Goal: Information Seeking & Learning: Learn about a topic

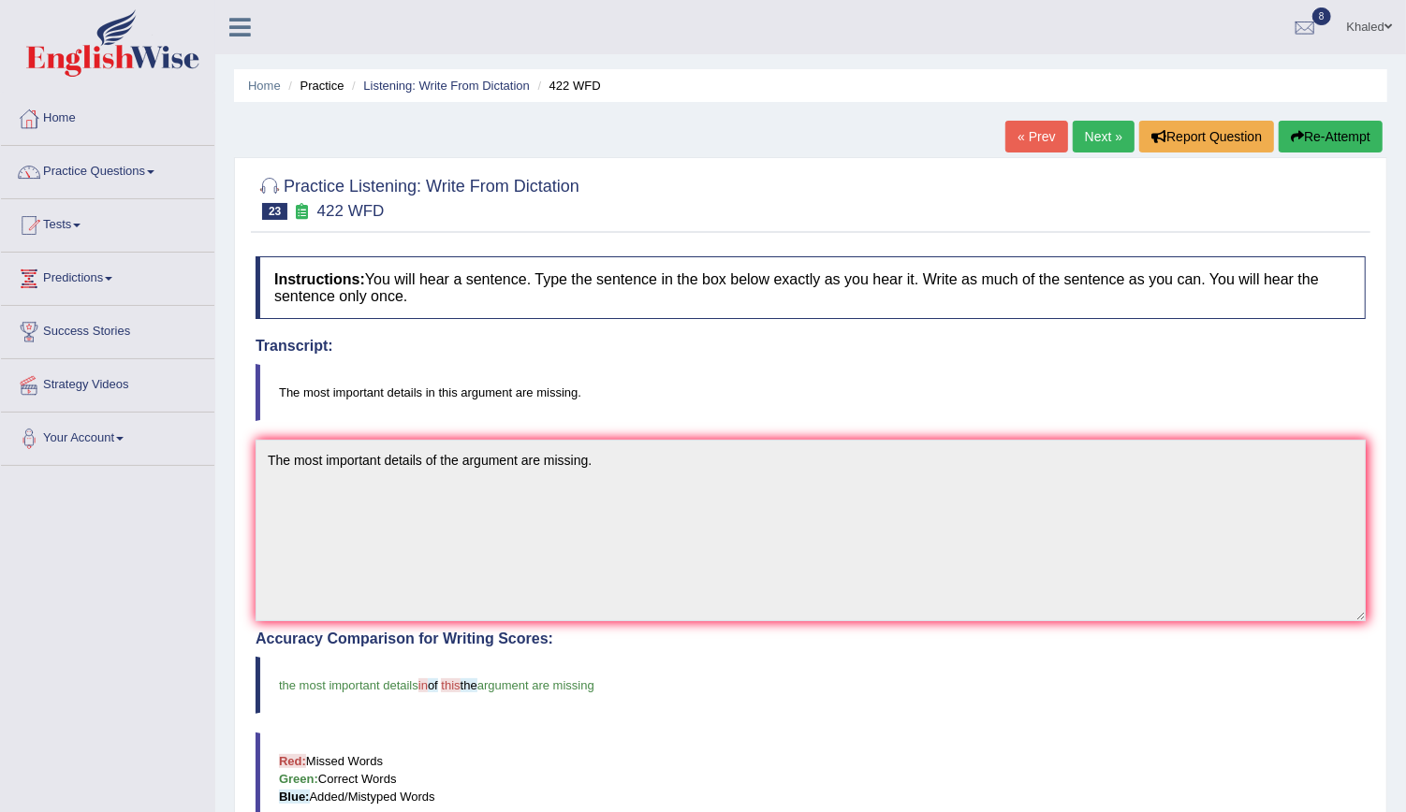
click at [1106, 129] on link "Next »" at bounding box center [1104, 137] width 62 height 32
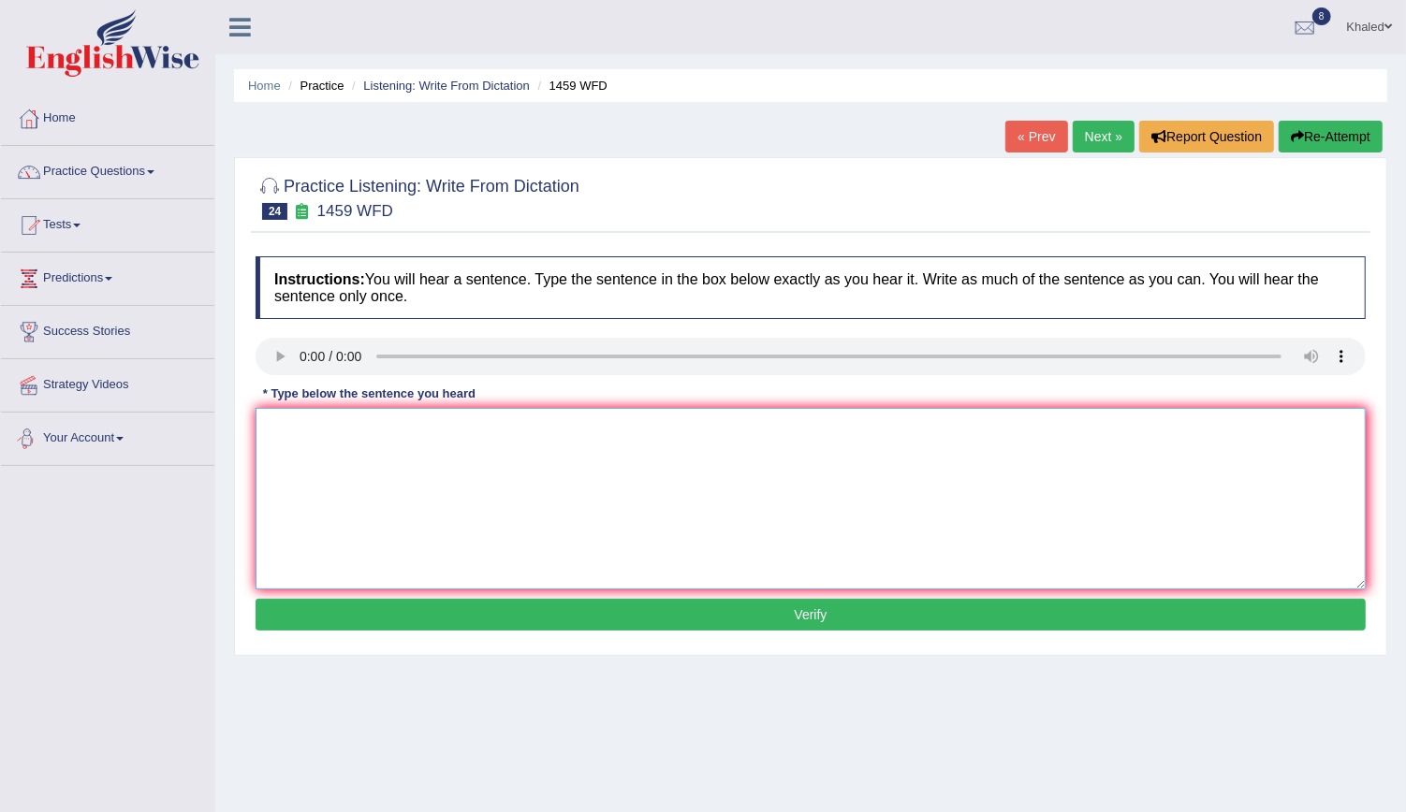
click at [361, 481] on textarea at bounding box center [811, 499] width 1110 height 182
click at [462, 419] on textarea "All experiments procuders outline to the laboratory manual." at bounding box center [811, 499] width 1110 height 182
type textarea "All experiments procuders outline outlines to the laboratory manual."
click at [589, 613] on button "Verify" at bounding box center [811, 615] width 1110 height 32
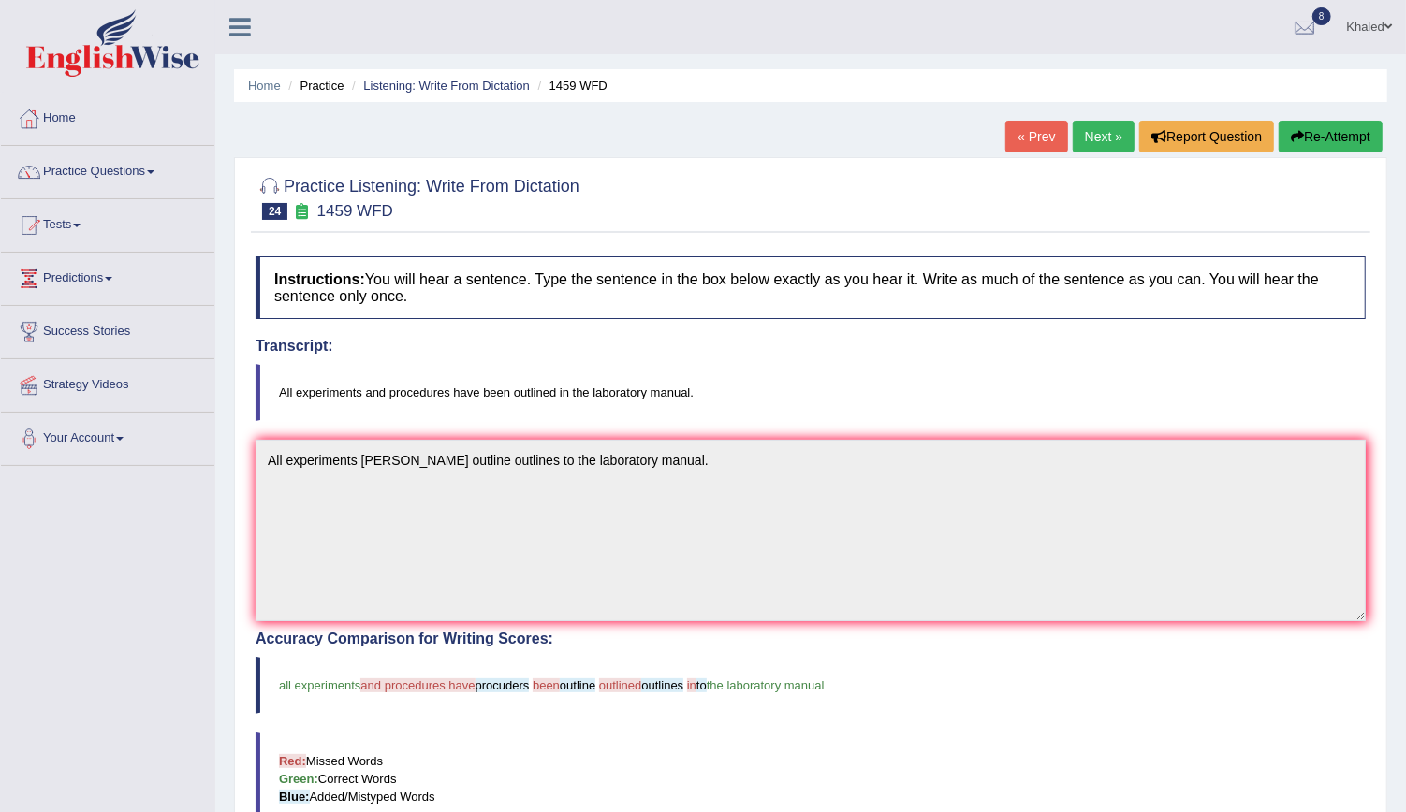
click at [1109, 134] on link "Next »" at bounding box center [1104, 137] width 62 height 32
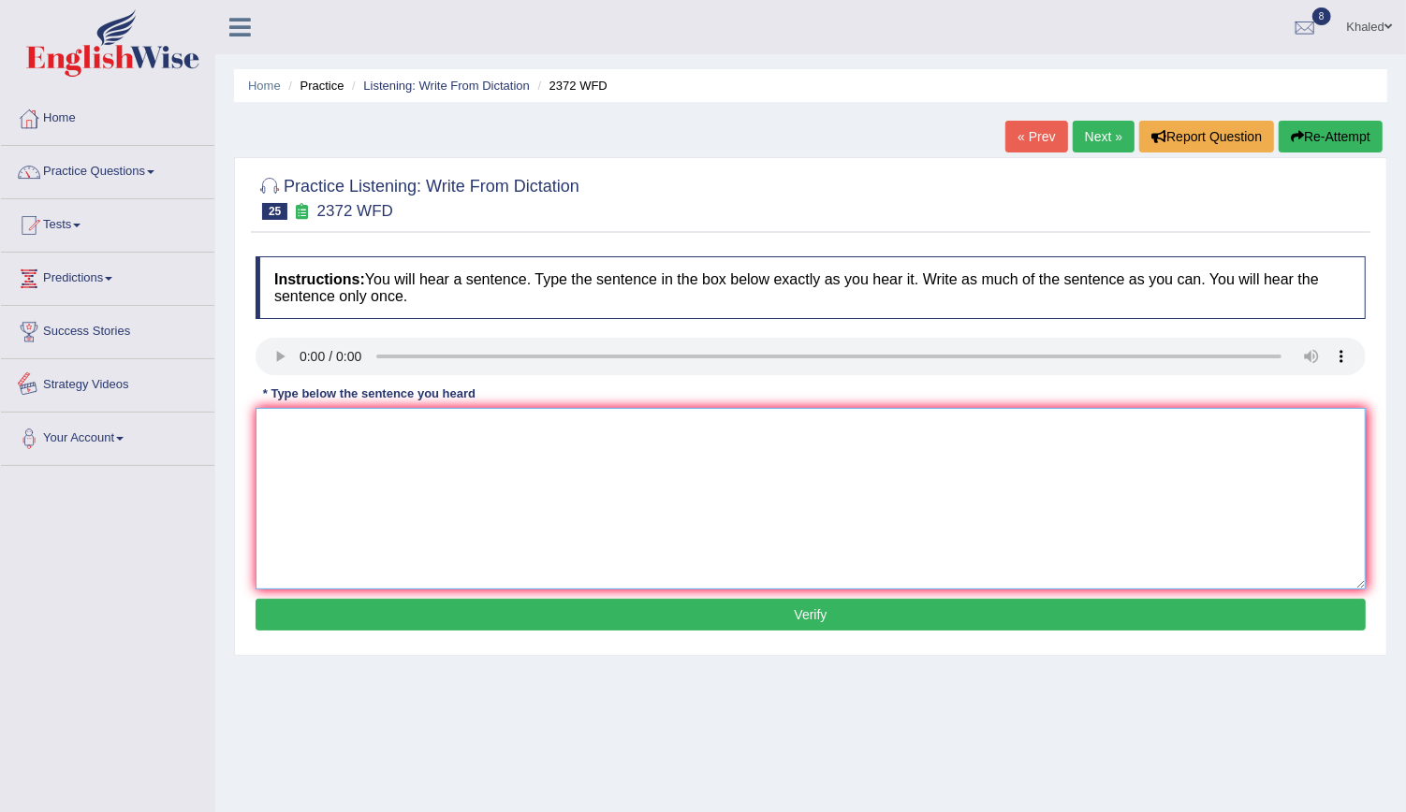
click at [372, 447] on textarea at bounding box center [811, 499] width 1110 height 182
type textarea "We must hand our assignments assignment by the end of this the semester."
click at [438, 606] on button "Verify" at bounding box center [811, 615] width 1110 height 32
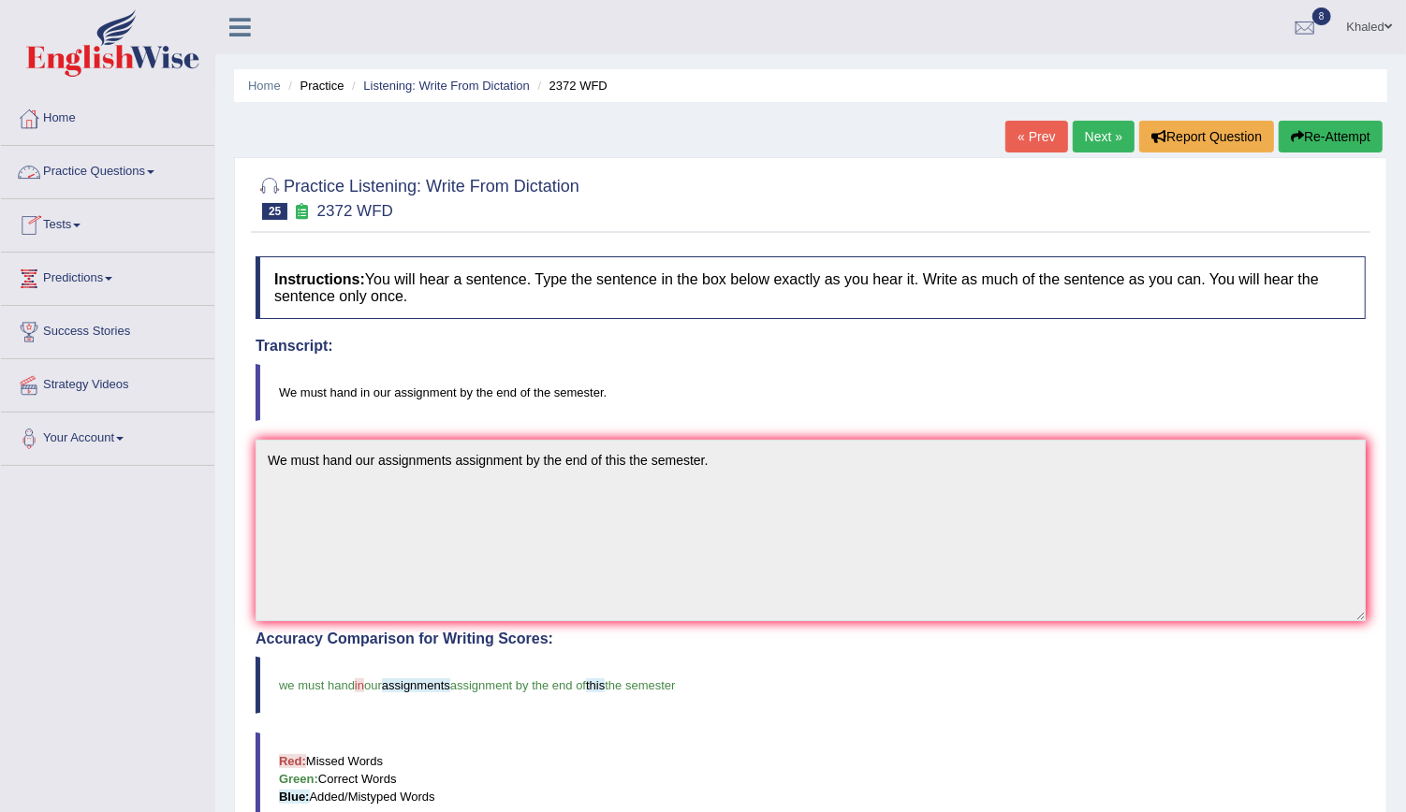
click at [131, 171] on link "Practice Questions" at bounding box center [107, 169] width 213 height 47
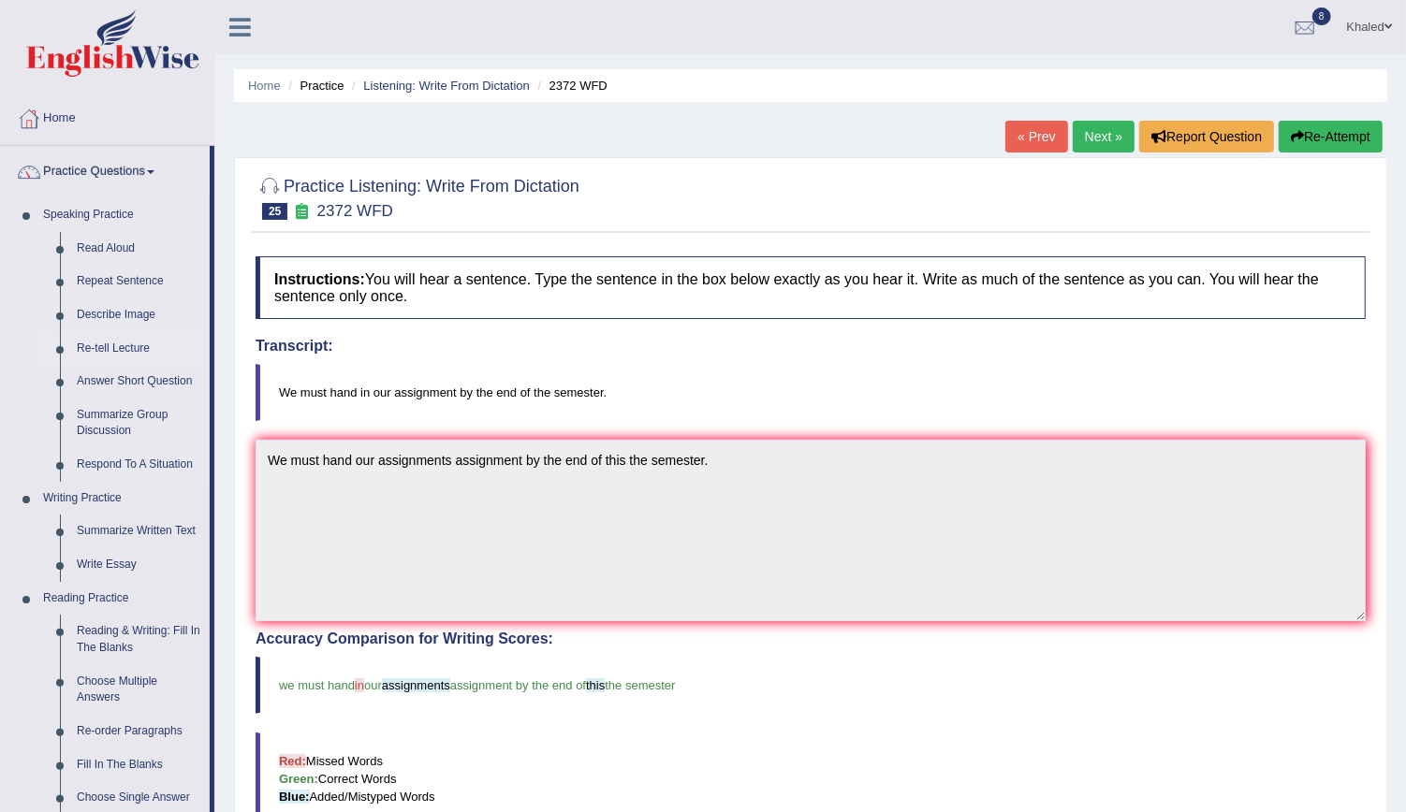
click at [85, 354] on link "Re-tell Lecture" at bounding box center [138, 349] width 141 height 34
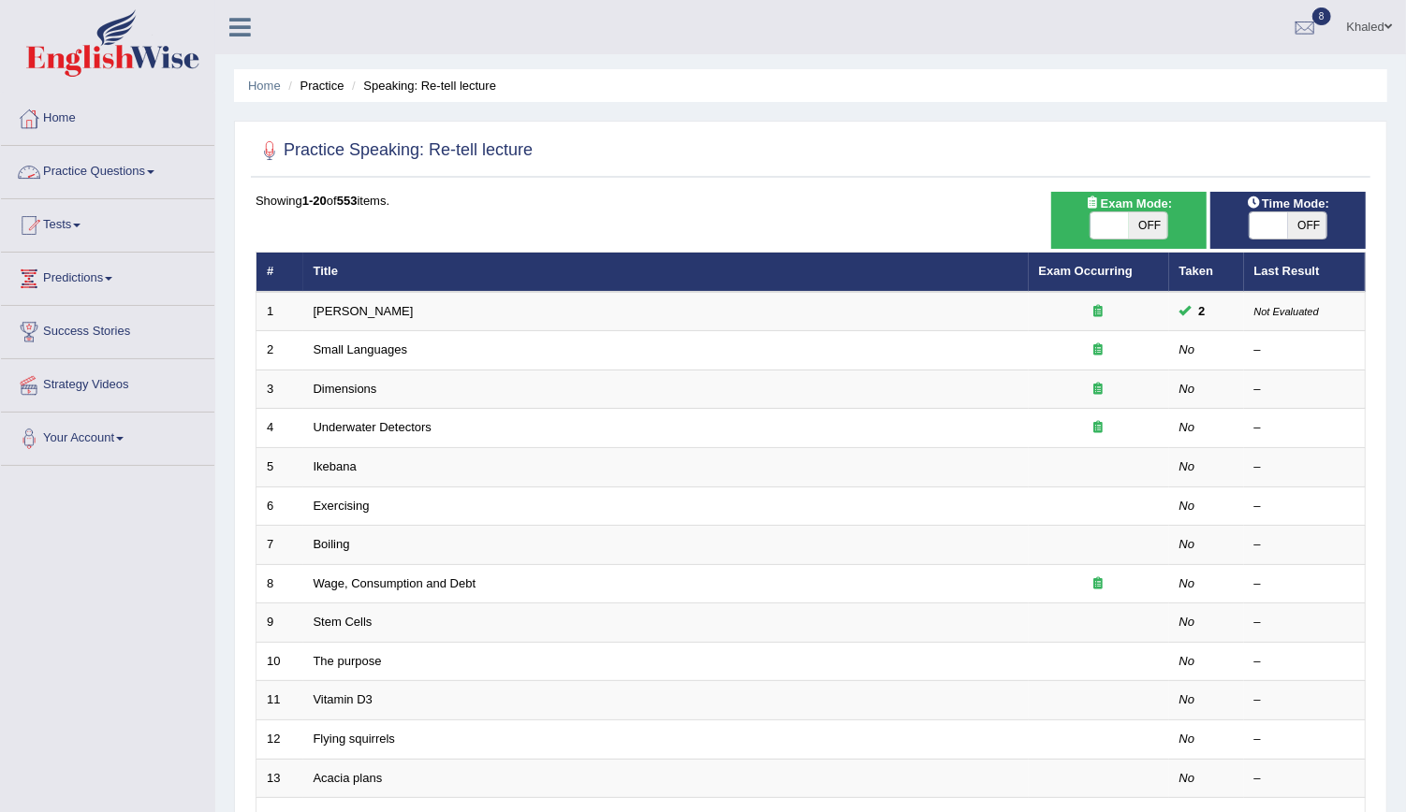
click at [79, 177] on link "Practice Questions" at bounding box center [107, 169] width 213 height 47
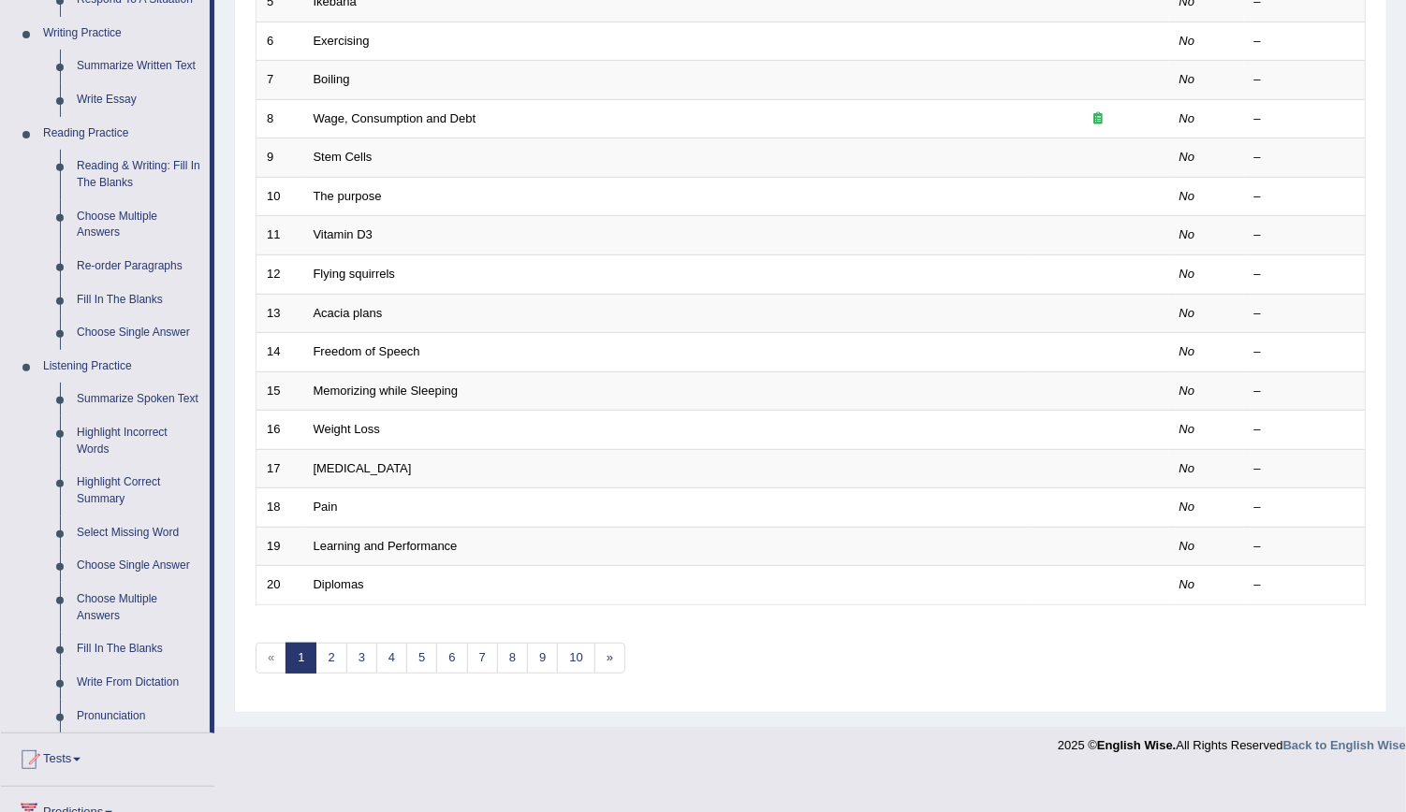
scroll to position [475, 0]
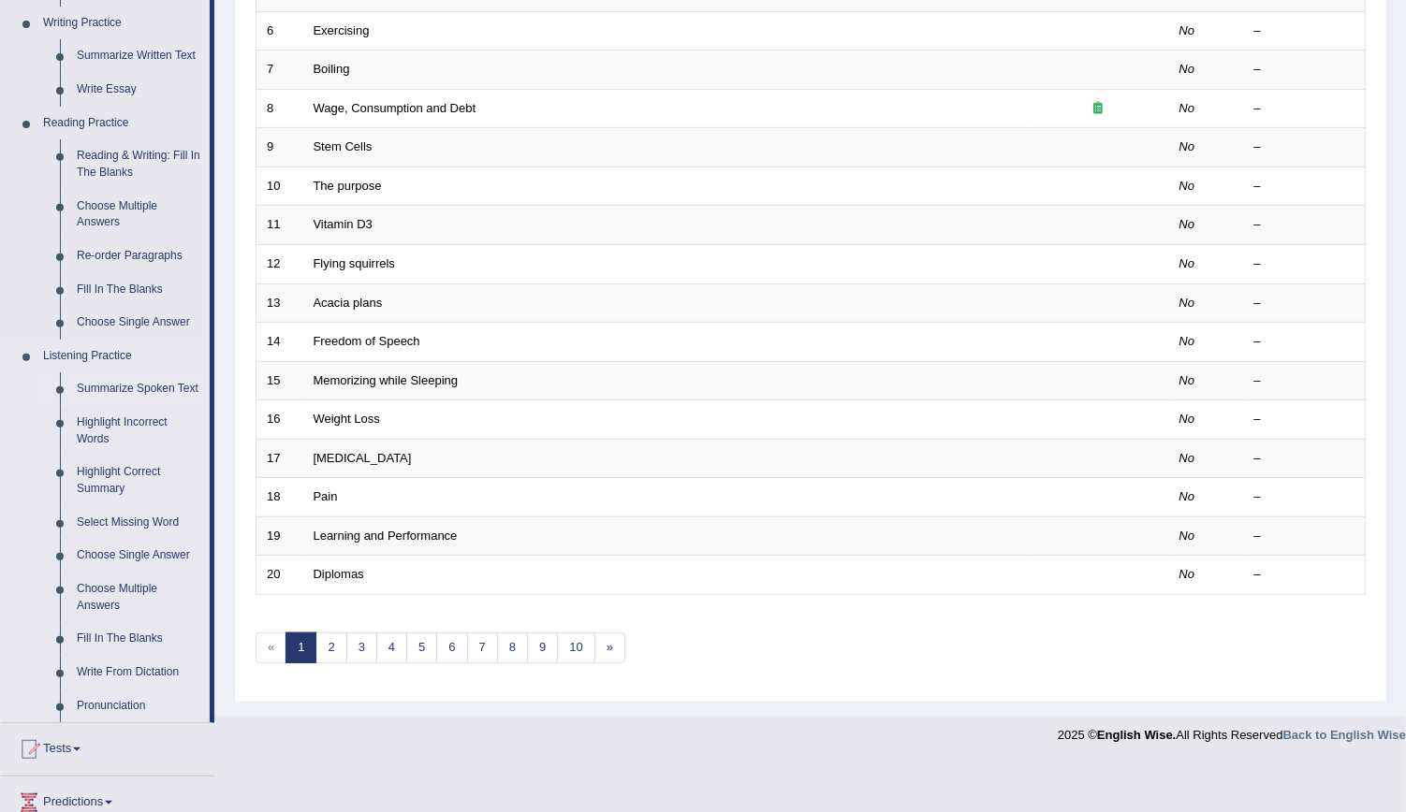
click at [125, 384] on link "Summarize Spoken Text" at bounding box center [138, 389] width 141 height 34
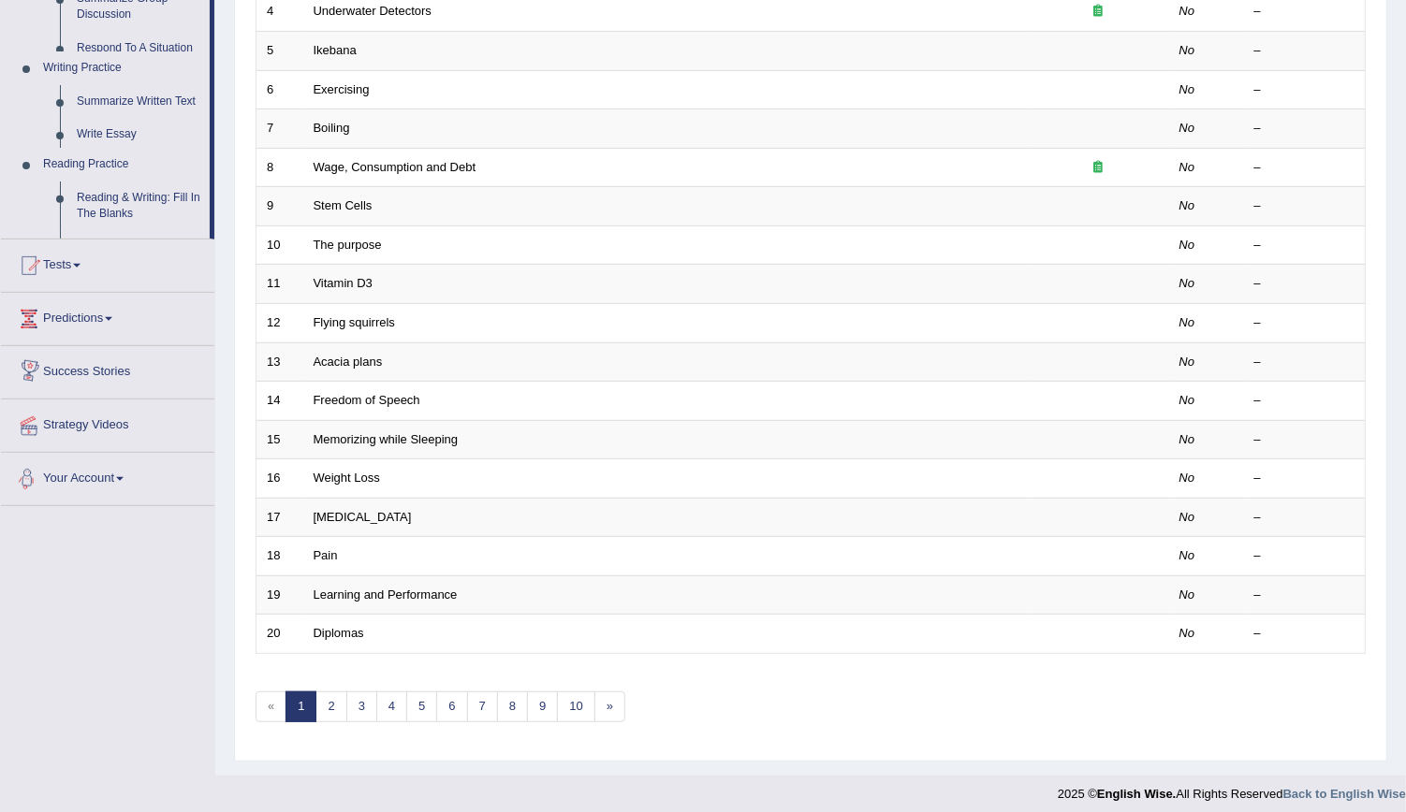
scroll to position [650, 0]
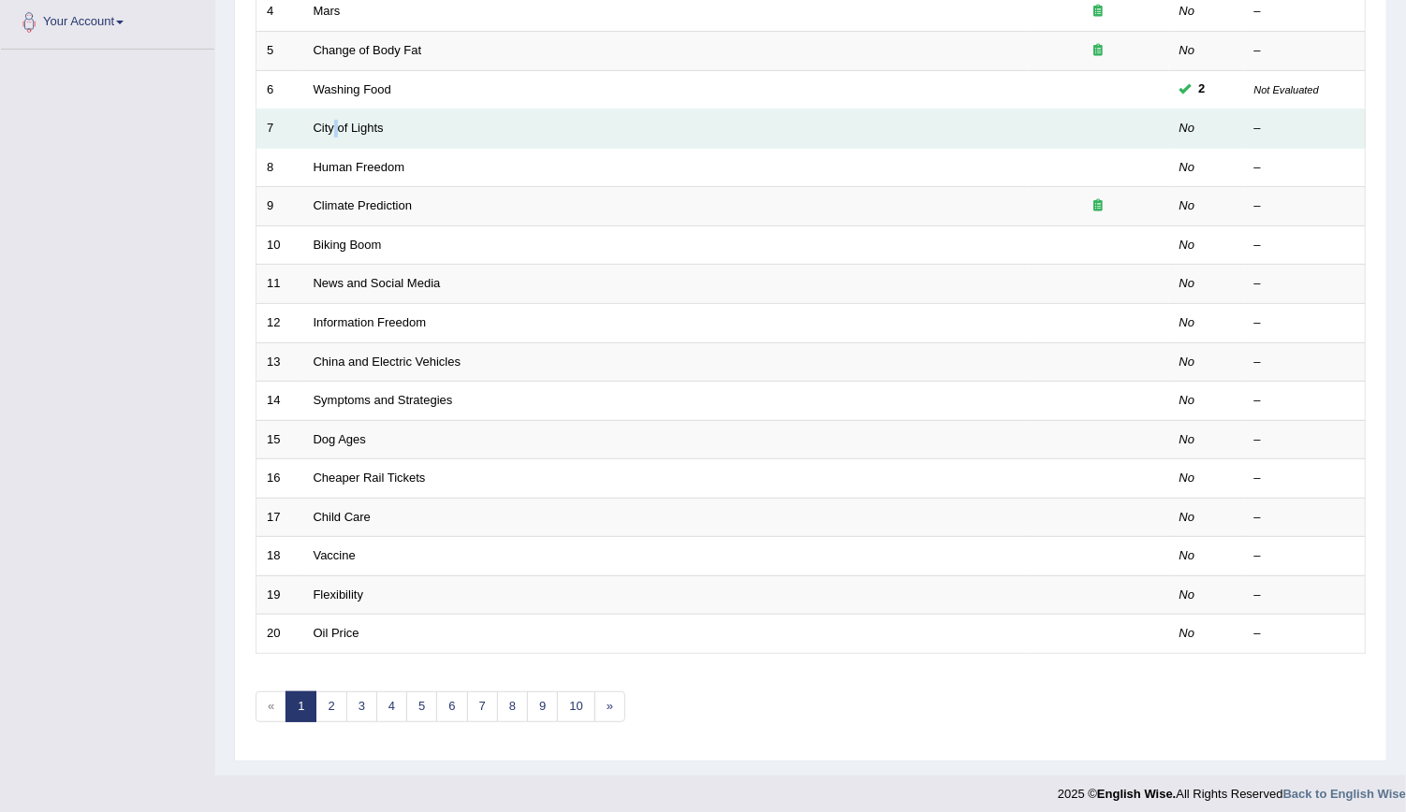
drag, startPoint x: 336, startPoint y: 113, endPoint x: 333, endPoint y: 134, distance: 20.8
click at [333, 134] on td "City of Lights" at bounding box center [665, 129] width 725 height 39
click at [333, 129] on link "City of Lights" at bounding box center [349, 128] width 70 height 14
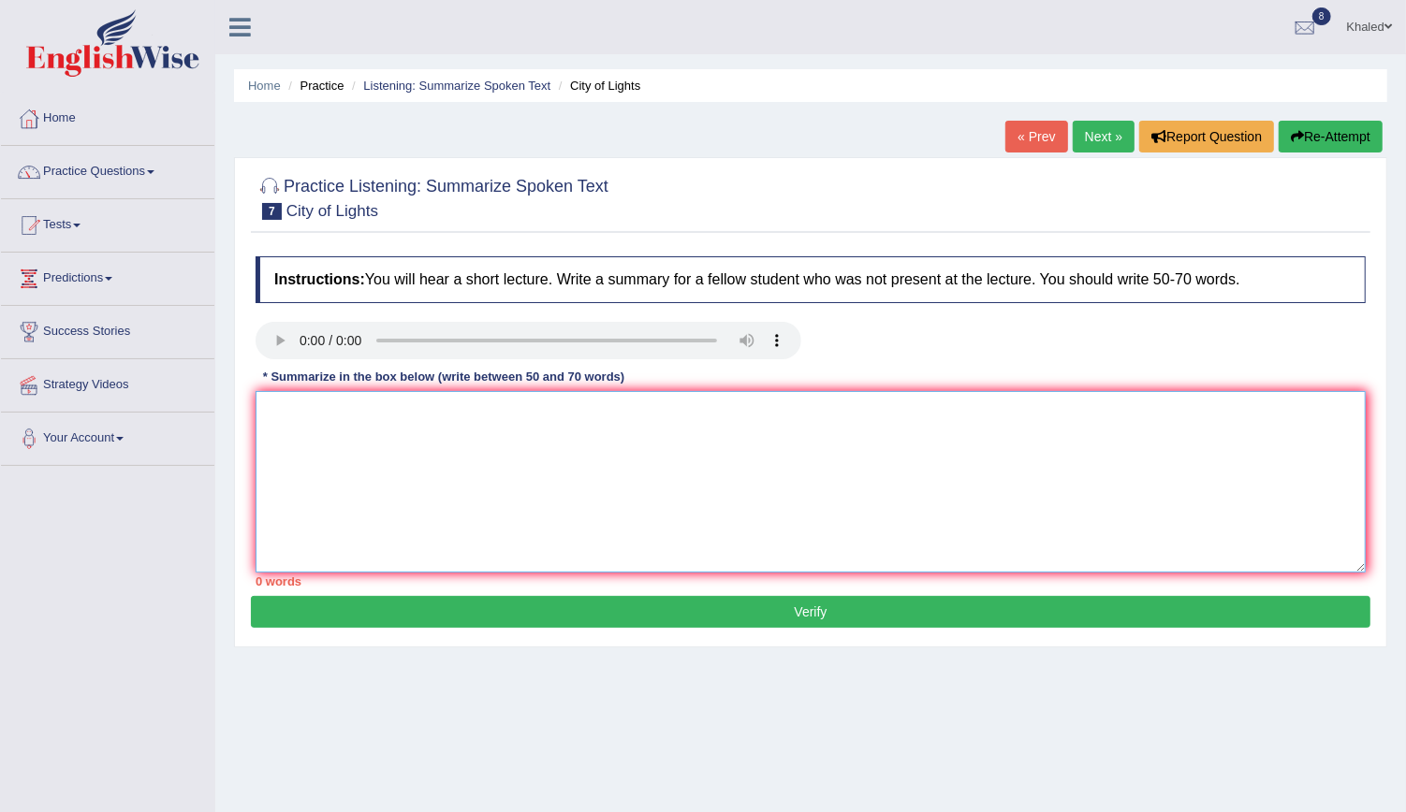
click at [354, 410] on textarea at bounding box center [811, 482] width 1110 height 182
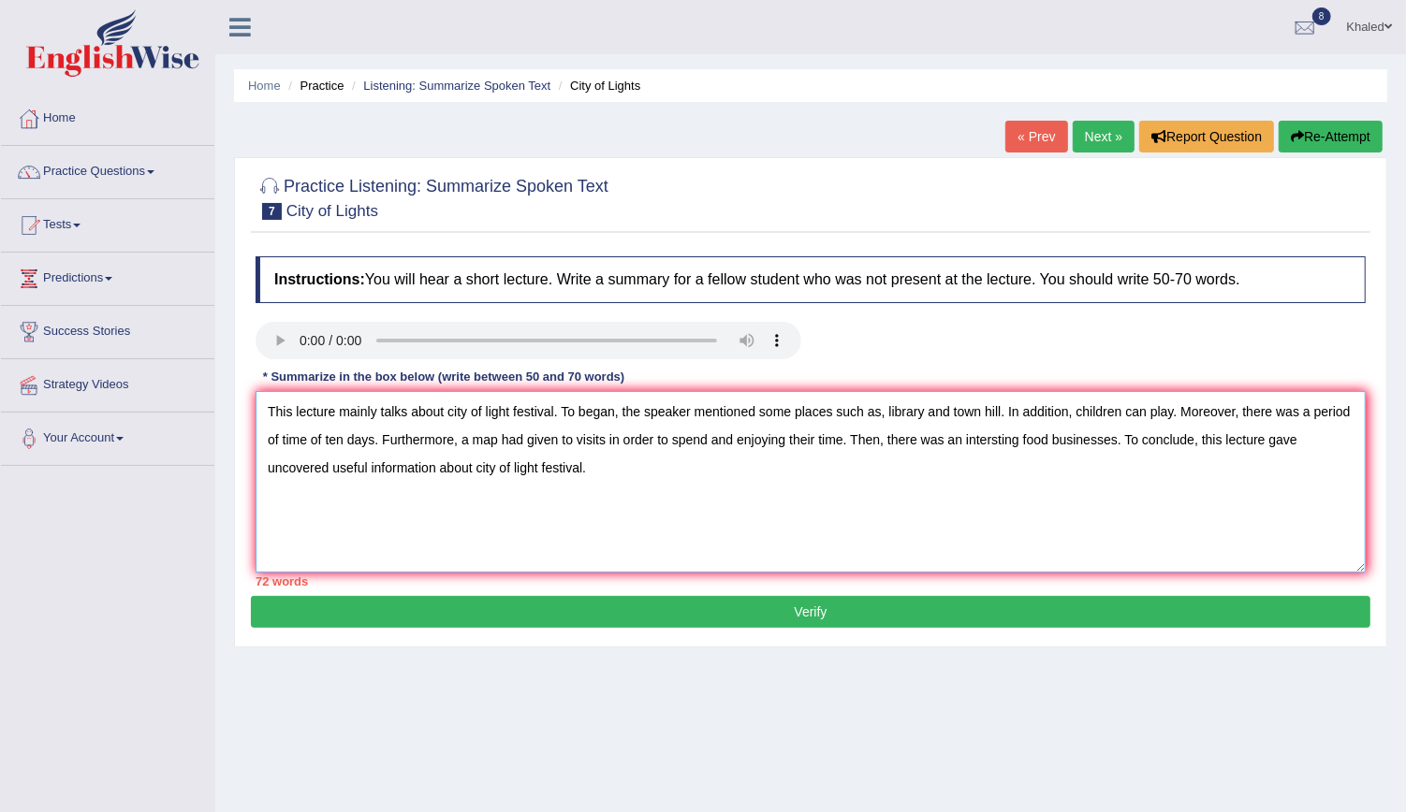
drag, startPoint x: 1014, startPoint y: 444, endPoint x: 944, endPoint y: 445, distance: 69.3
click at [944, 445] on textarea "This lecture mainly talks about city of light festival. To began, the speaker m…" at bounding box center [811, 482] width 1110 height 182
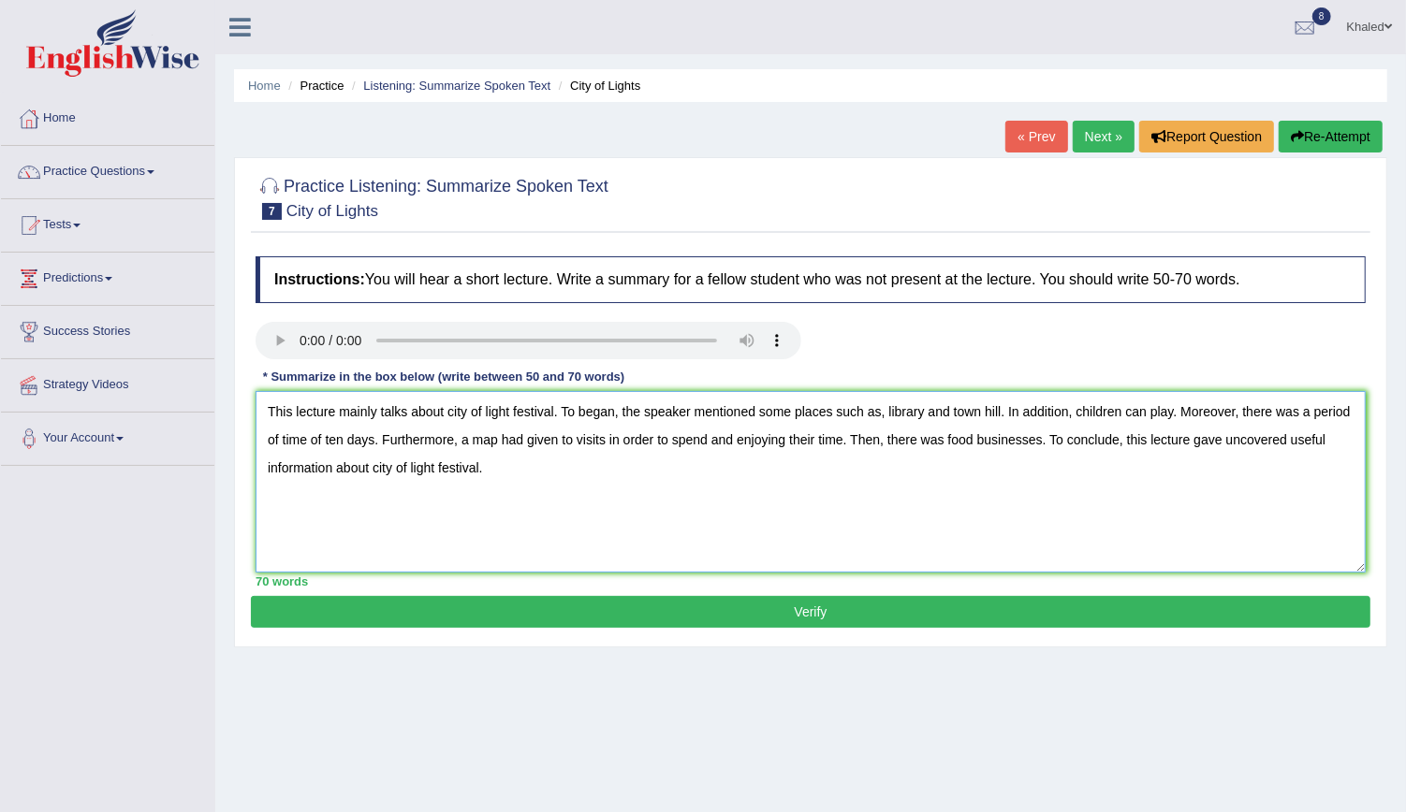
type textarea "This lecture mainly talks about city of light festival. To began, the speaker m…"
click at [813, 607] on button "Verify" at bounding box center [810, 612] width 1119 height 32
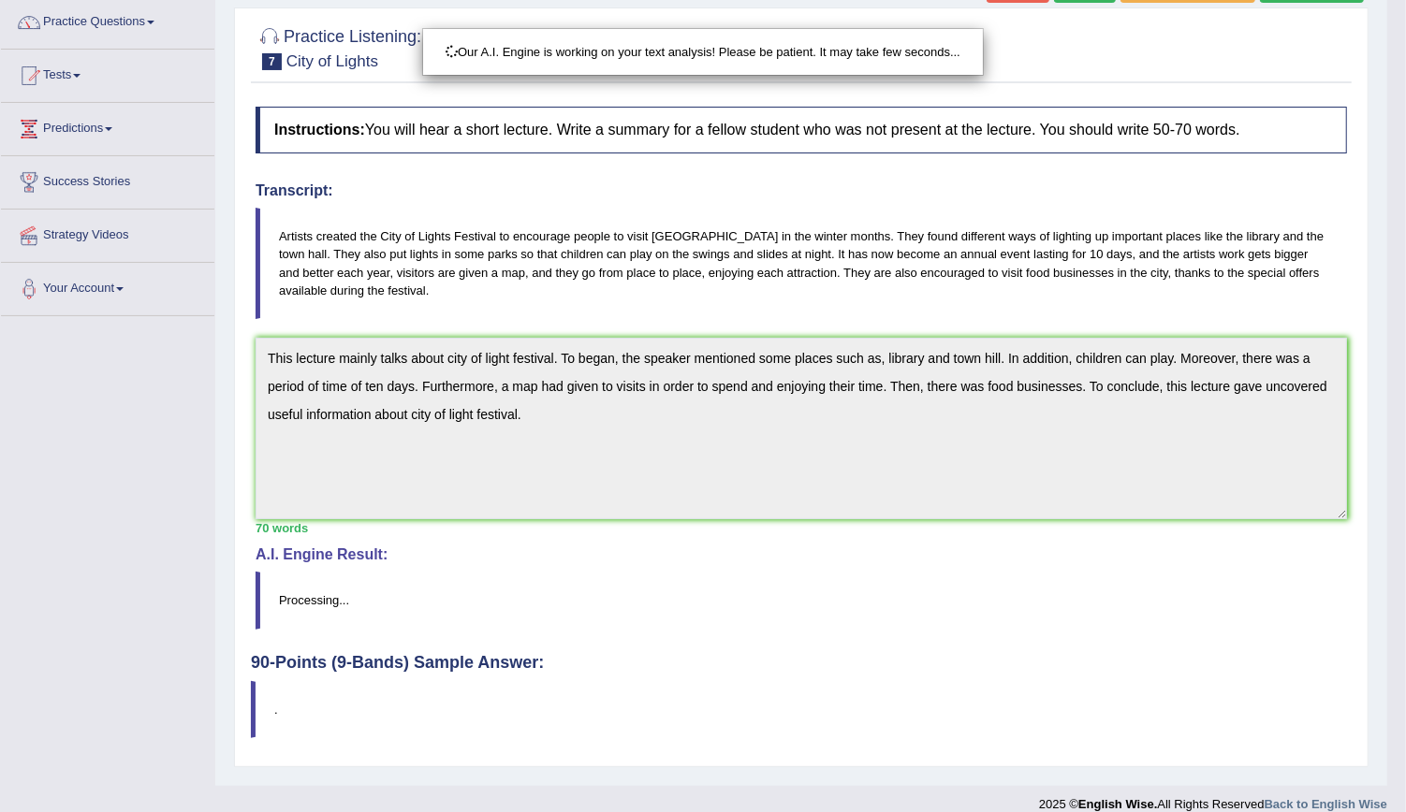
scroll to position [169, 0]
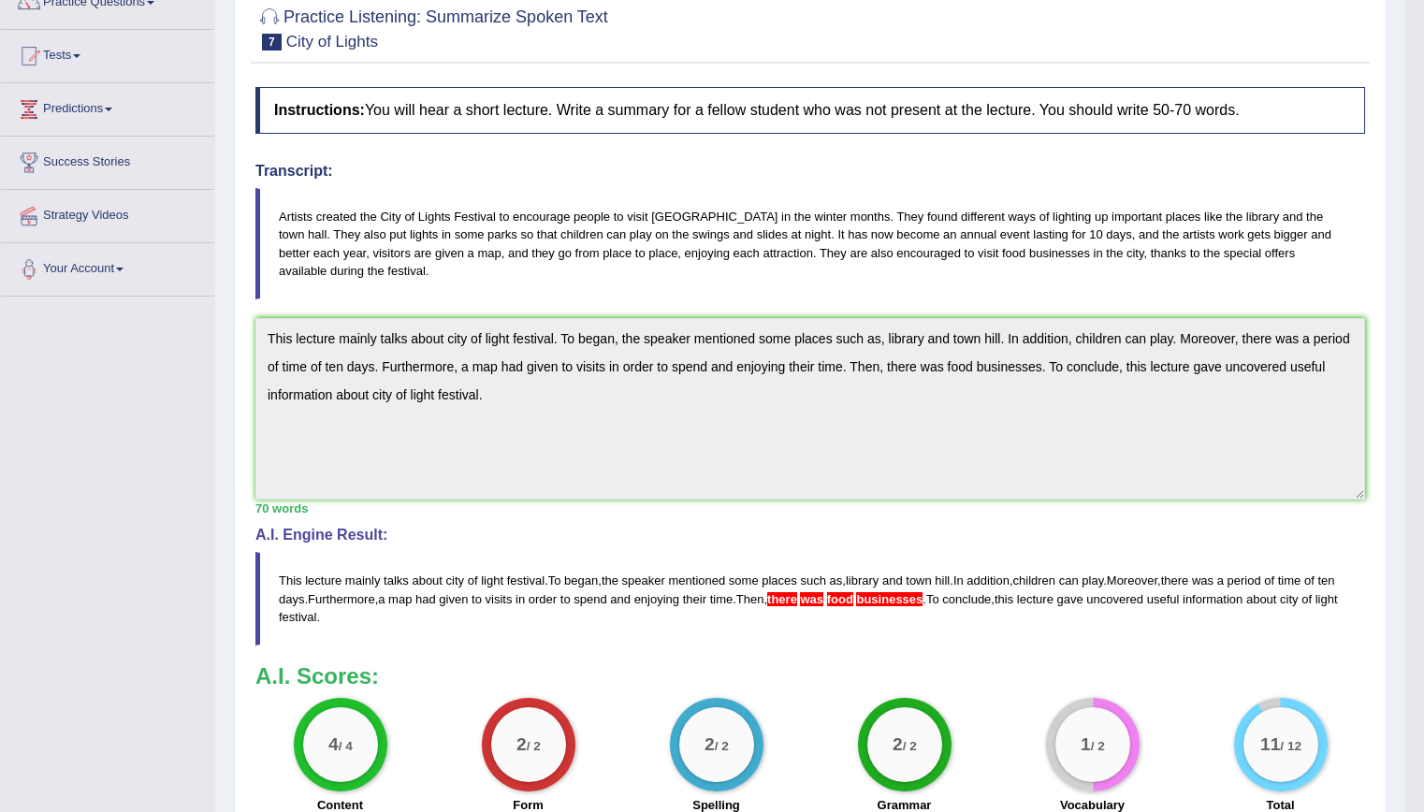
drag, startPoint x: 1410, startPoint y: 188, endPoint x: 1401, endPoint y: 423, distance: 235.1
click at [1401, 423] on html "Toggle navigation Home Practice Questions Speaking Practice Read Aloud Repeat S…" at bounding box center [712, 237] width 1424 height 812
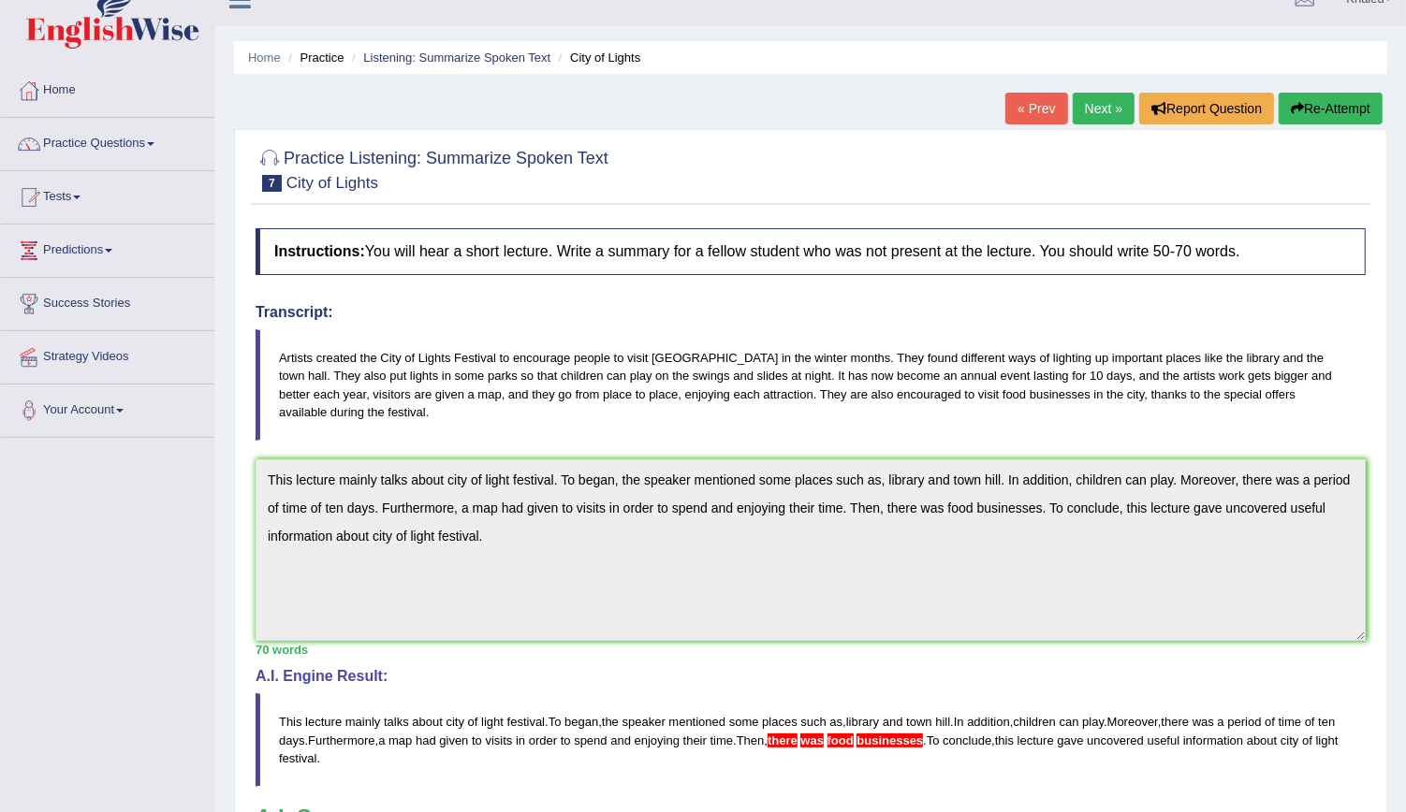
scroll to position [0, 0]
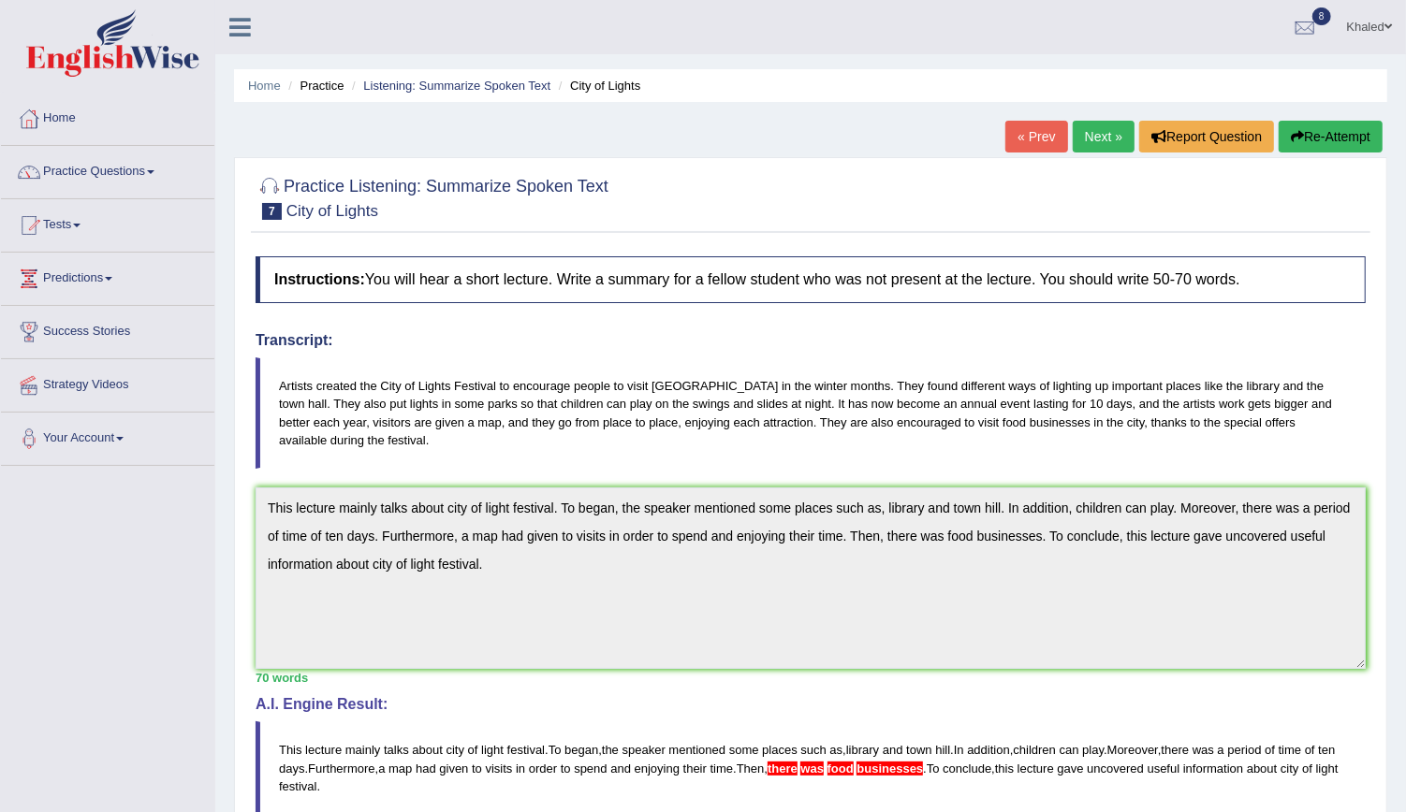
click at [1092, 138] on link "Next »" at bounding box center [1104, 137] width 62 height 32
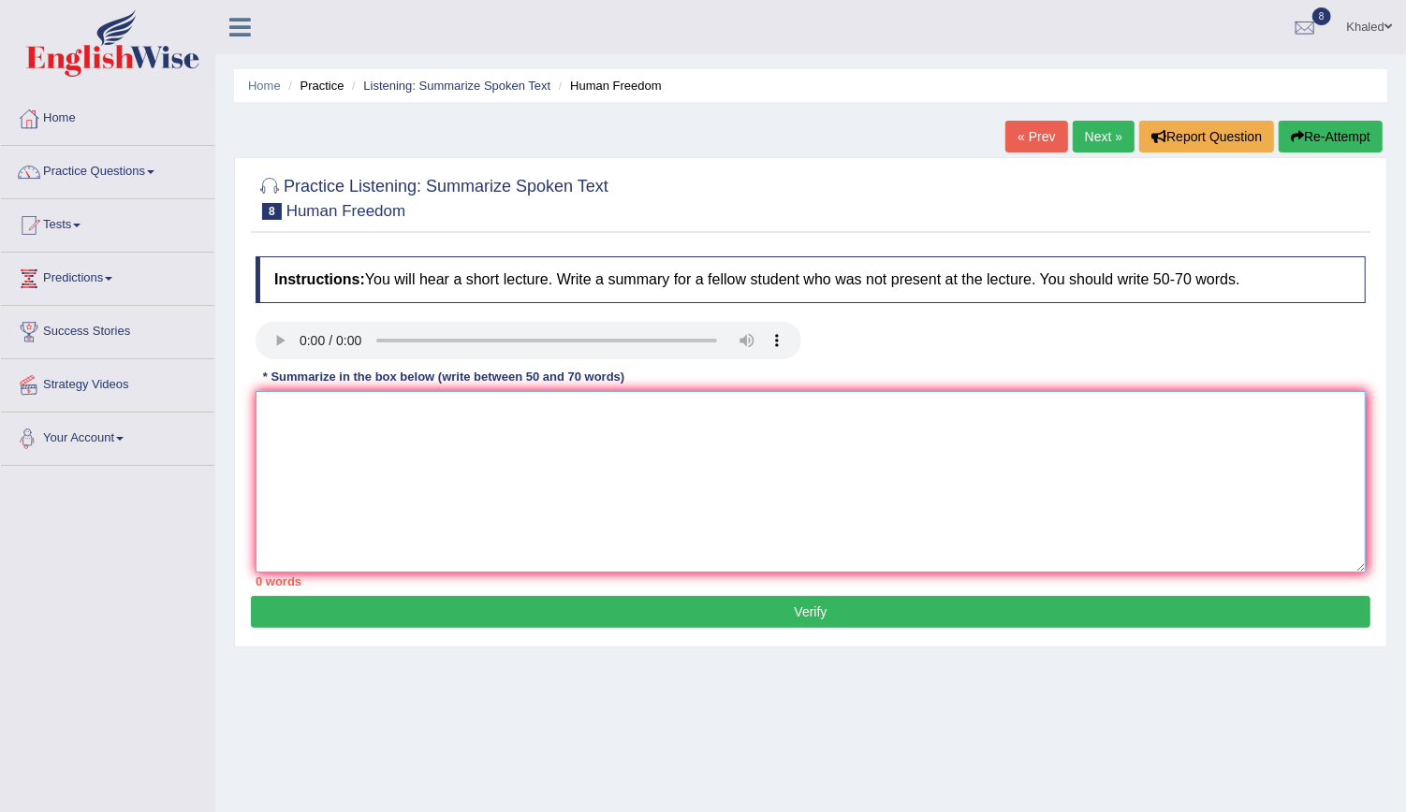
click at [362, 490] on textarea at bounding box center [811, 482] width 1110 height 182
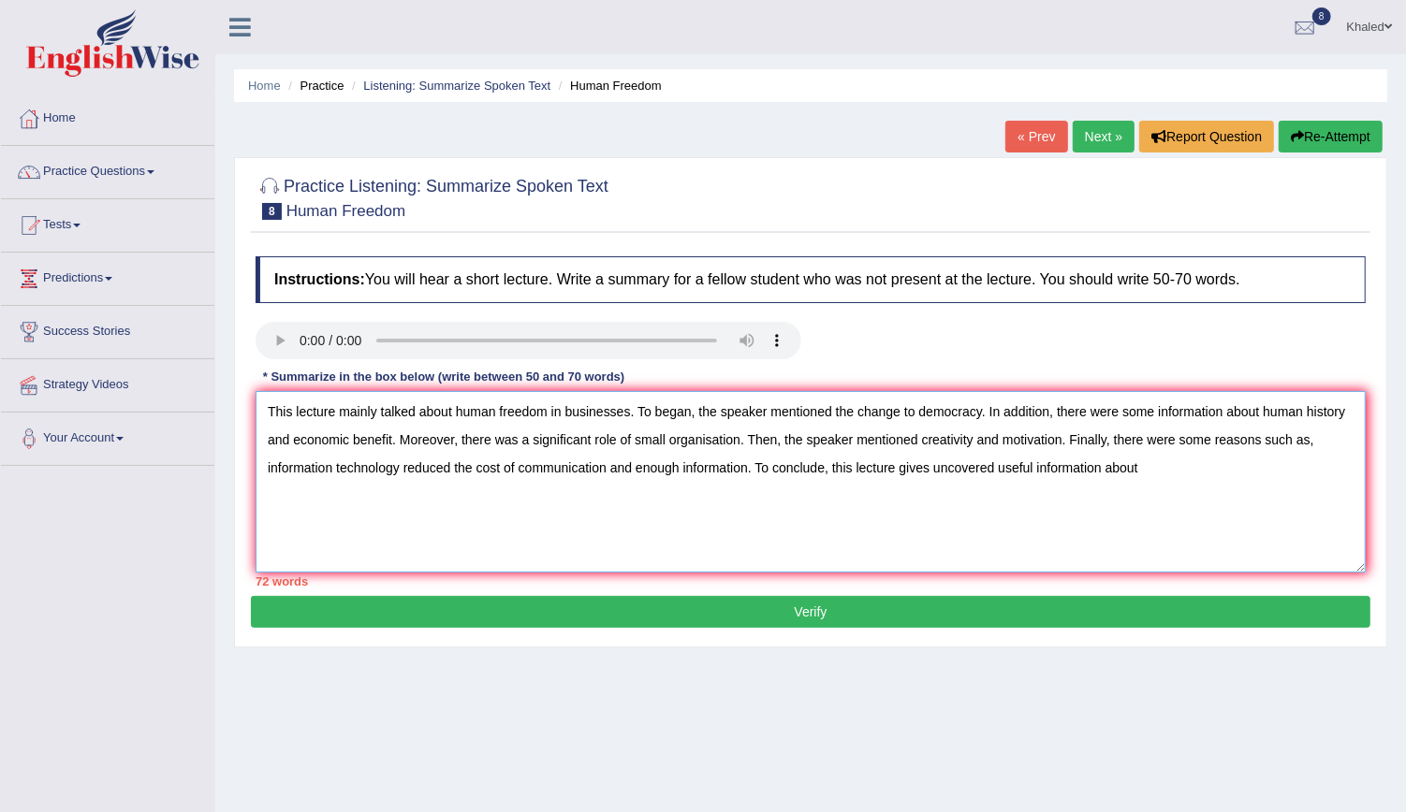
drag, startPoint x: 454, startPoint y: 408, endPoint x: 628, endPoint y: 407, distance: 174.1
click at [628, 407] on textarea "This lecture mainly talked about human freedom in businesses. To began, the spe…" at bounding box center [811, 482] width 1110 height 182
click at [1175, 467] on textarea "This lecture mainly talked about human freedom in businesses. To began, the spe…" at bounding box center [811, 482] width 1110 height 182
paste textarea "human freedom in businesses"
drag, startPoint x: 1257, startPoint y: 410, endPoint x: 1055, endPoint y: 416, distance: 202.2
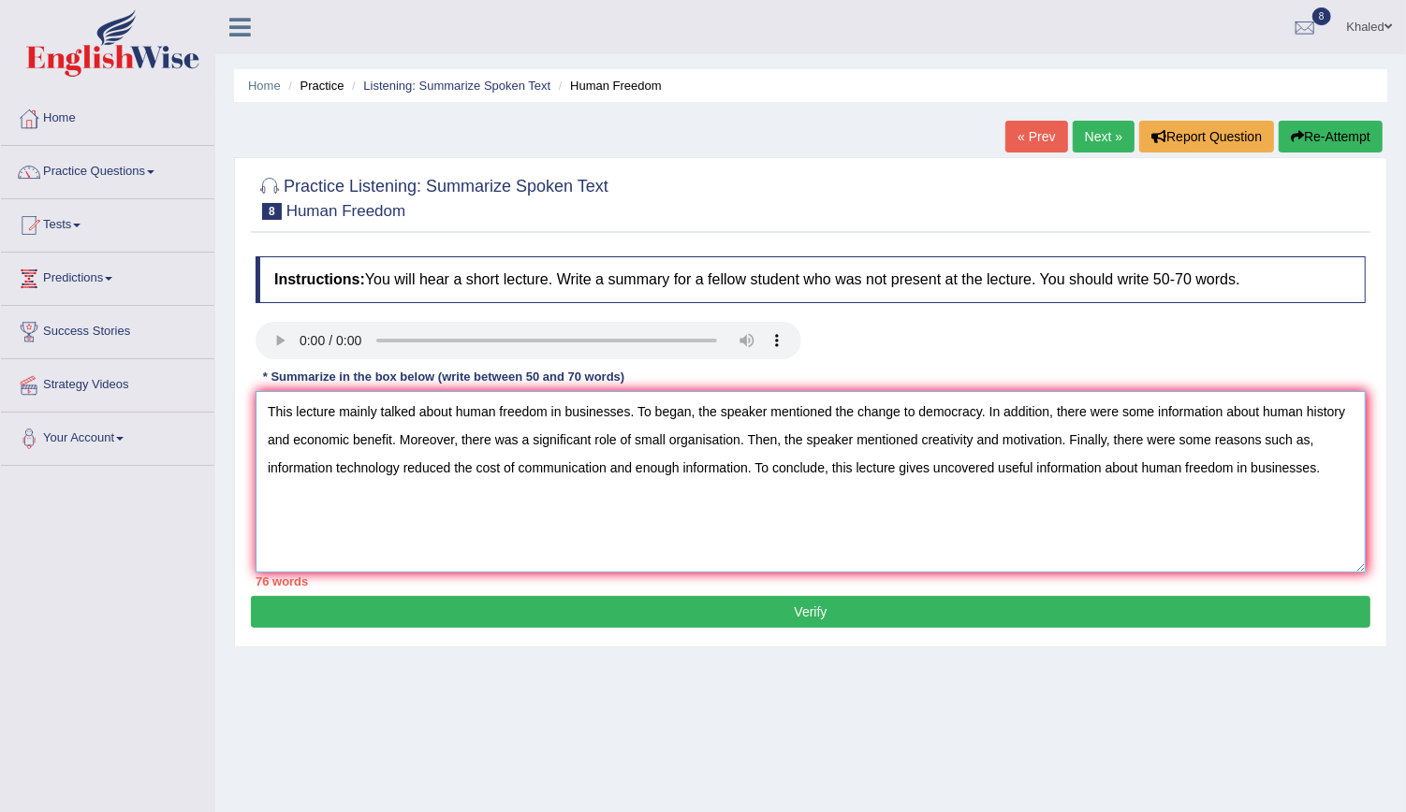
click at [1055, 416] on textarea "This lecture mainly talked about human freedom in businesses. To began, the spe…" at bounding box center [811, 482] width 1110 height 182
drag, startPoint x: 911, startPoint y: 408, endPoint x: 832, endPoint y: 416, distance: 79.0
click at [832, 416] on textarea "This lecture mainly talked about human freedom in businesses. To began, the spe…" at bounding box center [811, 482] width 1110 height 182
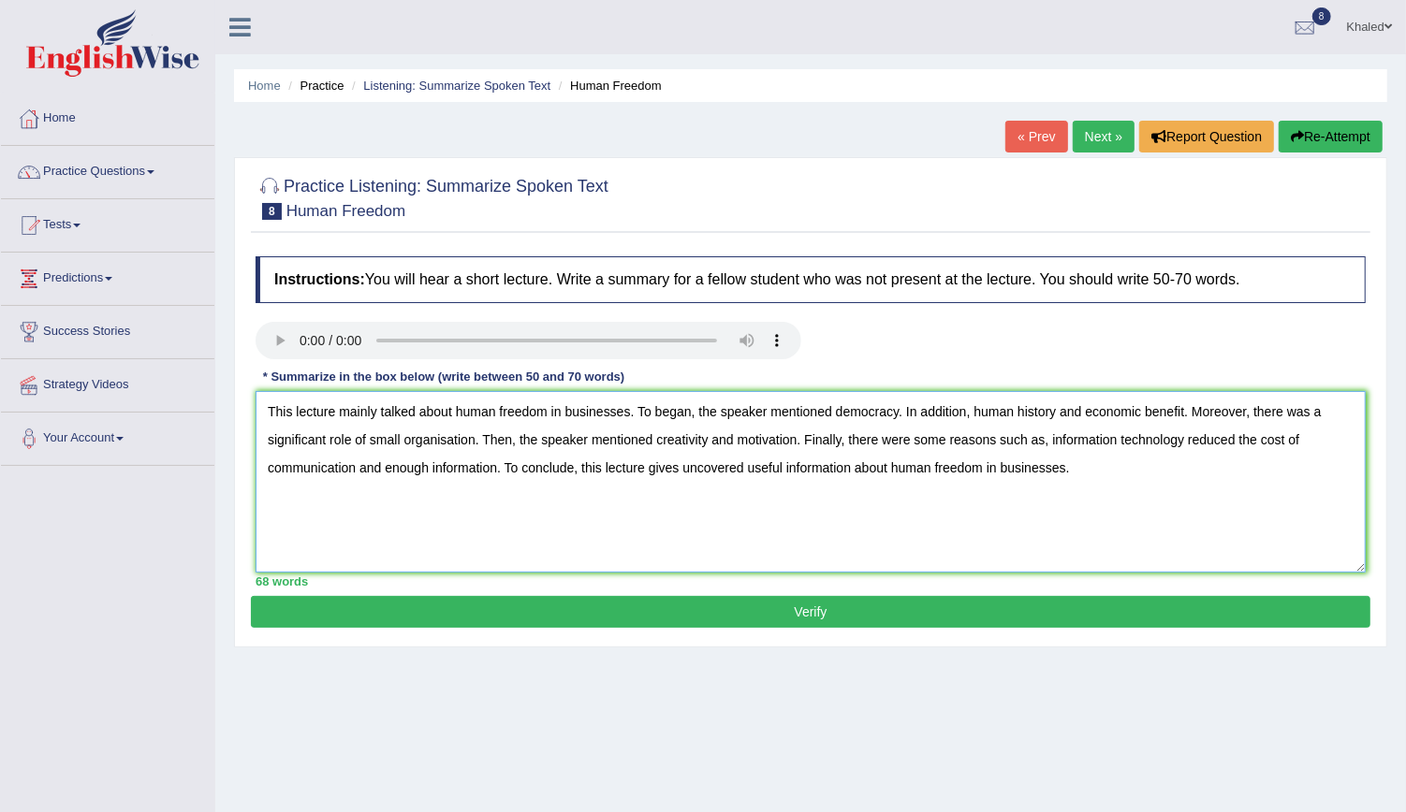
type textarea "This lecture mainly talked about human freedom in businesses. To began, the spe…"
click at [818, 611] on button "Verify" at bounding box center [810, 612] width 1119 height 32
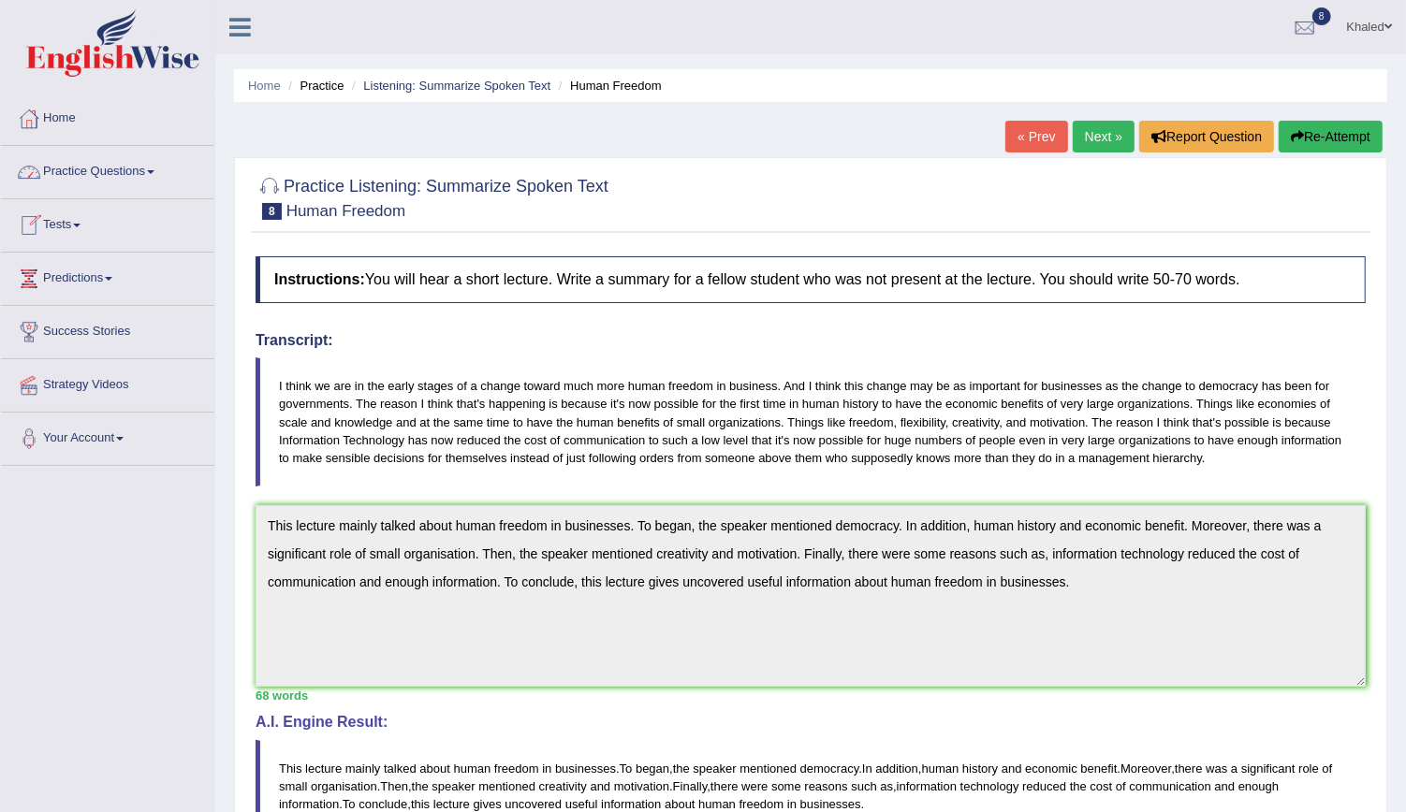
click at [93, 172] on link "Practice Questions" at bounding box center [107, 169] width 213 height 47
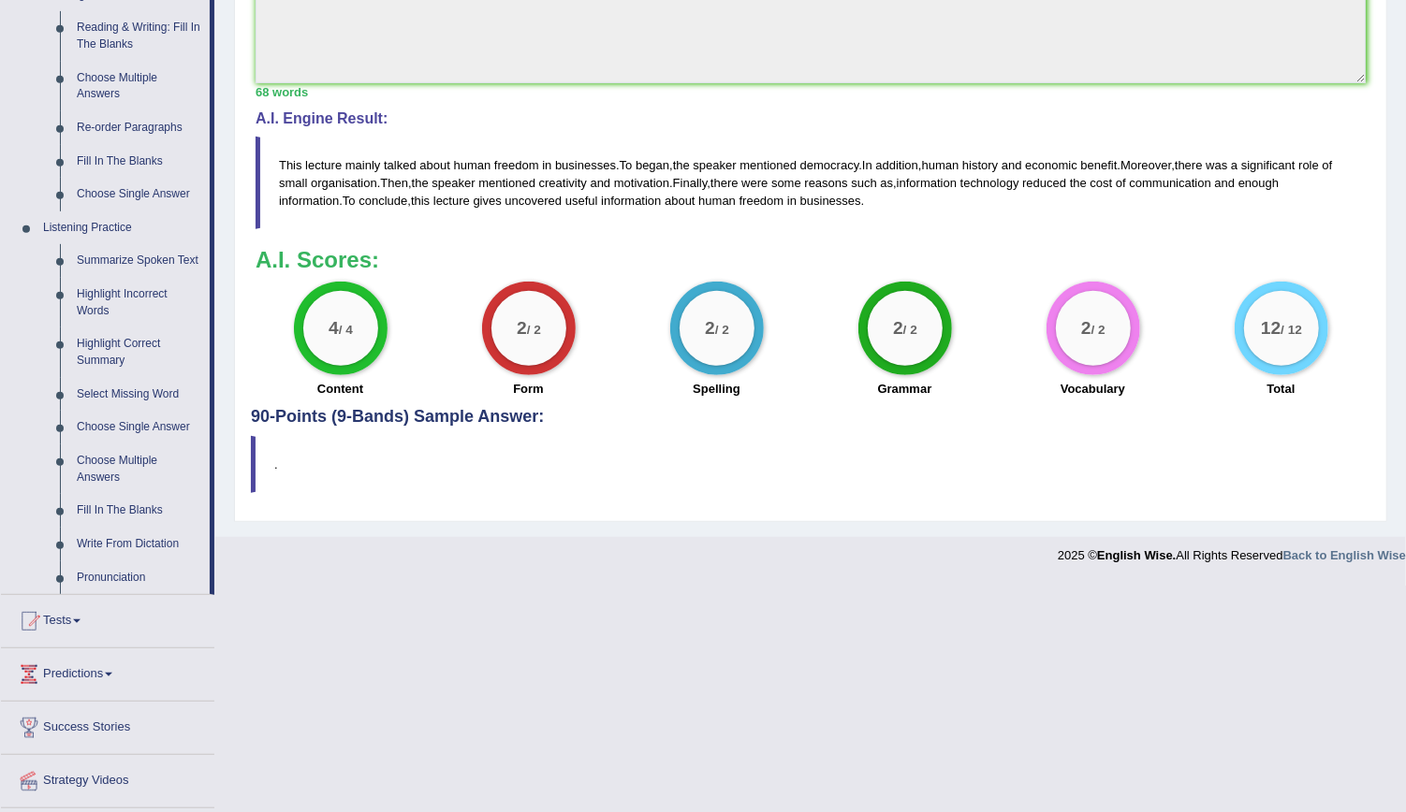
scroll to position [606, 0]
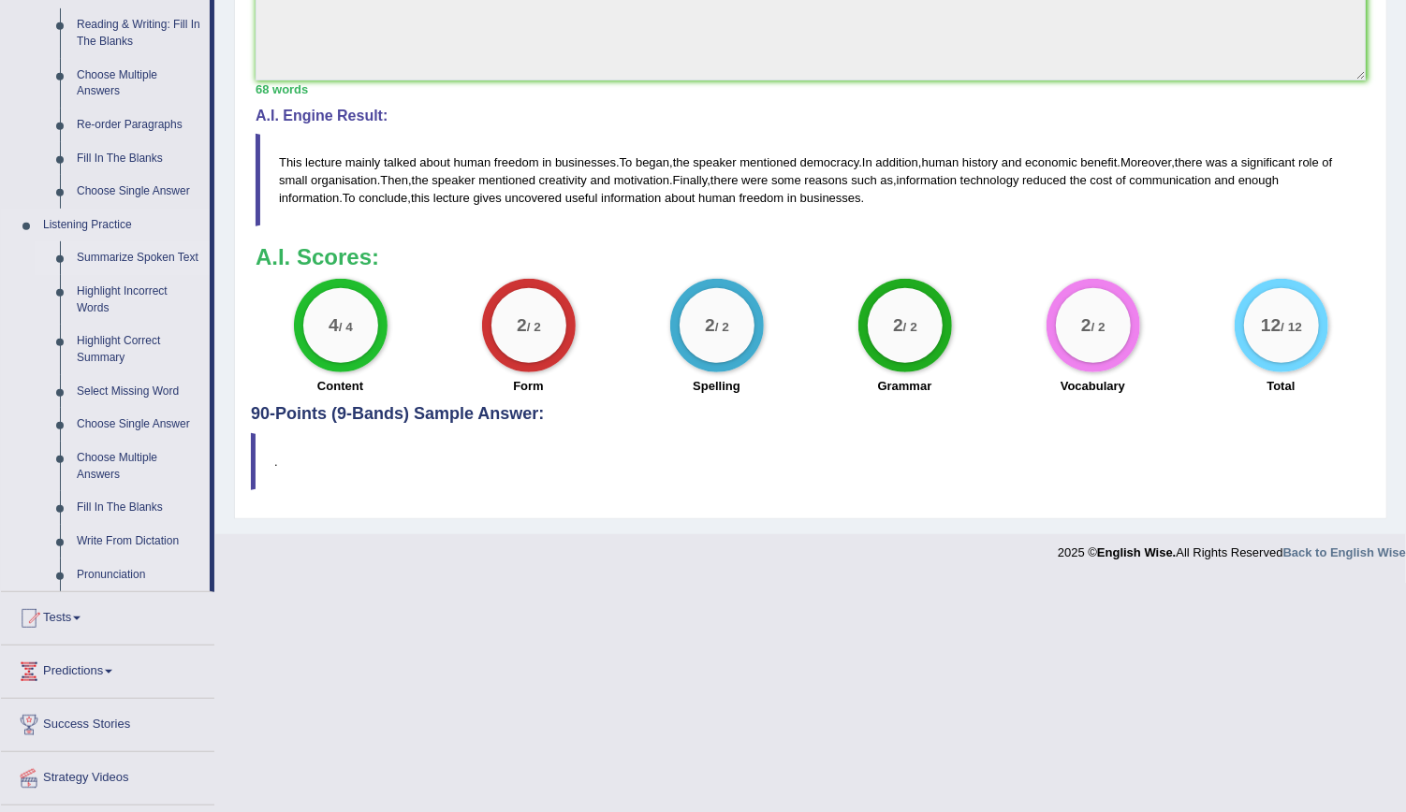
click at [114, 259] on link "Summarize Spoken Text" at bounding box center [138, 258] width 141 height 34
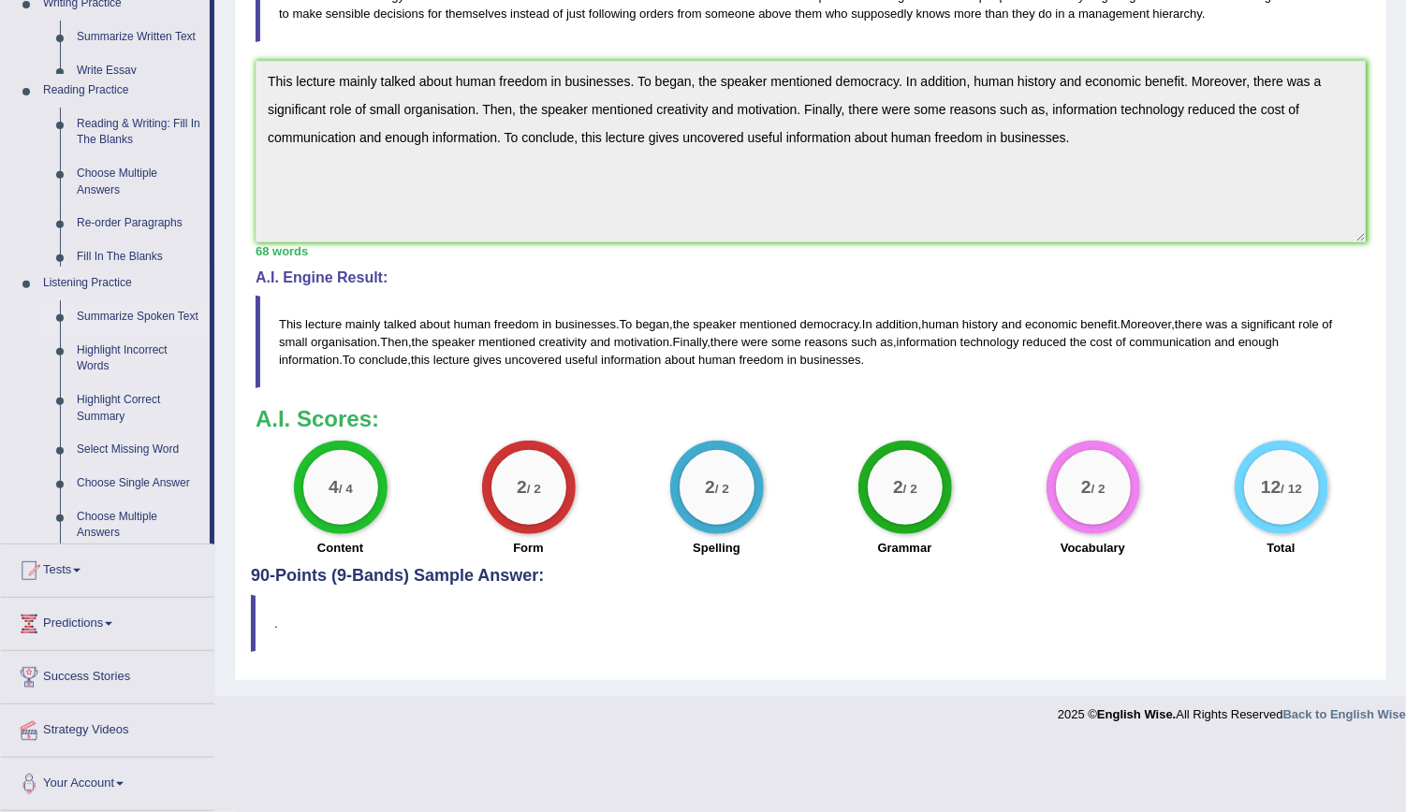
scroll to position [370, 0]
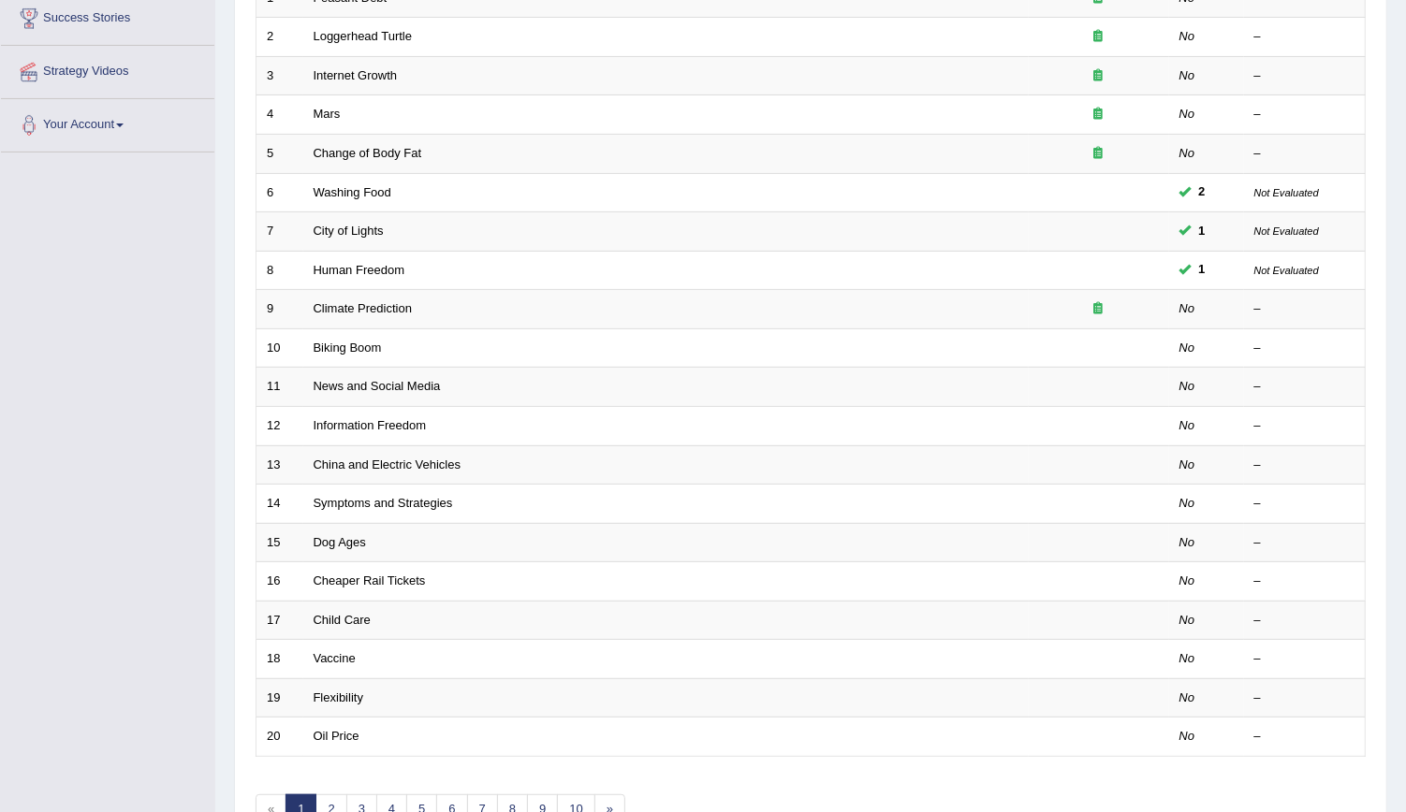
scroll to position [316, 0]
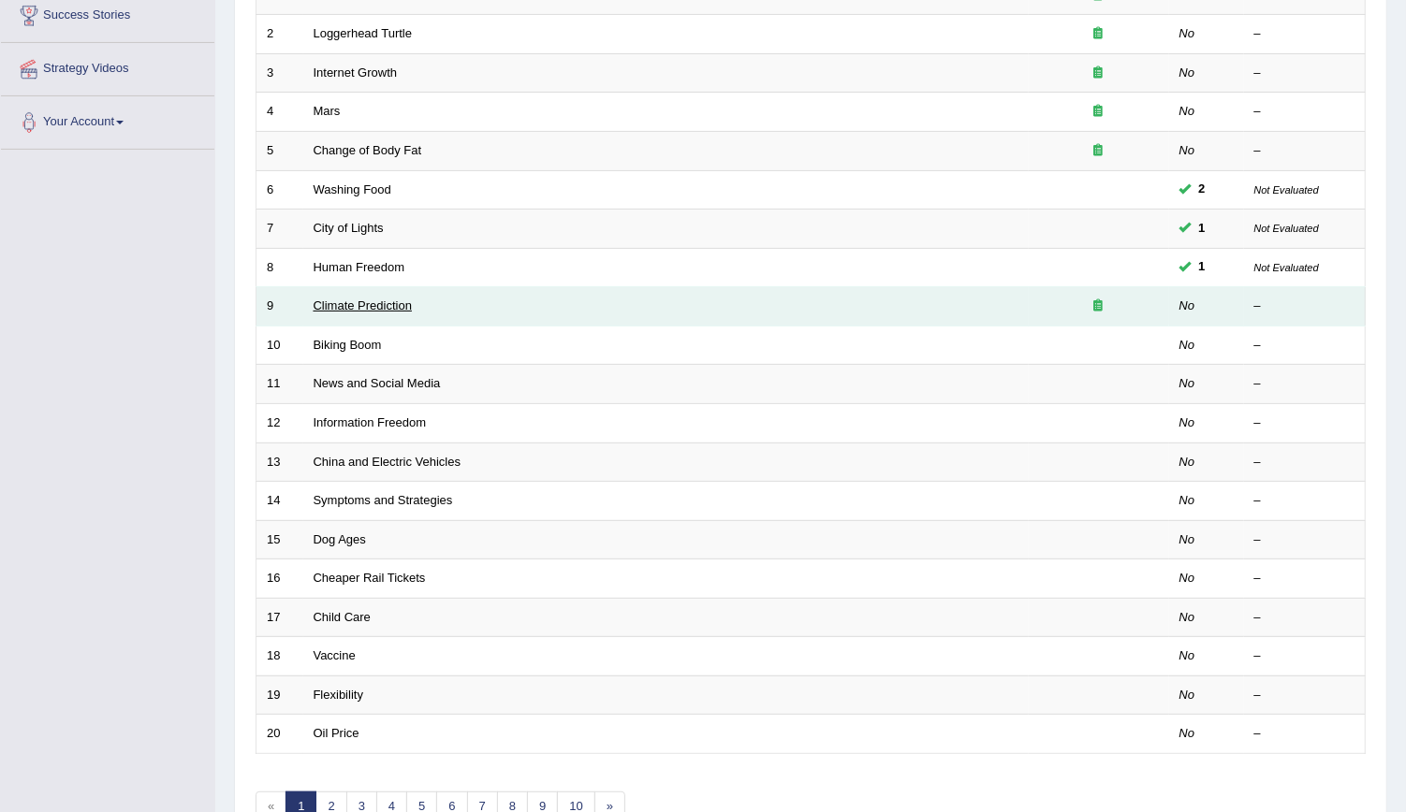
click at [360, 299] on link "Climate Prediction" at bounding box center [363, 306] width 99 height 14
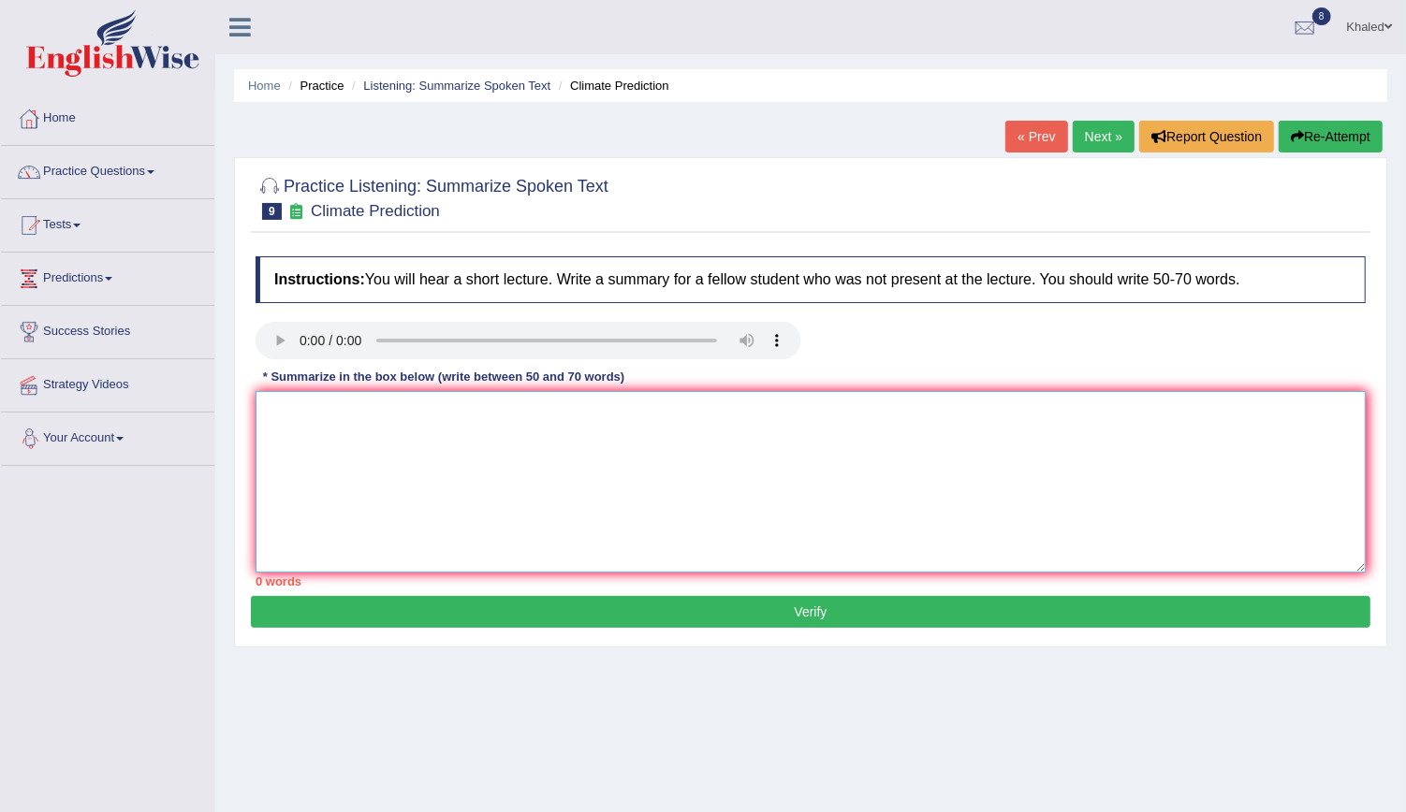
click at [399, 466] on textarea at bounding box center [811, 482] width 1110 height 182
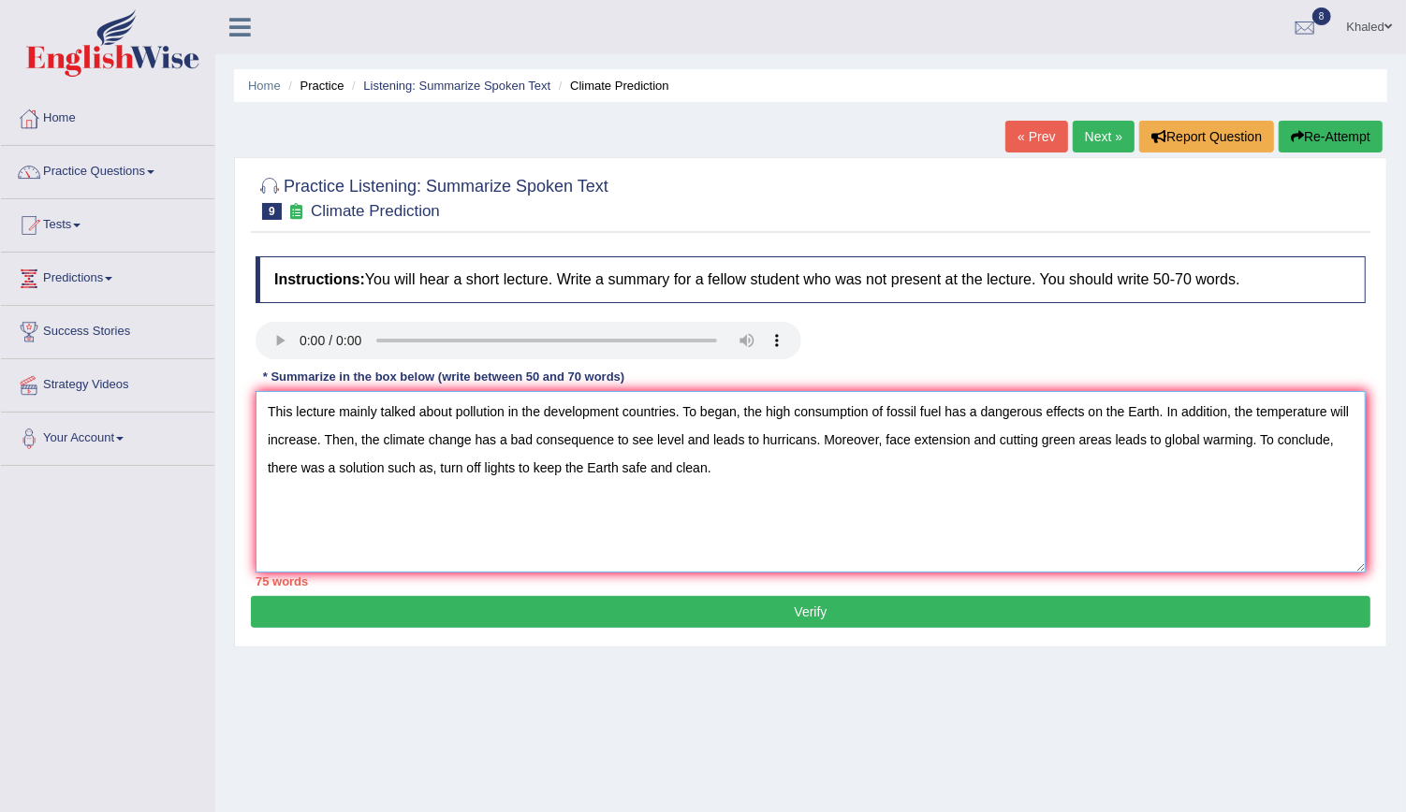
drag, startPoint x: 676, startPoint y: 408, endPoint x: 547, endPoint y: 403, distance: 129.2
click at [547, 403] on textarea "This lecture mainly talked about pollution in the development countries. To beg…" at bounding box center [811, 482] width 1110 height 182
drag, startPoint x: 508, startPoint y: 407, endPoint x: 677, endPoint y: 399, distance: 168.7
click at [677, 399] on textarea "This lecture mainly talked about pollution in the development countries. To beg…" at bounding box center [811, 482] width 1110 height 182
click at [369, 441] on textarea "This lecture mainly talked about pollution. To began, the high consumption of f…" at bounding box center [811, 482] width 1110 height 182
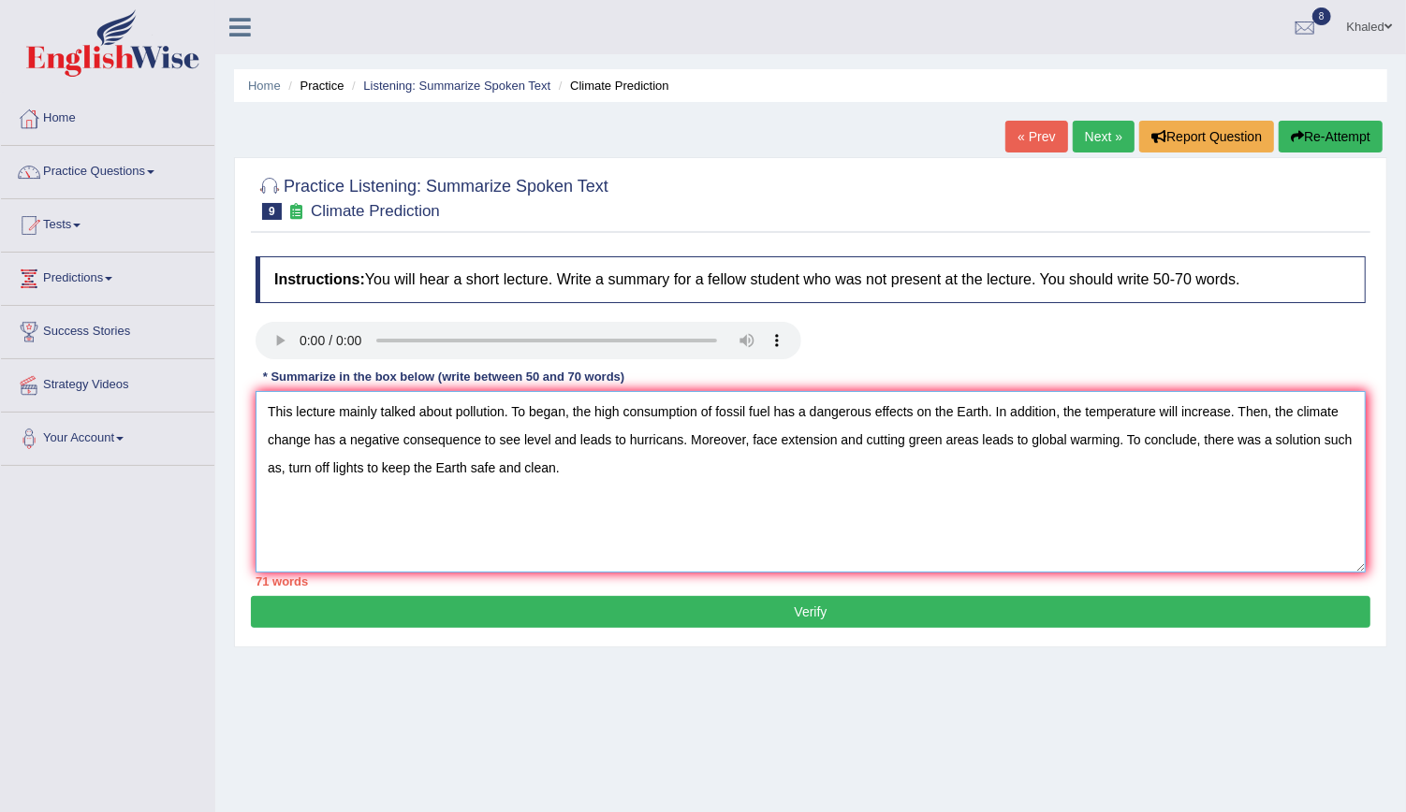
drag, startPoint x: 974, startPoint y: 440, endPoint x: 898, endPoint y: 449, distance: 76.4
click at [898, 449] on textarea "This lecture mainly talked about pollution. To began, the high consumption of f…" at bounding box center [811, 482] width 1110 height 182
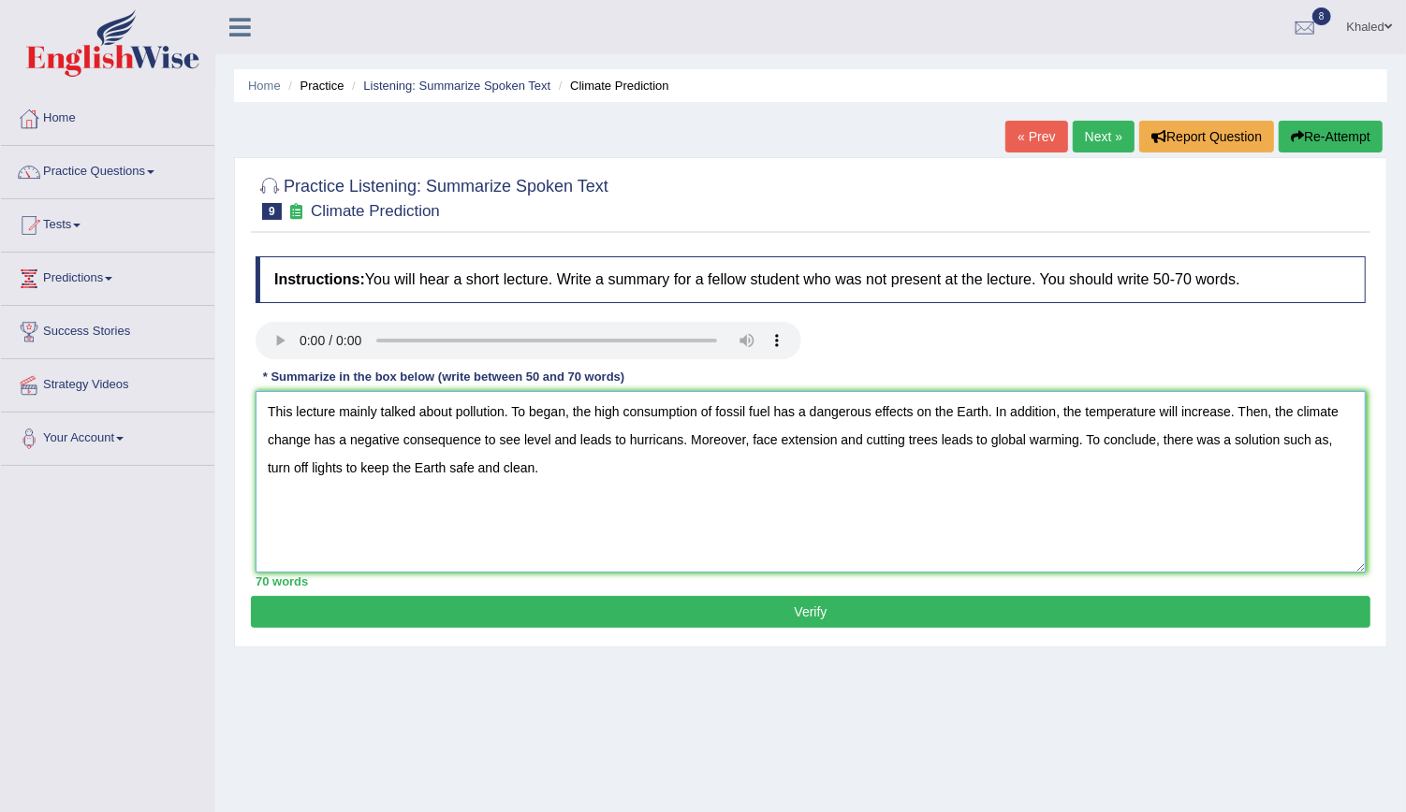
type textarea "This lecture mainly talked about pollution. To began, the high consumption of f…"
click at [832, 613] on button "Verify" at bounding box center [810, 612] width 1119 height 32
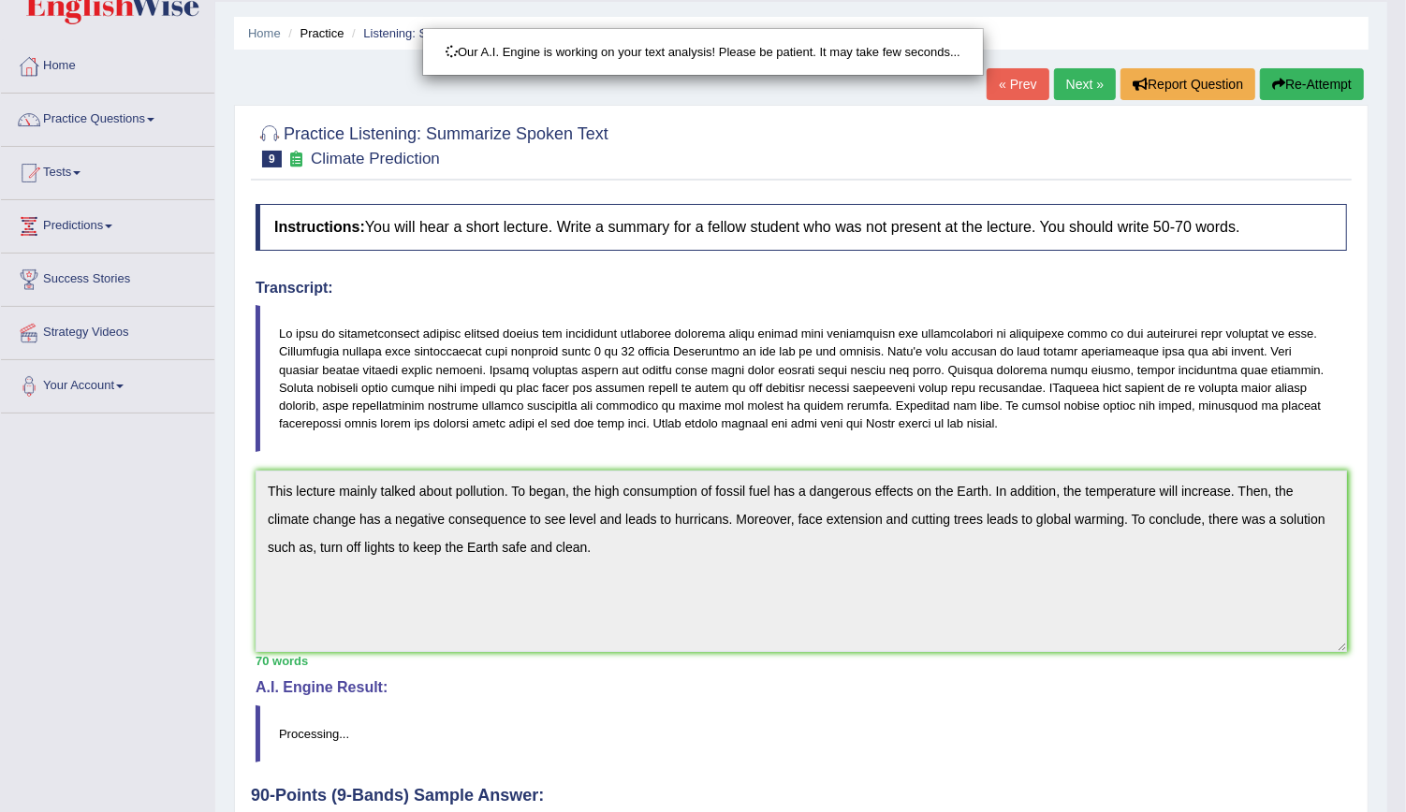
scroll to position [197, 0]
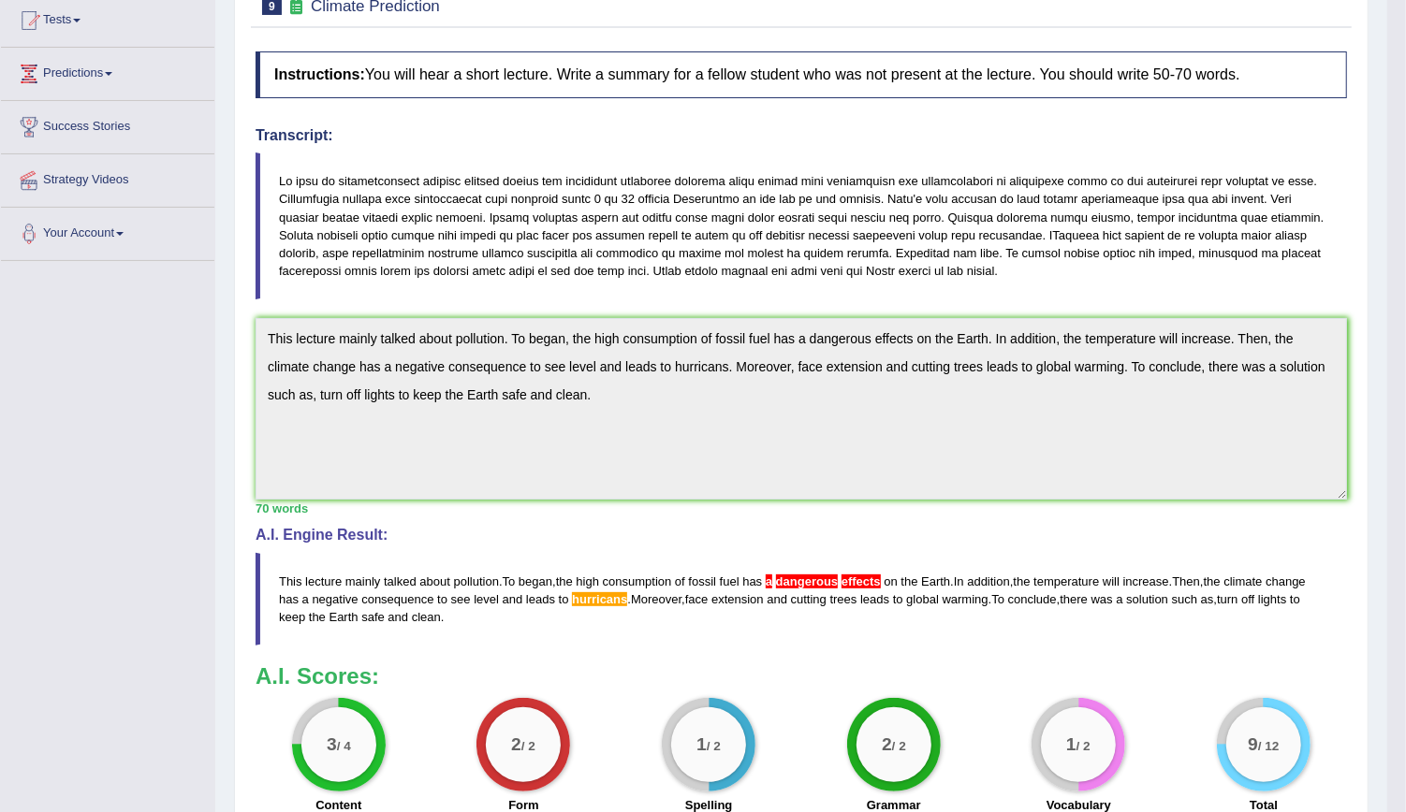
drag, startPoint x: 1412, startPoint y: 254, endPoint x: 1381, endPoint y: 530, distance: 277.8
click at [1381, 530] on html "Toggle navigation Home Practice Questions Speaking Practice Read Aloud Repeat S…" at bounding box center [703, 201] width 1406 height 812
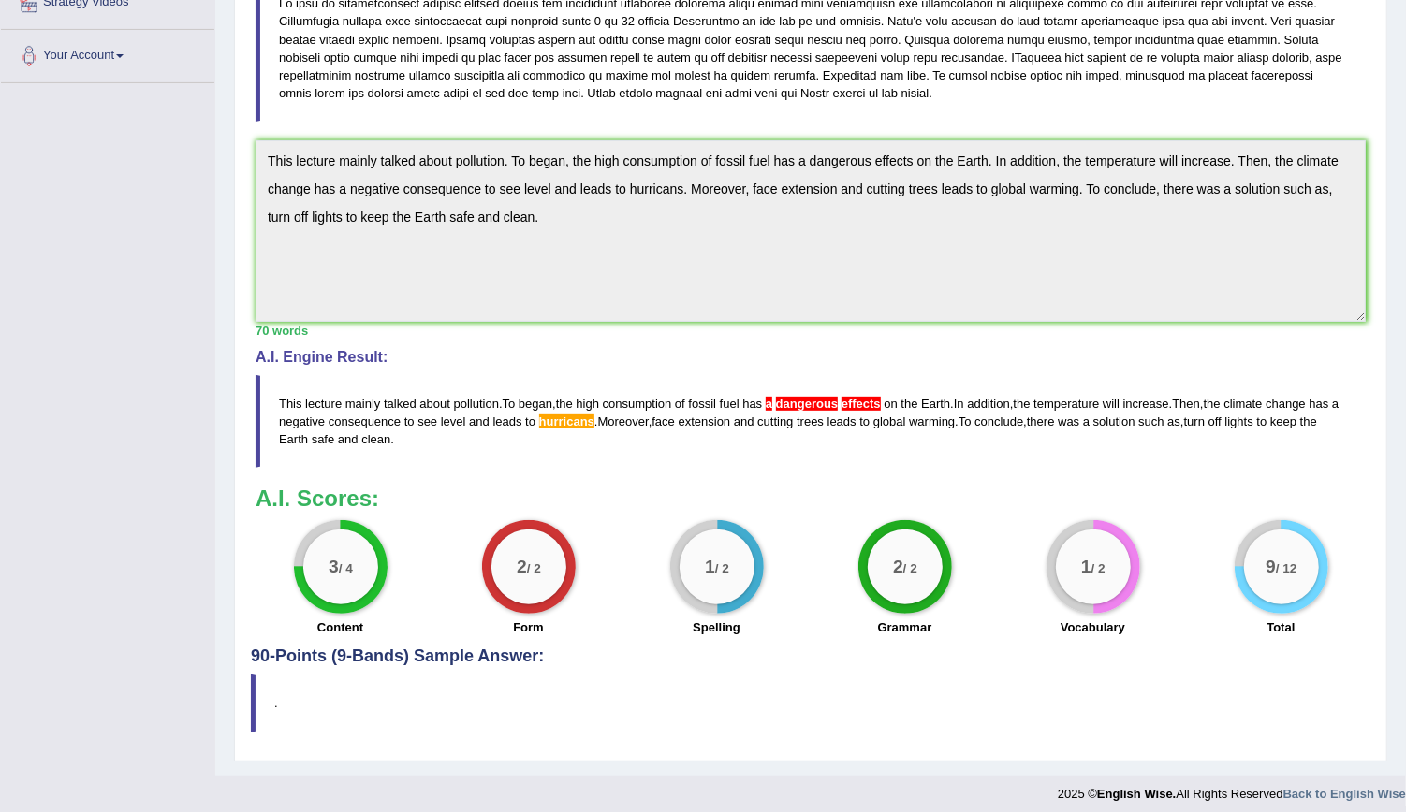
scroll to position [0, 0]
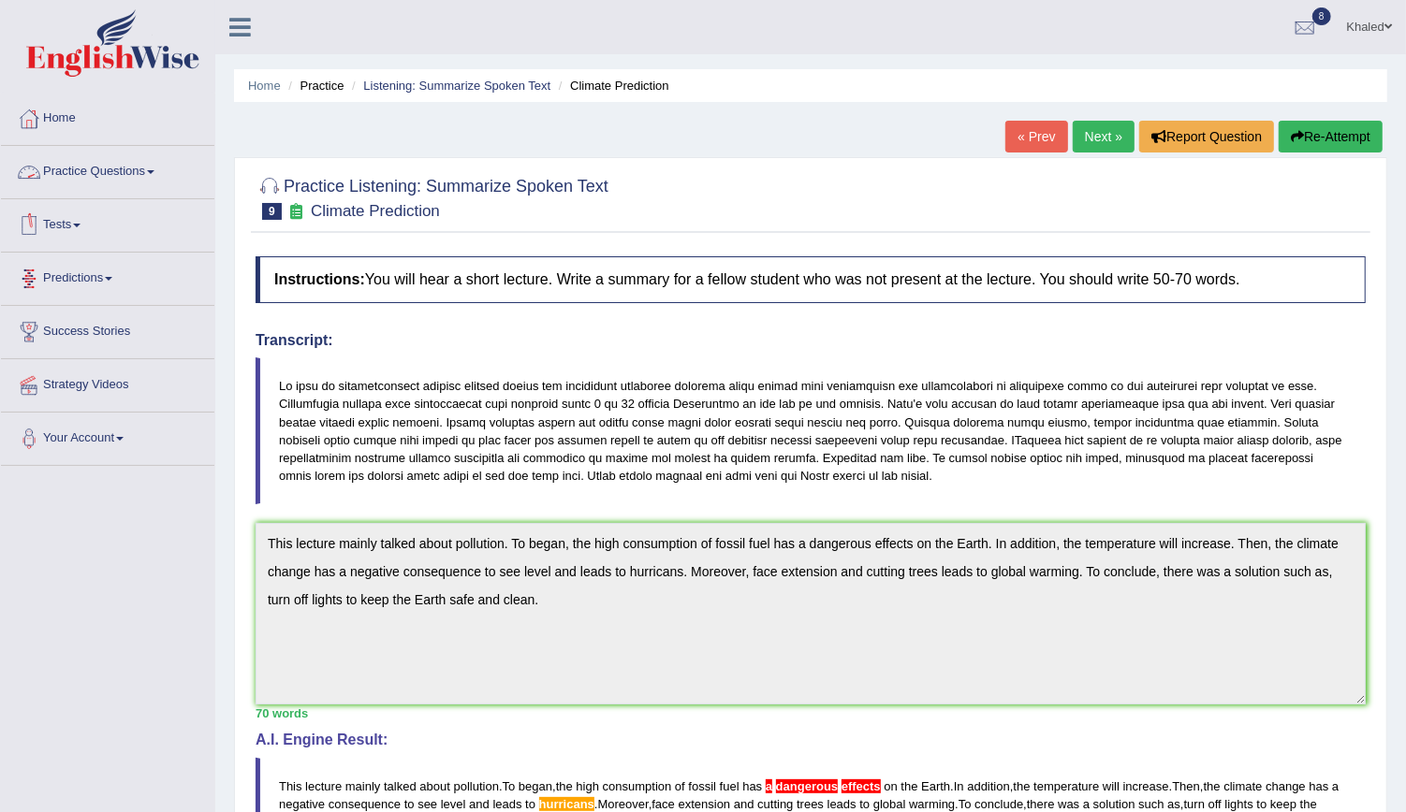
click at [120, 170] on link "Practice Questions" at bounding box center [107, 169] width 213 height 47
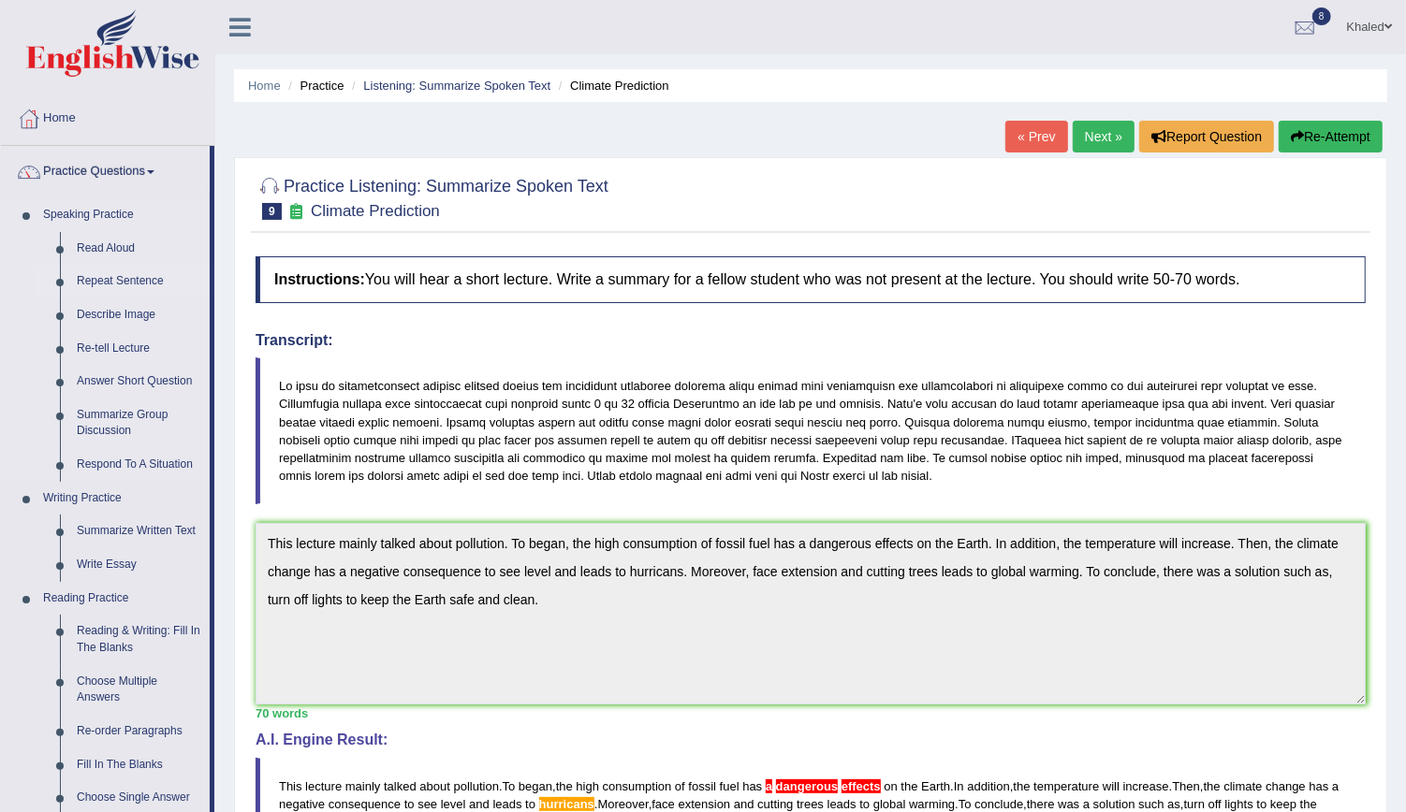
click at [96, 274] on link "Repeat Sentence" at bounding box center [138, 282] width 141 height 34
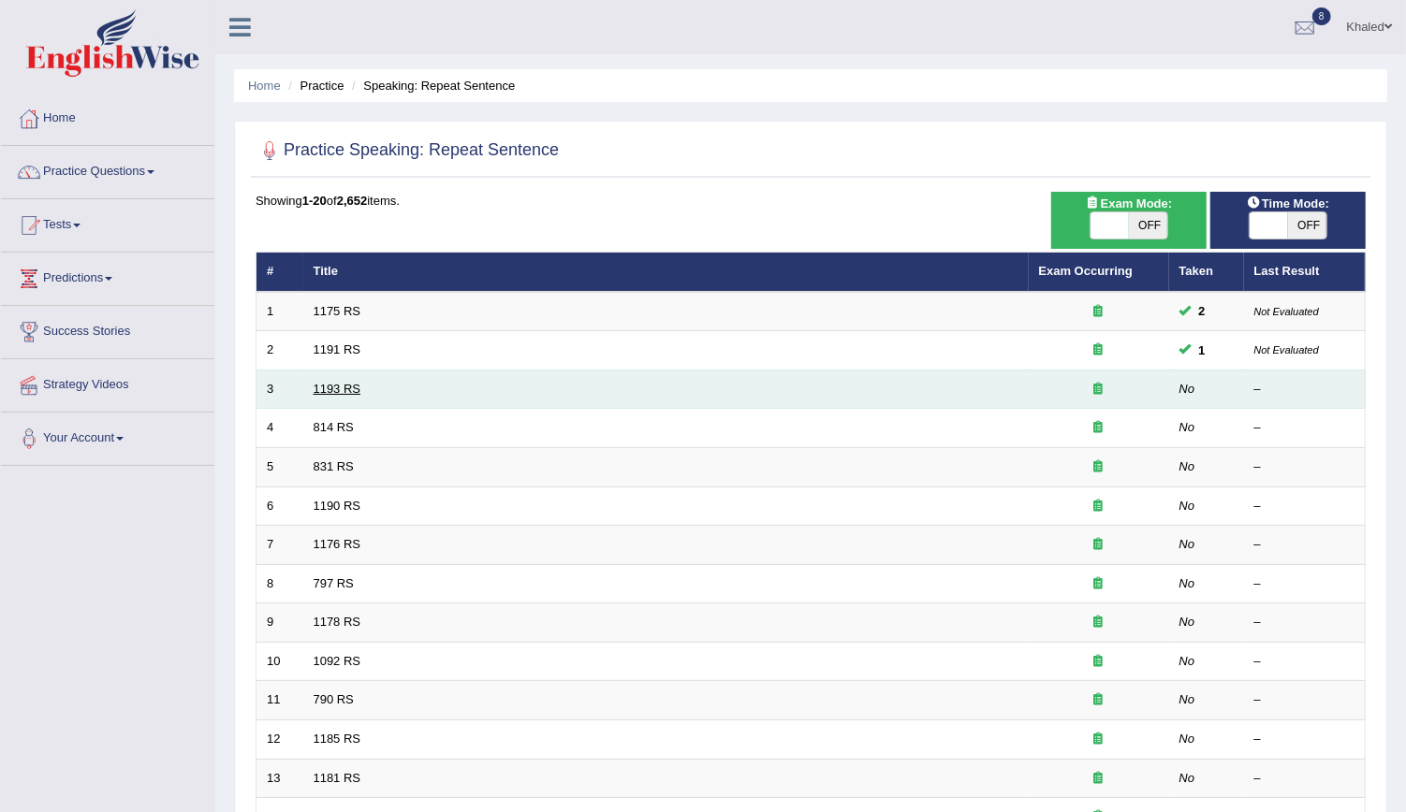
click at [335, 382] on link "1193 RS" at bounding box center [338, 389] width 48 height 14
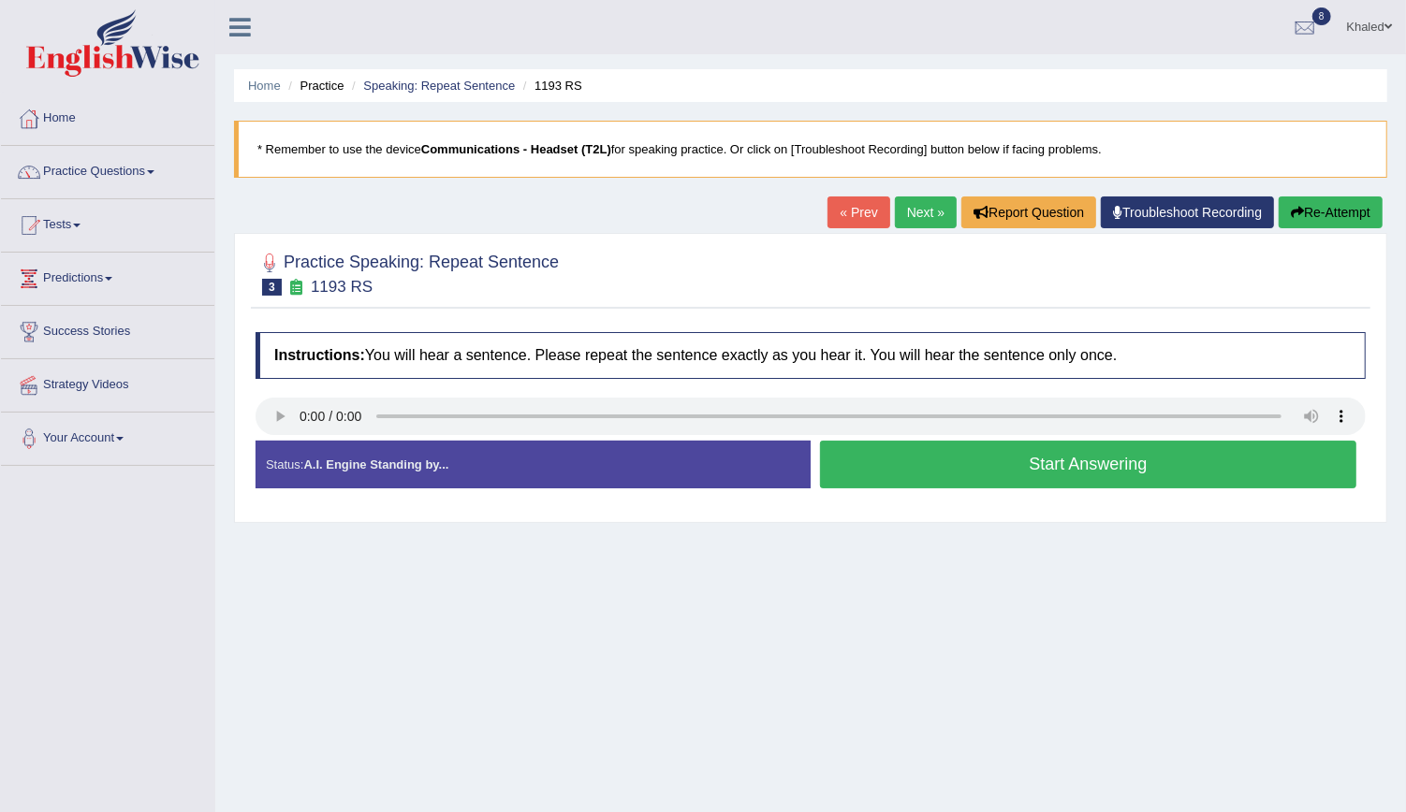
click at [917, 452] on button "Start Answering" at bounding box center [1088, 465] width 536 height 48
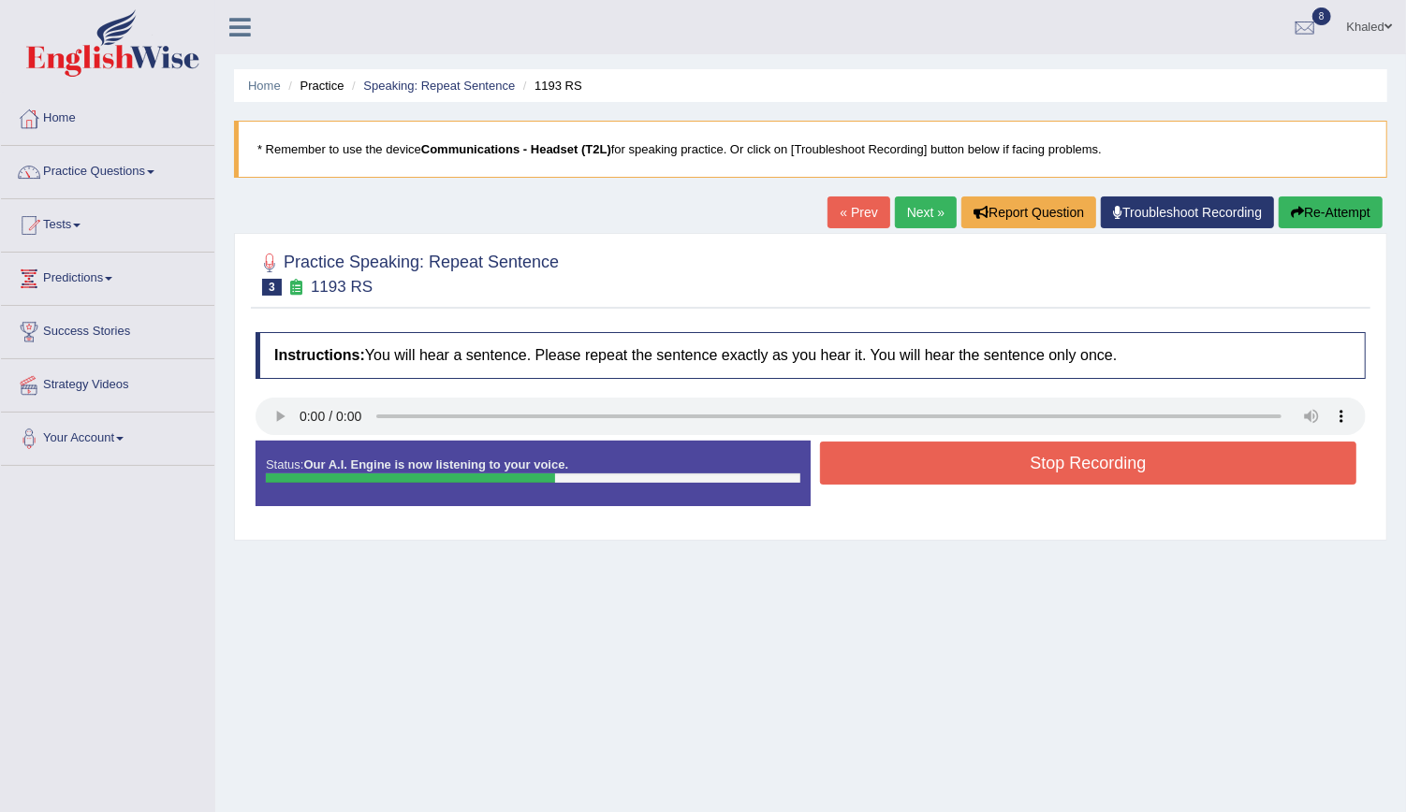
click at [917, 452] on button "Stop Recording" at bounding box center [1088, 463] width 536 height 43
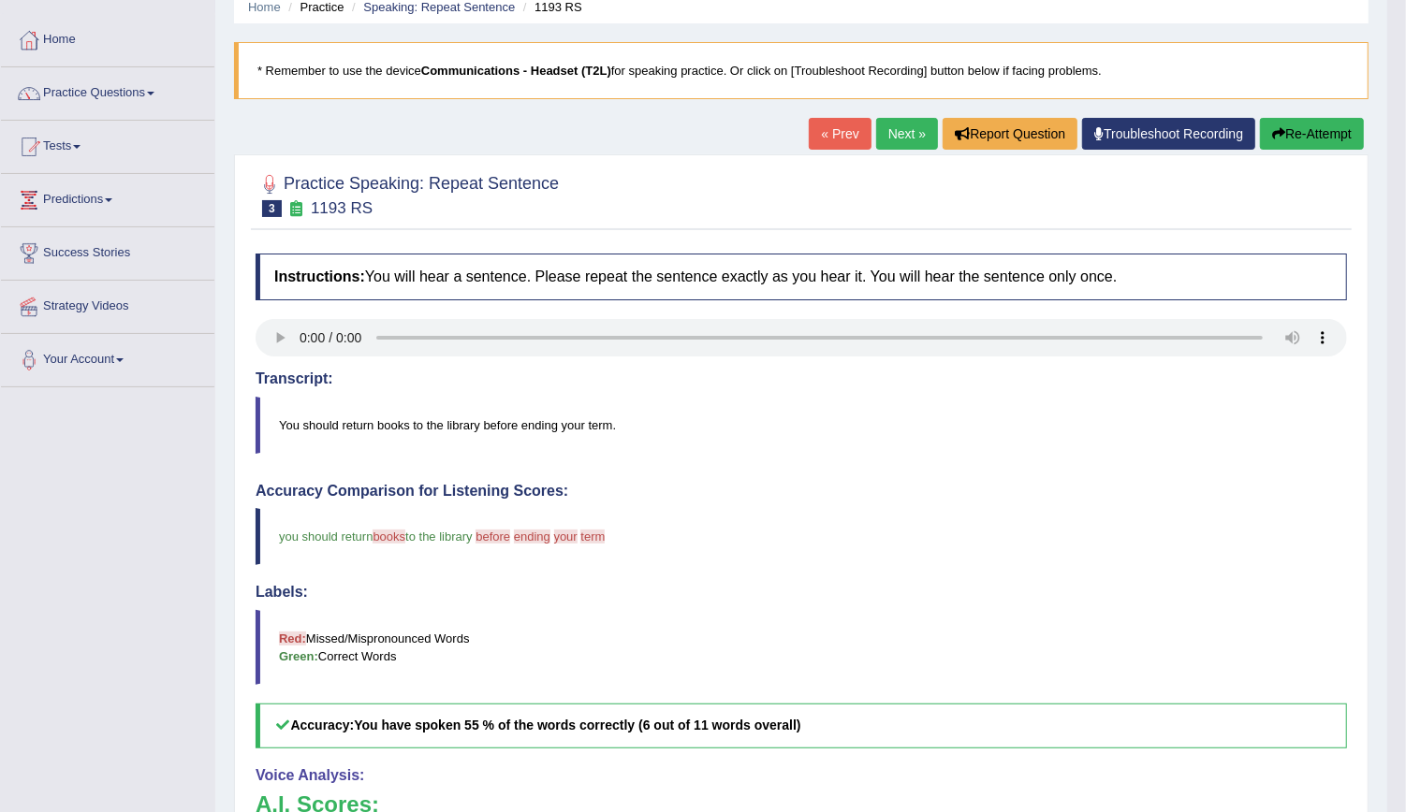
scroll to position [74, 0]
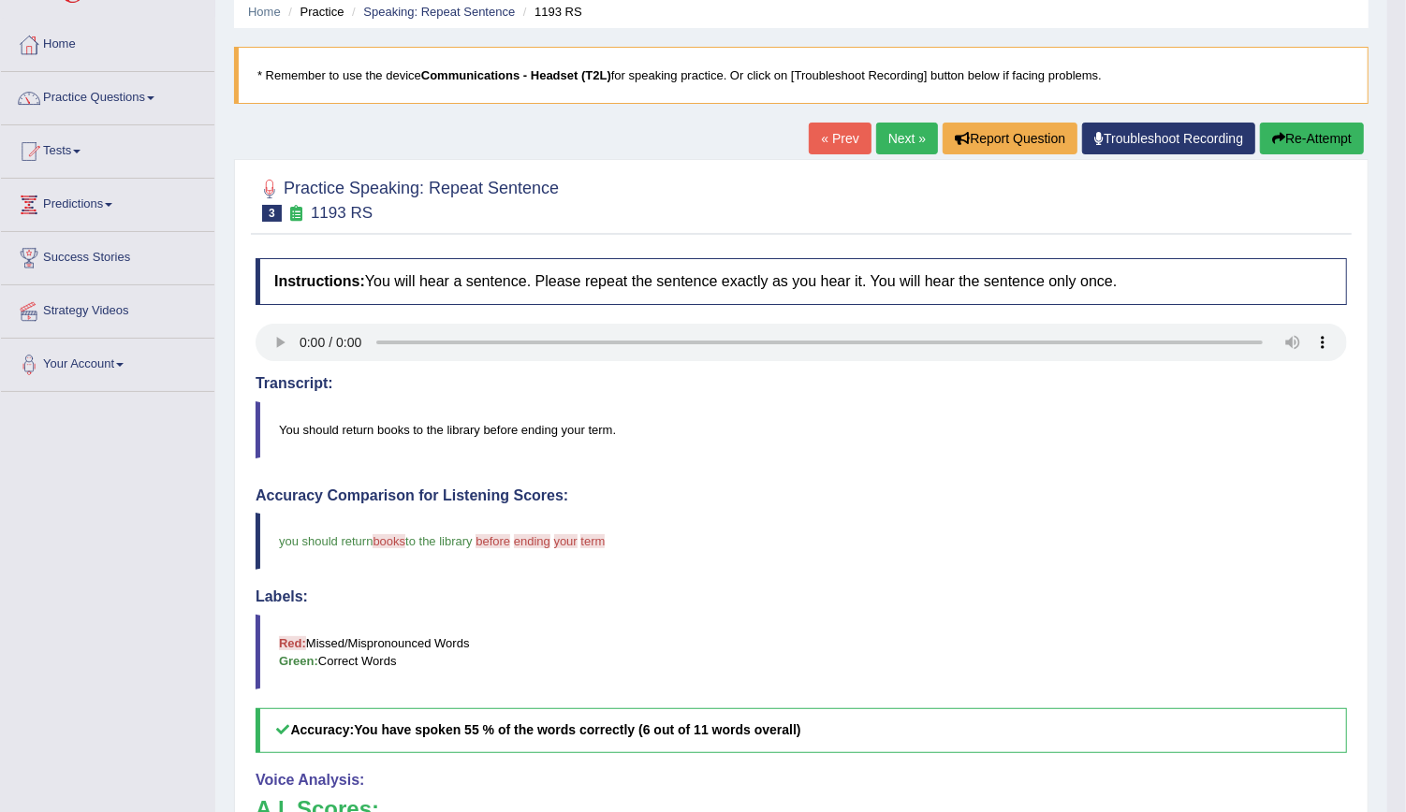
click at [900, 143] on link "Next »" at bounding box center [907, 139] width 62 height 32
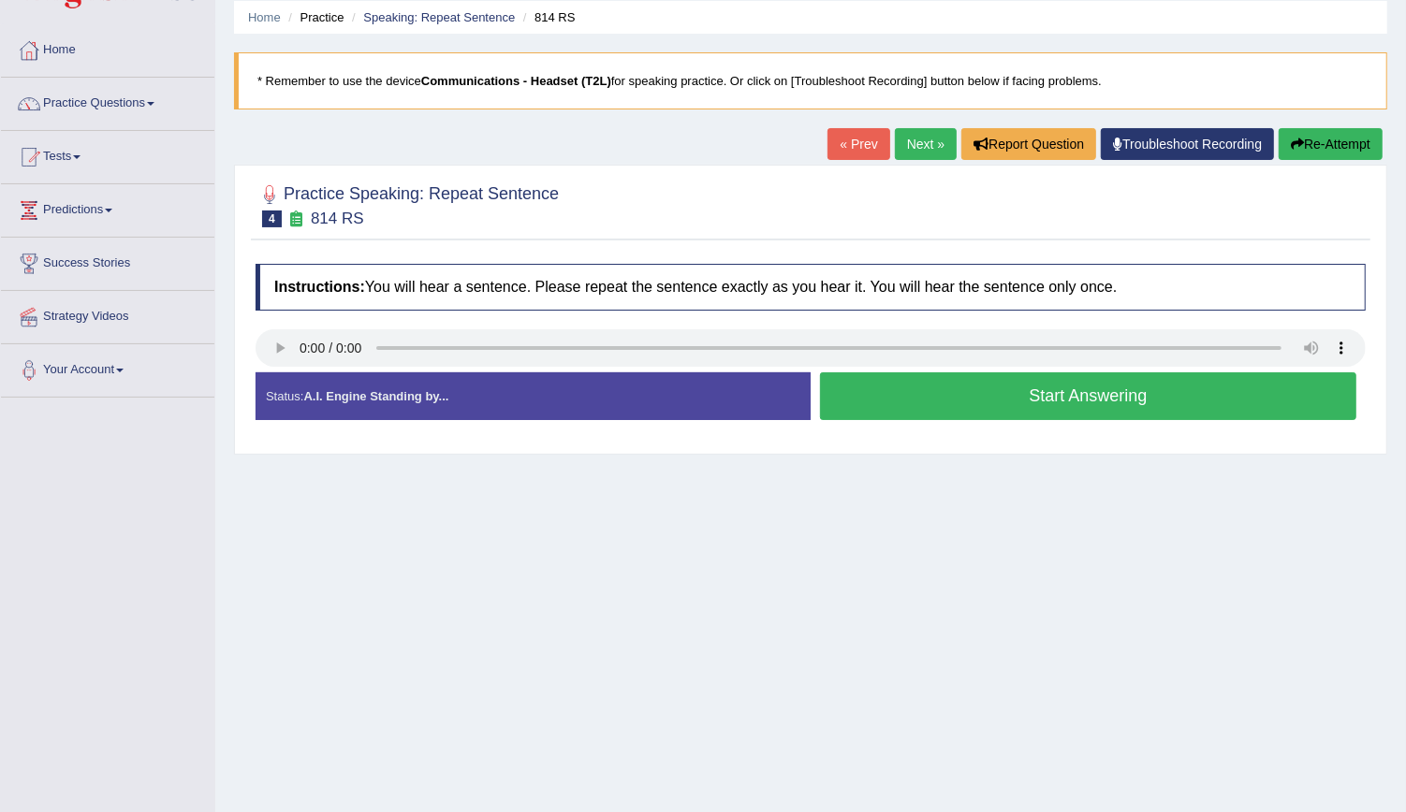
scroll to position [77, 0]
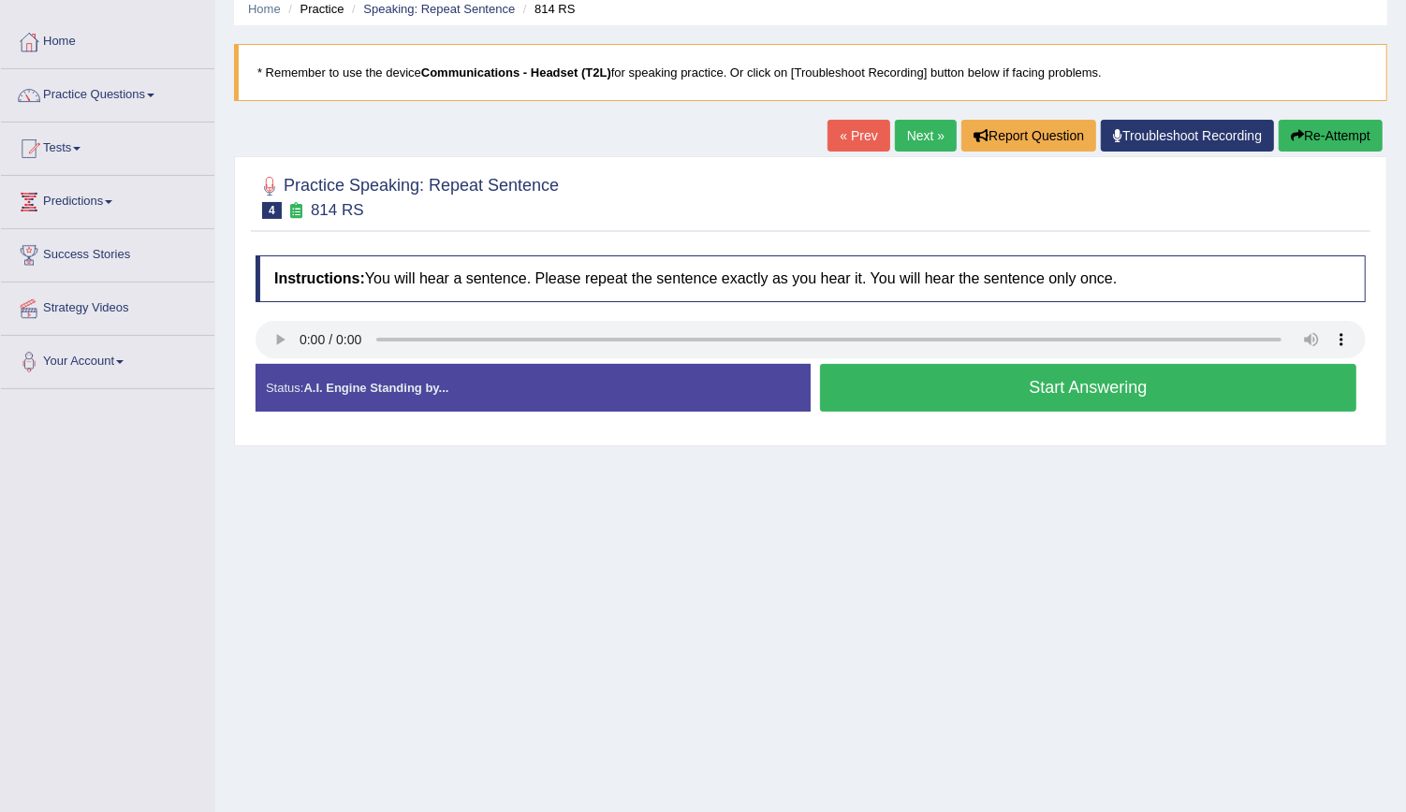
click at [1028, 402] on button "Start Answering" at bounding box center [1088, 388] width 536 height 48
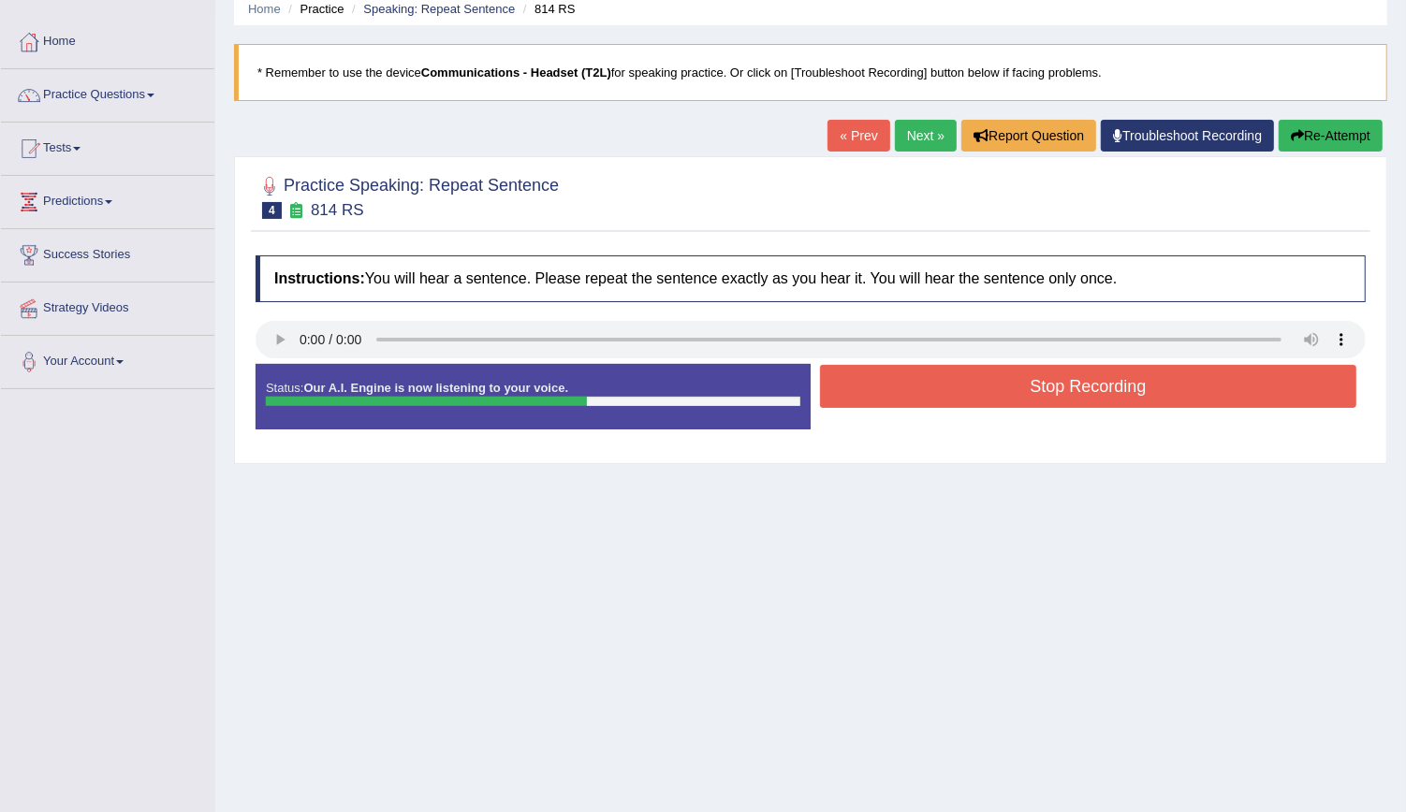
click at [1028, 402] on button "Stop Recording" at bounding box center [1088, 386] width 536 height 43
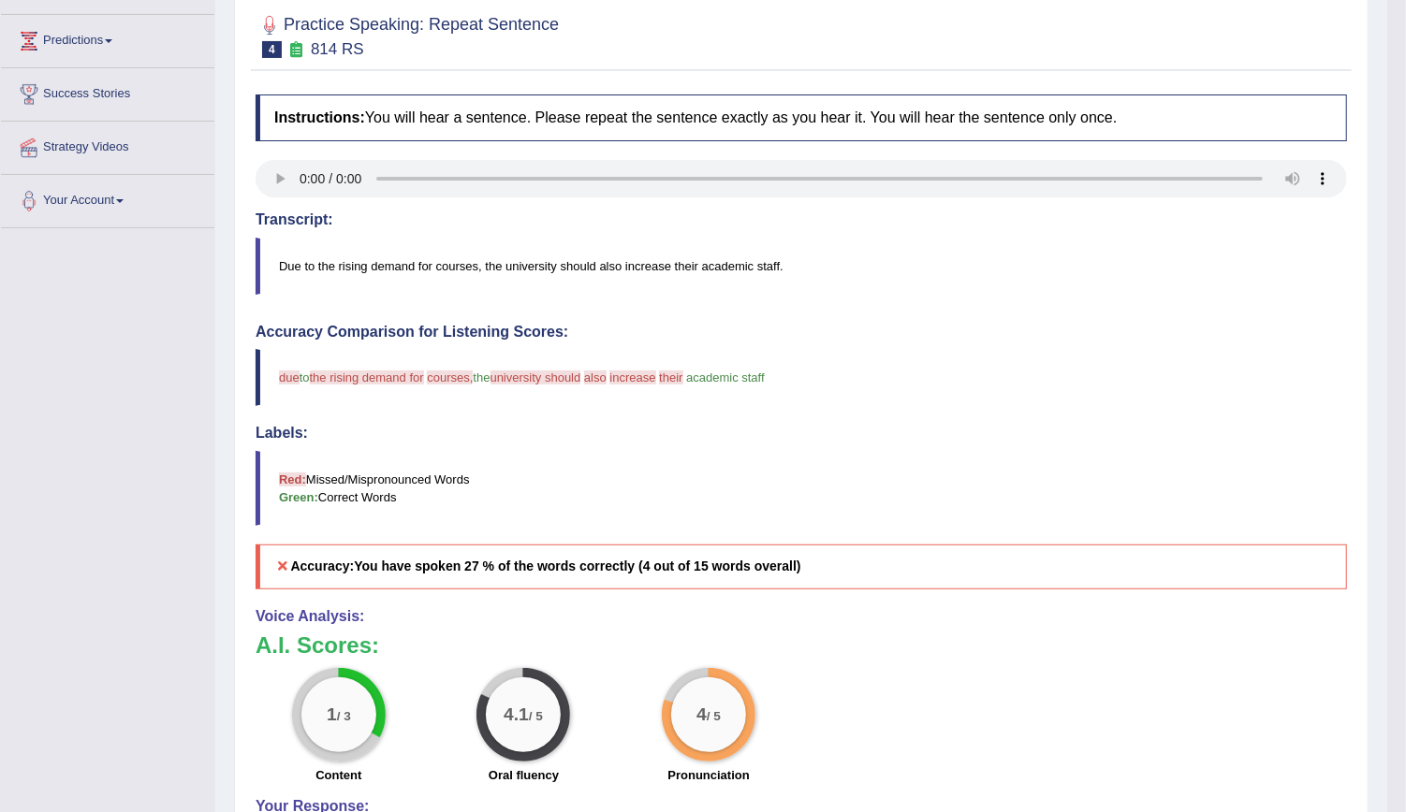
scroll to position [233, 0]
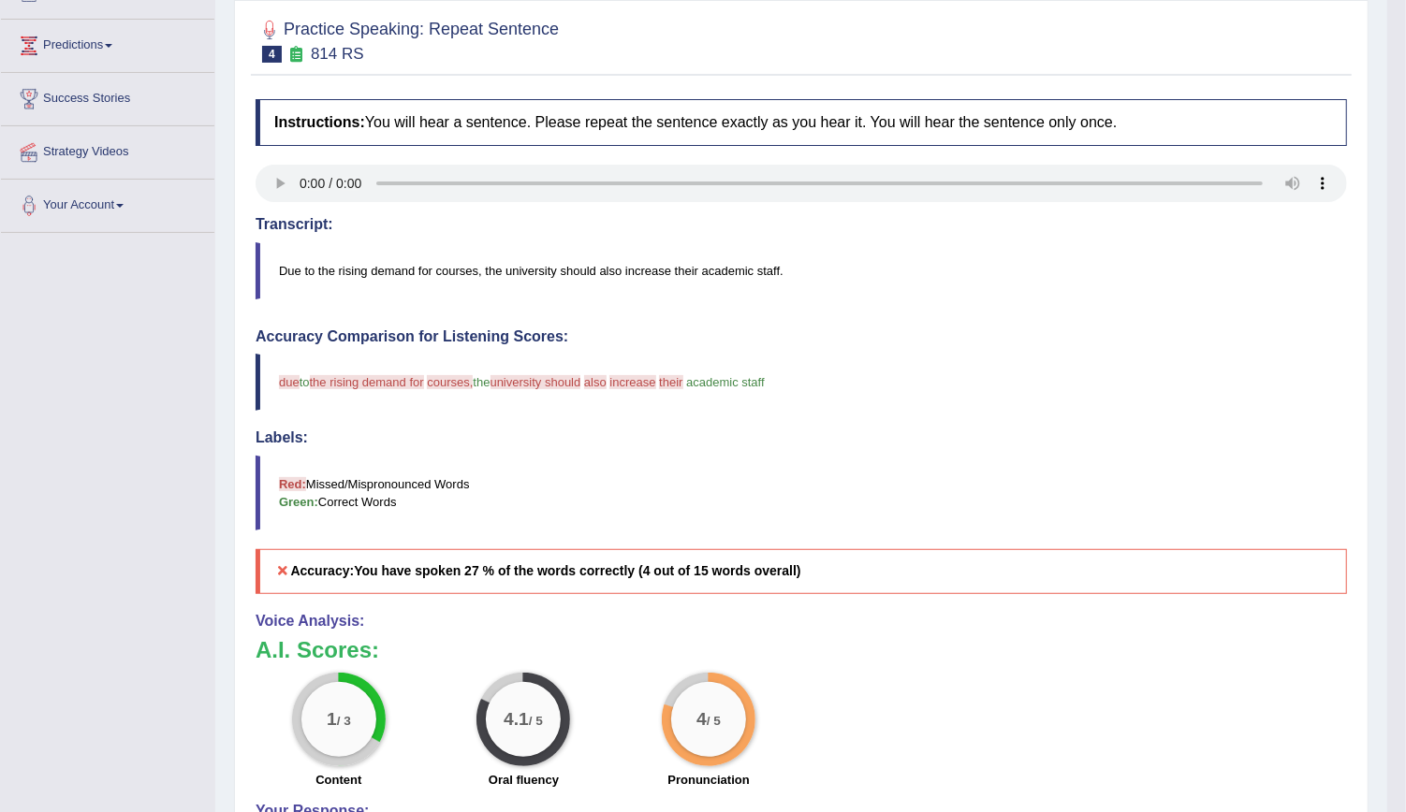
drag, startPoint x: 278, startPoint y: 374, endPoint x: 725, endPoint y: 370, distance: 447.4
click at [725, 370] on blockquote "due to the rising demand for read courses, the university should course, academ…" at bounding box center [801, 382] width 1091 height 57
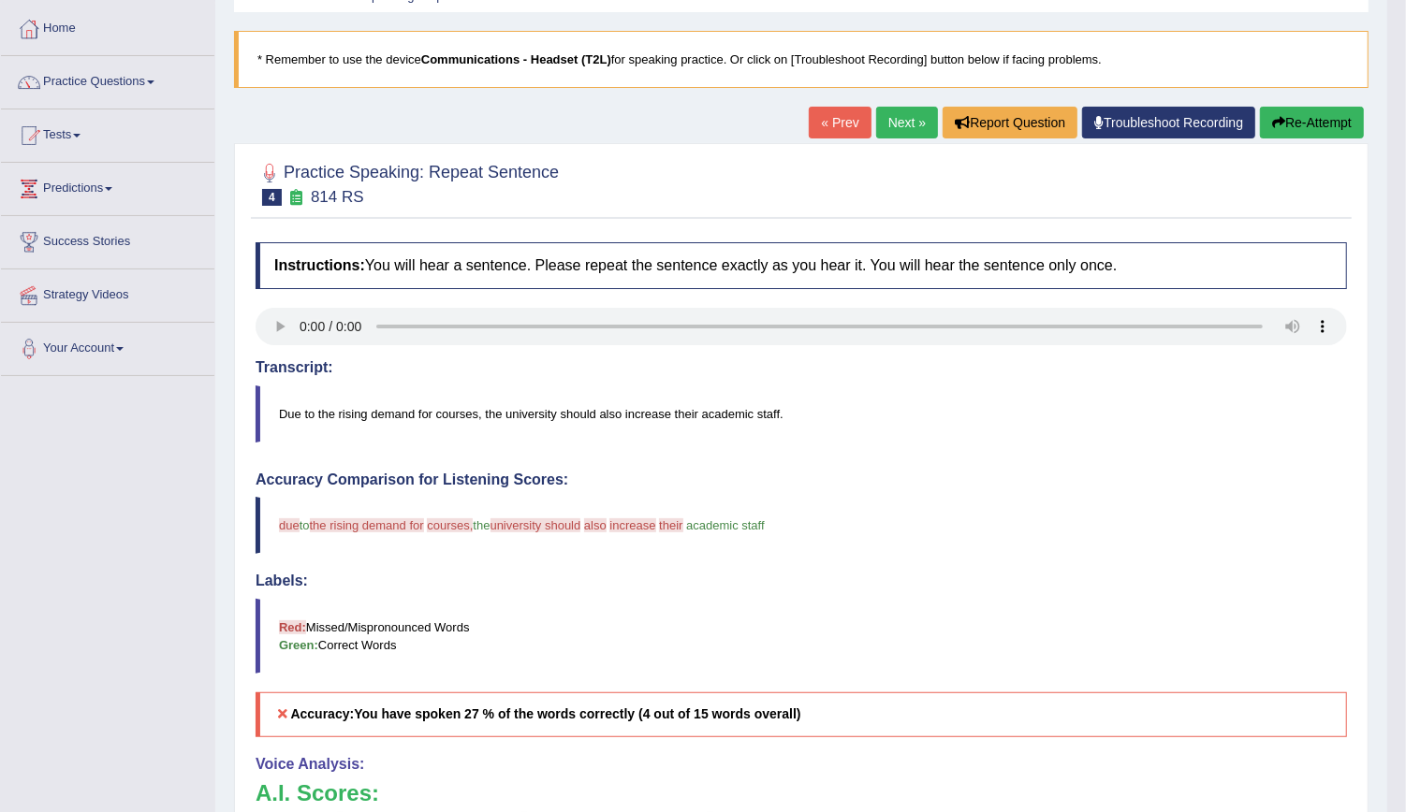
scroll to position [0, 0]
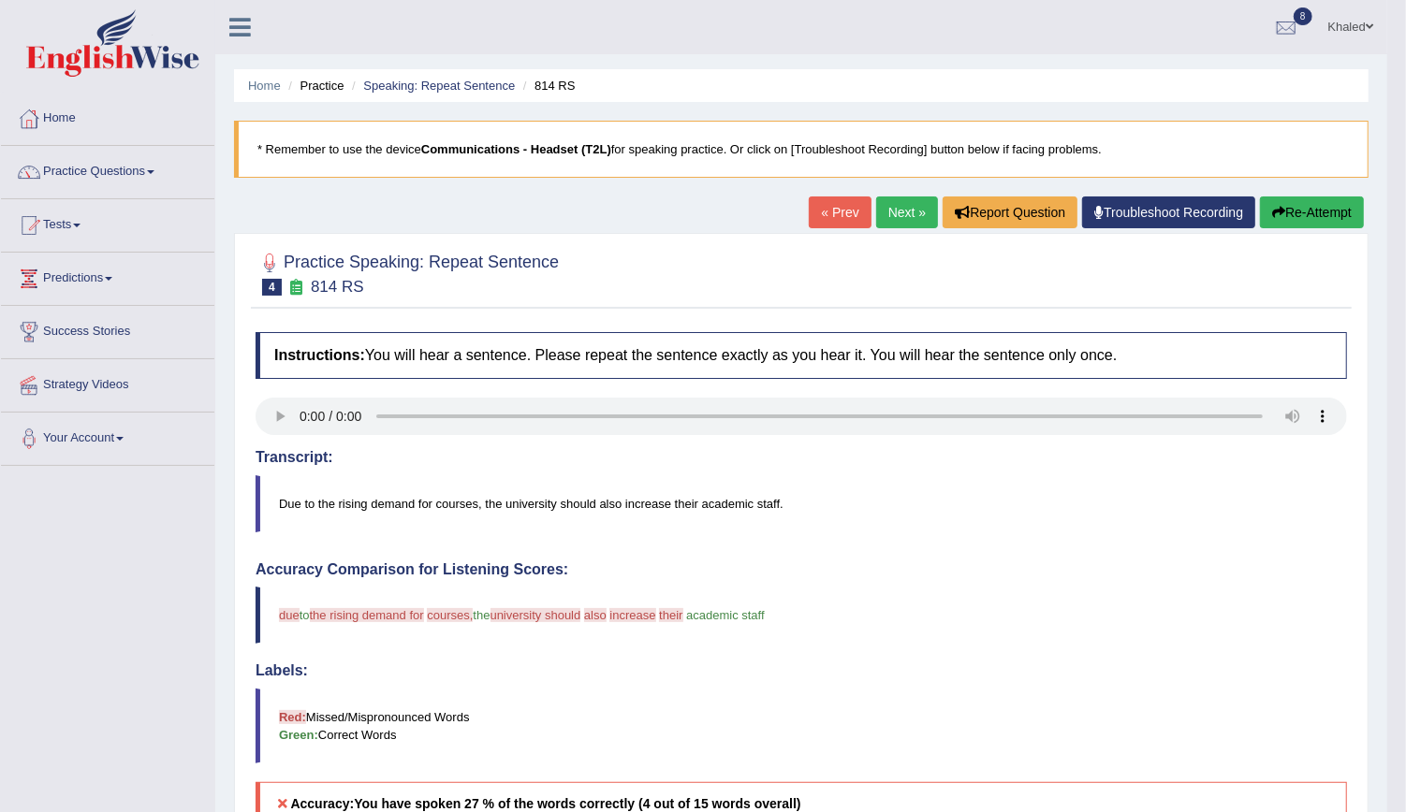
click at [902, 206] on link "Next »" at bounding box center [907, 213] width 62 height 32
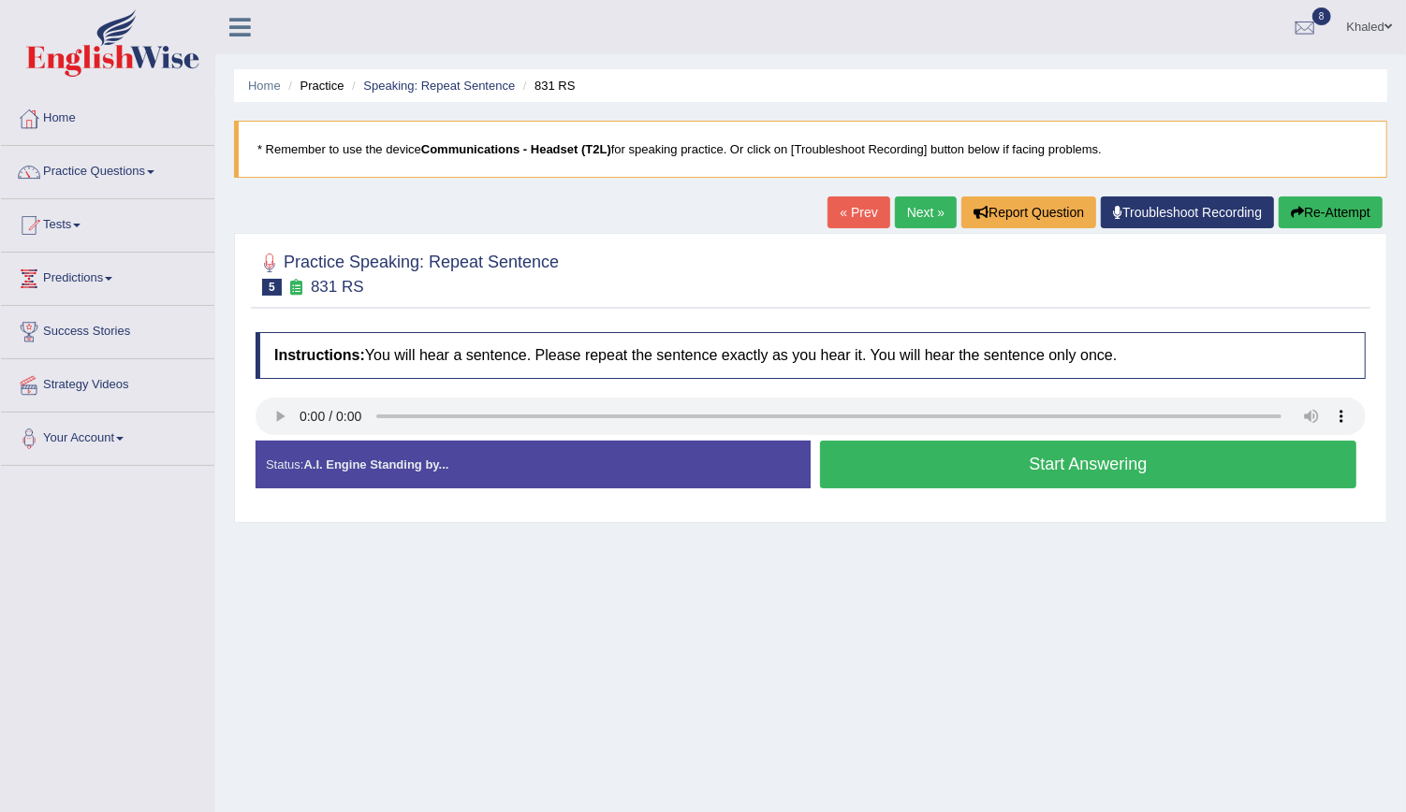
click at [1012, 472] on button "Start Answering" at bounding box center [1088, 465] width 536 height 48
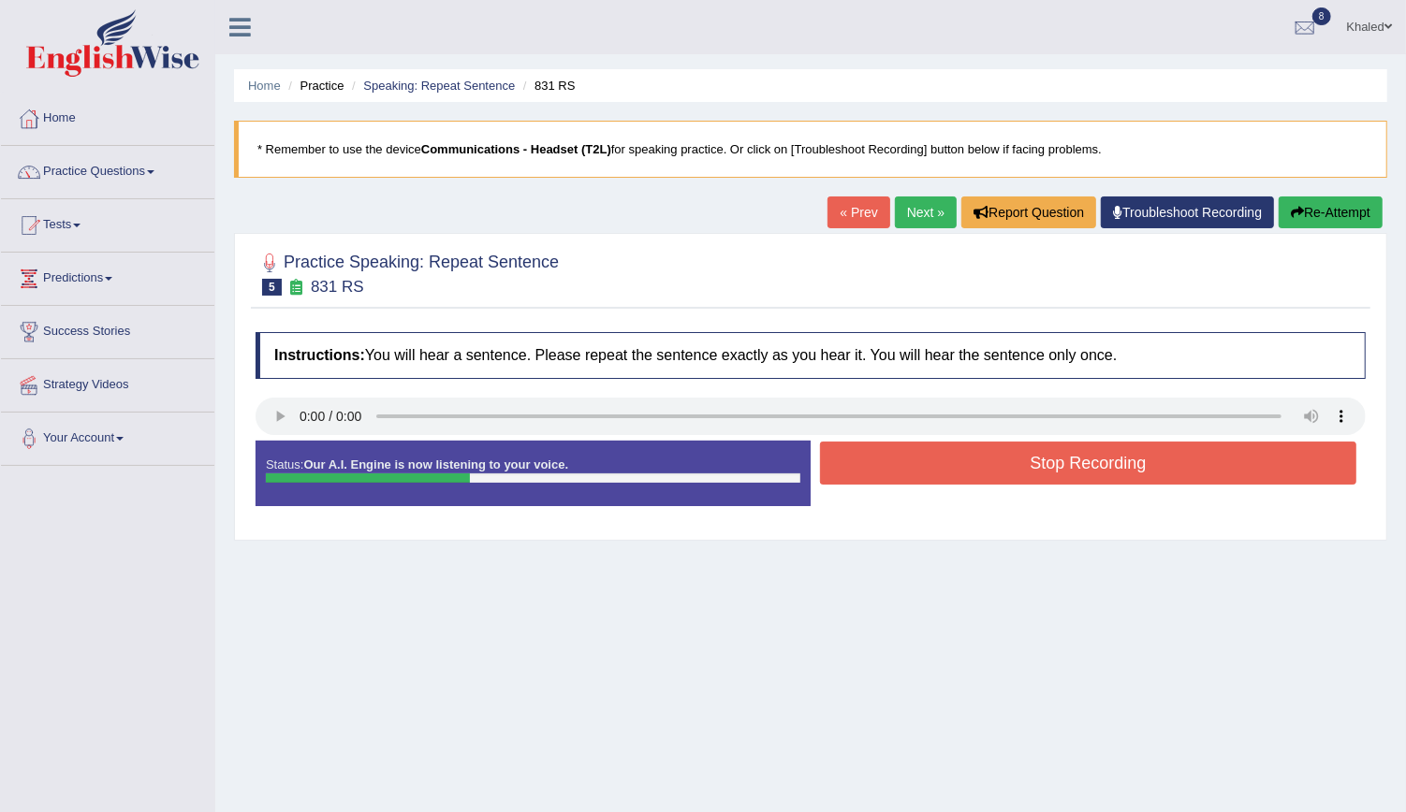
click at [1012, 472] on button "Stop Recording" at bounding box center [1088, 463] width 536 height 43
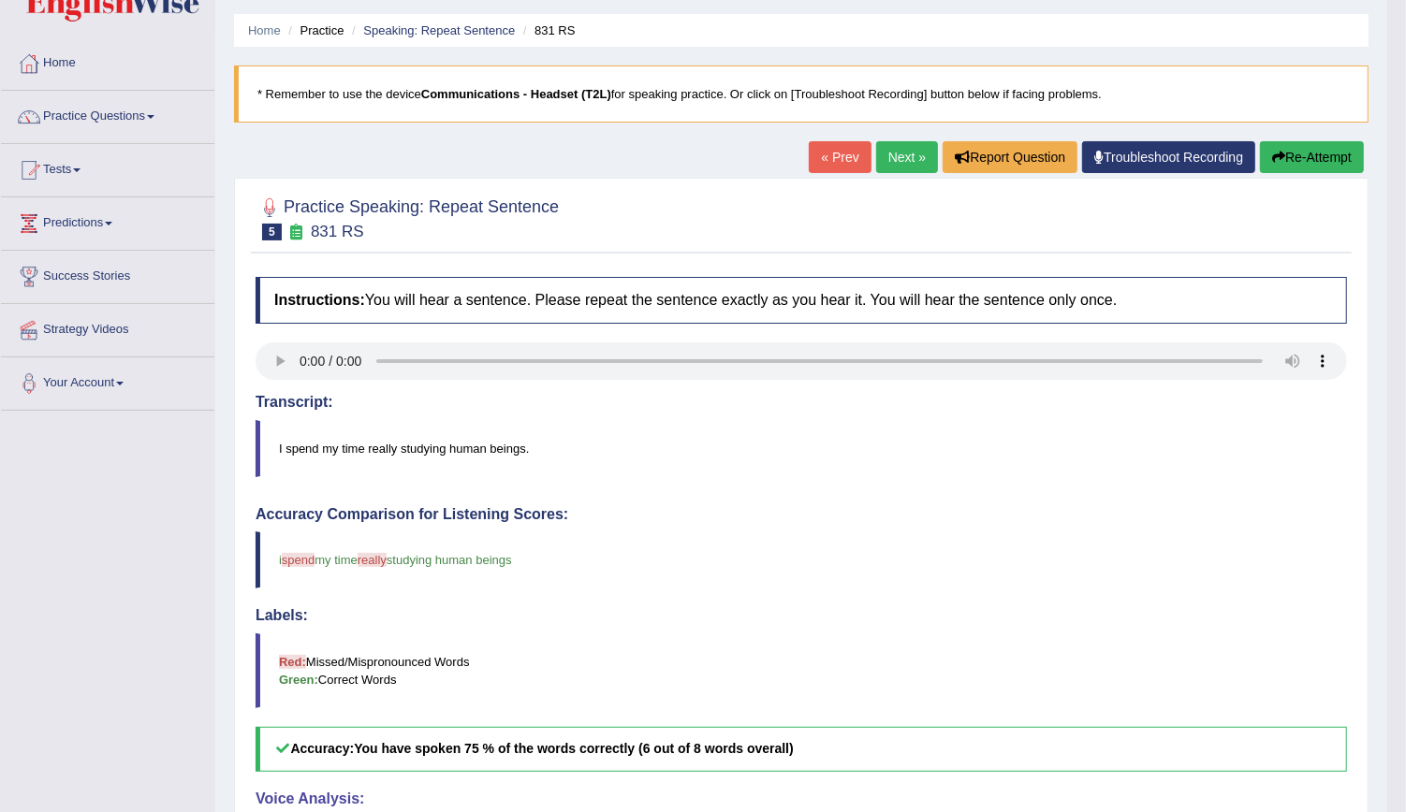
scroll to position [49, 0]
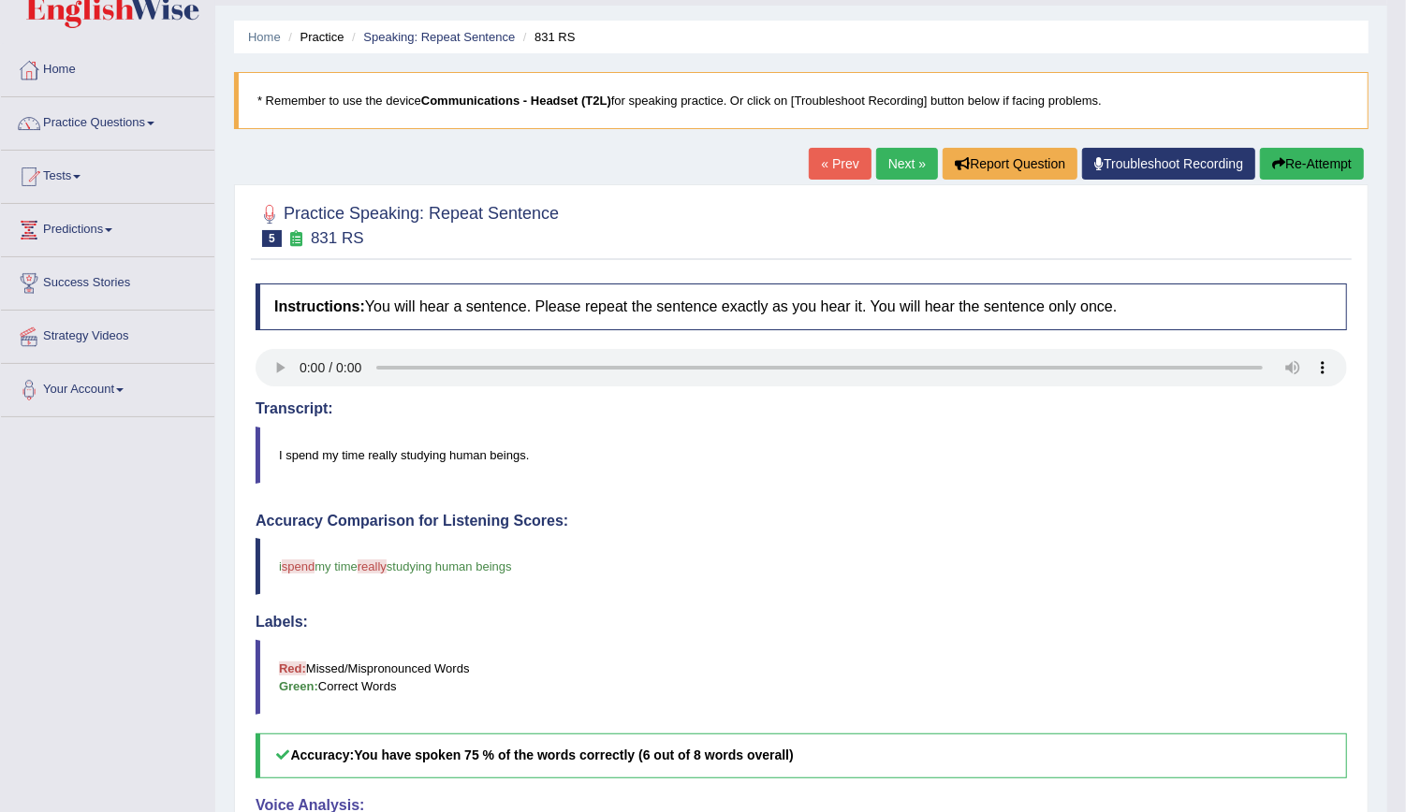
click at [889, 154] on link "Next »" at bounding box center [907, 164] width 62 height 32
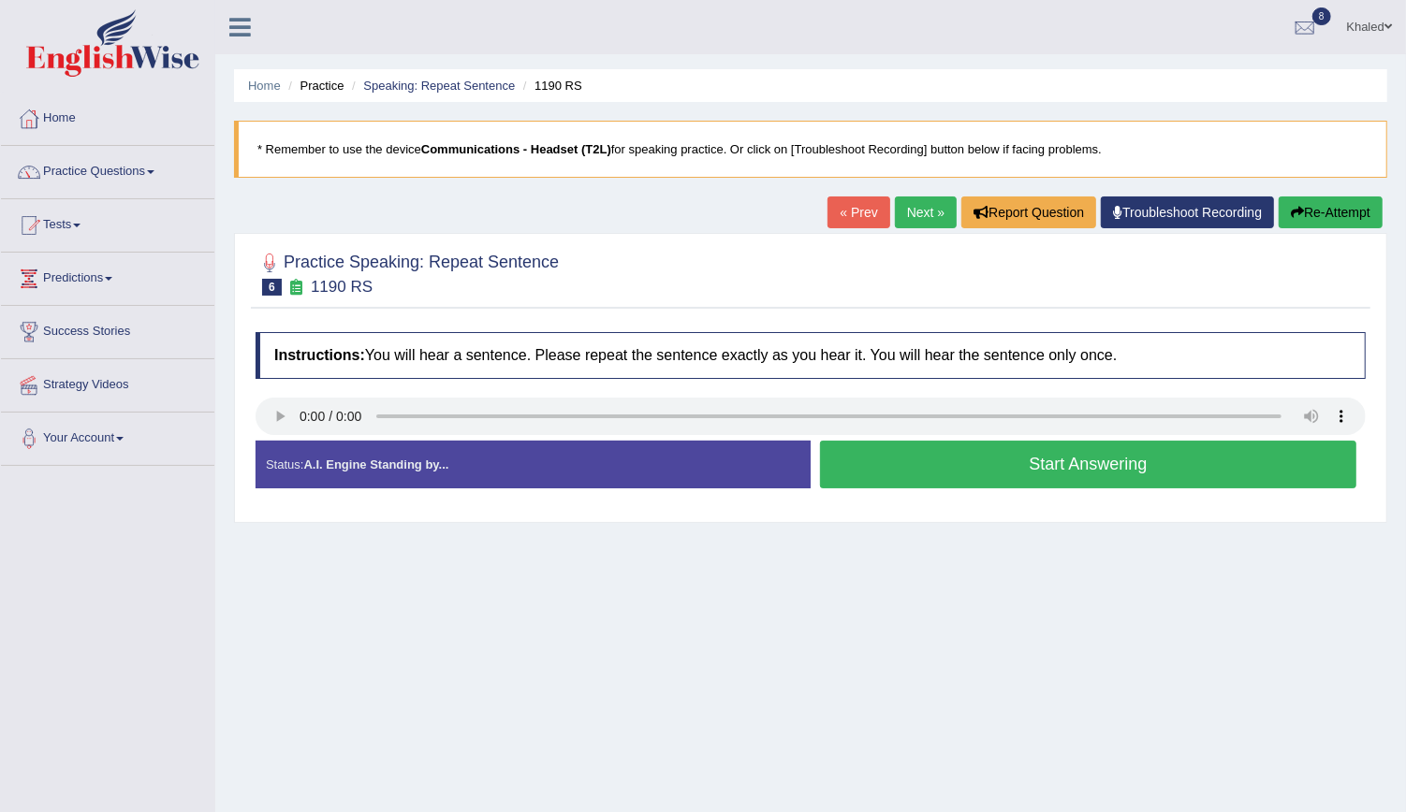
click at [900, 468] on button "Start Answering" at bounding box center [1088, 465] width 536 height 48
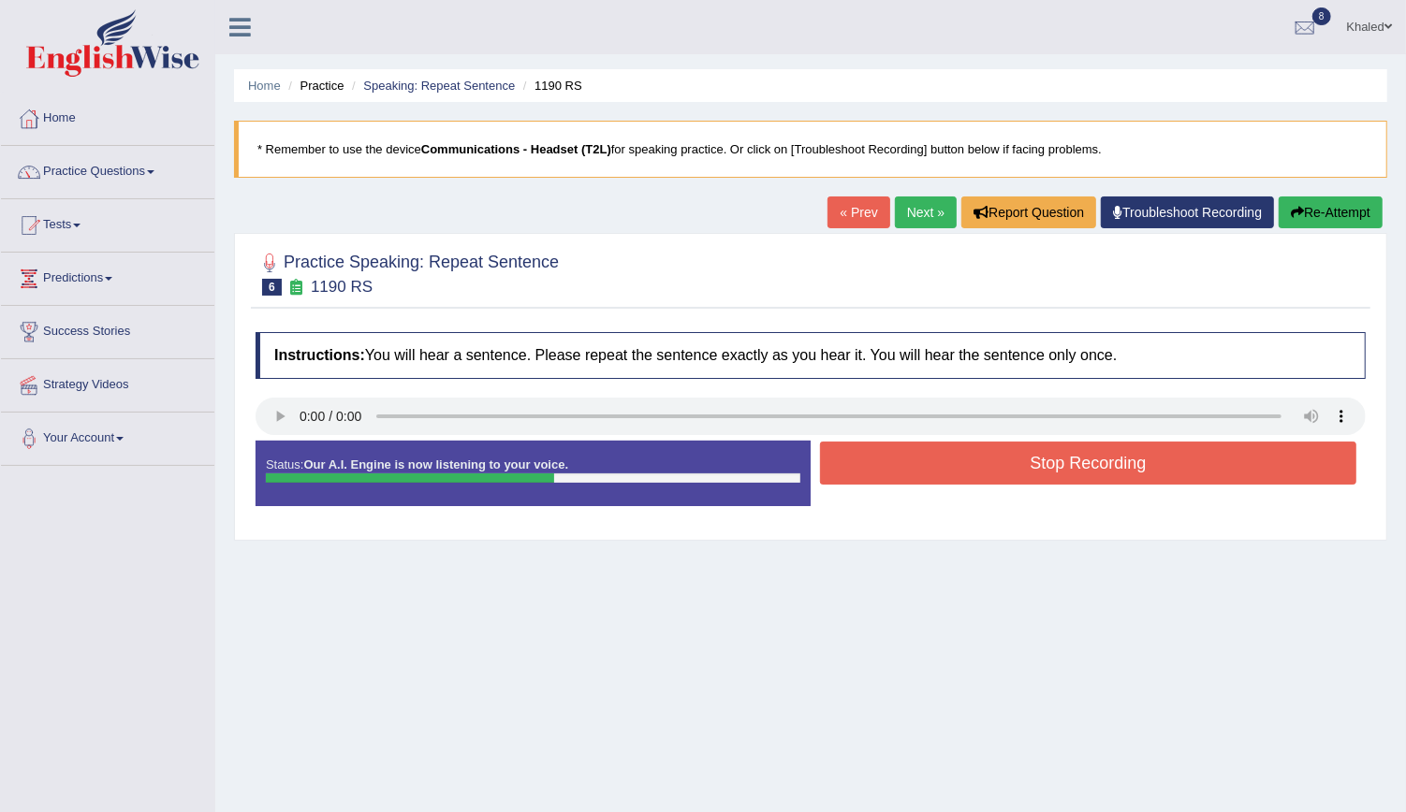
click at [900, 468] on button "Stop Recording" at bounding box center [1088, 463] width 536 height 43
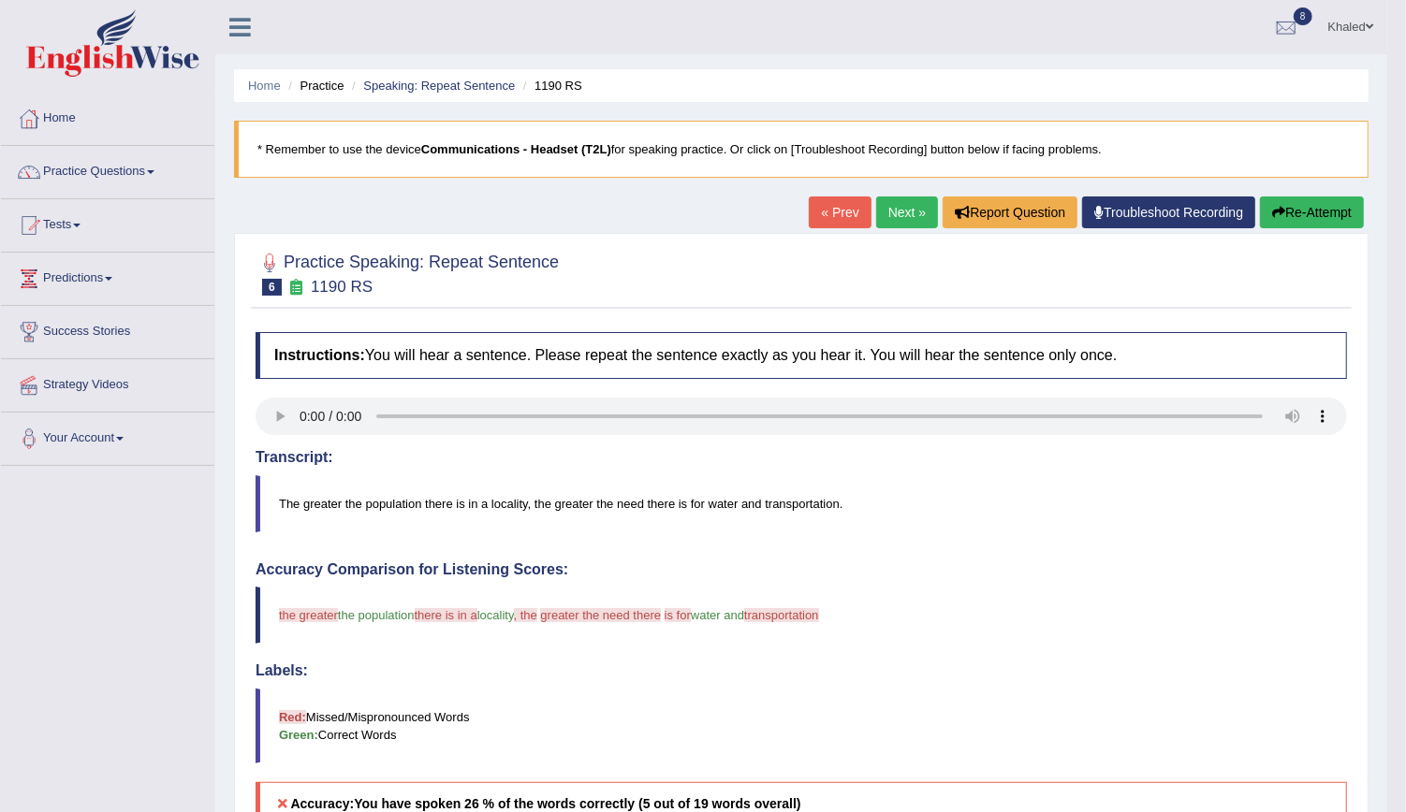
click at [1317, 210] on button "Re-Attempt" at bounding box center [1312, 213] width 104 height 32
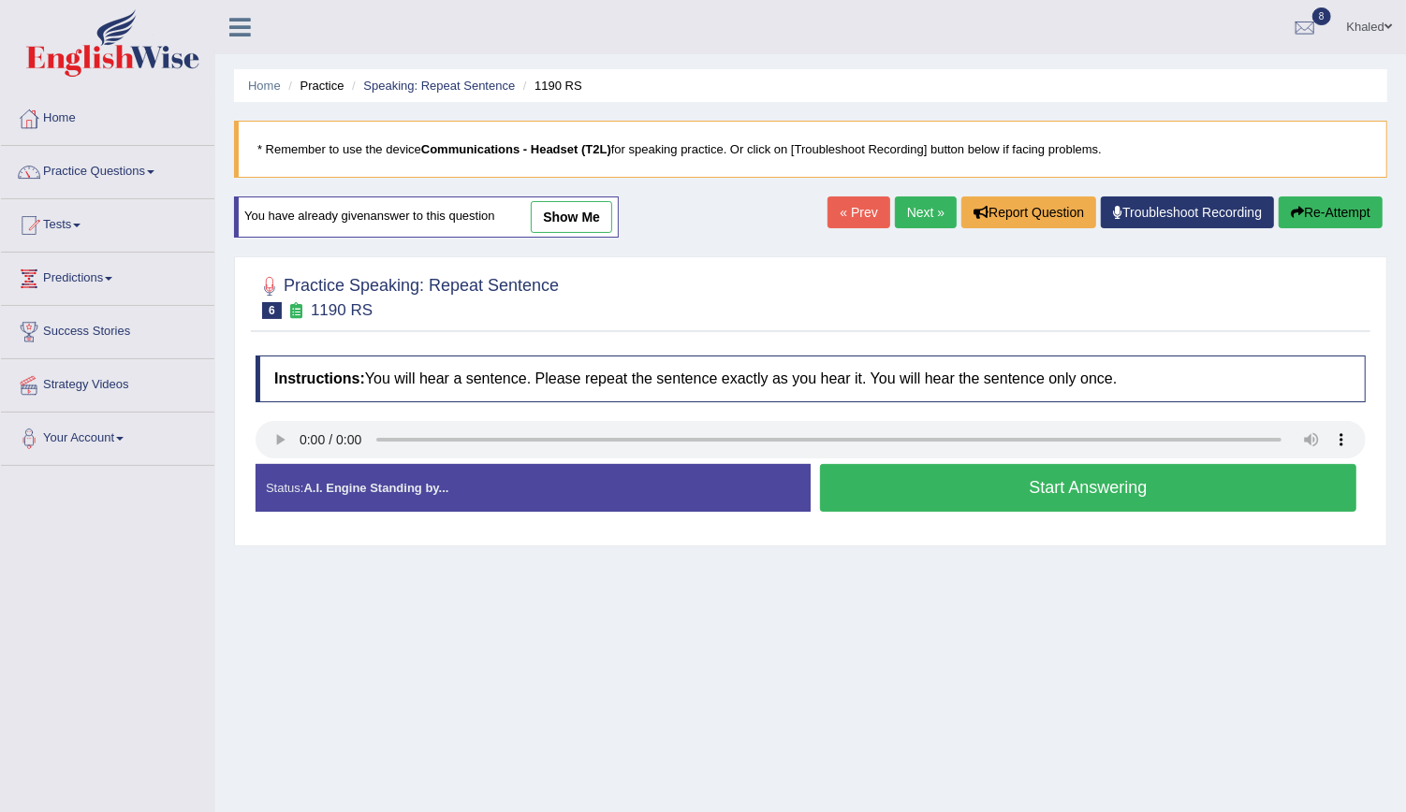
click at [962, 483] on button "Start Answering" at bounding box center [1088, 488] width 536 height 48
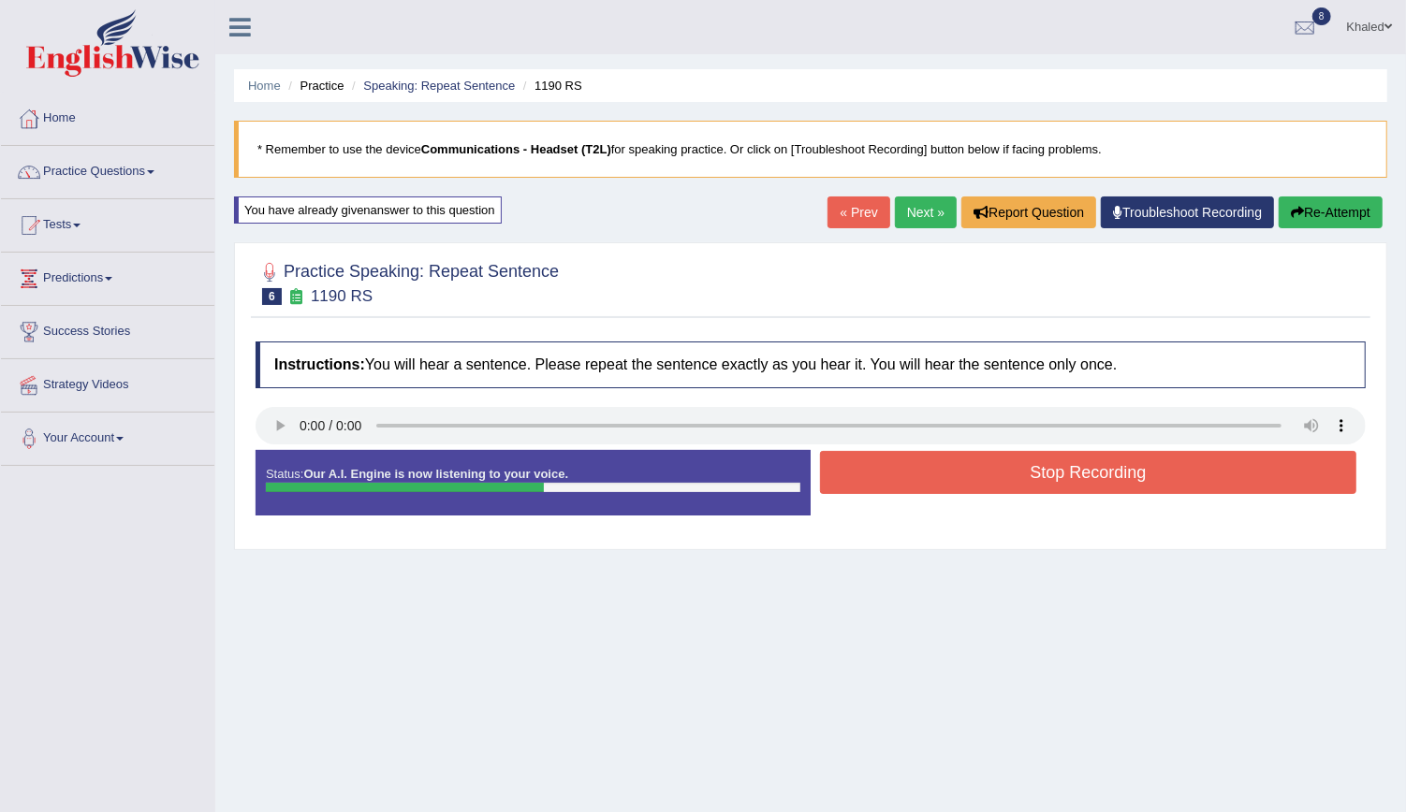
click at [962, 483] on button "Stop Recording" at bounding box center [1088, 472] width 536 height 43
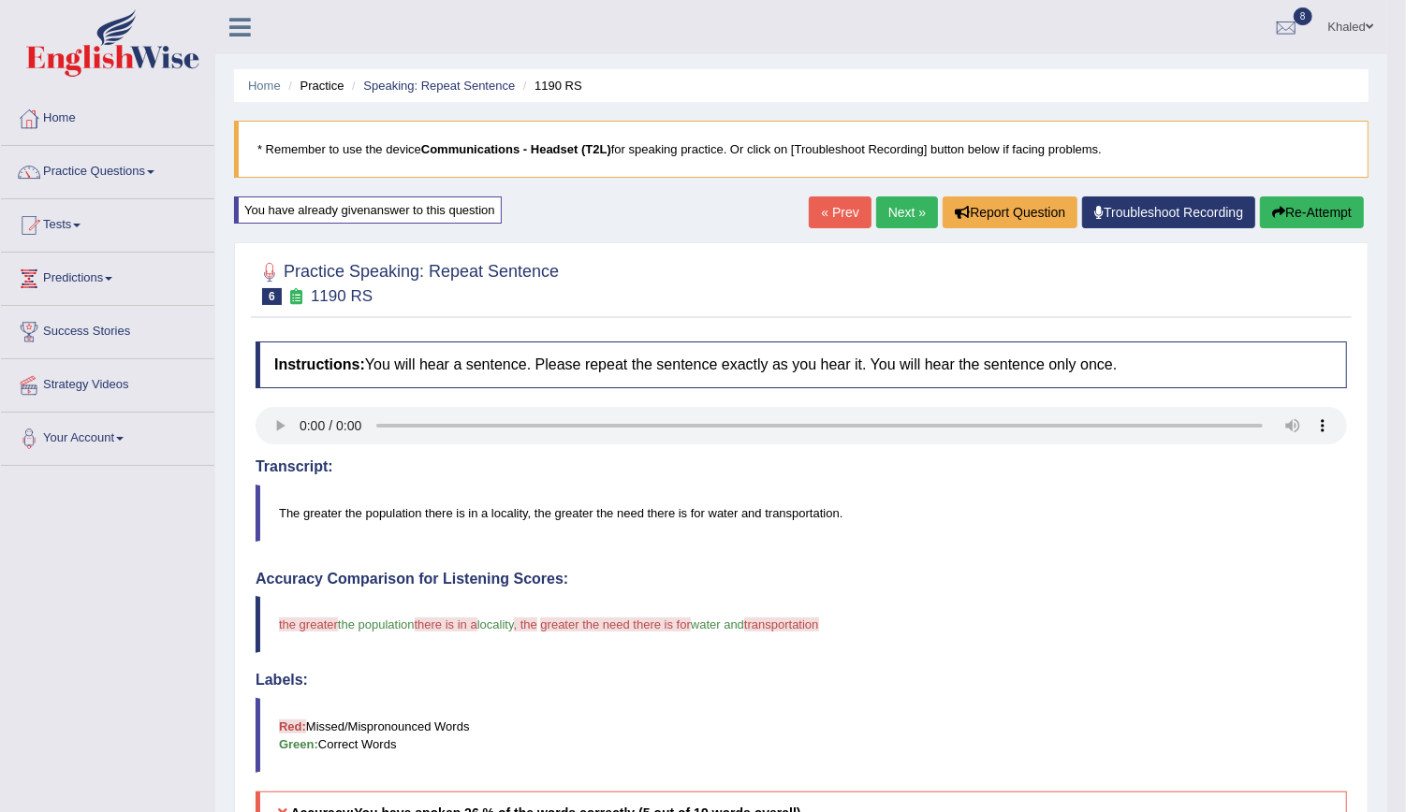
drag, startPoint x: 1421, startPoint y: 254, endPoint x: 1423, endPoint y: 384, distance: 130.1
click at [1345, 214] on button "Re-Attempt" at bounding box center [1312, 213] width 104 height 32
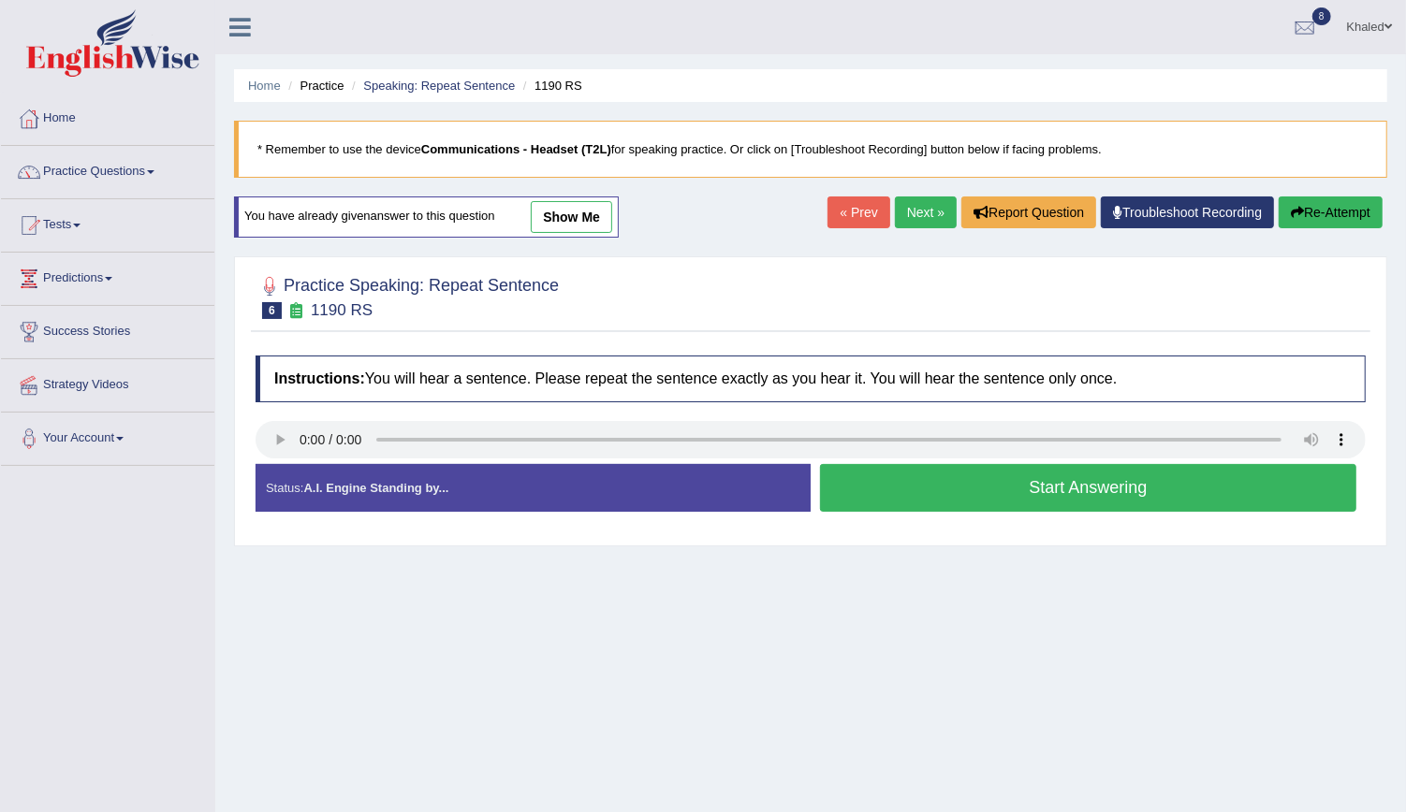
click at [1054, 479] on button "Start Answering" at bounding box center [1088, 488] width 536 height 48
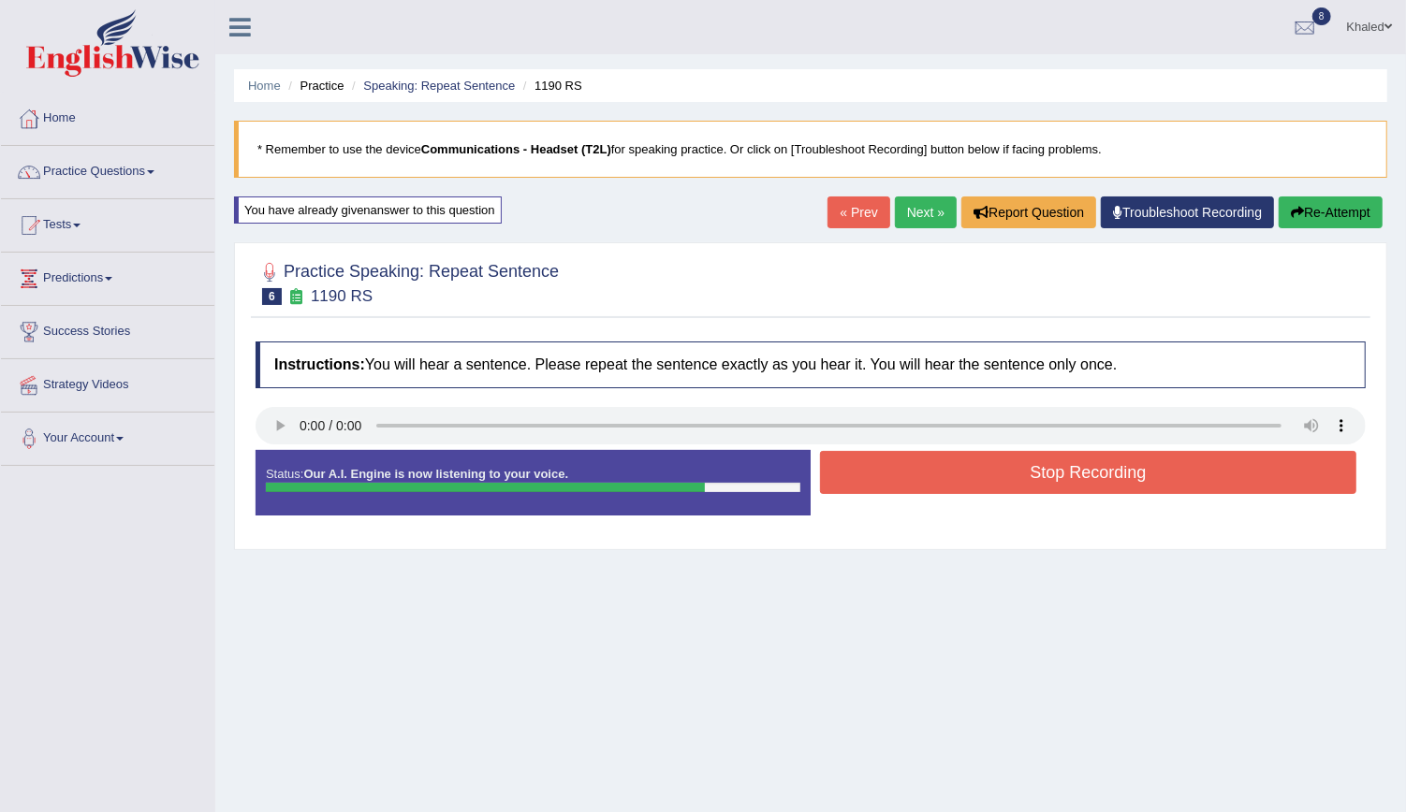
click at [1054, 479] on button "Stop Recording" at bounding box center [1088, 472] width 536 height 43
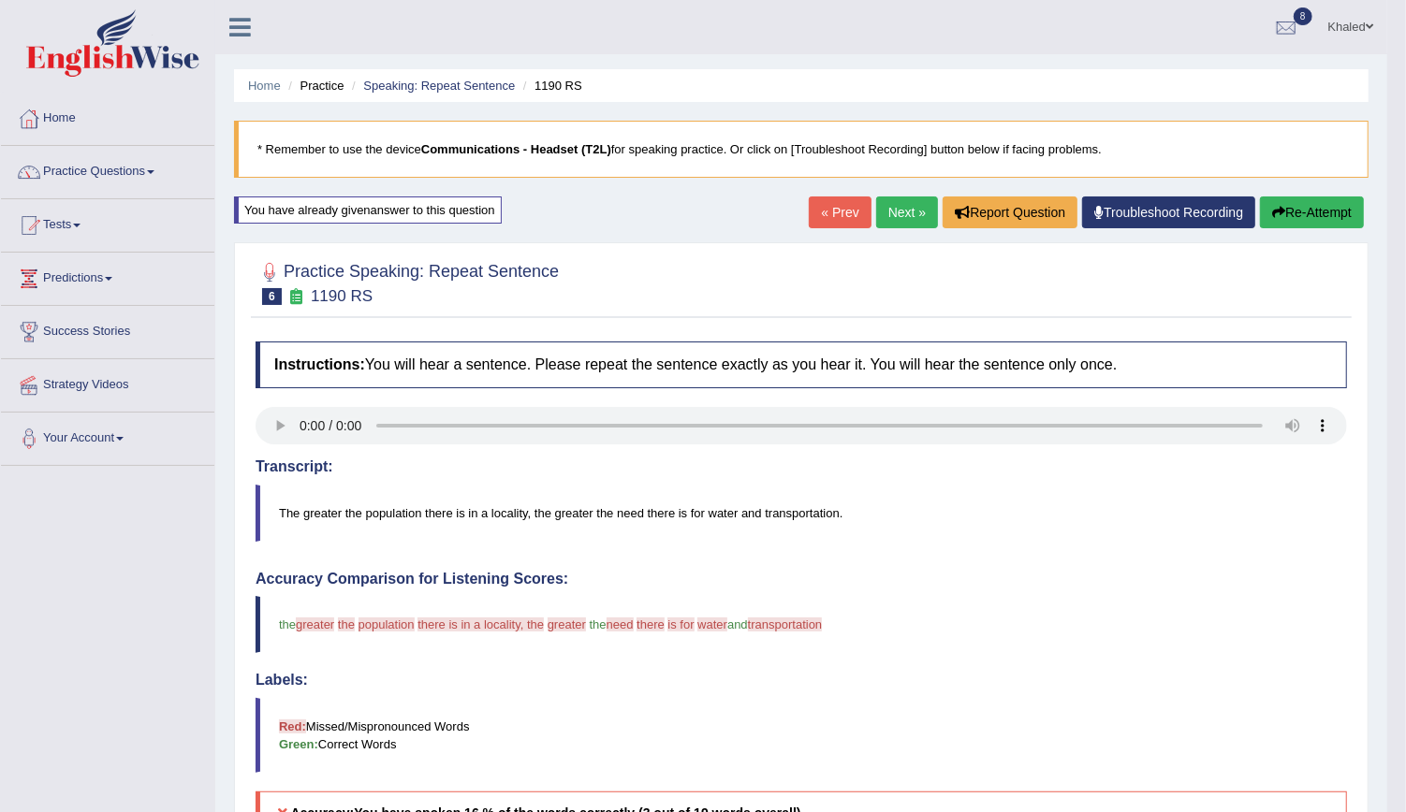
drag, startPoint x: 1420, startPoint y: 273, endPoint x: 1415, endPoint y: 406, distance: 133.0
click at [1324, 210] on button "Re-Attempt" at bounding box center [1312, 213] width 104 height 32
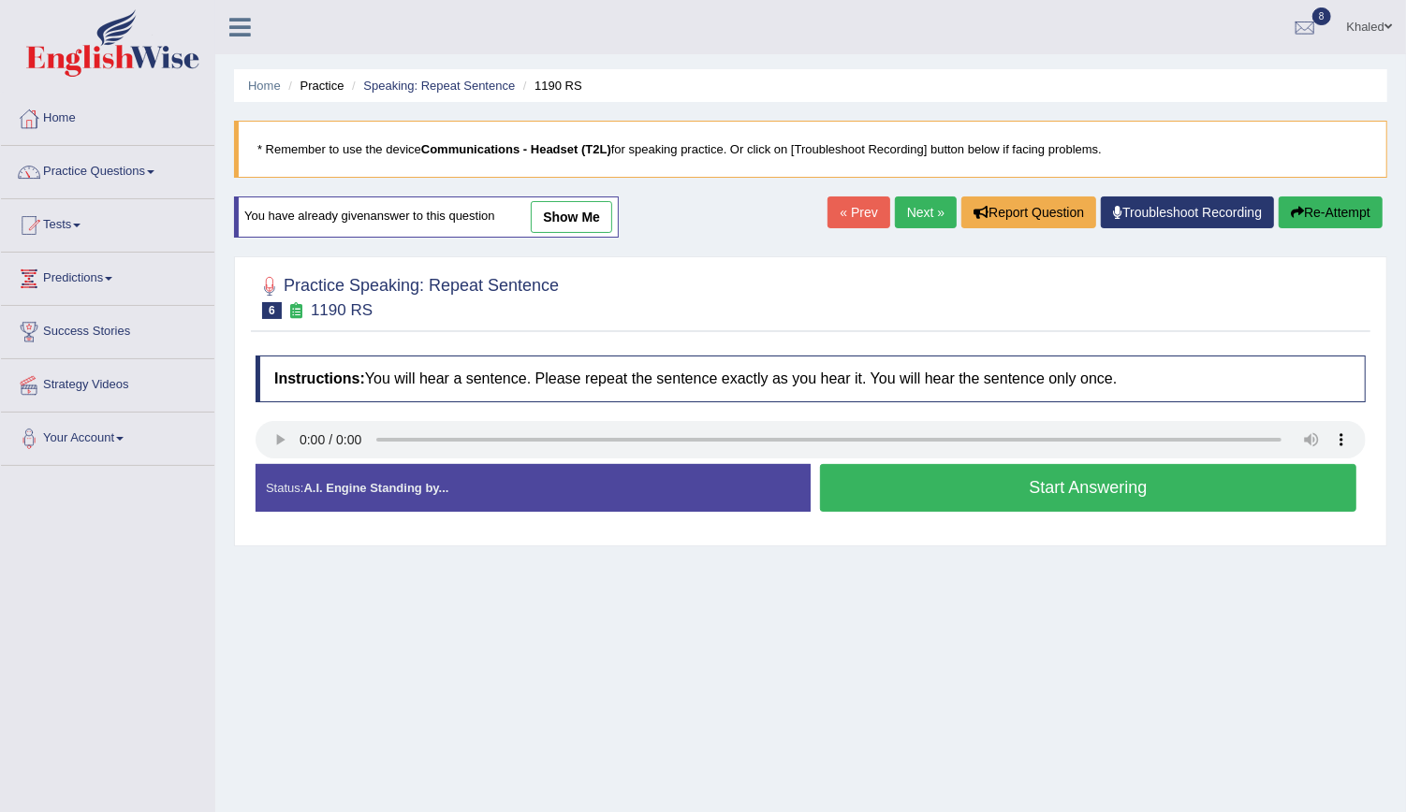
click at [951, 483] on button "Start Answering" at bounding box center [1088, 488] width 536 height 48
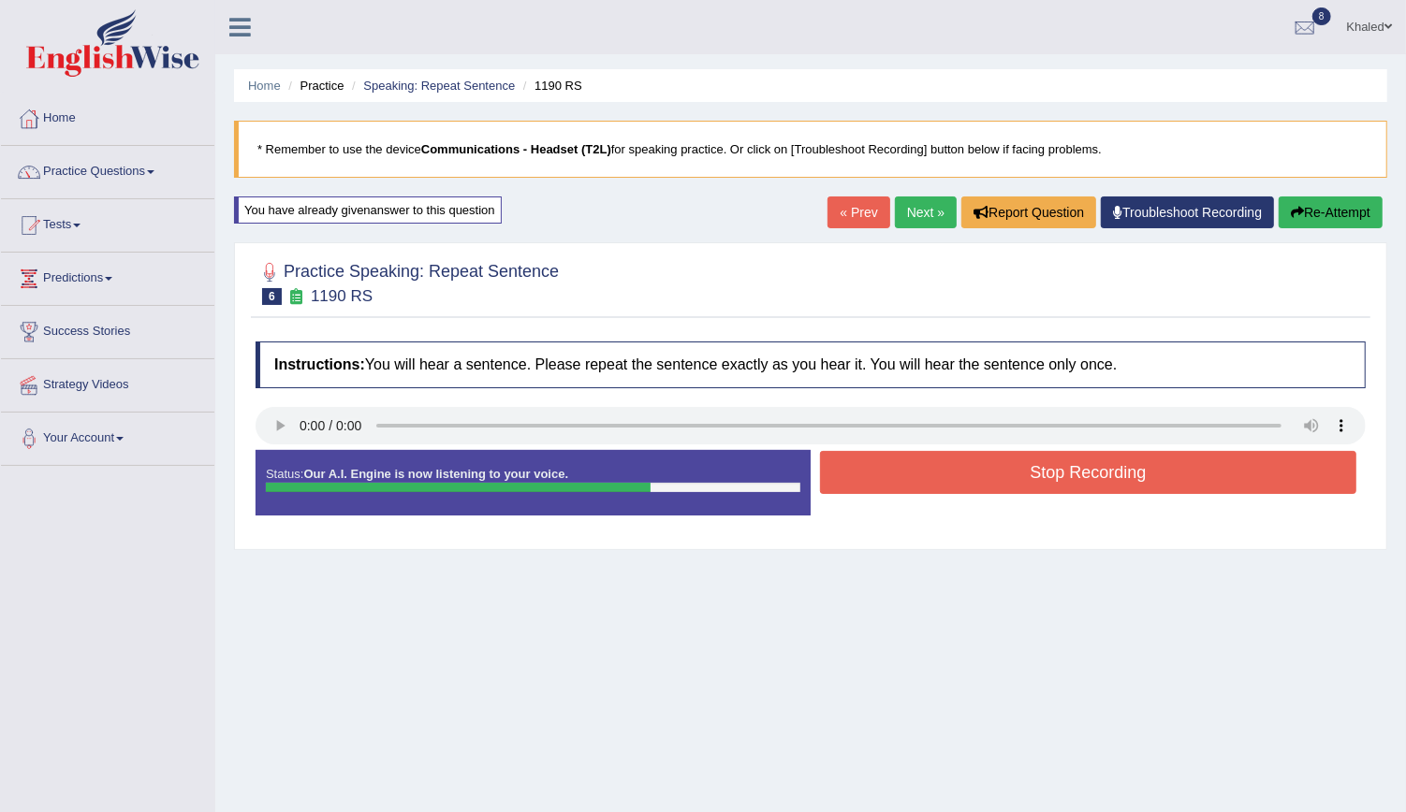
click at [951, 483] on button "Stop Recording" at bounding box center [1088, 472] width 536 height 43
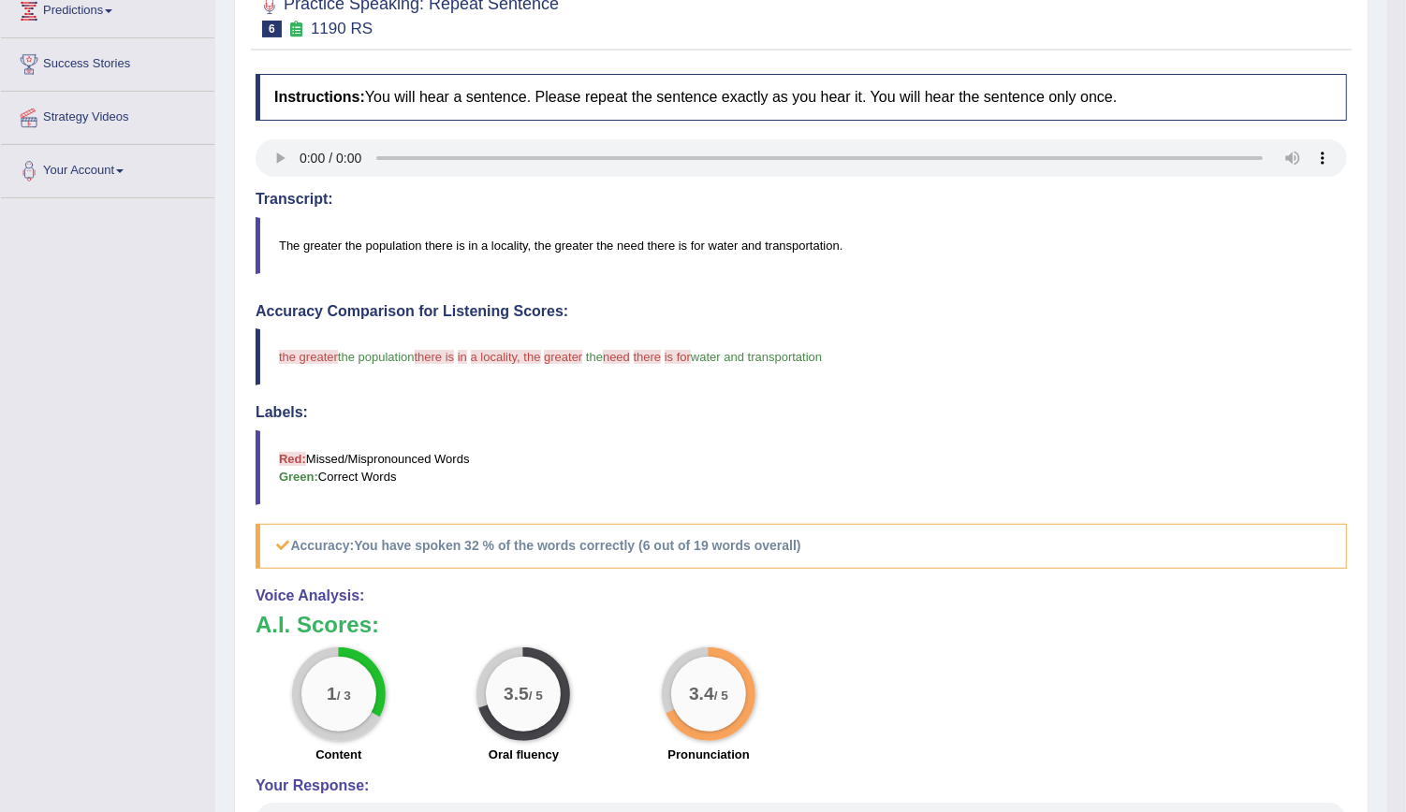
scroll to position [224, 0]
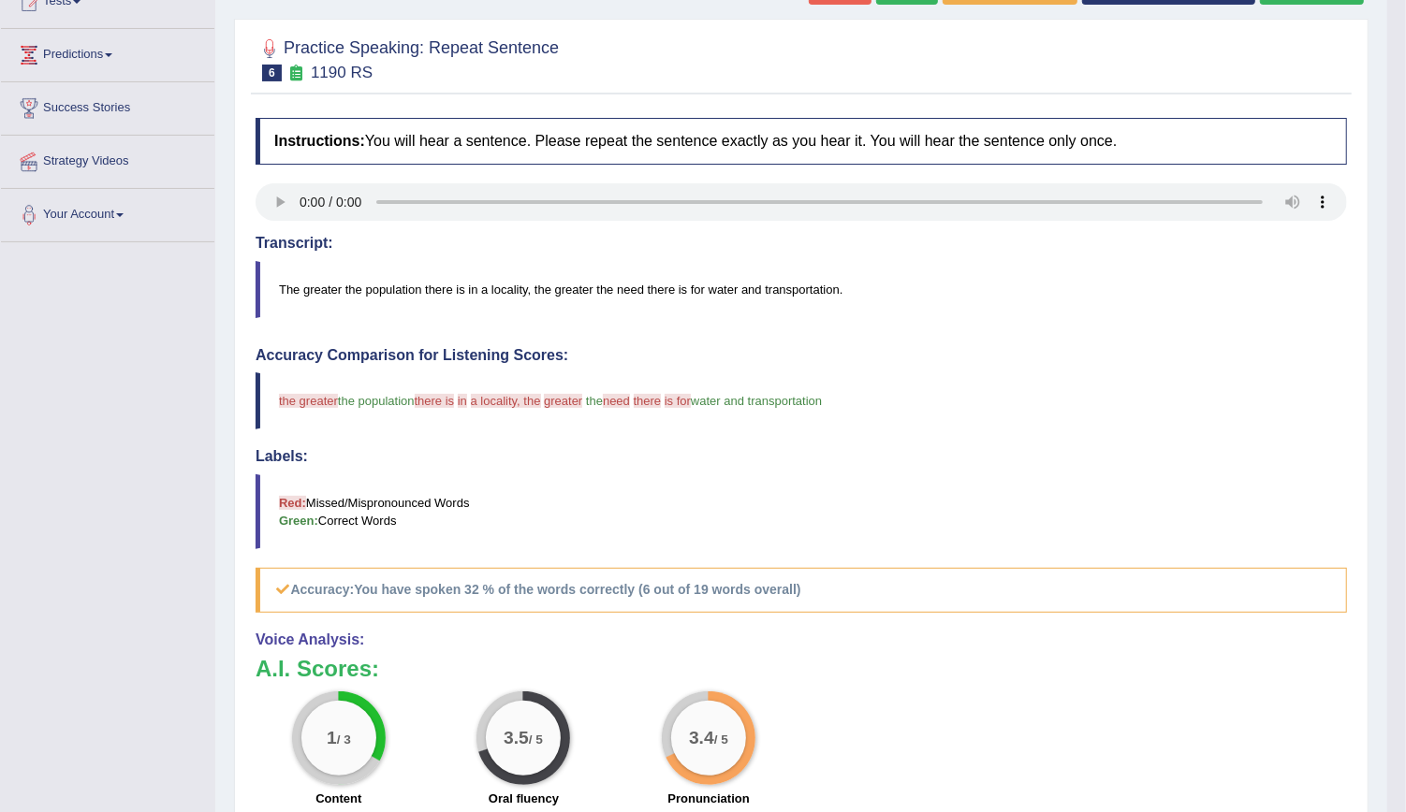
drag, startPoint x: 838, startPoint y: 390, endPoint x: 375, endPoint y: 392, distance: 462.3
click at [375, 392] on blockquote "the greater the population there is locality in needs a locality, the water gre…" at bounding box center [801, 400] width 1091 height 57
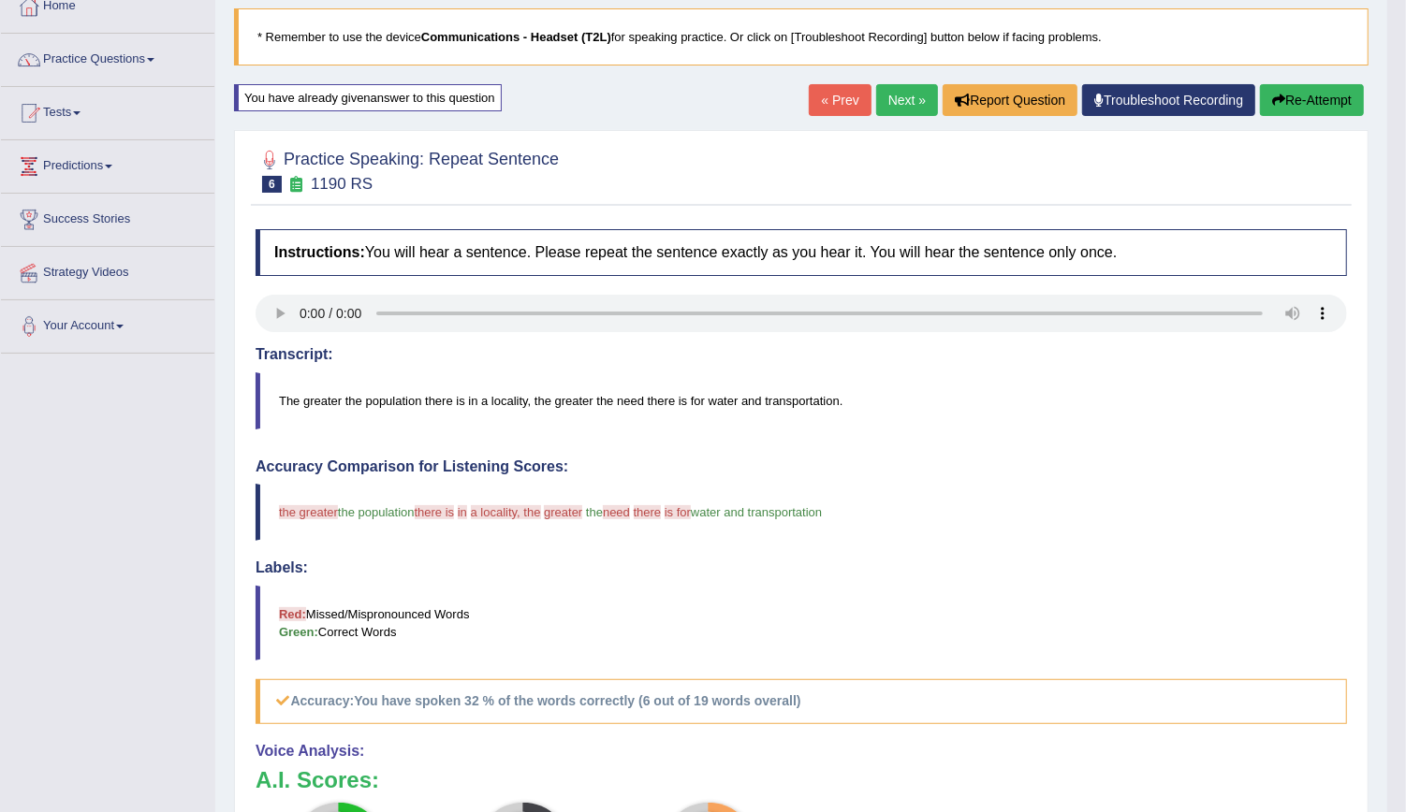
scroll to position [109, 0]
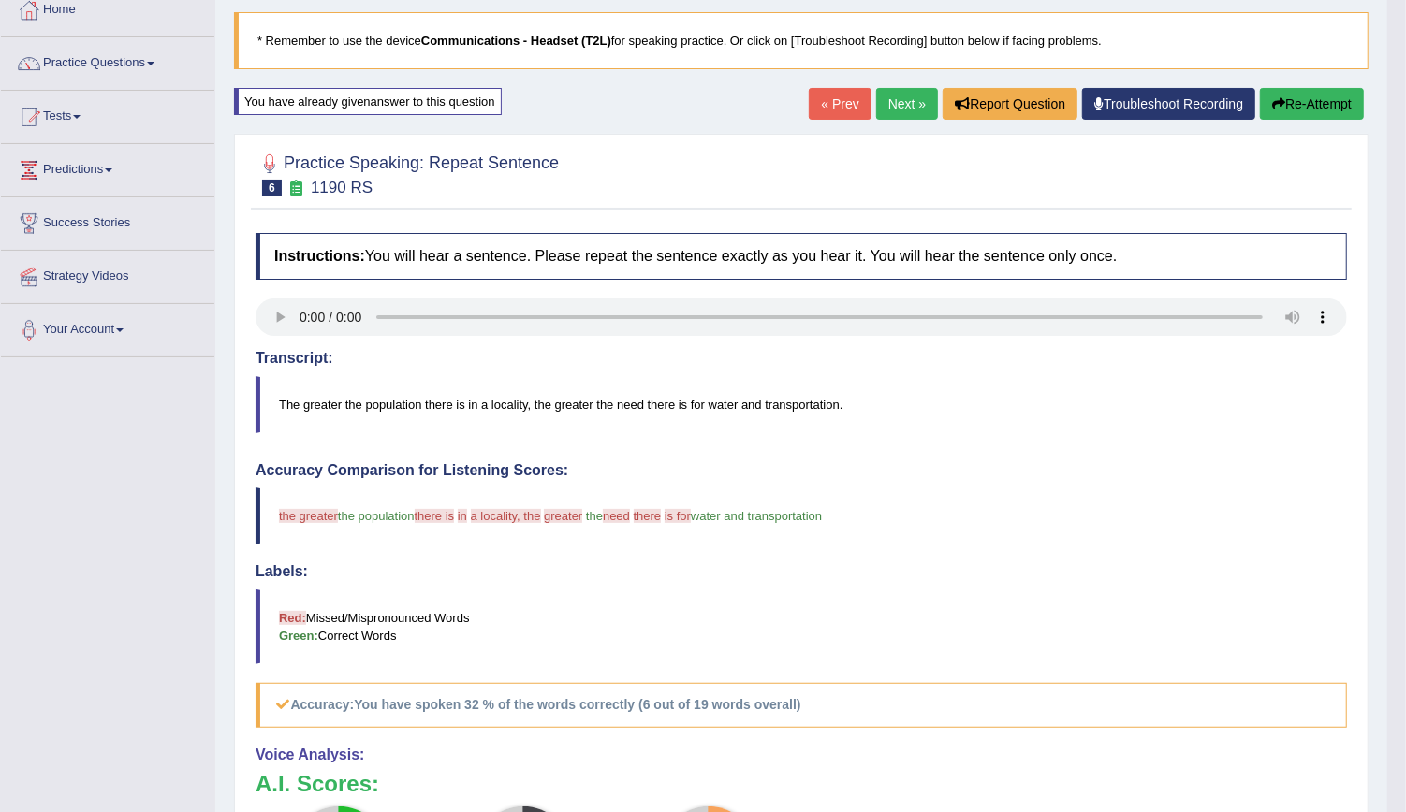
click at [905, 114] on link "Next »" at bounding box center [907, 104] width 62 height 32
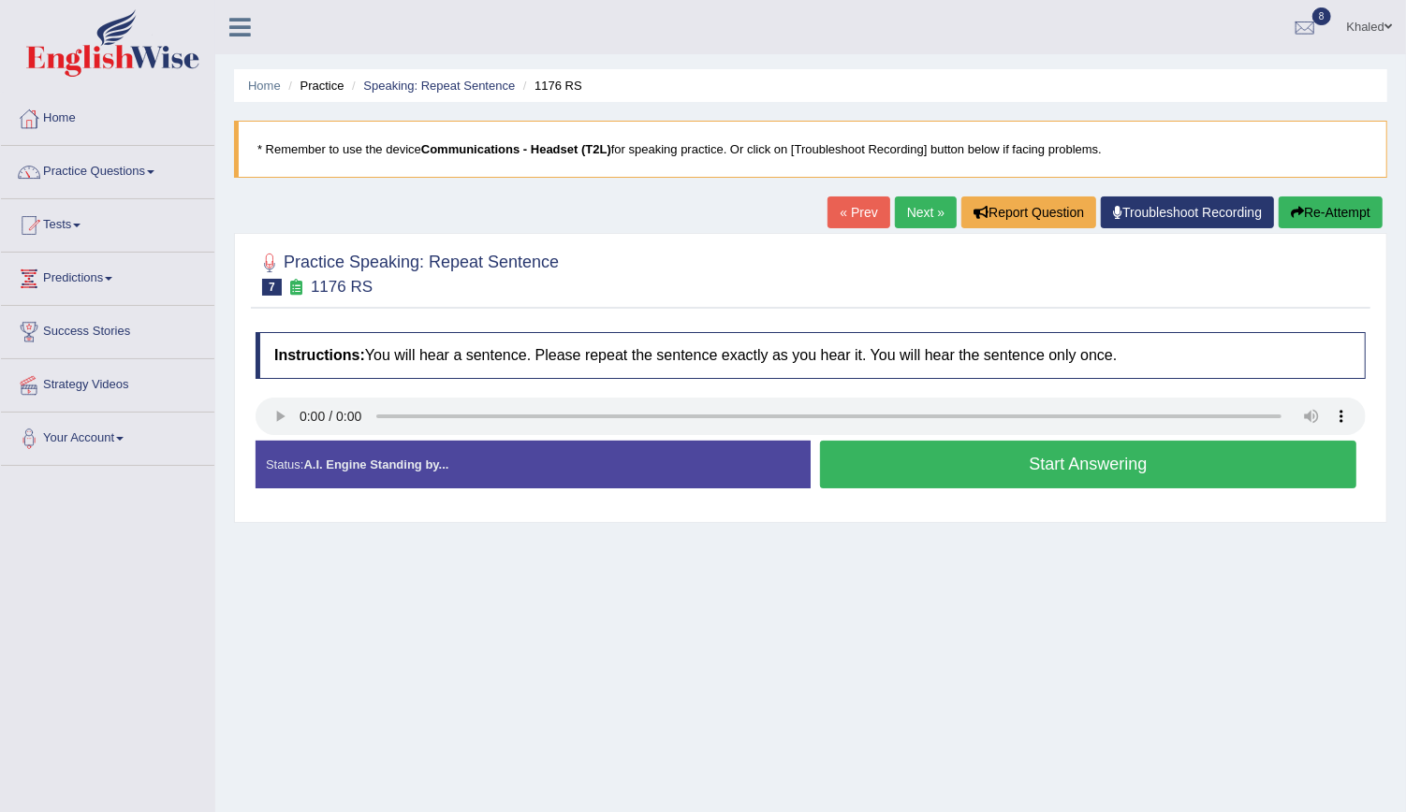
click at [909, 451] on button "Start Answering" at bounding box center [1088, 465] width 536 height 48
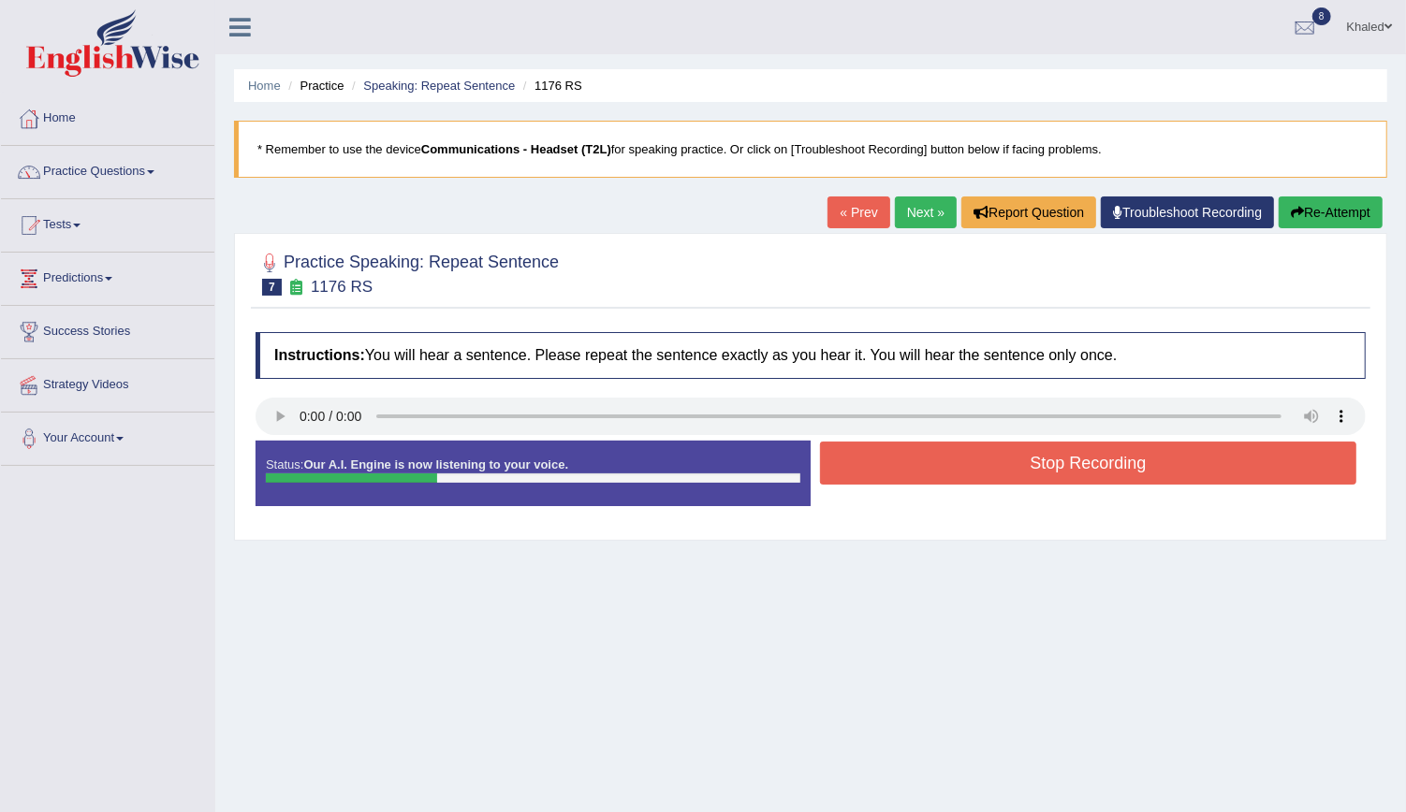
click at [909, 451] on button "Stop Recording" at bounding box center [1088, 463] width 536 height 43
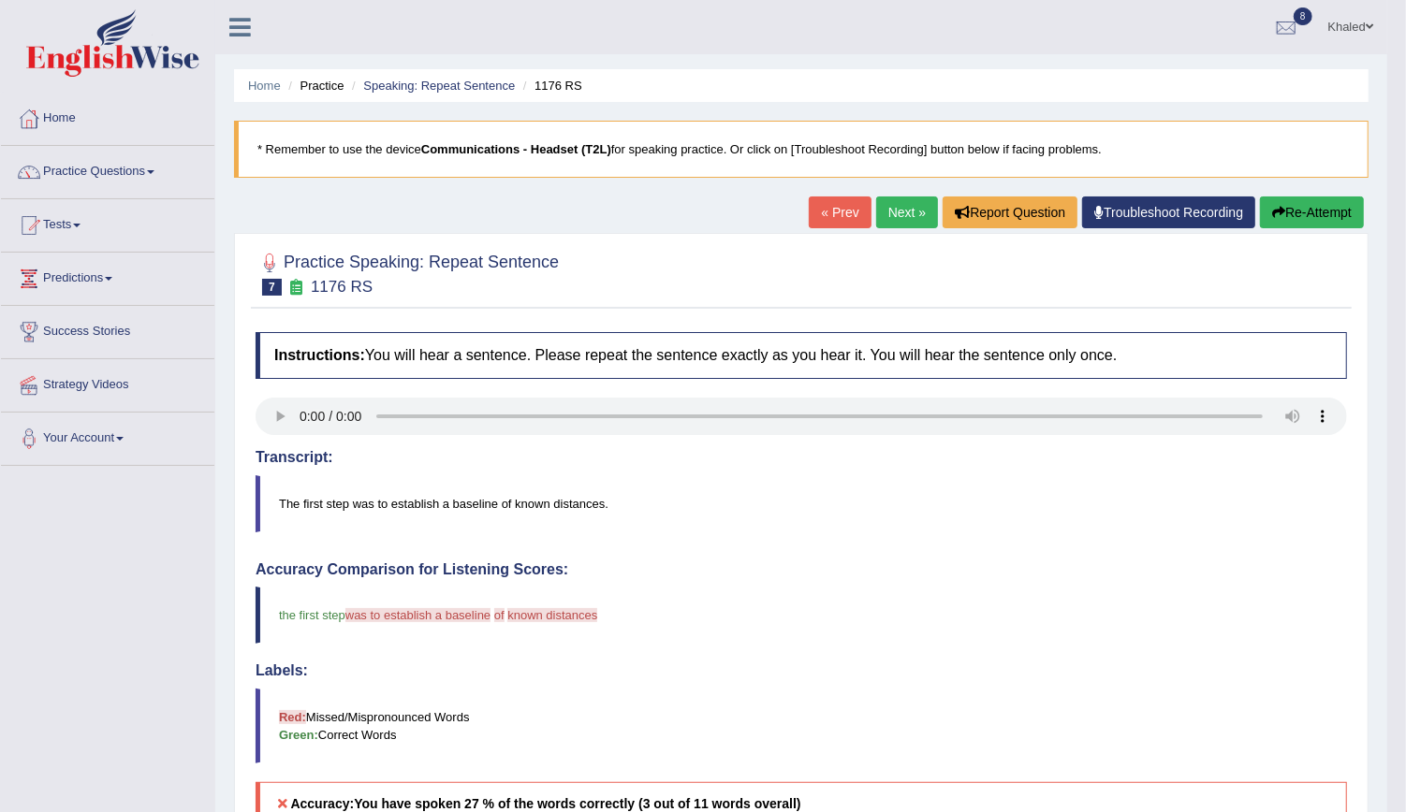
drag, startPoint x: 1414, startPoint y: 253, endPoint x: 1405, endPoint y: 448, distance: 195.8
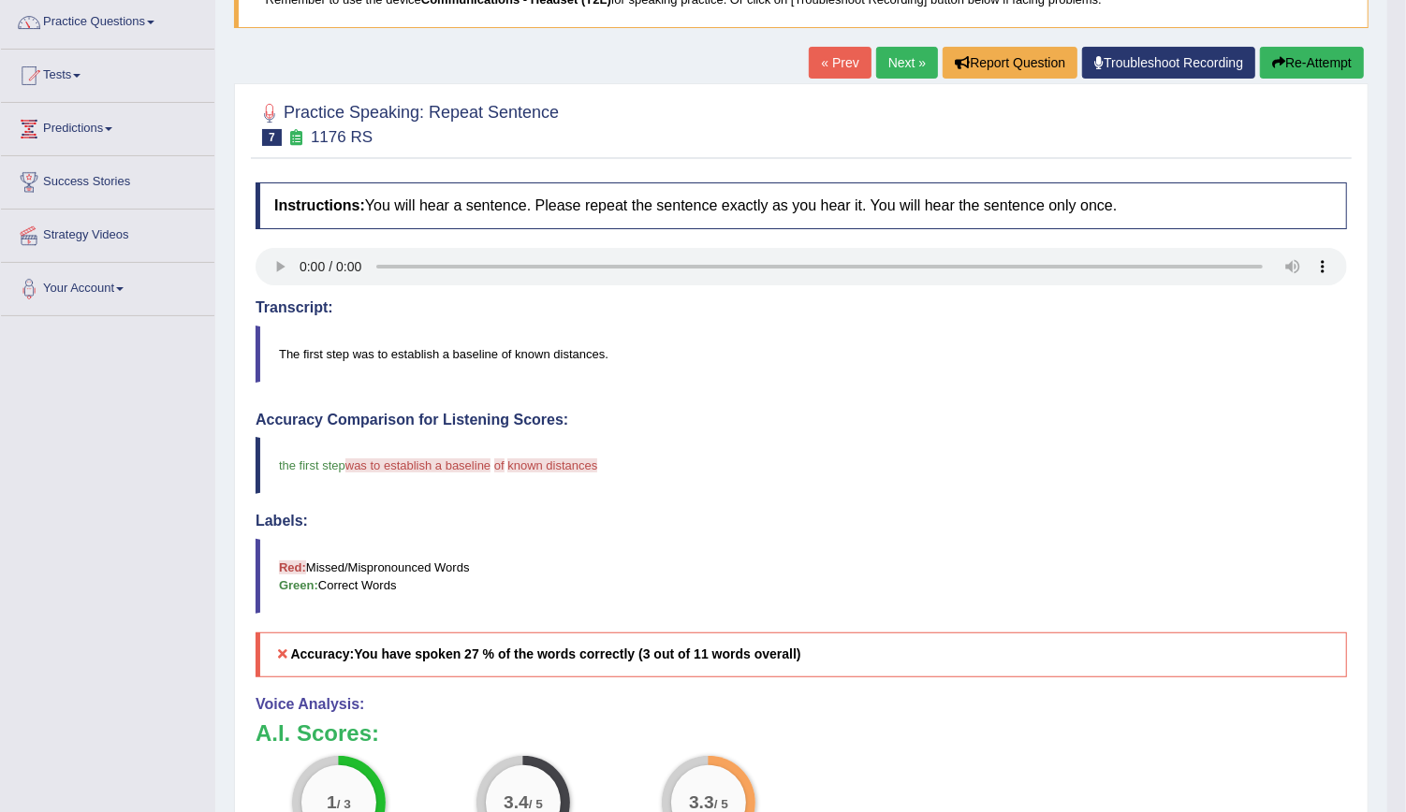
scroll to position [80, 0]
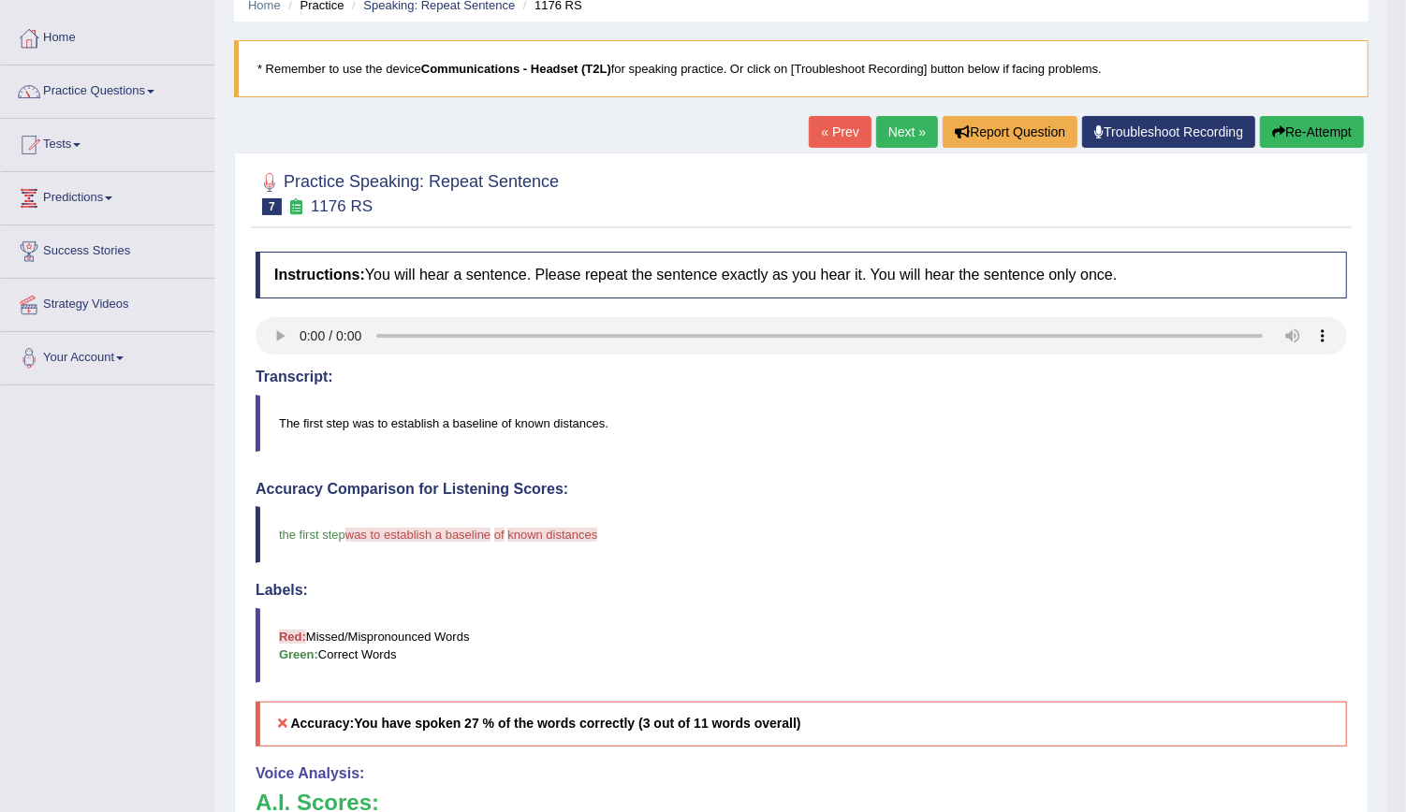
click at [1283, 130] on button "Re-Attempt" at bounding box center [1312, 132] width 104 height 32
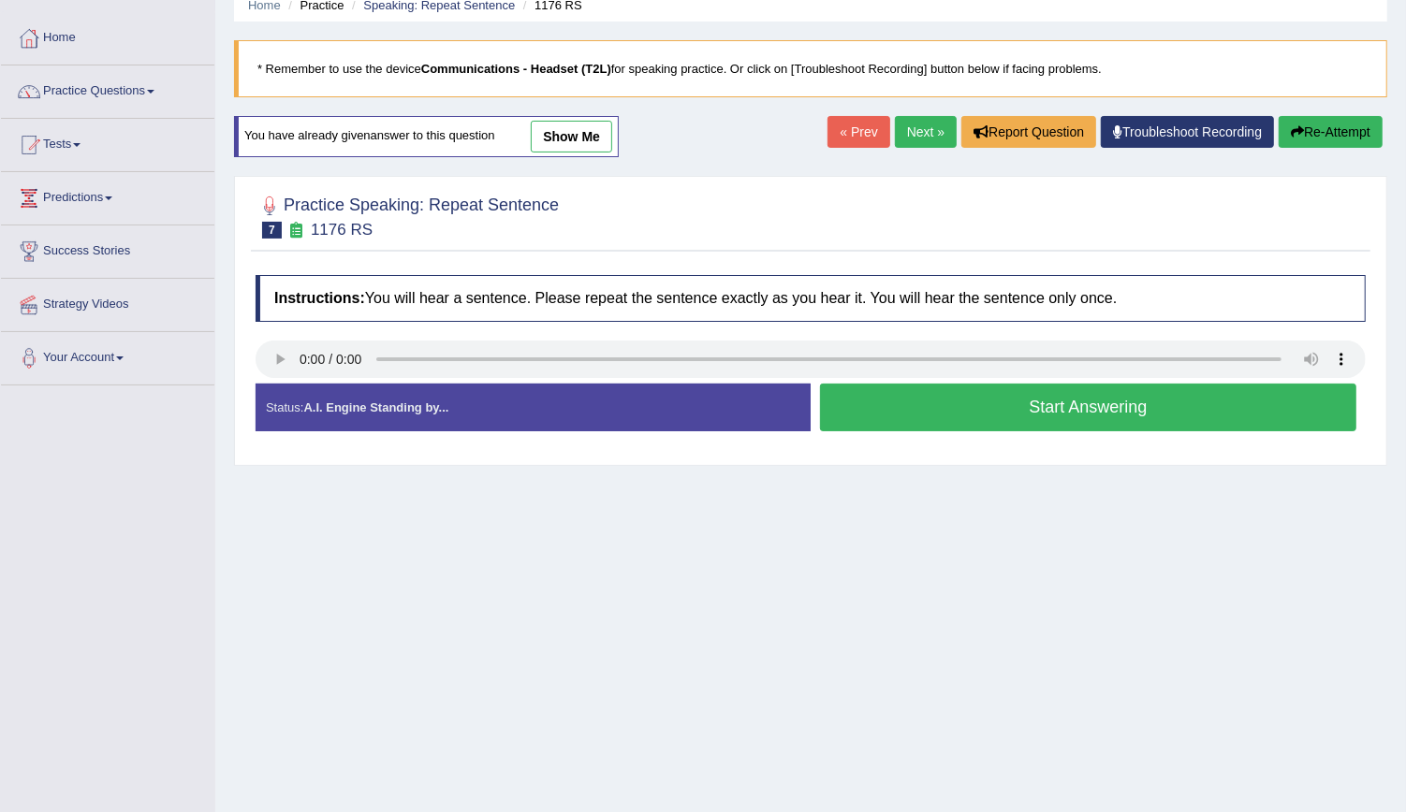
scroll to position [80, 0]
click at [971, 399] on button "Start Answering" at bounding box center [1088, 408] width 536 height 48
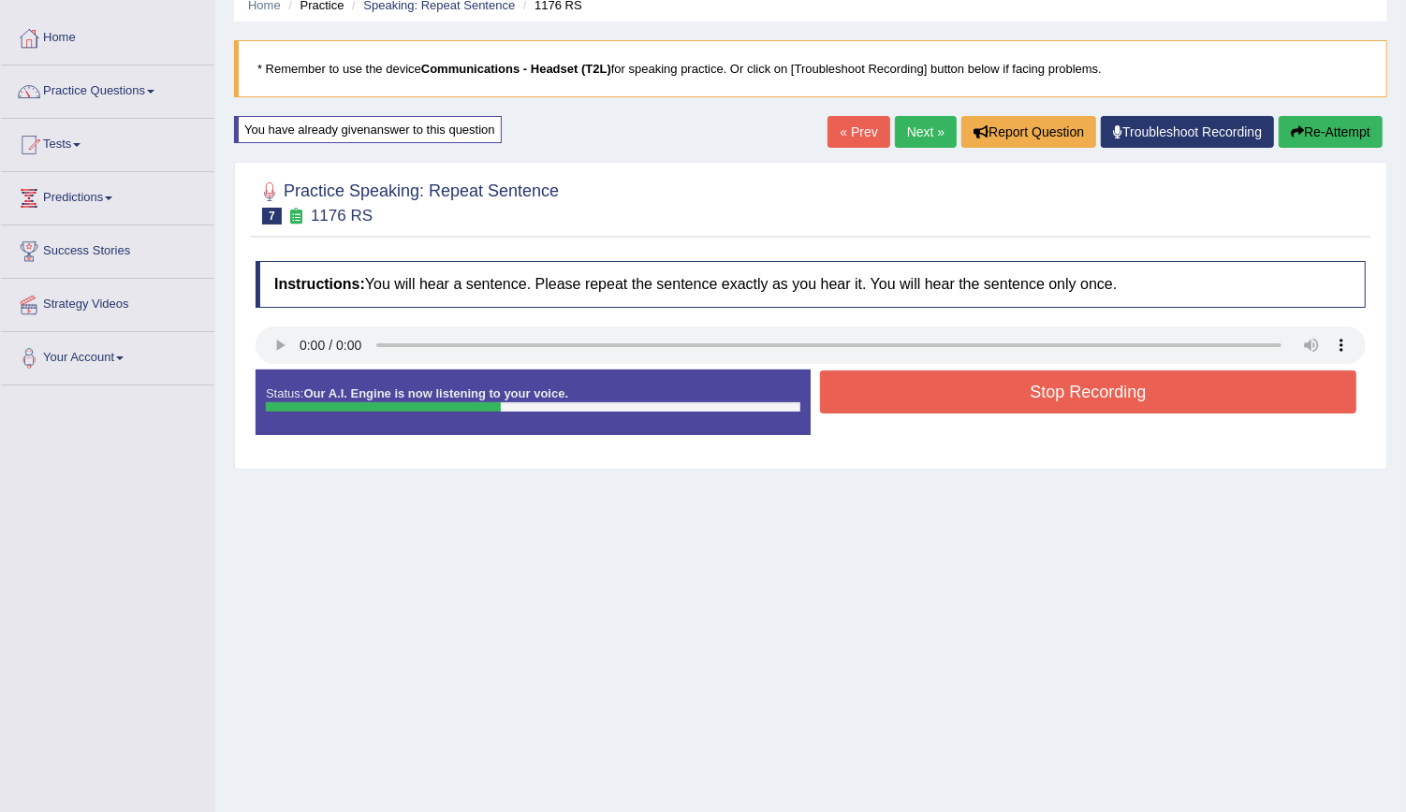
click at [971, 399] on button "Stop Recording" at bounding box center [1088, 392] width 536 height 43
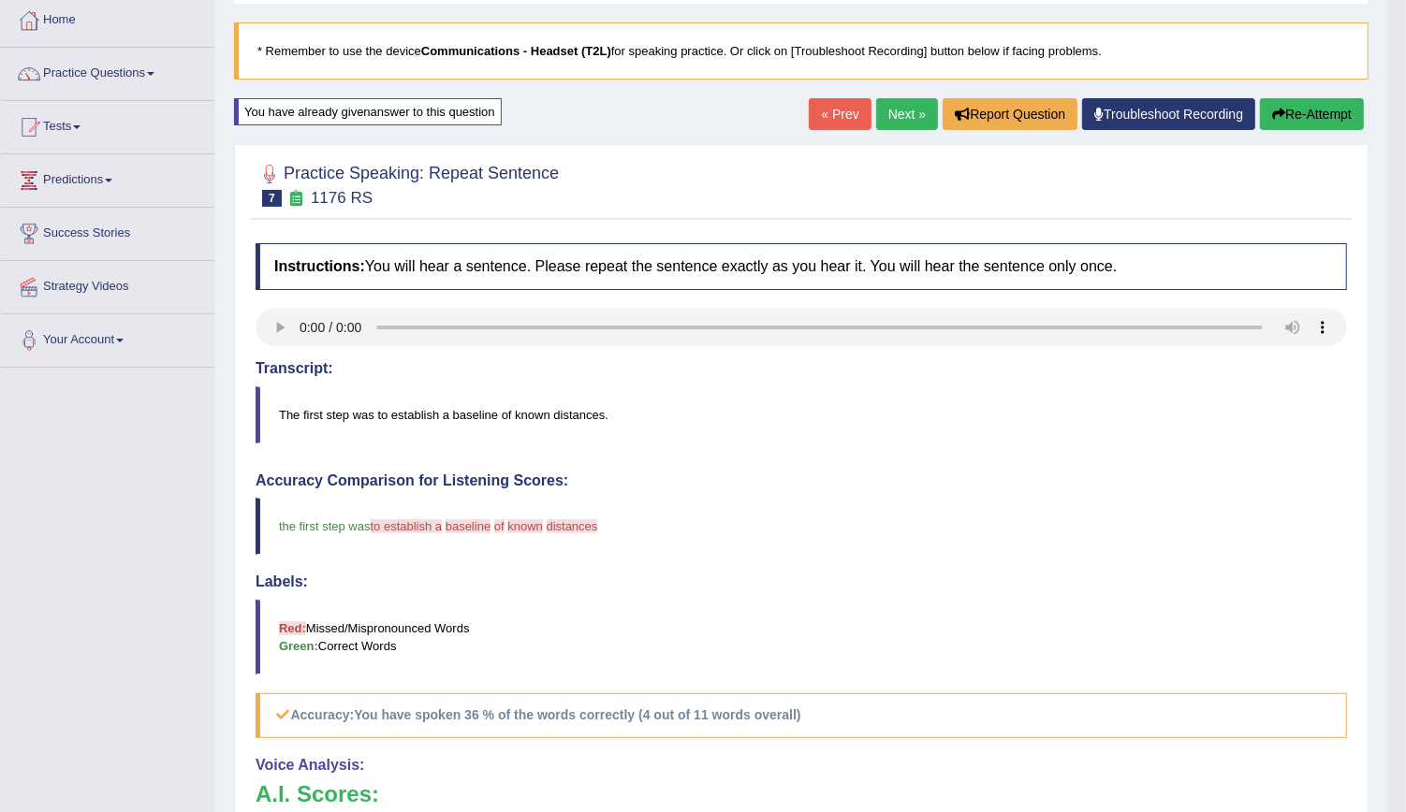
scroll to position [26, 0]
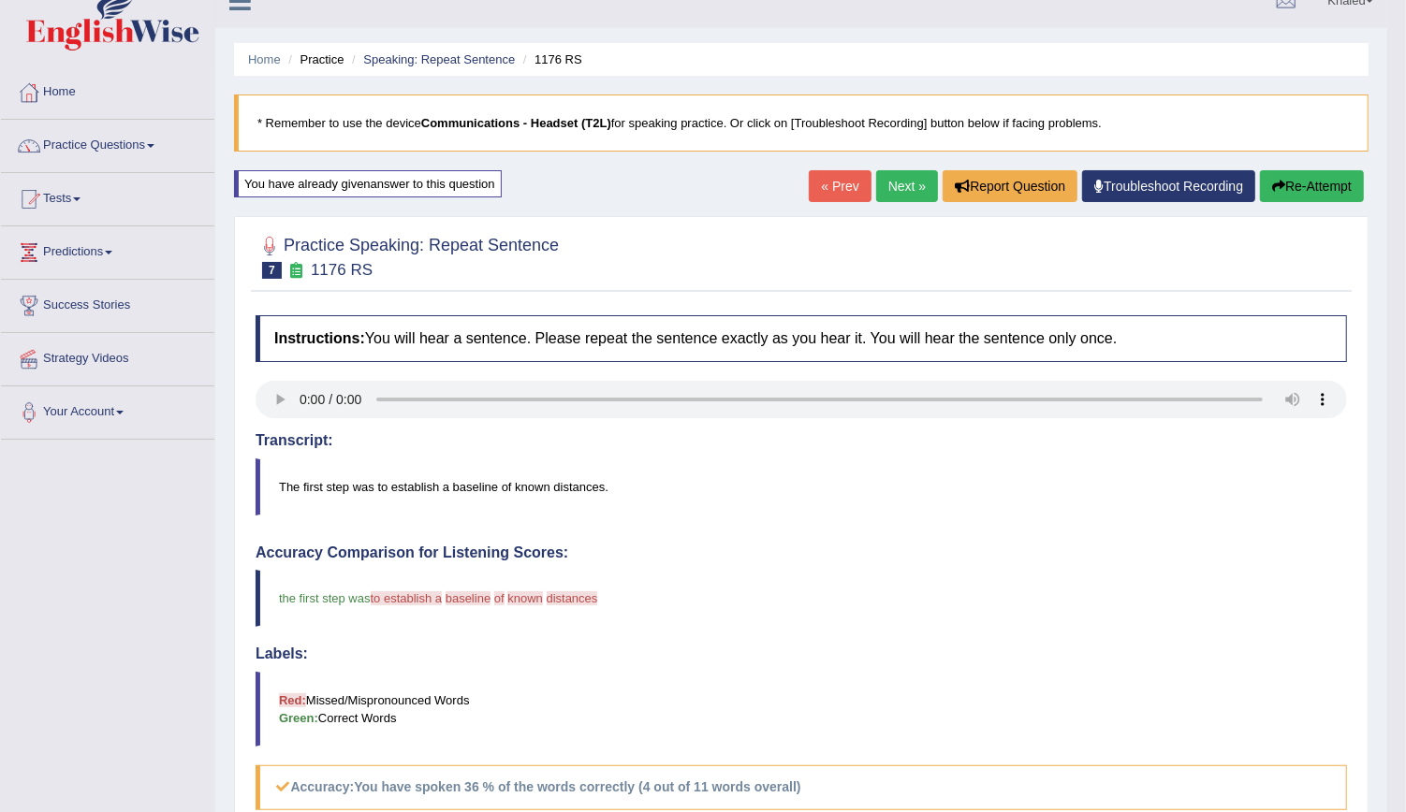
click at [1299, 180] on button "Re-Attempt" at bounding box center [1312, 186] width 104 height 32
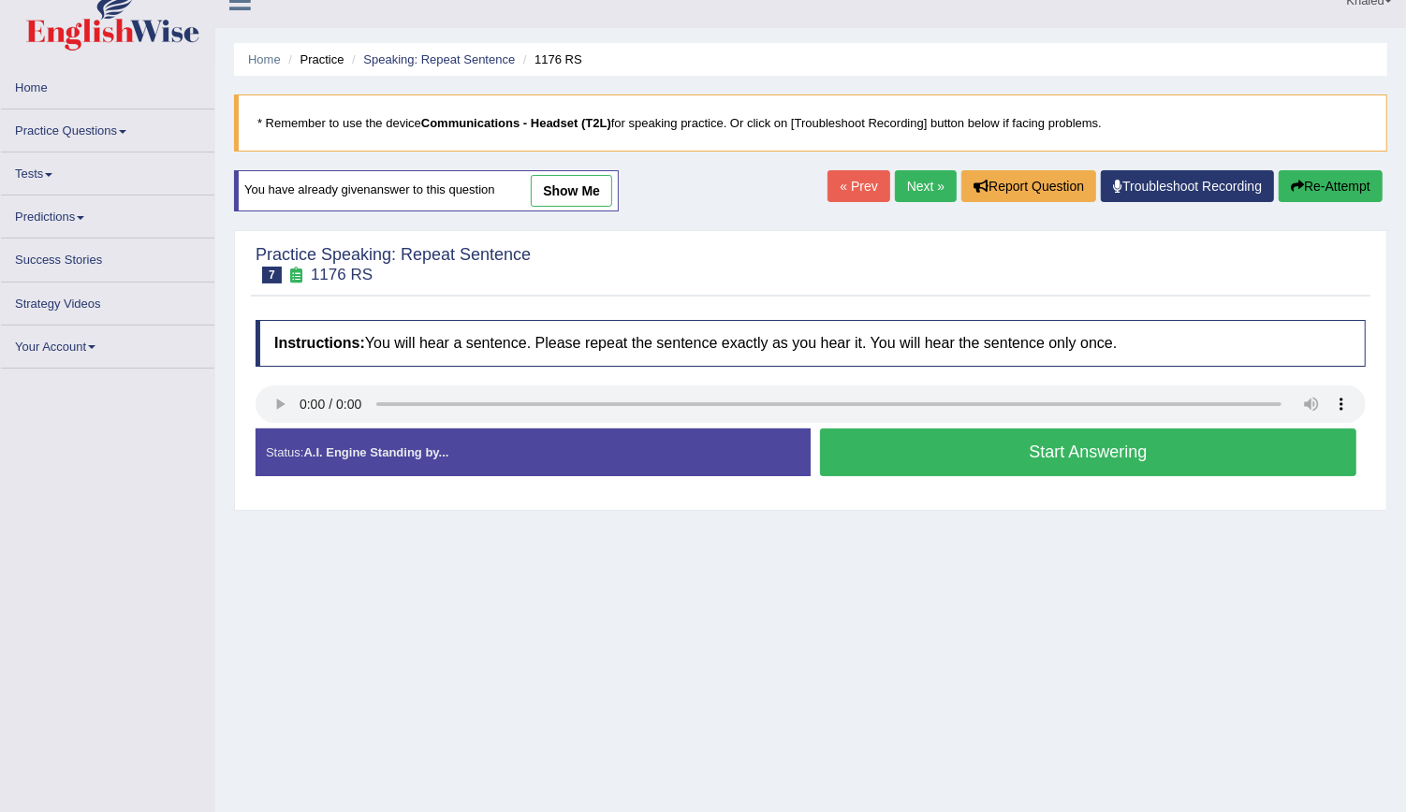
scroll to position [26, 0]
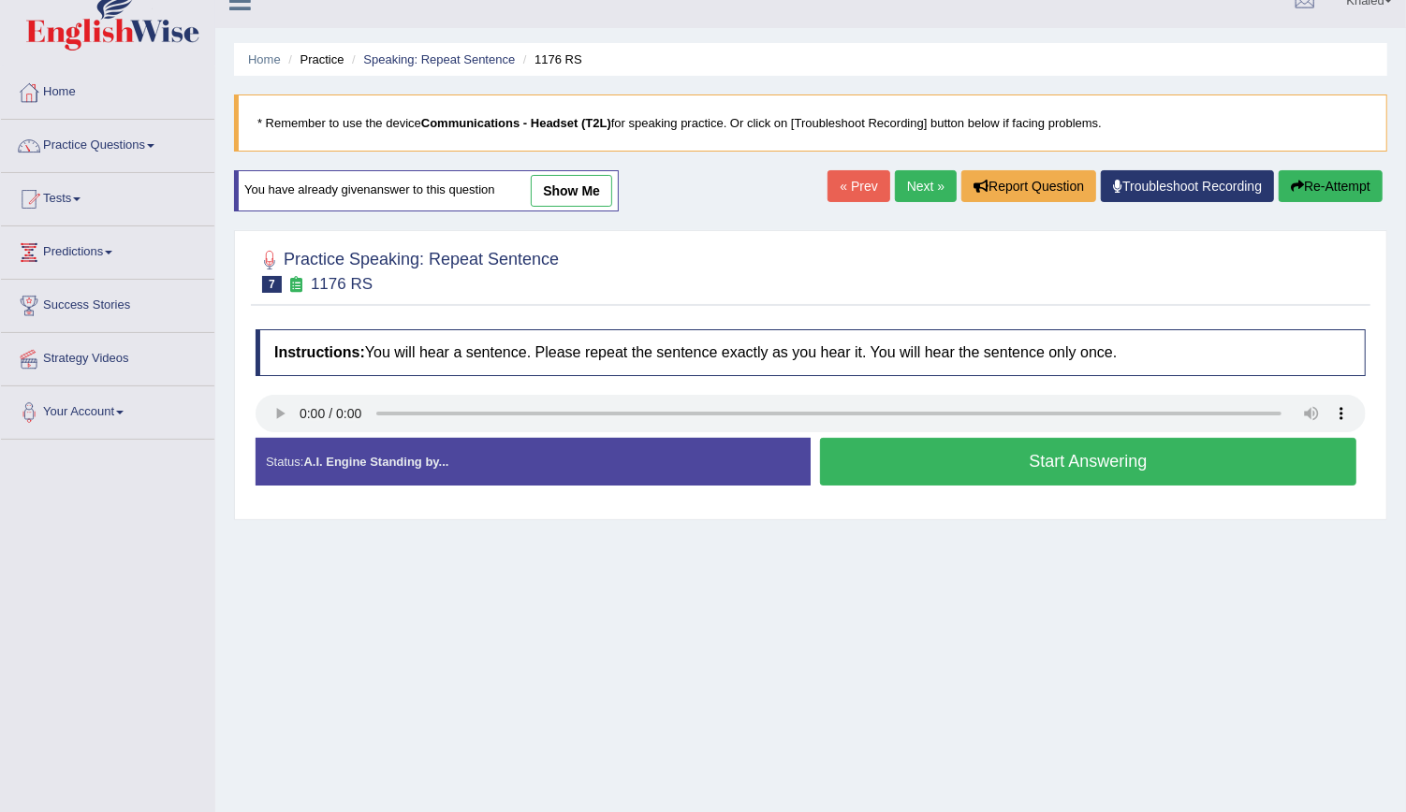
click at [1029, 453] on button "Start Answering" at bounding box center [1088, 462] width 536 height 48
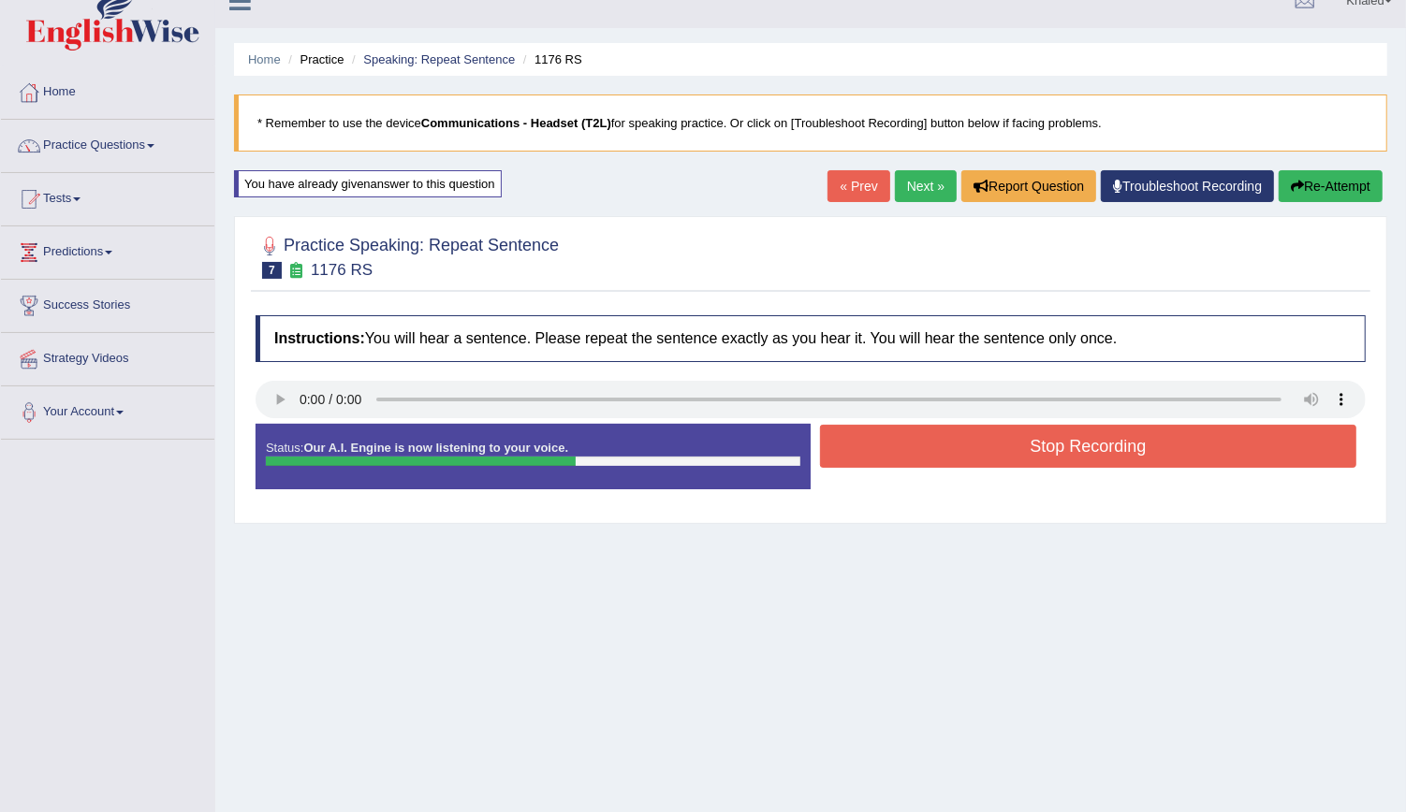
click at [1029, 453] on button "Stop Recording" at bounding box center [1088, 446] width 536 height 43
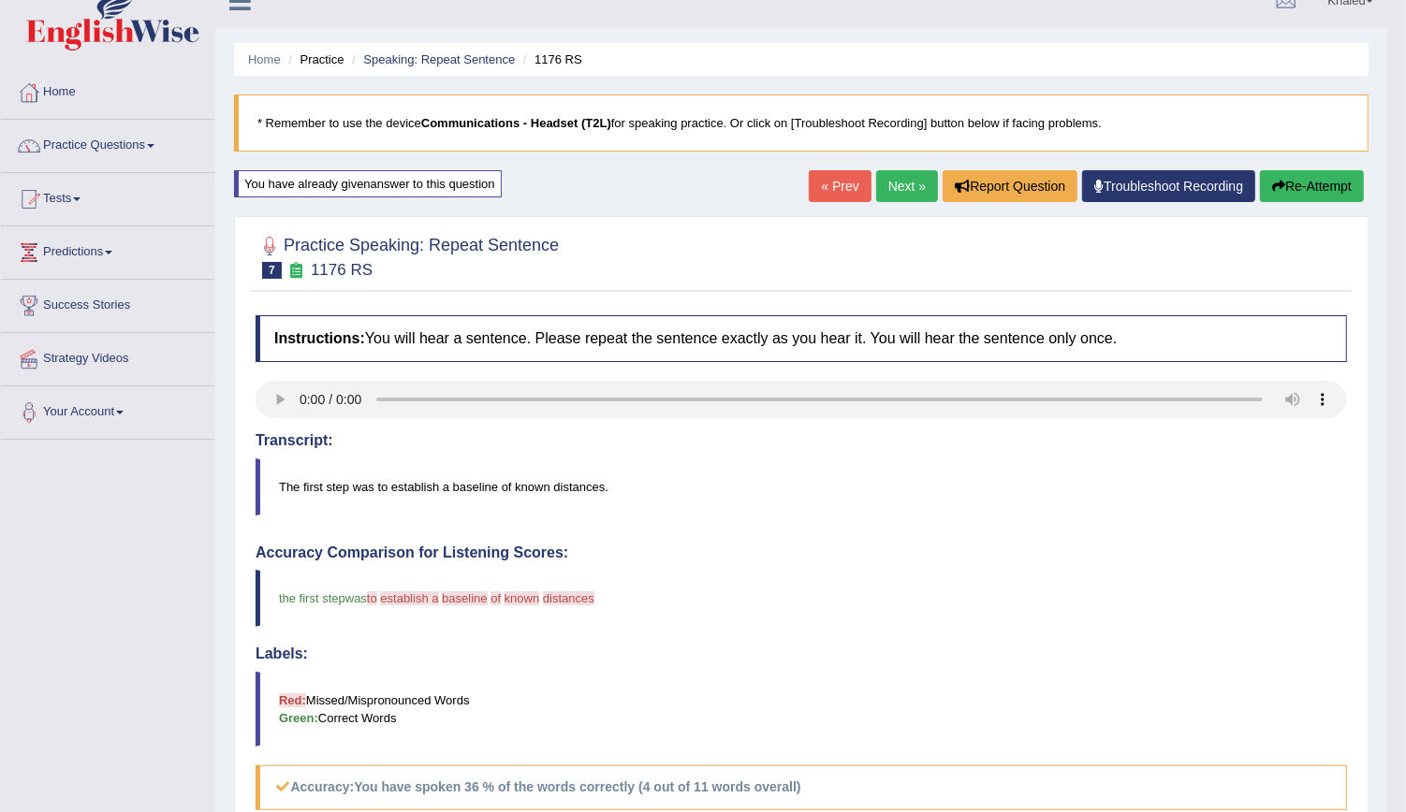
drag, startPoint x: 1414, startPoint y: 293, endPoint x: 1396, endPoint y: 476, distance: 184.3
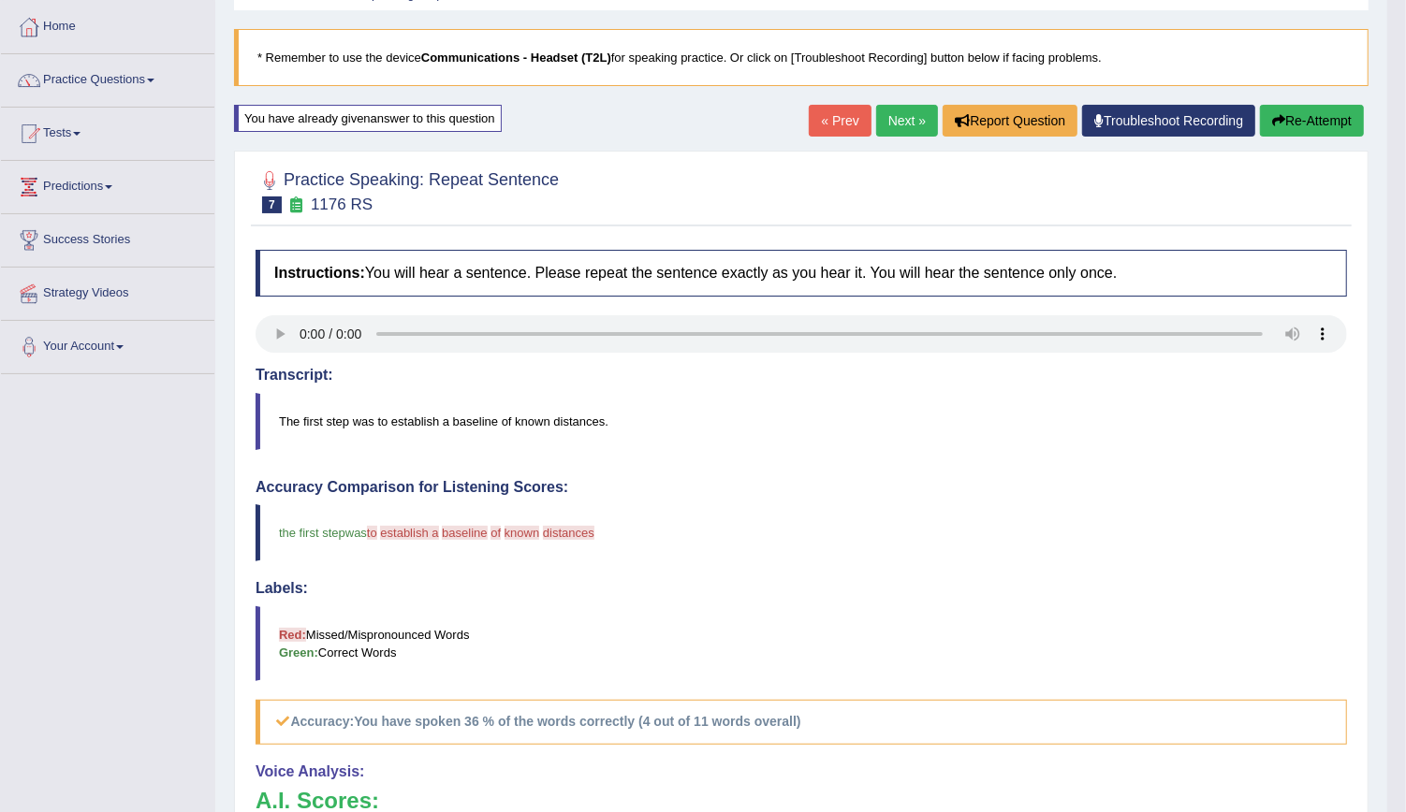
scroll to position [57, 0]
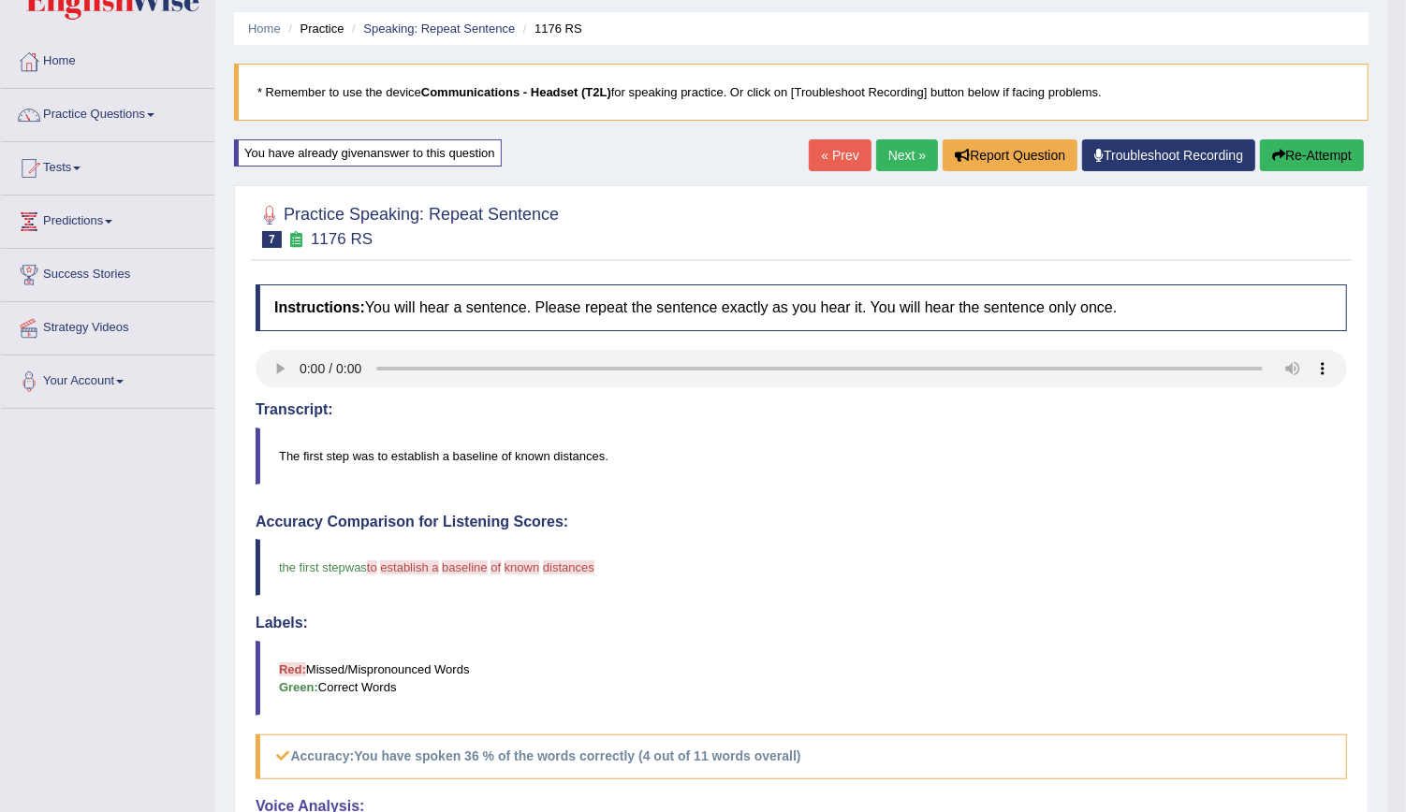
click at [1278, 154] on icon "button" at bounding box center [1278, 155] width 13 height 13
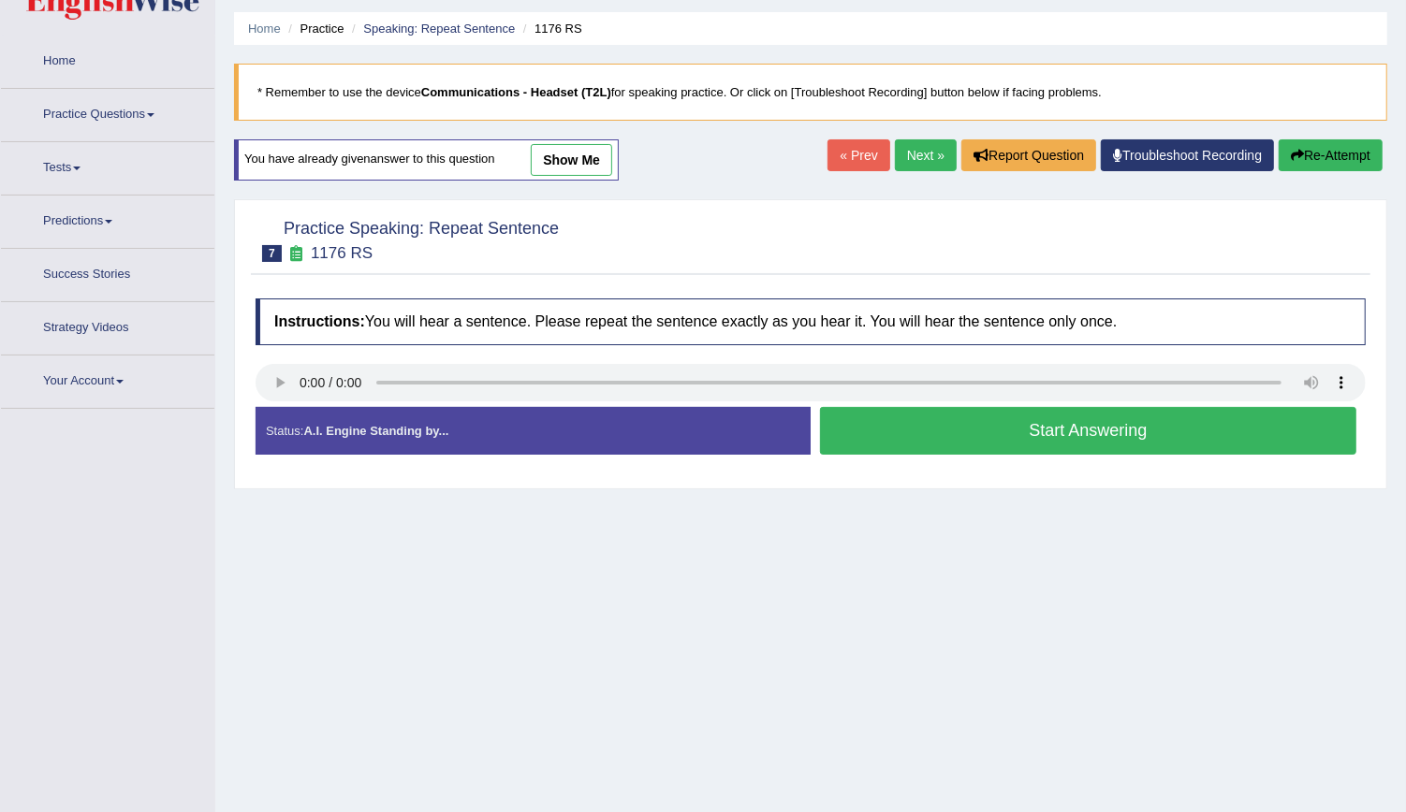
scroll to position [57, 0]
click at [972, 435] on button "Start Answering" at bounding box center [1088, 431] width 536 height 48
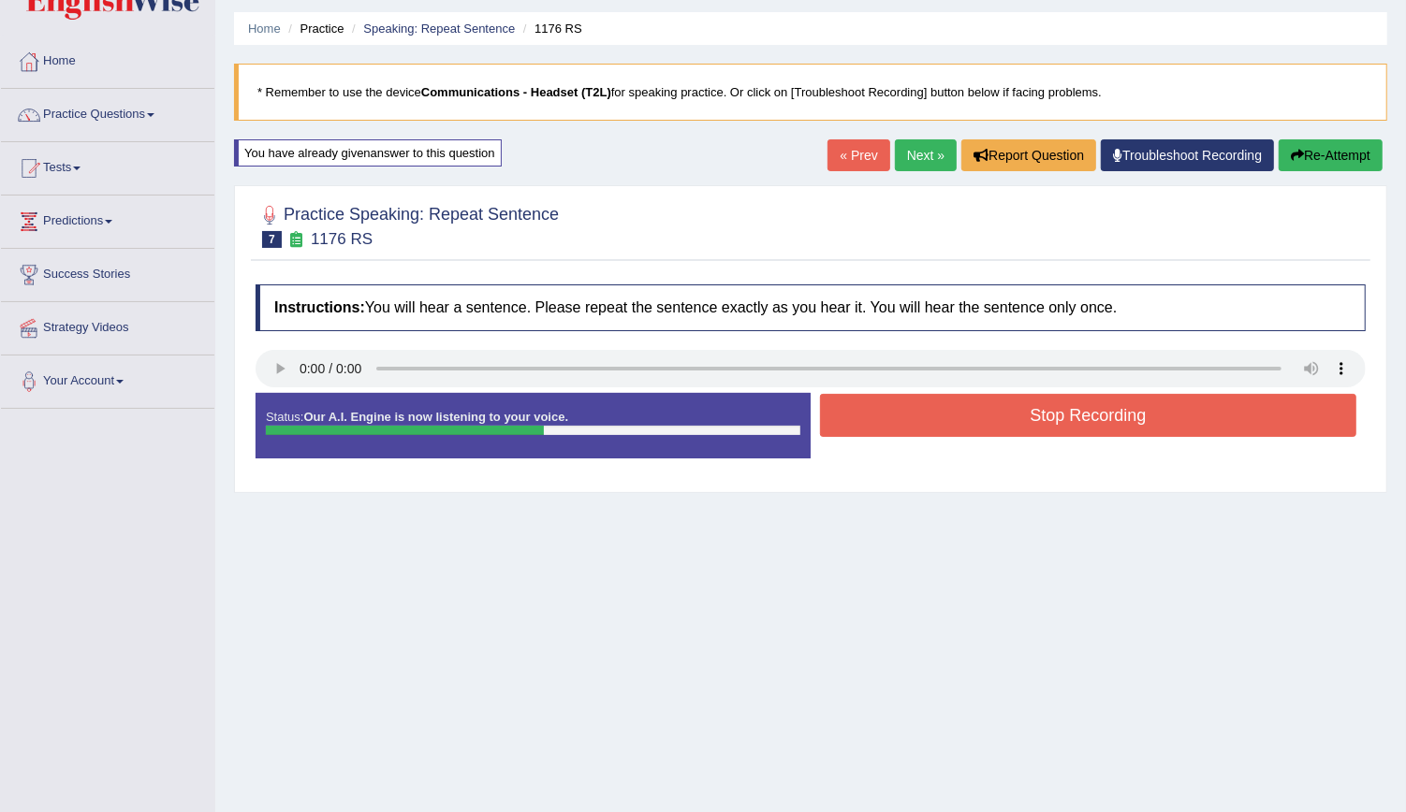
click at [984, 414] on button "Stop Recording" at bounding box center [1088, 415] width 536 height 43
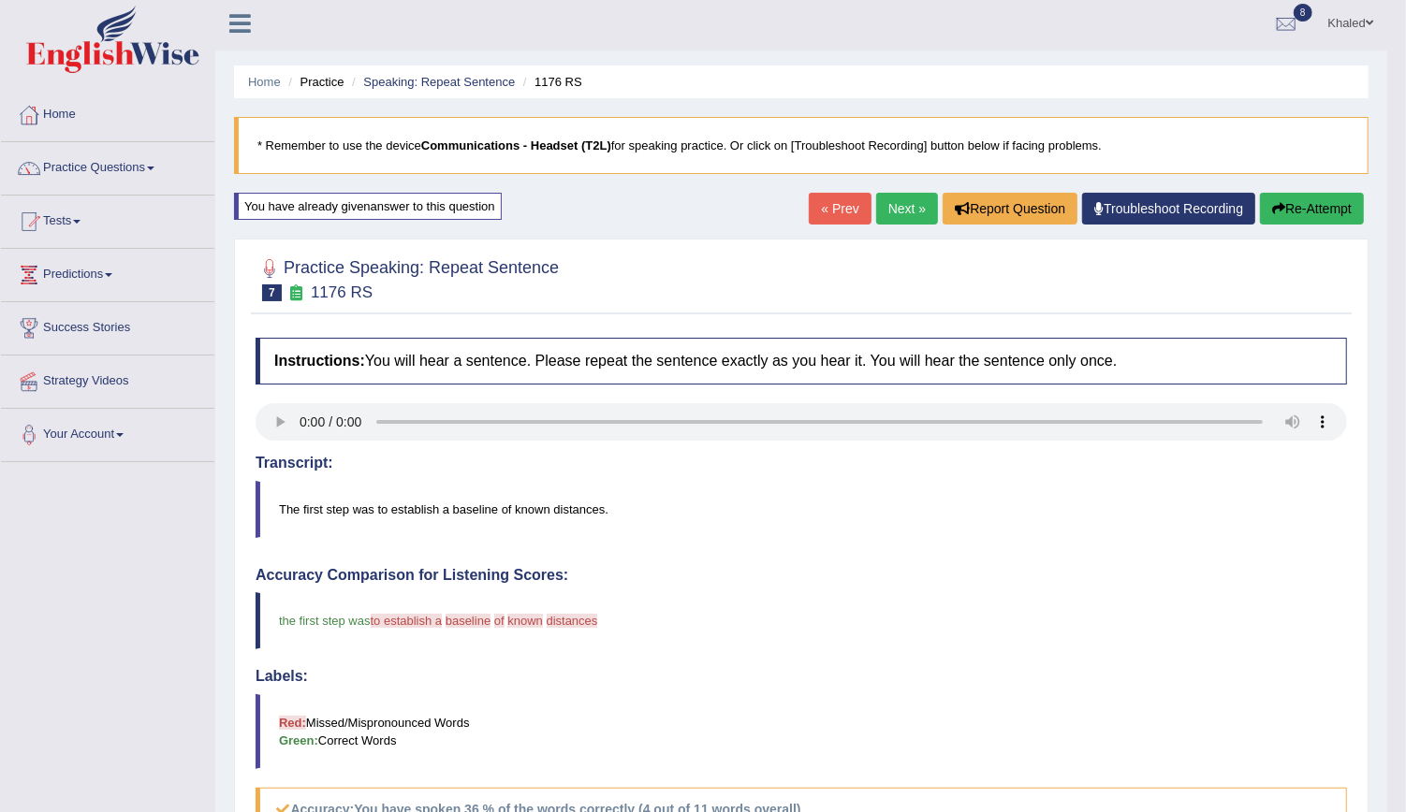
scroll to position [0, 0]
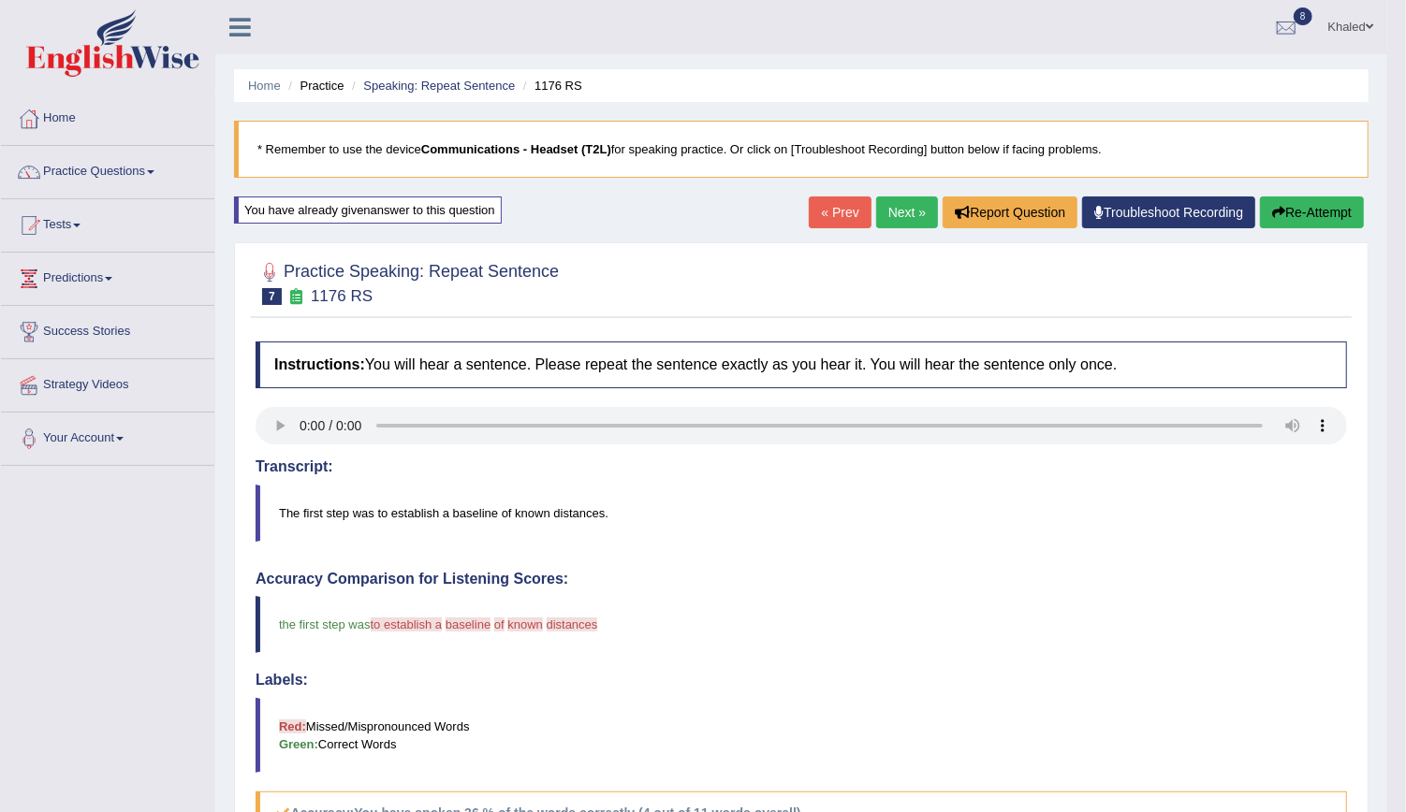
click at [1310, 200] on button "Re-Attempt" at bounding box center [1312, 213] width 104 height 32
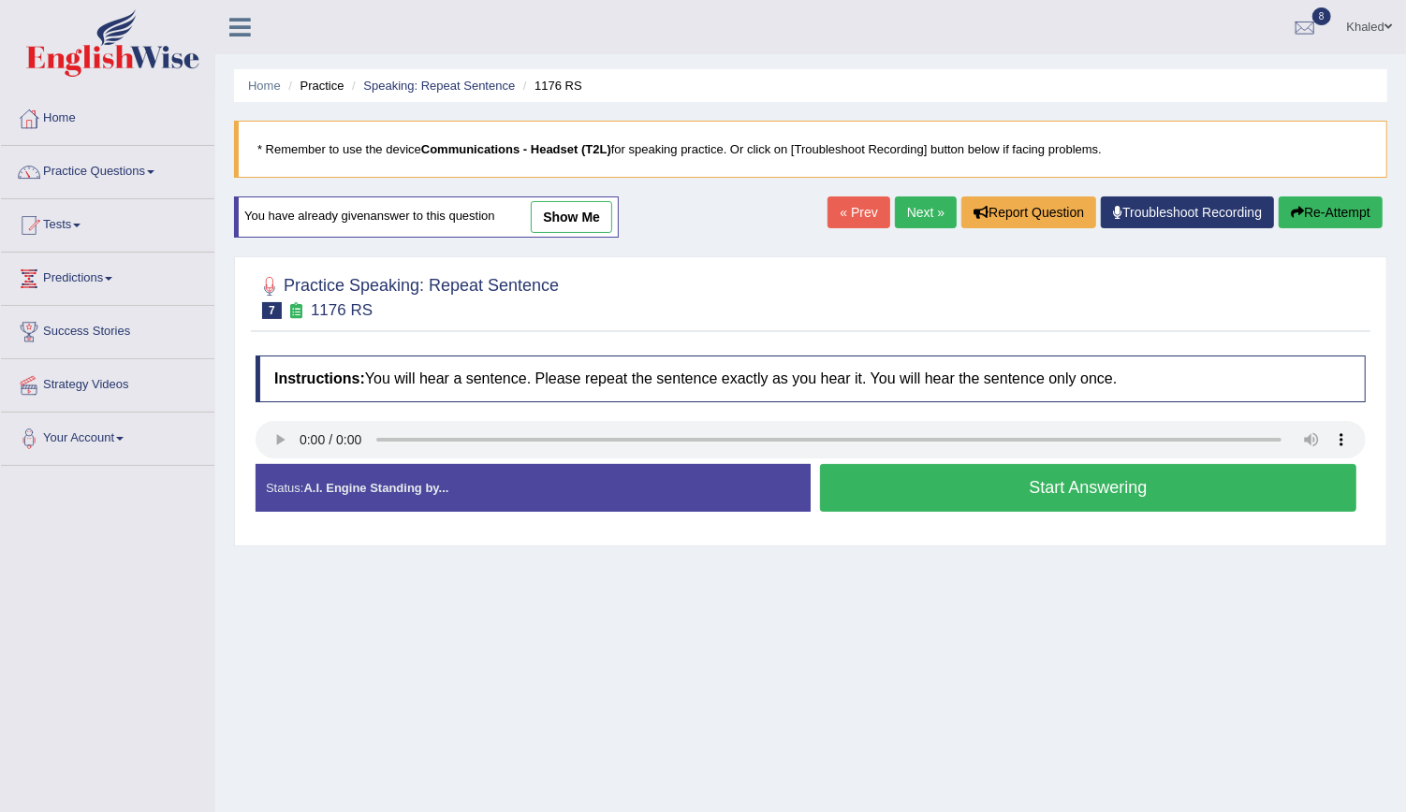
click at [986, 484] on button "Start Answering" at bounding box center [1088, 488] width 536 height 48
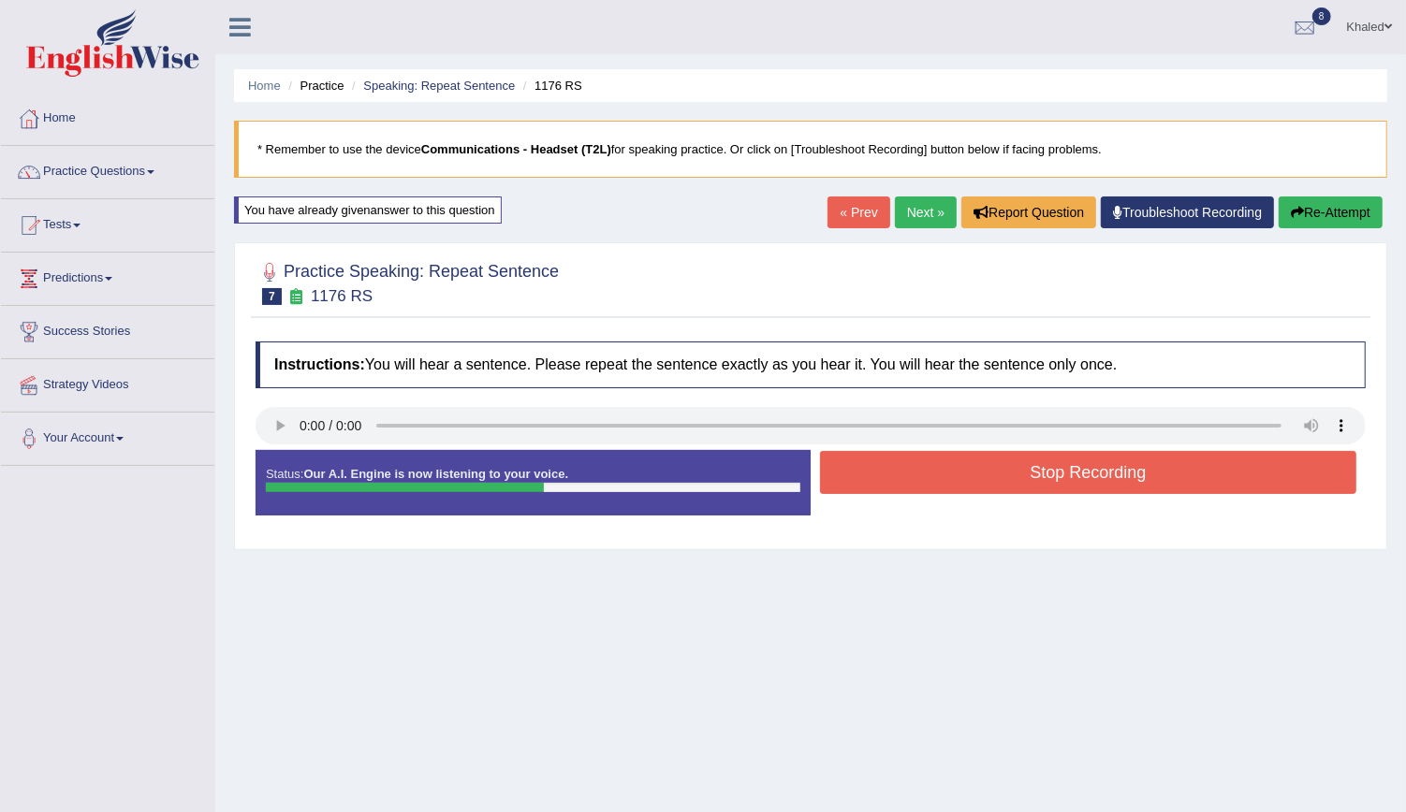
click at [986, 484] on button "Stop Recording" at bounding box center [1088, 472] width 536 height 43
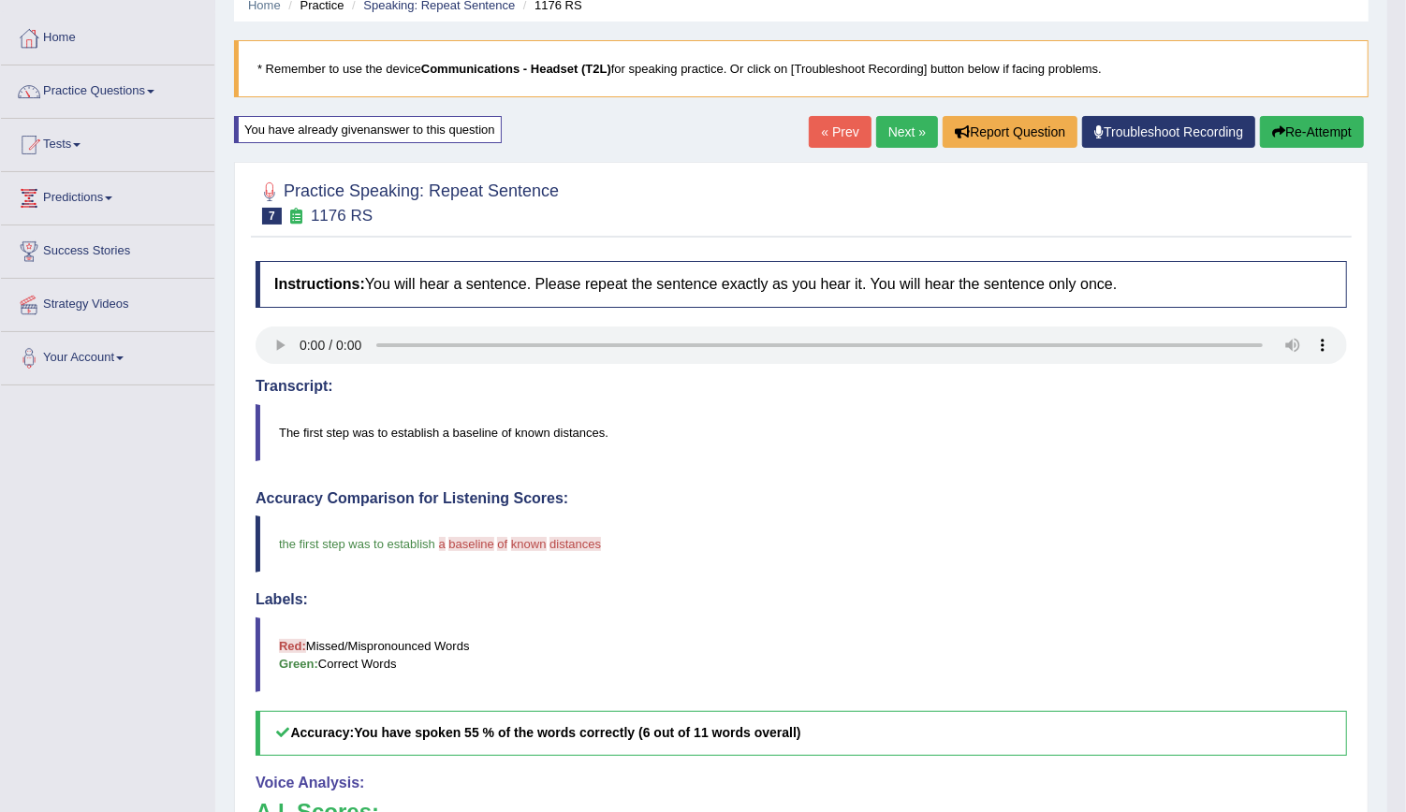
scroll to position [57, 0]
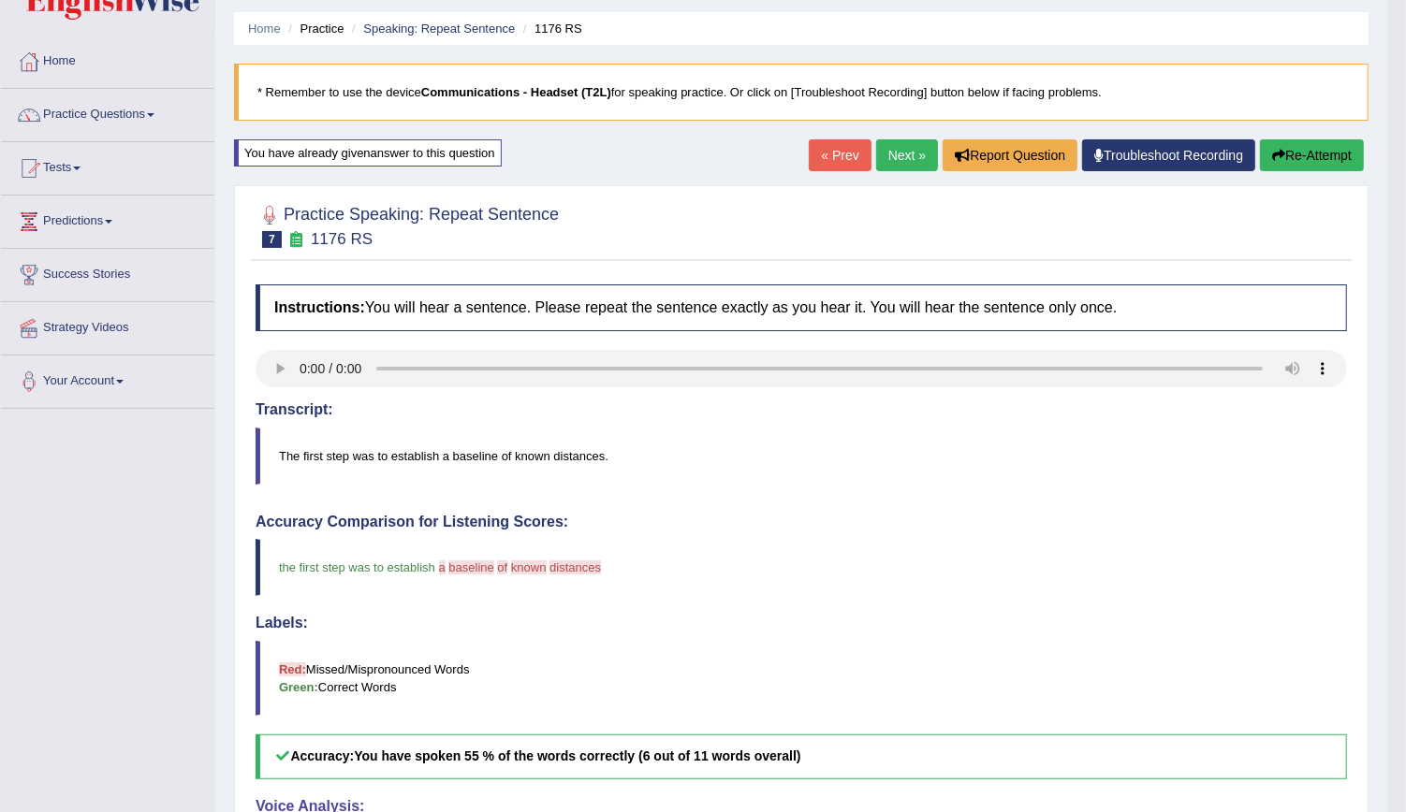
click at [913, 161] on link "Next »" at bounding box center [907, 155] width 62 height 32
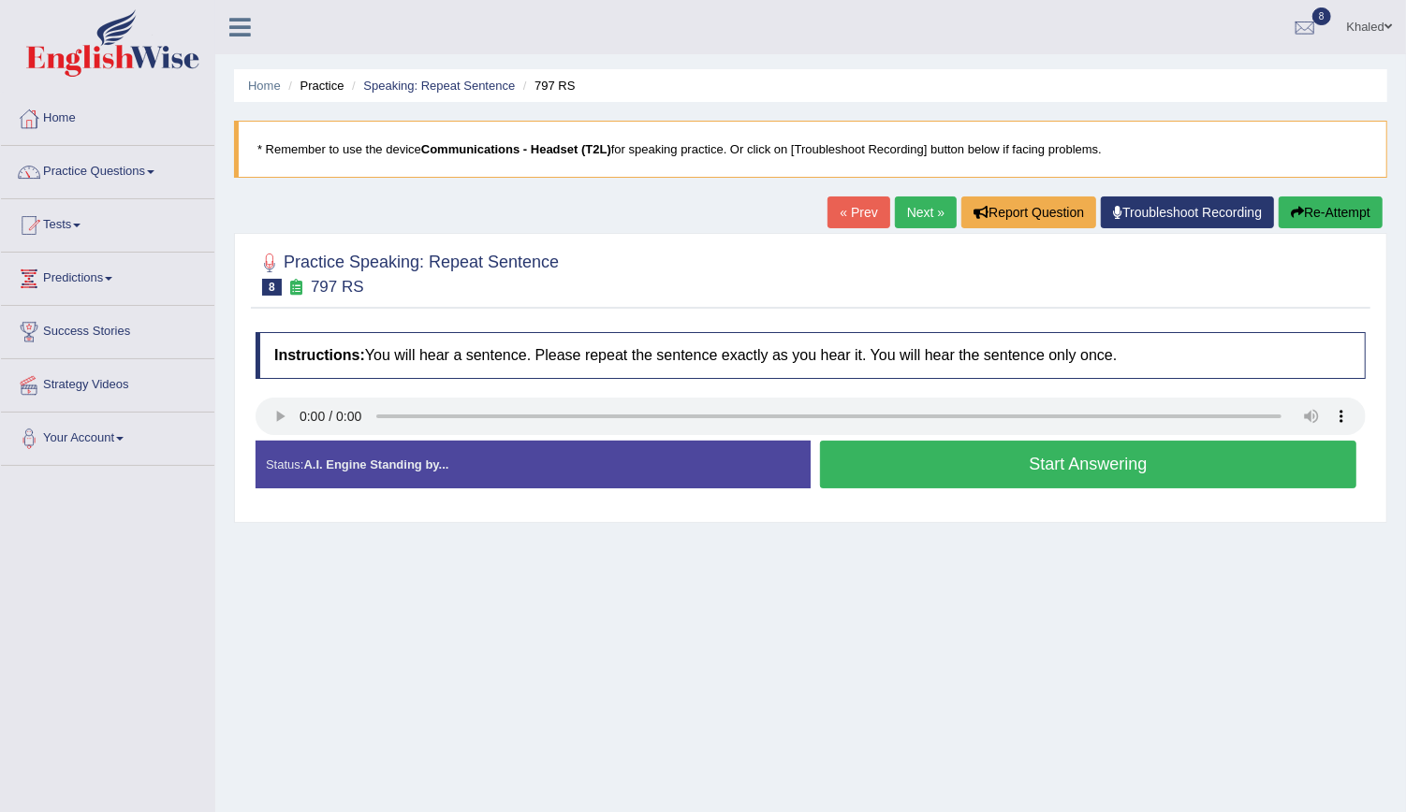
click at [912, 459] on button "Start Answering" at bounding box center [1088, 465] width 536 height 48
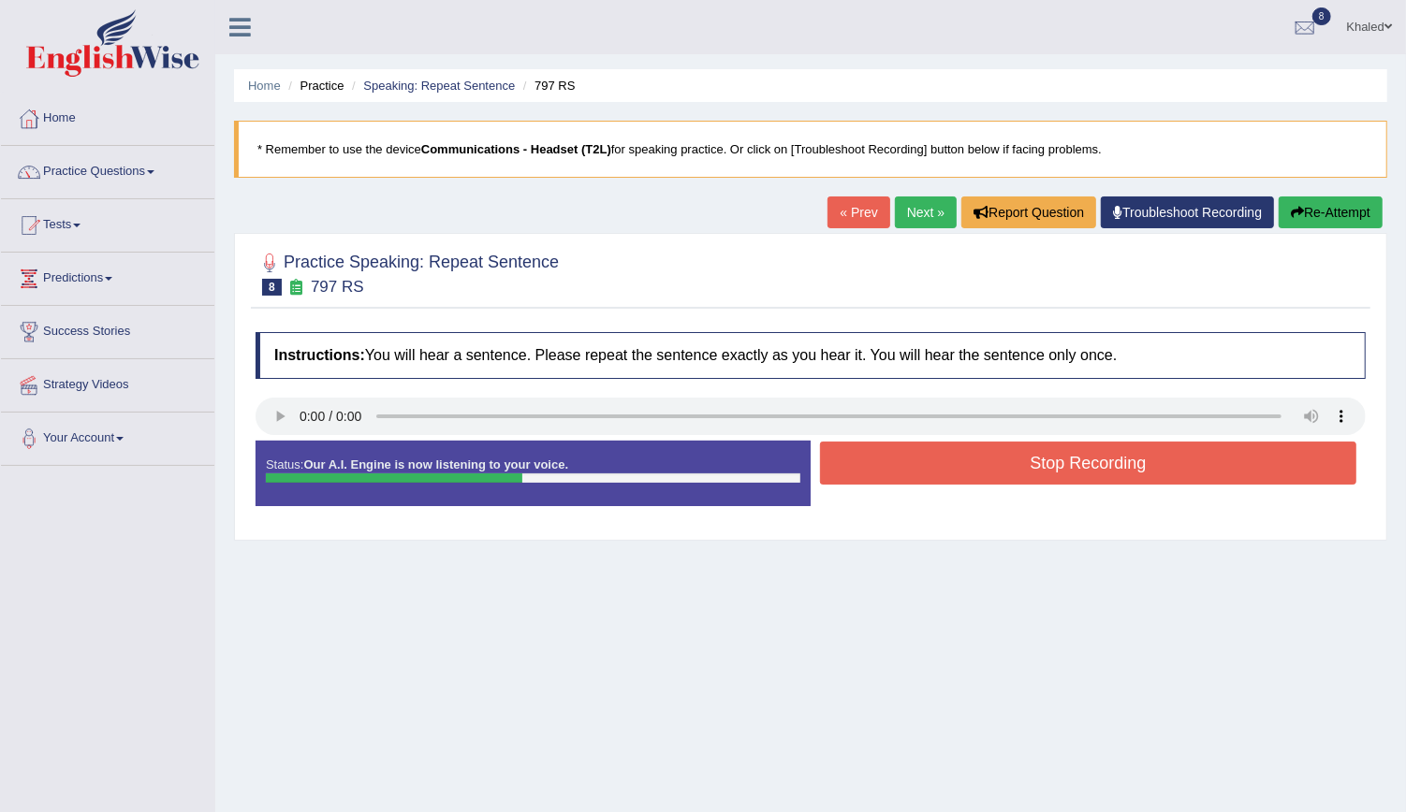
click at [912, 459] on button "Stop Recording" at bounding box center [1088, 463] width 536 height 43
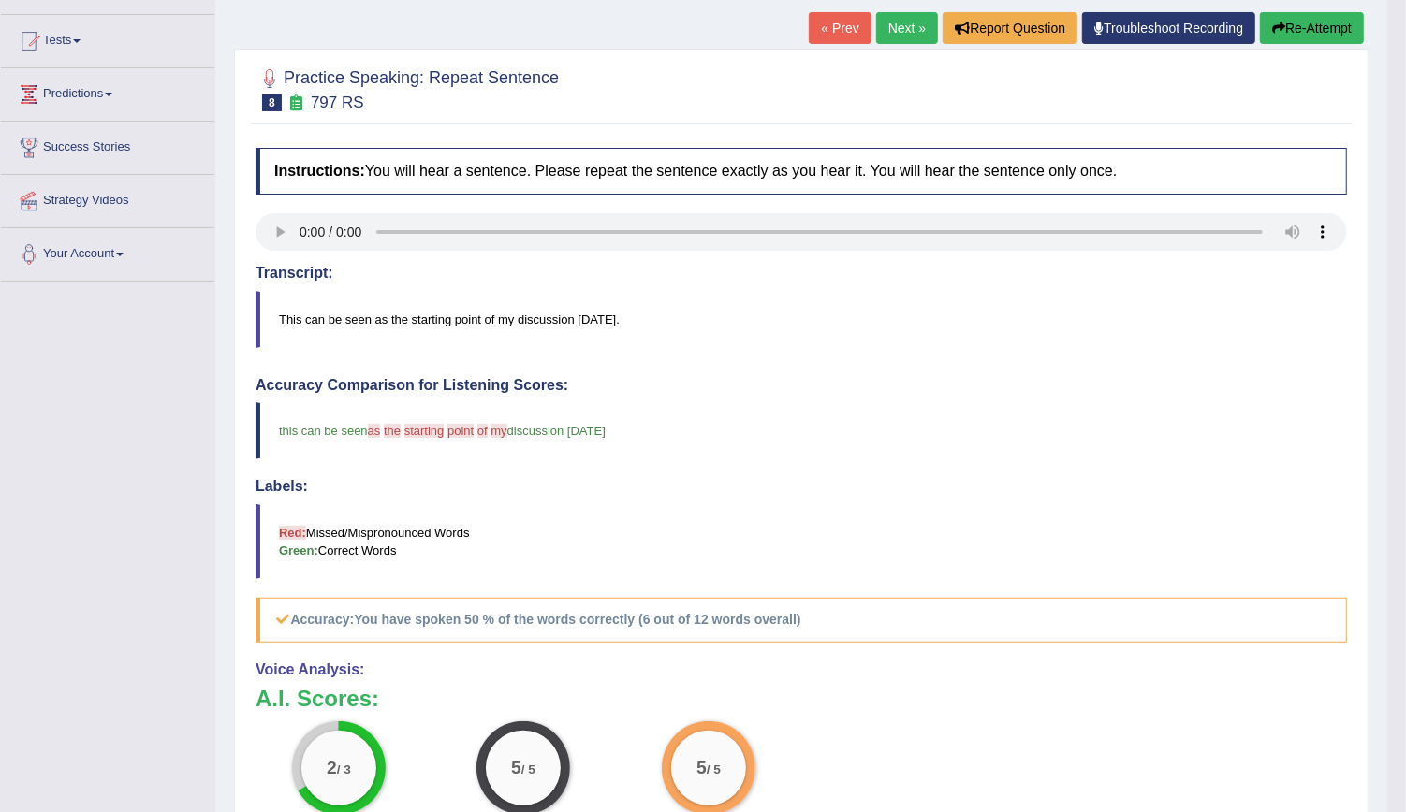
scroll to position [147, 0]
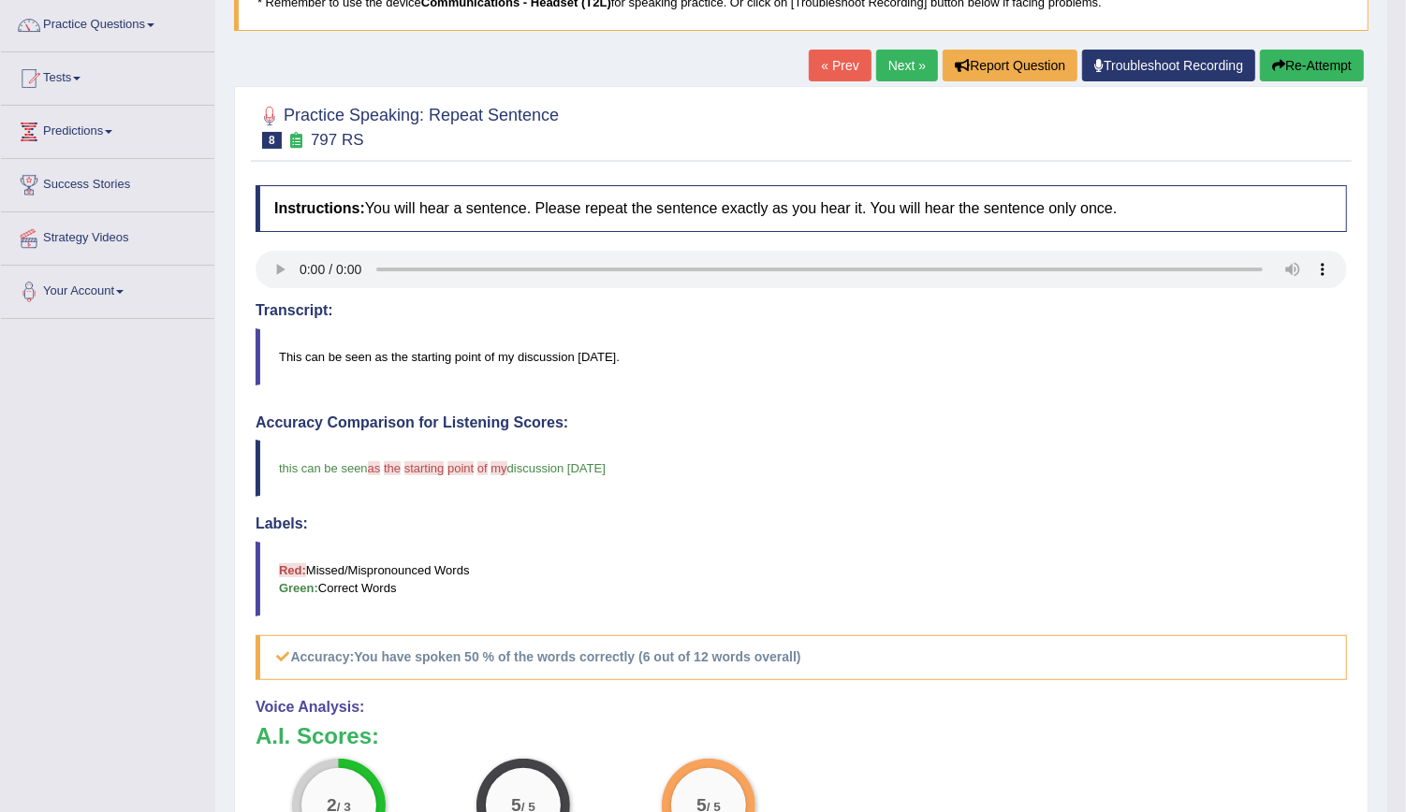
click at [907, 55] on link "Next »" at bounding box center [907, 66] width 62 height 32
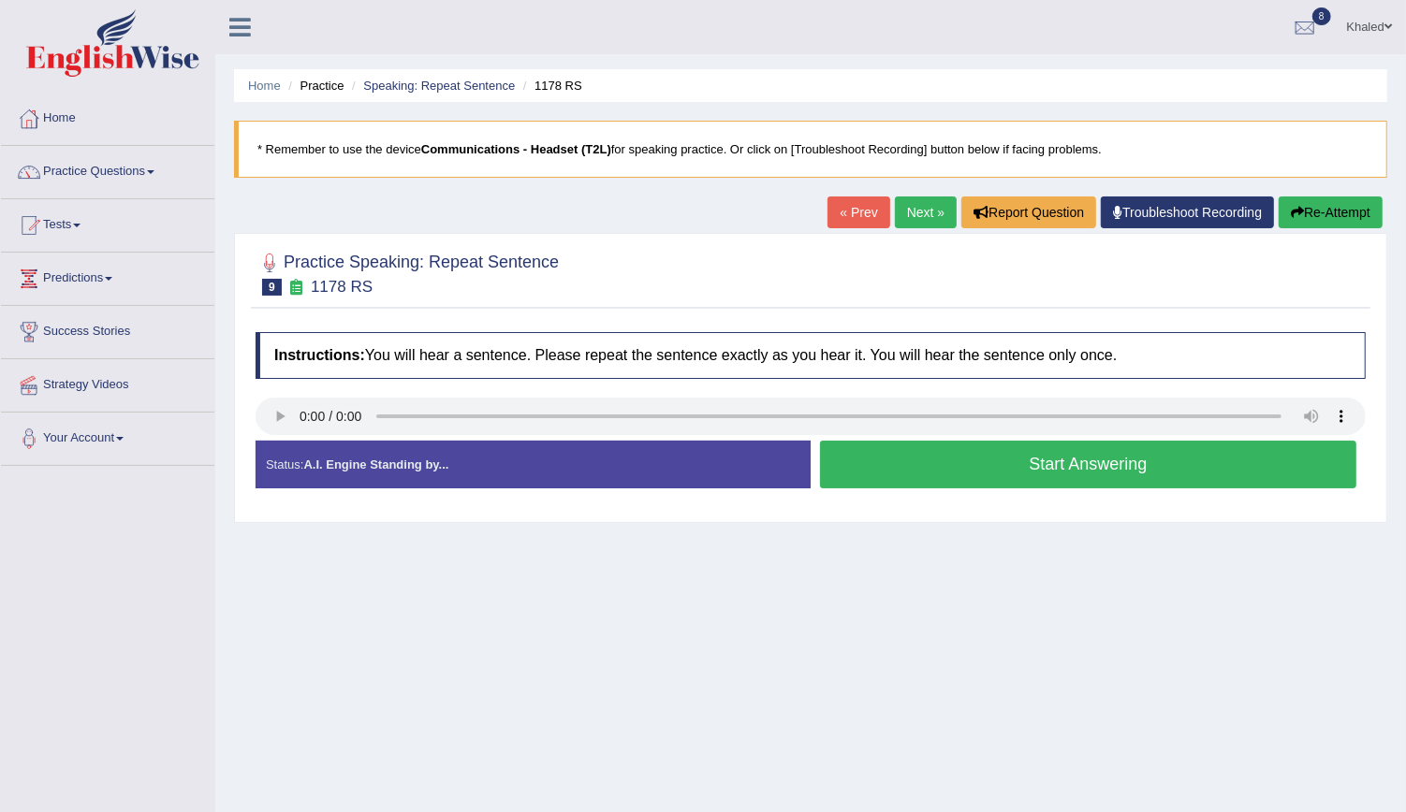
click at [956, 470] on button "Start Answering" at bounding box center [1088, 465] width 536 height 48
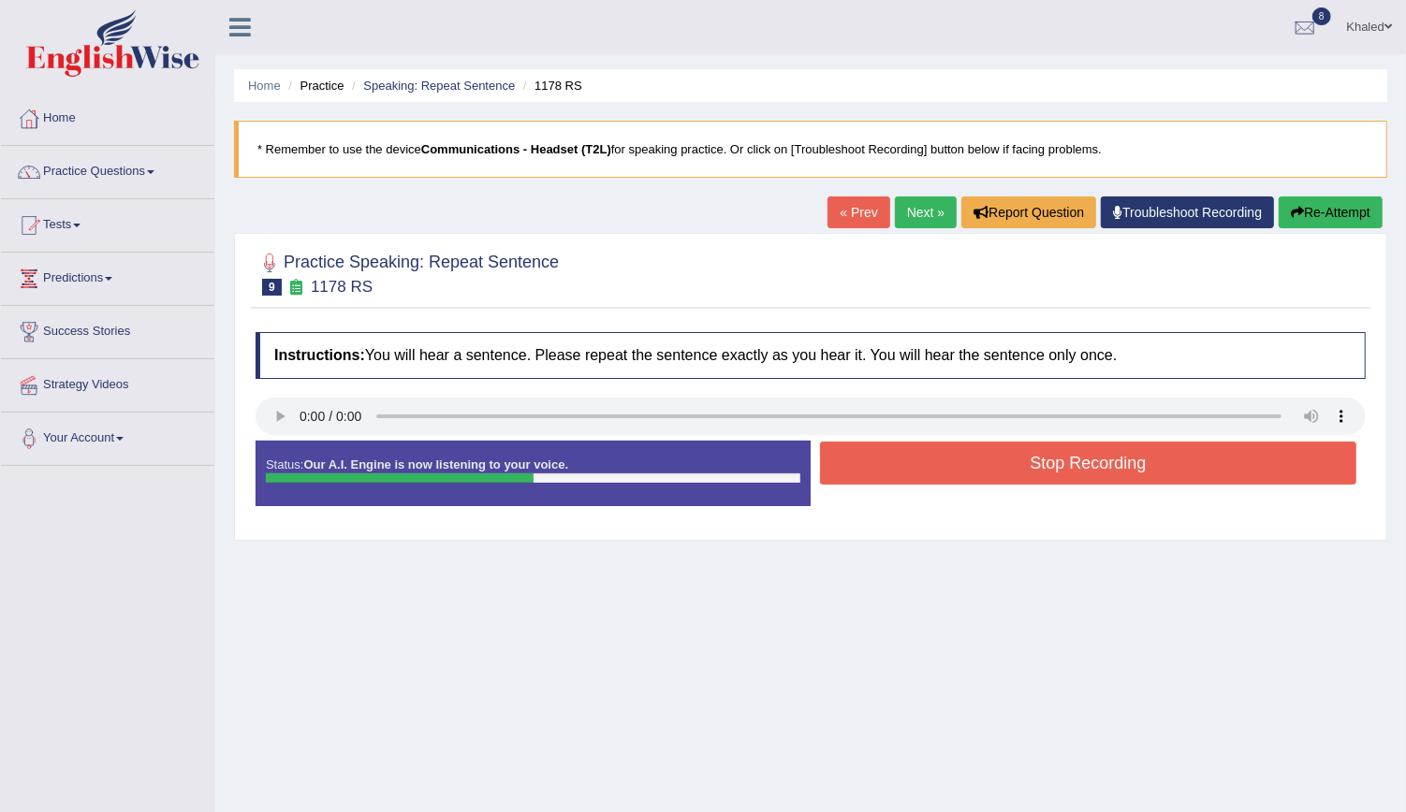
click at [956, 470] on button "Stop Recording" at bounding box center [1088, 463] width 536 height 43
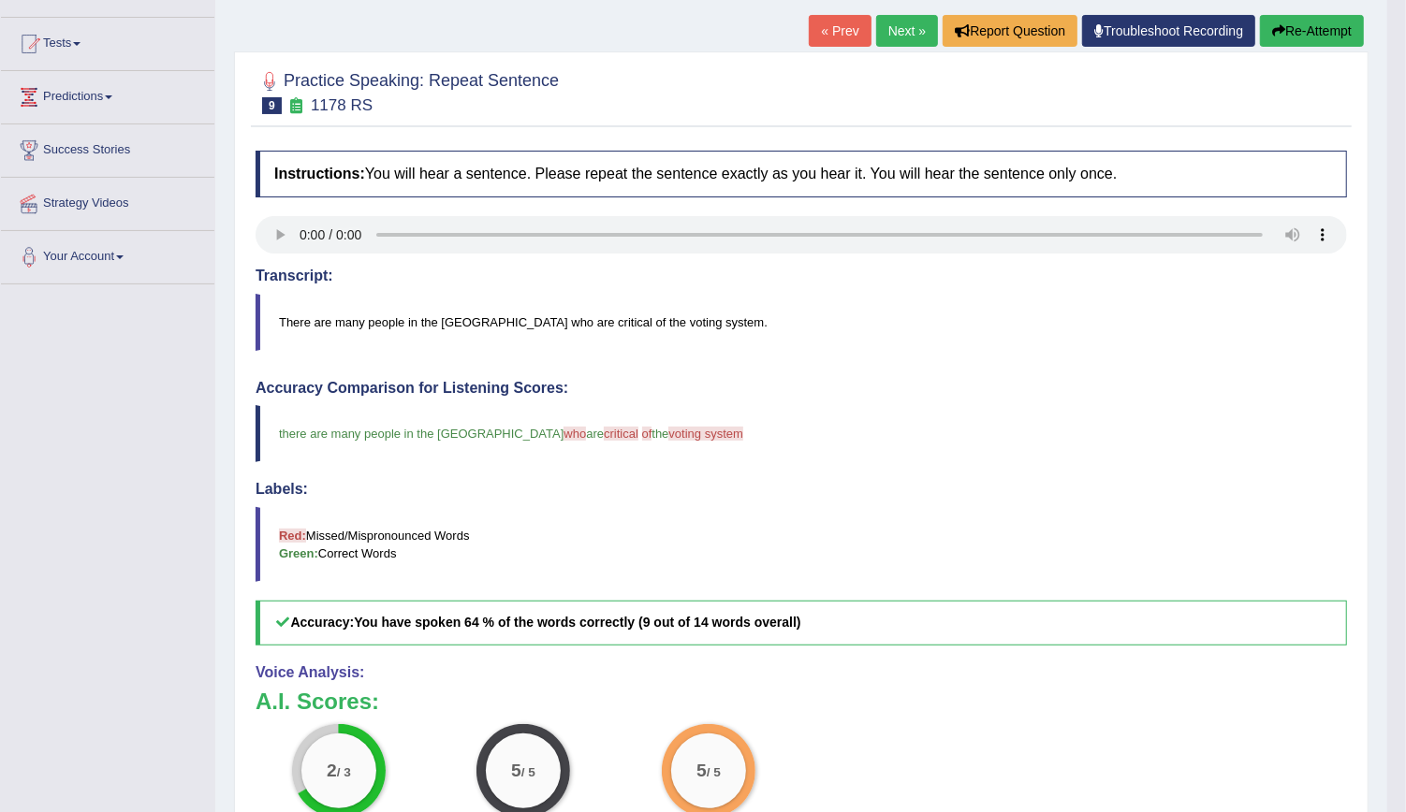
scroll to position [65, 0]
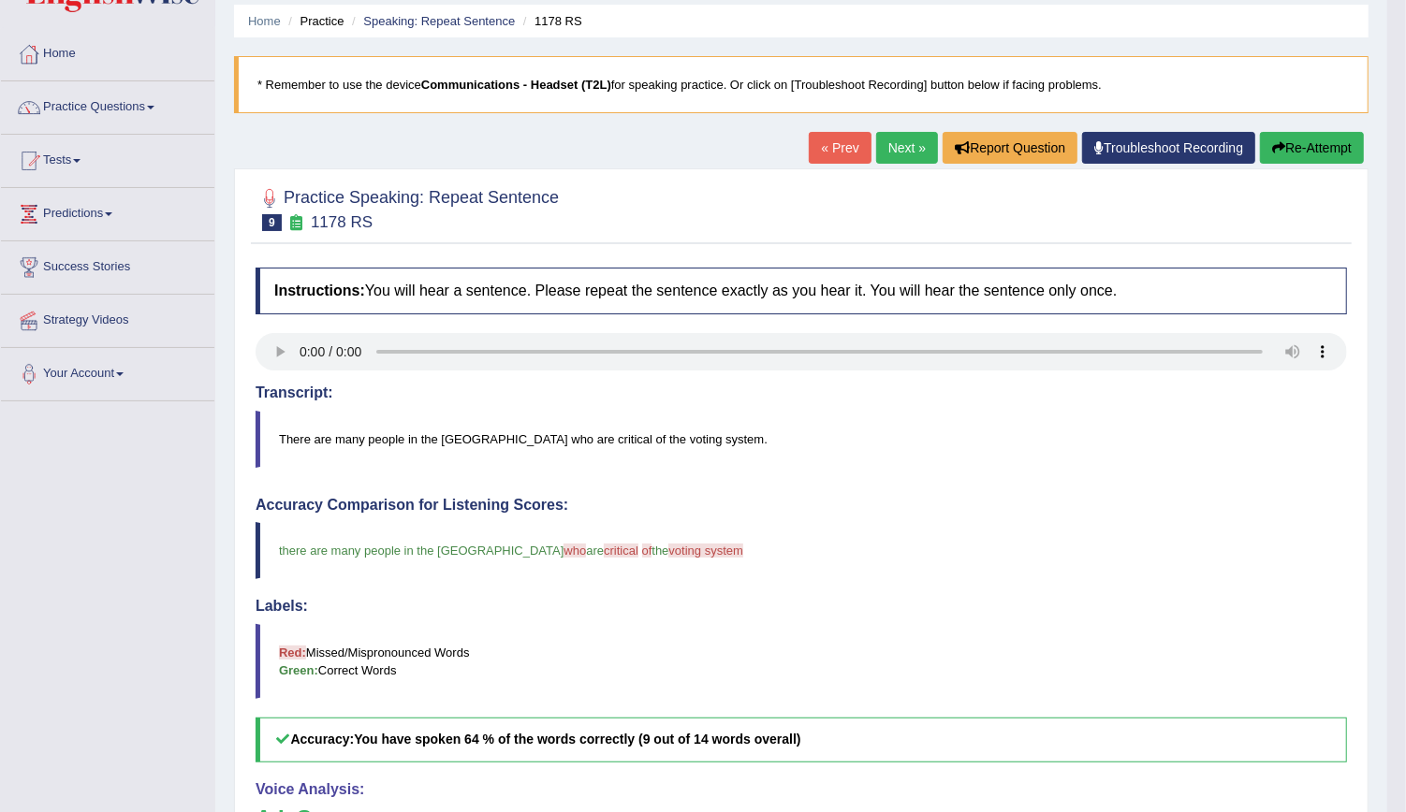
click at [893, 153] on link "Next »" at bounding box center [907, 148] width 62 height 32
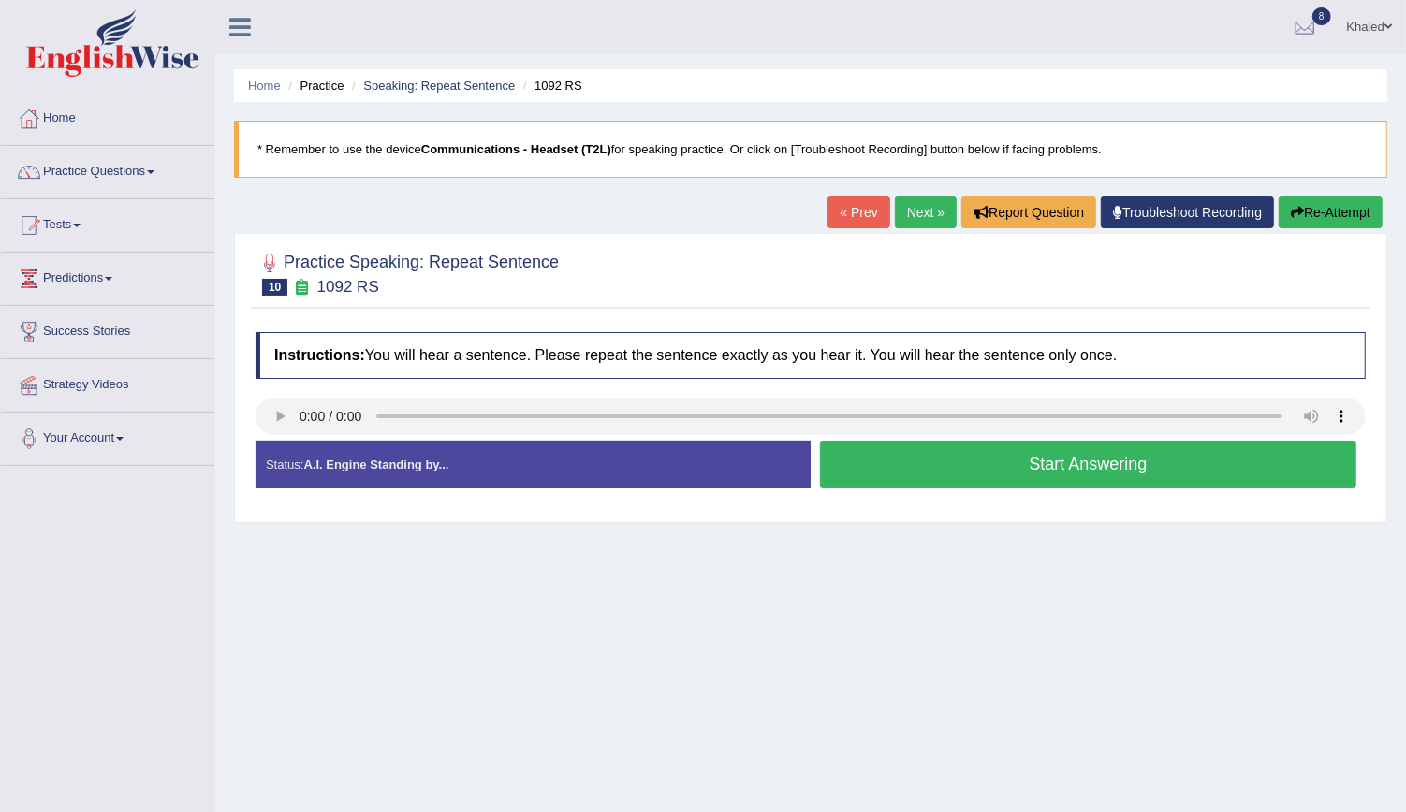
click at [897, 469] on button "Start Answering" at bounding box center [1088, 465] width 536 height 48
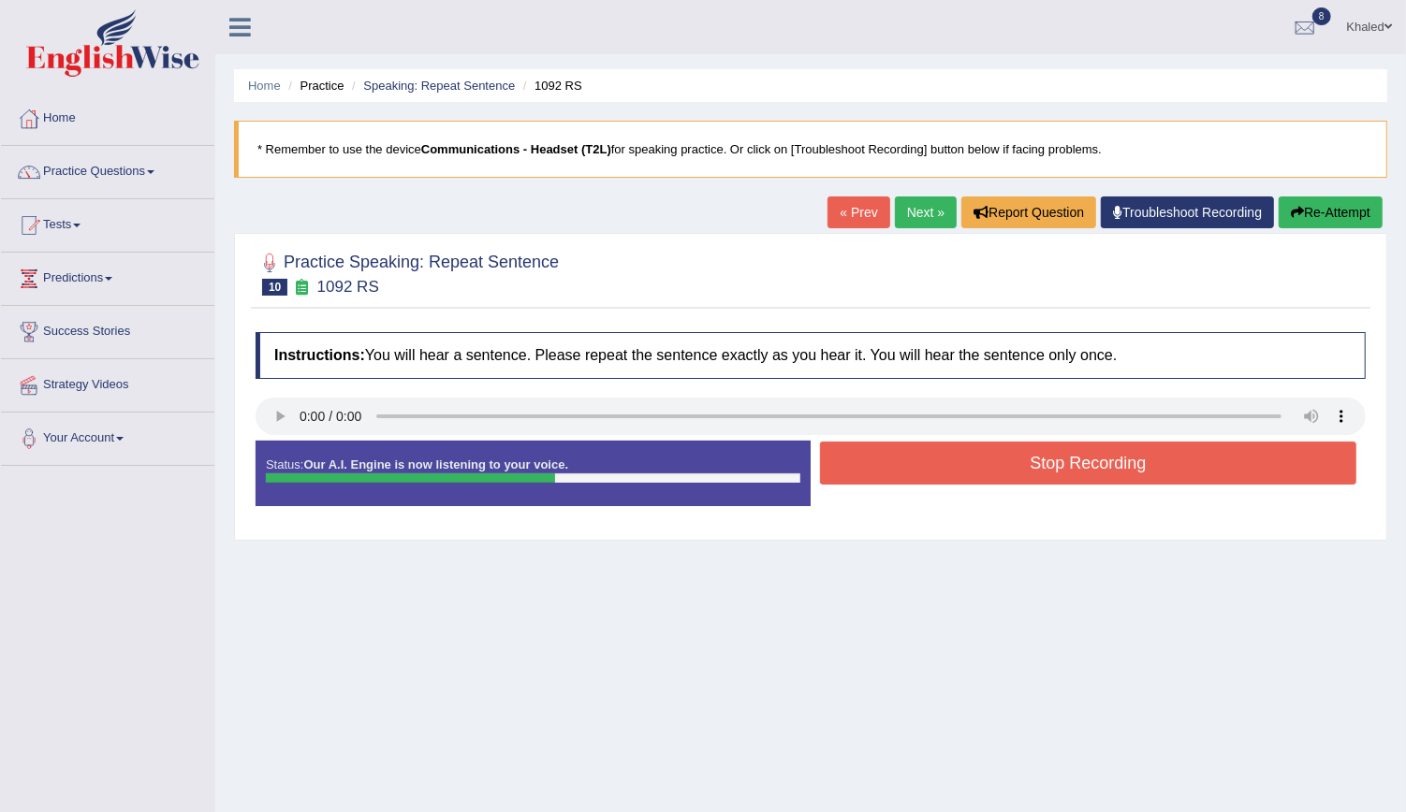
click at [897, 469] on button "Stop Recording" at bounding box center [1088, 463] width 536 height 43
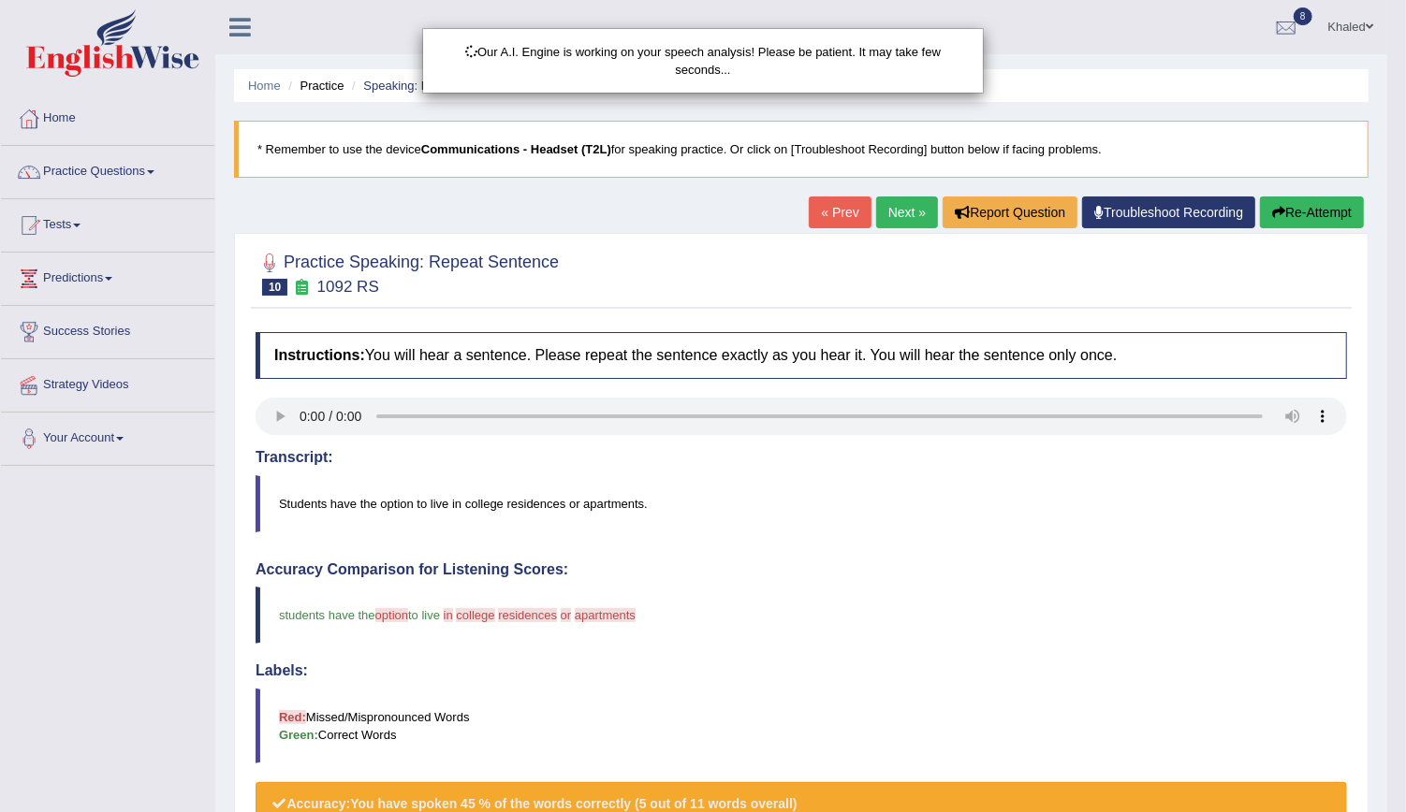
click at [897, 469] on div "Our A.I. Engine is working on your speech analysis! Please be patient. It may t…" at bounding box center [703, 406] width 1406 height 812
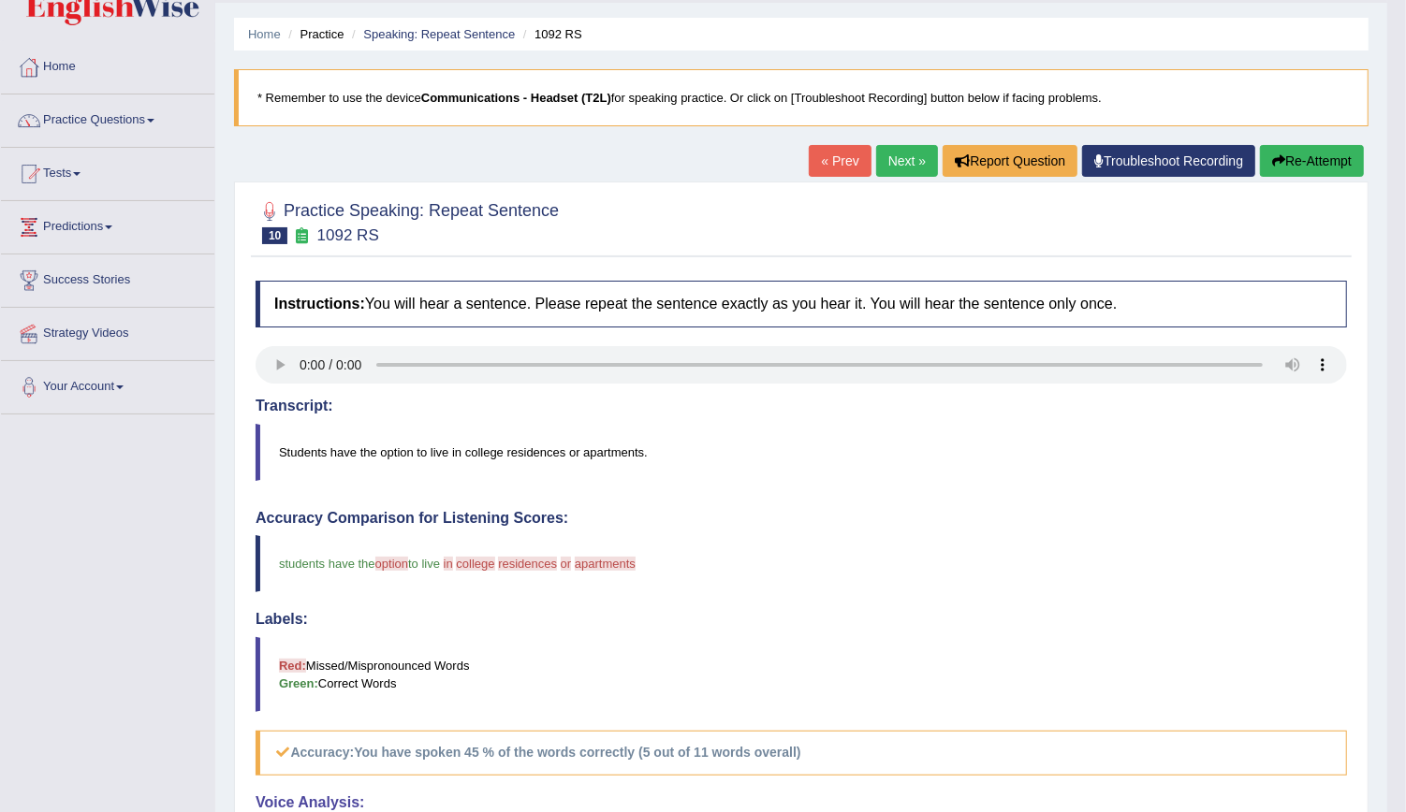
scroll to position [52, 0]
click at [912, 150] on link "Next »" at bounding box center [907, 160] width 62 height 32
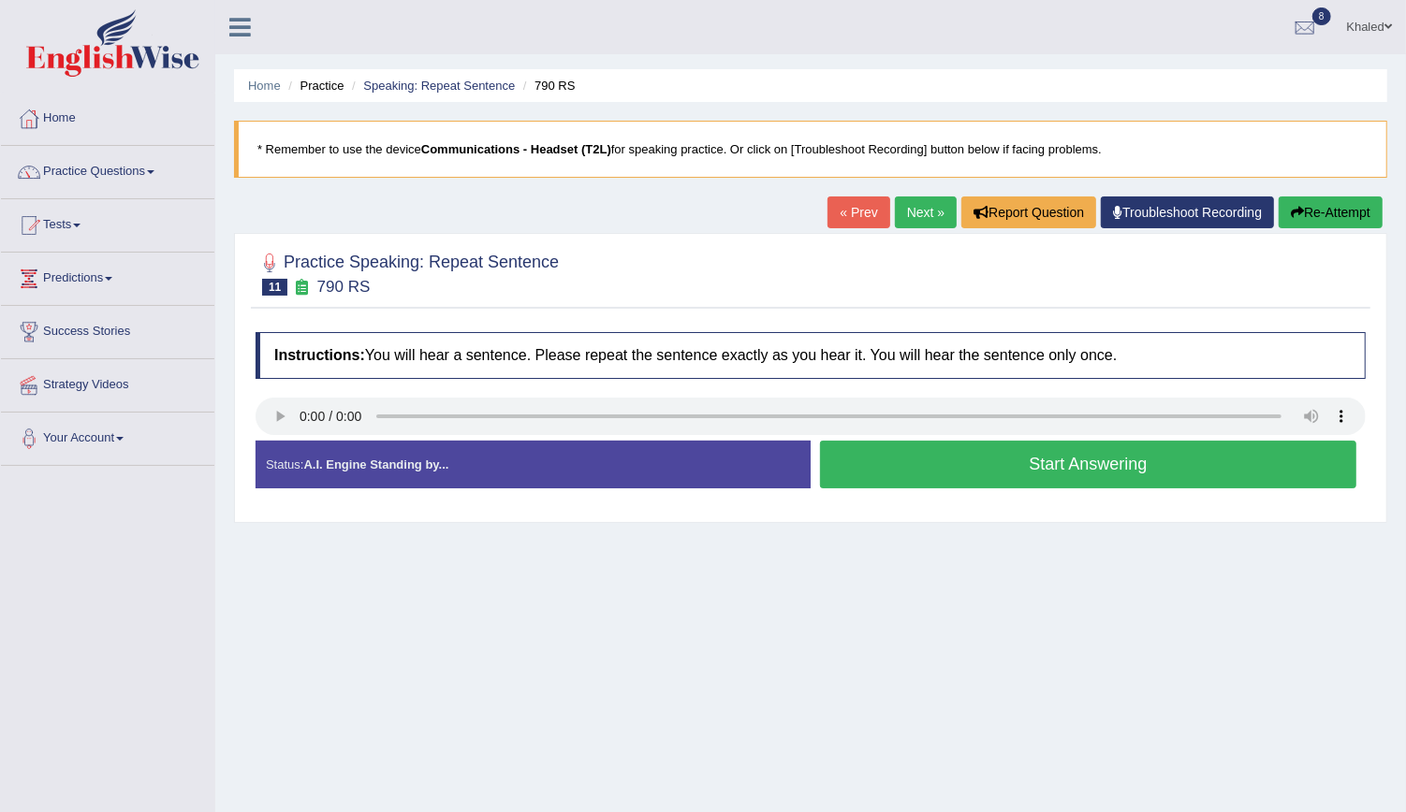
click at [959, 465] on button "Start Answering" at bounding box center [1088, 465] width 536 height 48
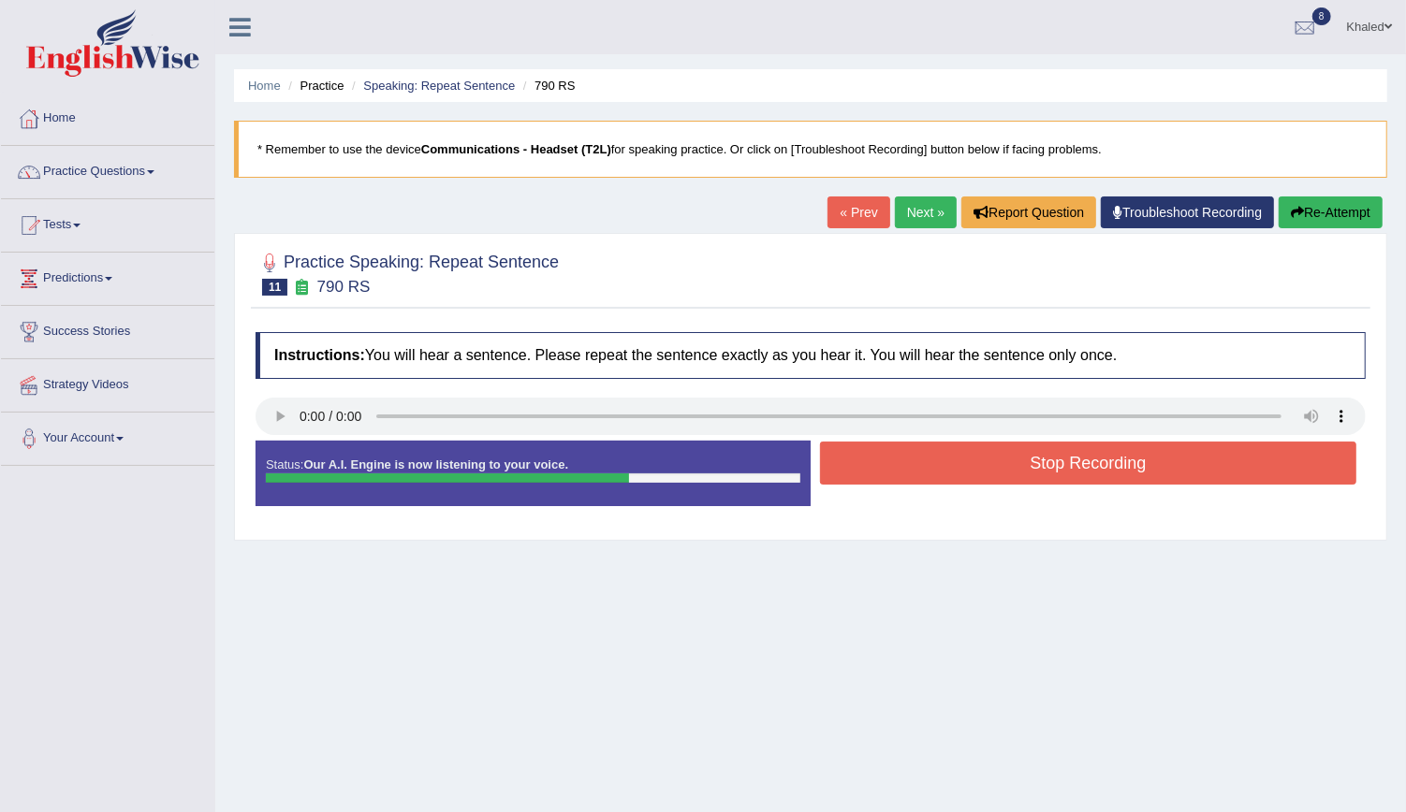
click at [959, 465] on button "Stop Recording" at bounding box center [1088, 463] width 536 height 43
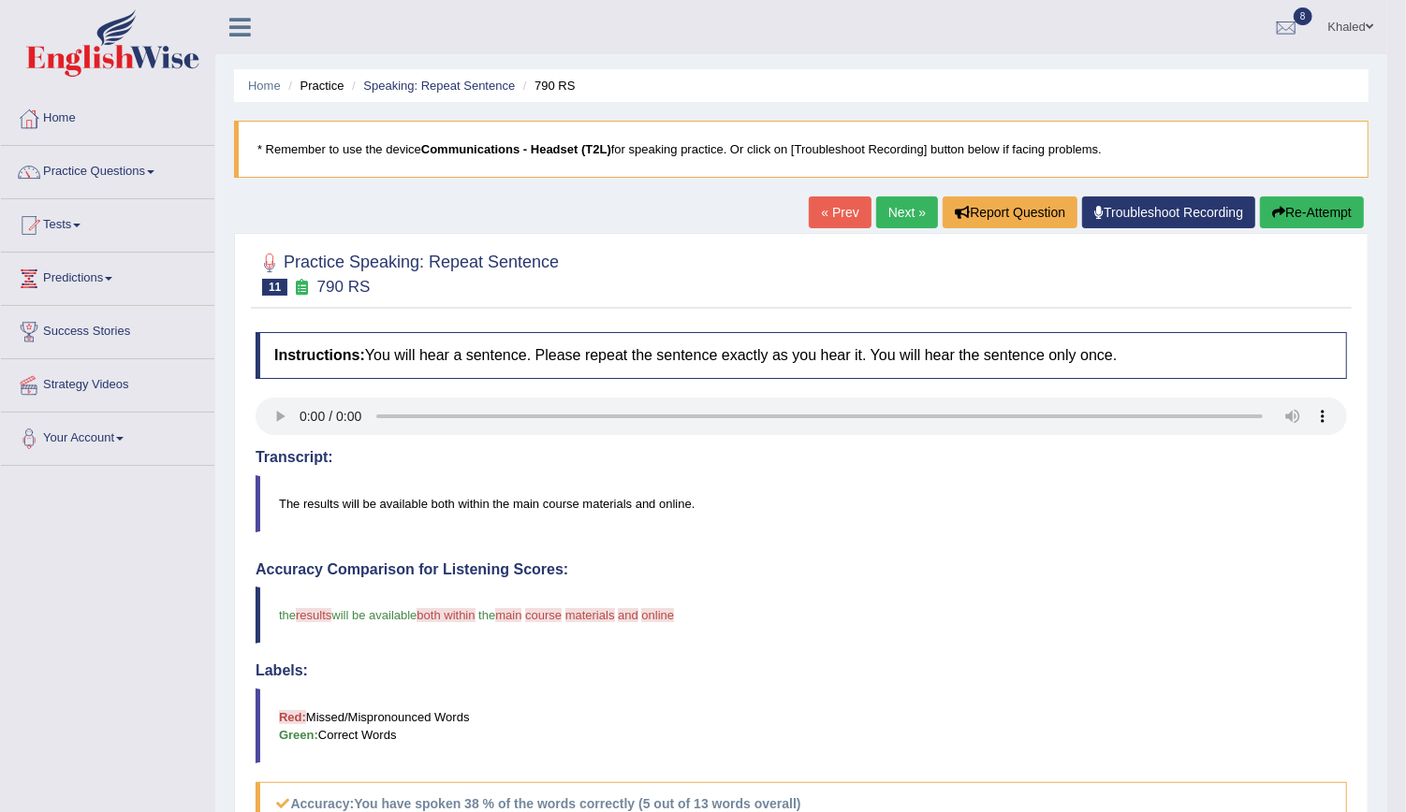
drag, startPoint x: 1419, startPoint y: 249, endPoint x: 1426, endPoint y: 339, distance: 90.2
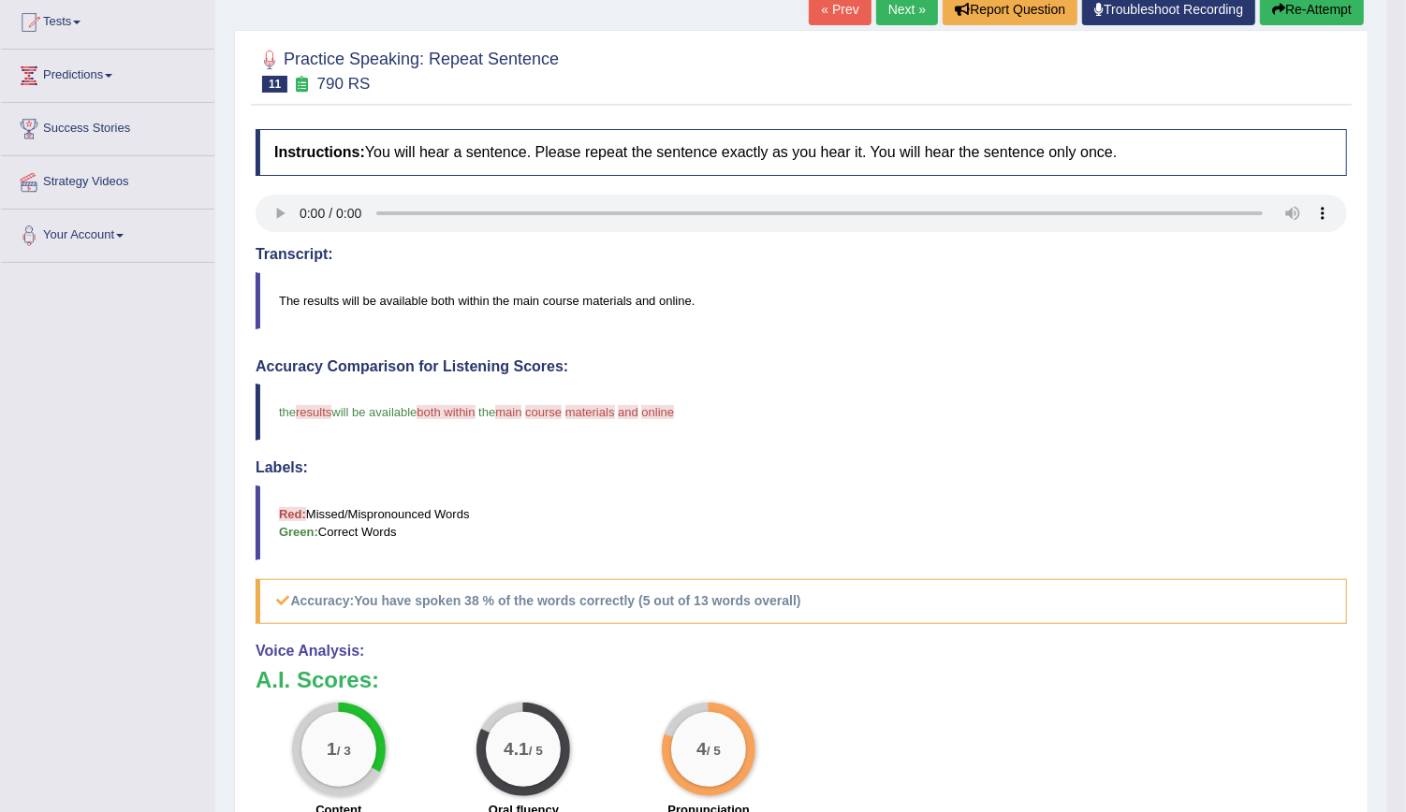
scroll to position [195, 0]
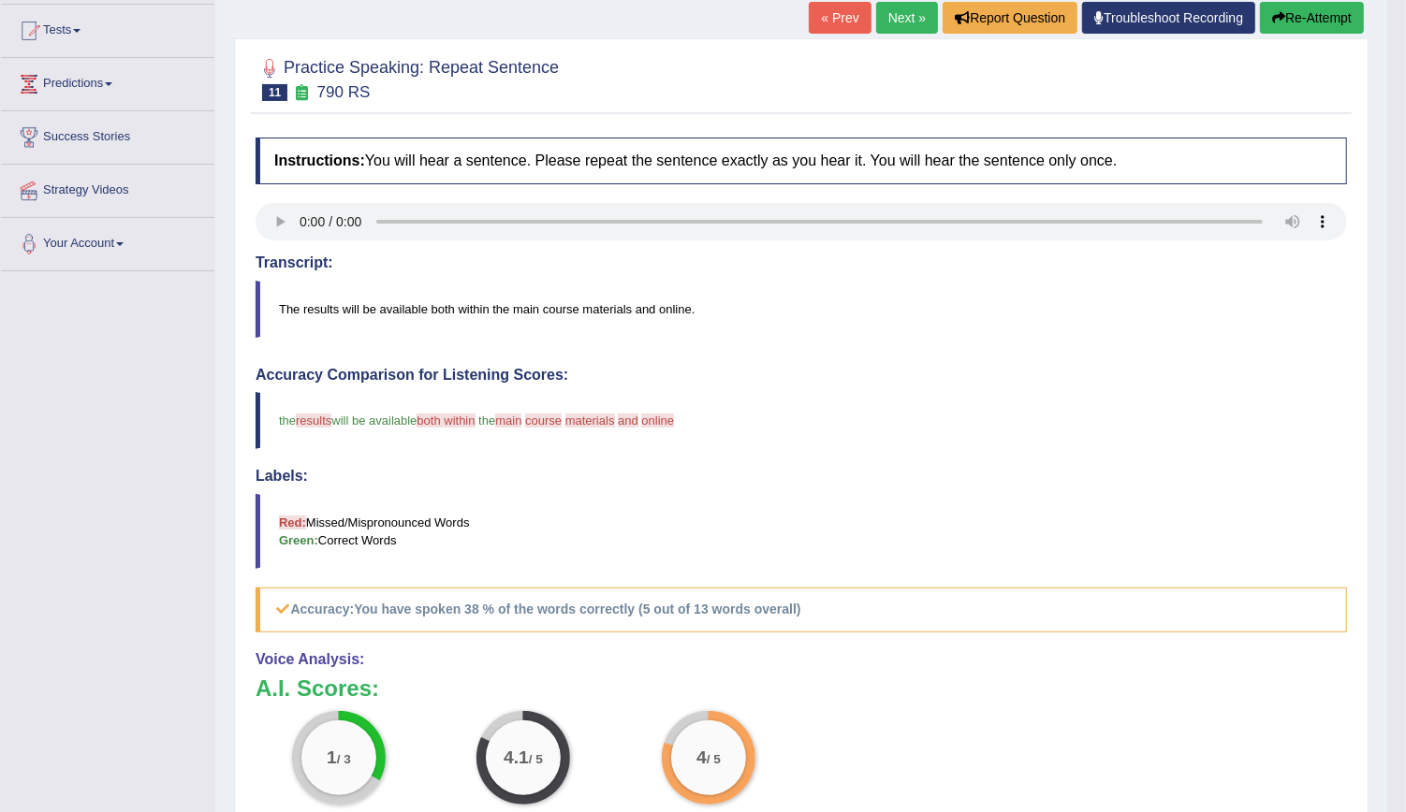
click at [1304, 5] on button "Re-Attempt" at bounding box center [1312, 18] width 104 height 32
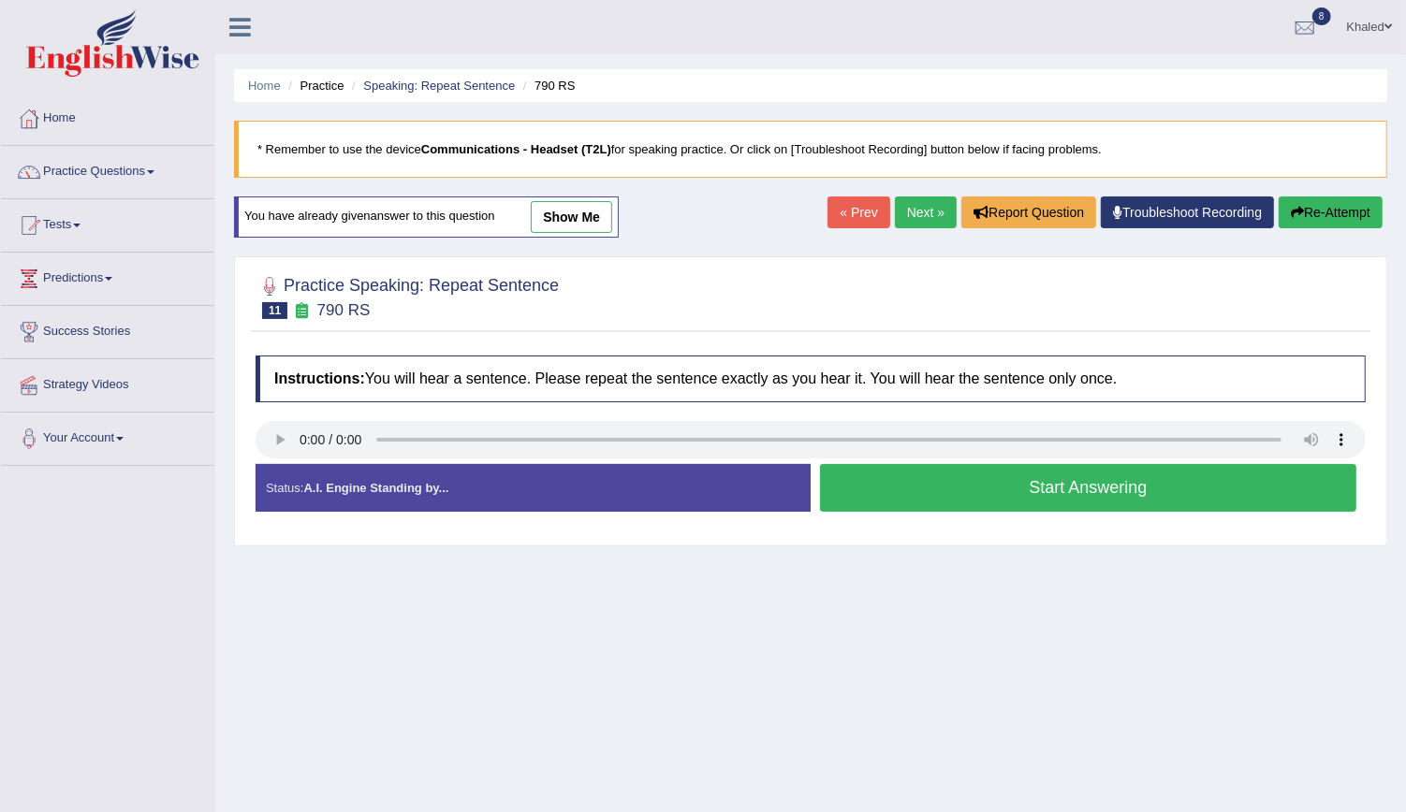
scroll to position [169, 0]
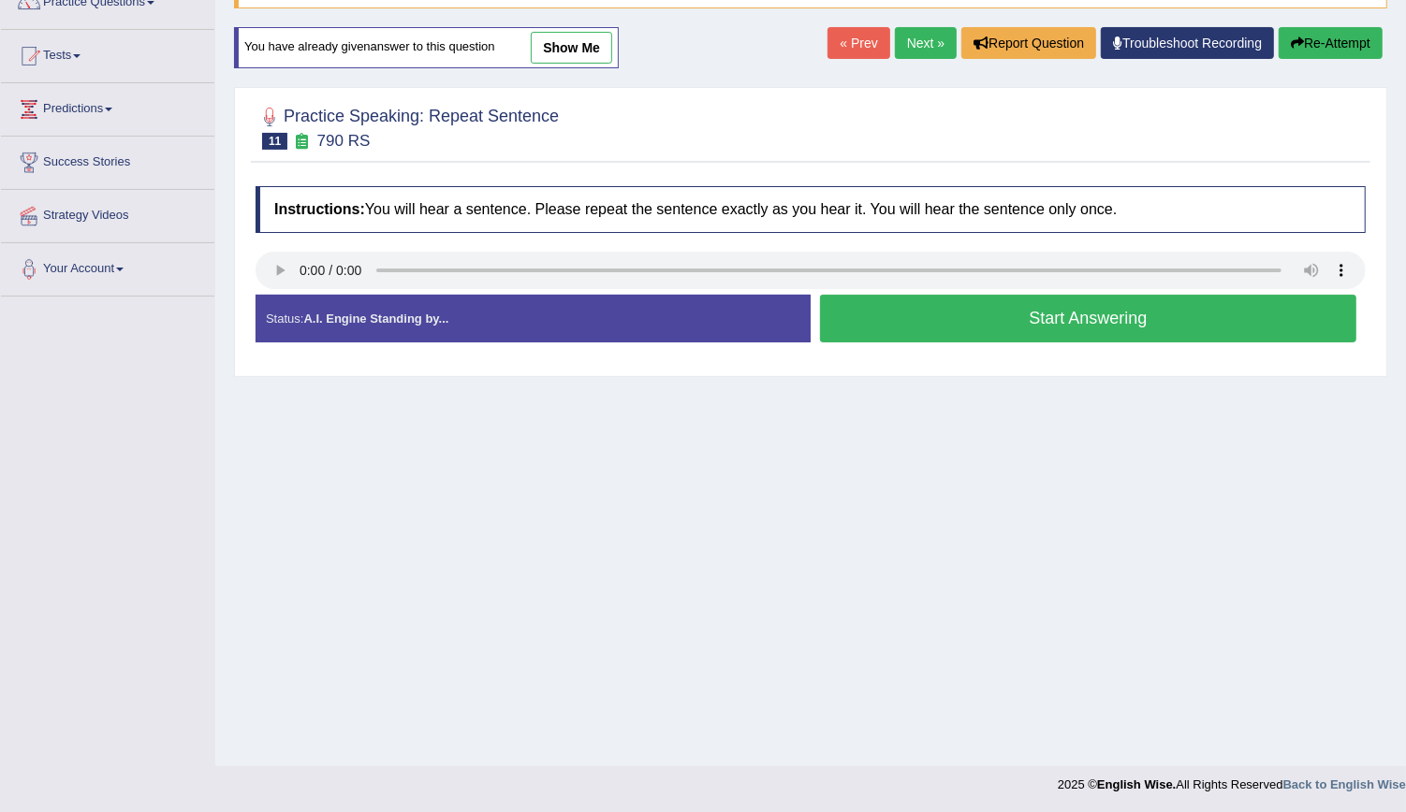
click at [898, 307] on button "Start Answering" at bounding box center [1088, 319] width 536 height 48
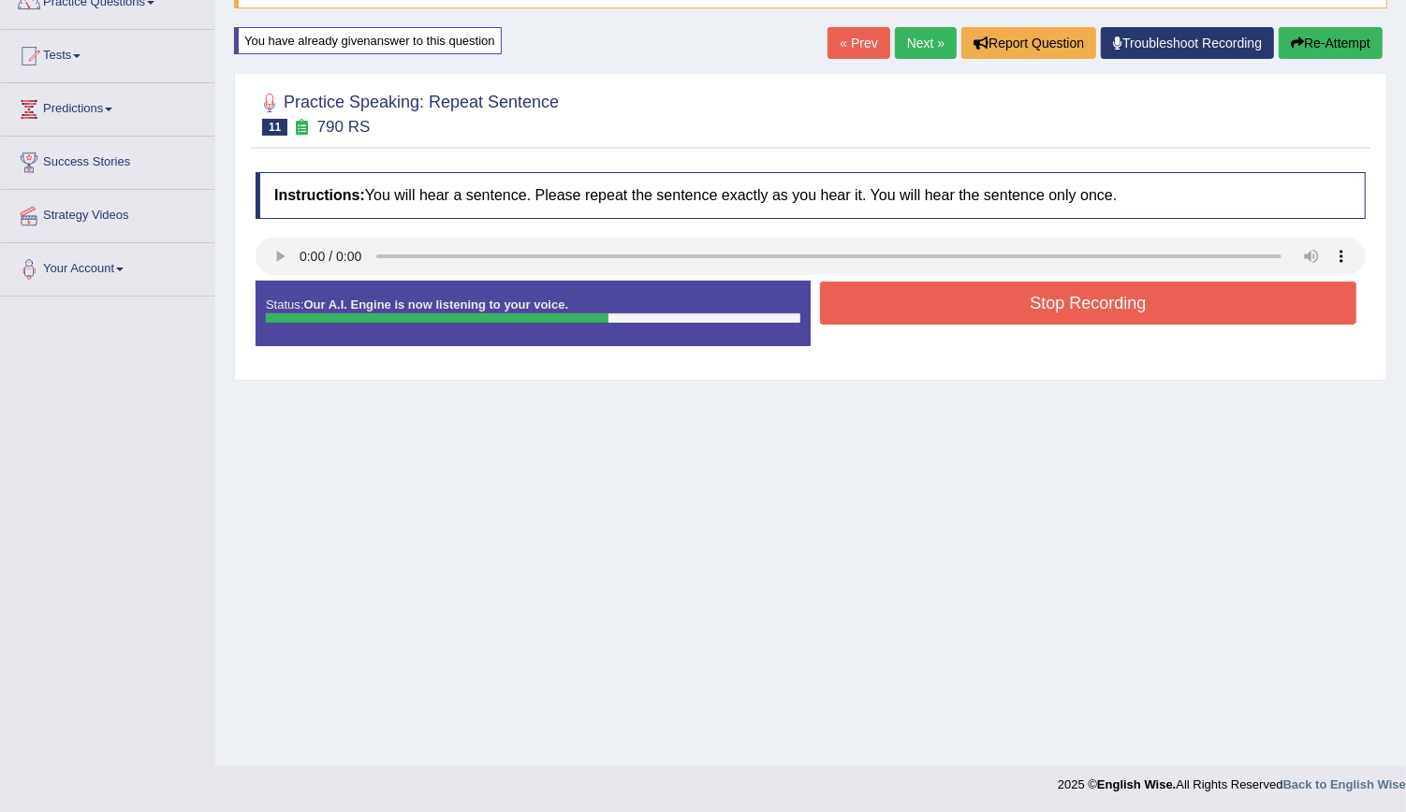
click at [898, 307] on button "Stop Recording" at bounding box center [1088, 303] width 536 height 43
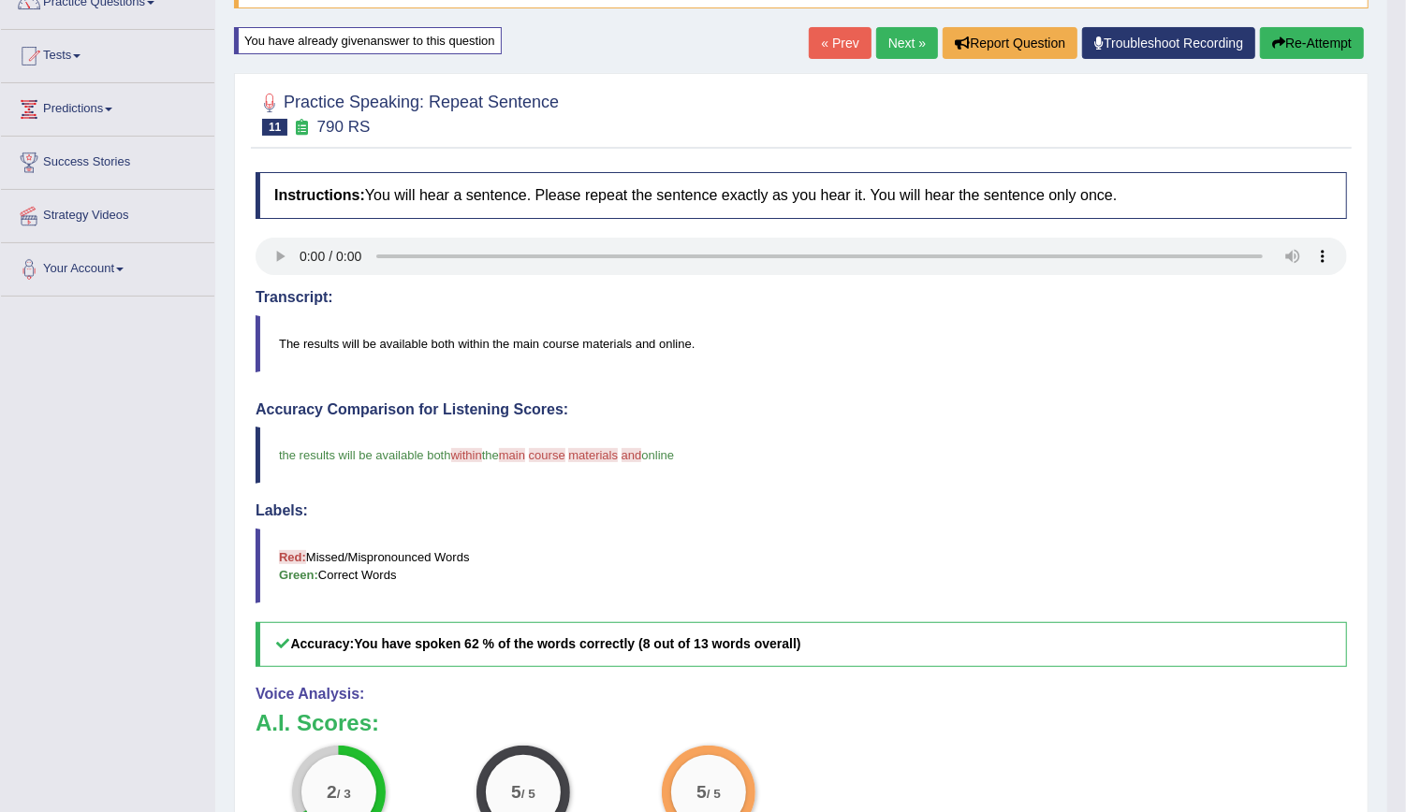
drag, startPoint x: 1423, startPoint y: 298, endPoint x: 1426, endPoint y: 343, distance: 46.0
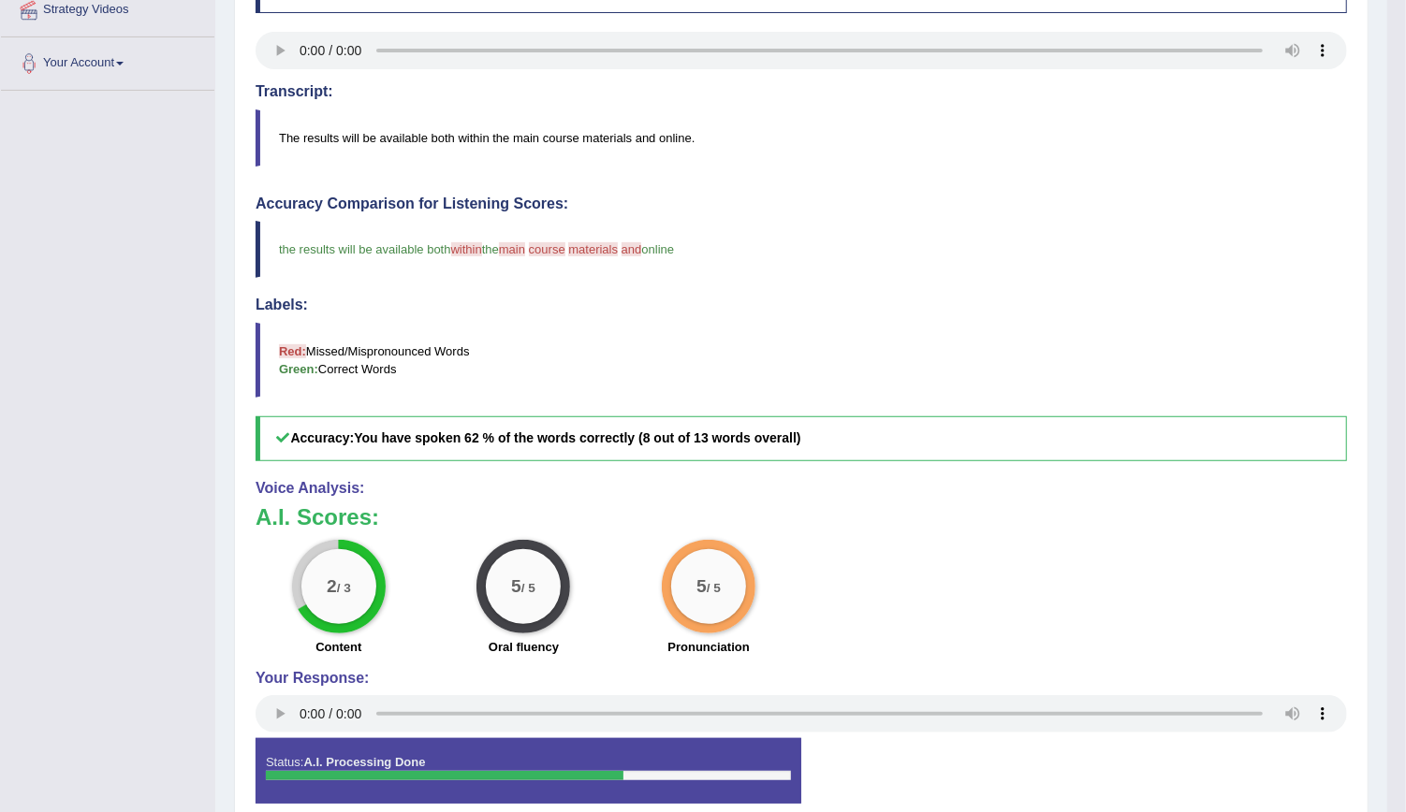
scroll to position [0, 0]
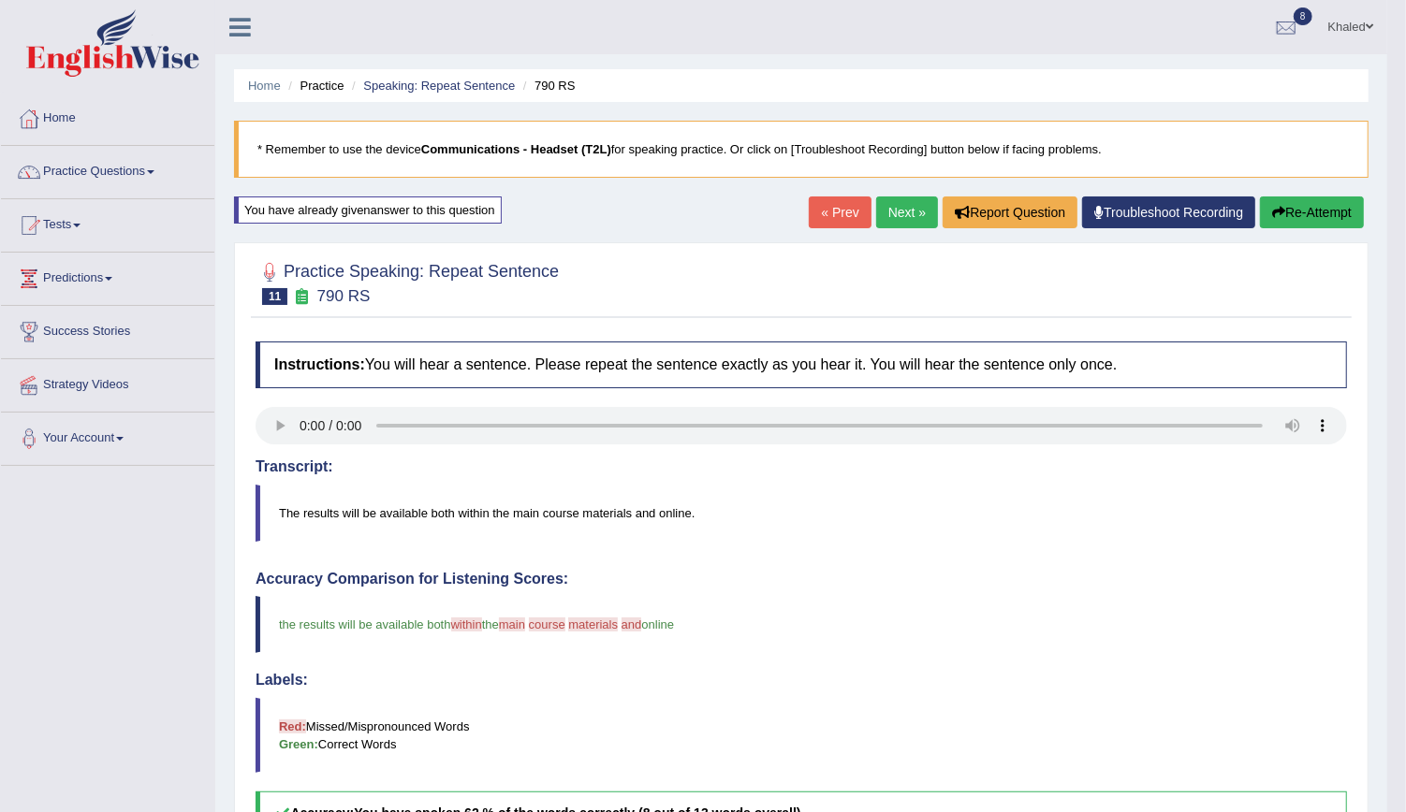
click at [892, 200] on link "Next »" at bounding box center [907, 213] width 62 height 32
click at [903, 218] on link "Next »" at bounding box center [907, 213] width 62 height 32
click at [891, 211] on link "Next »" at bounding box center [907, 213] width 62 height 32
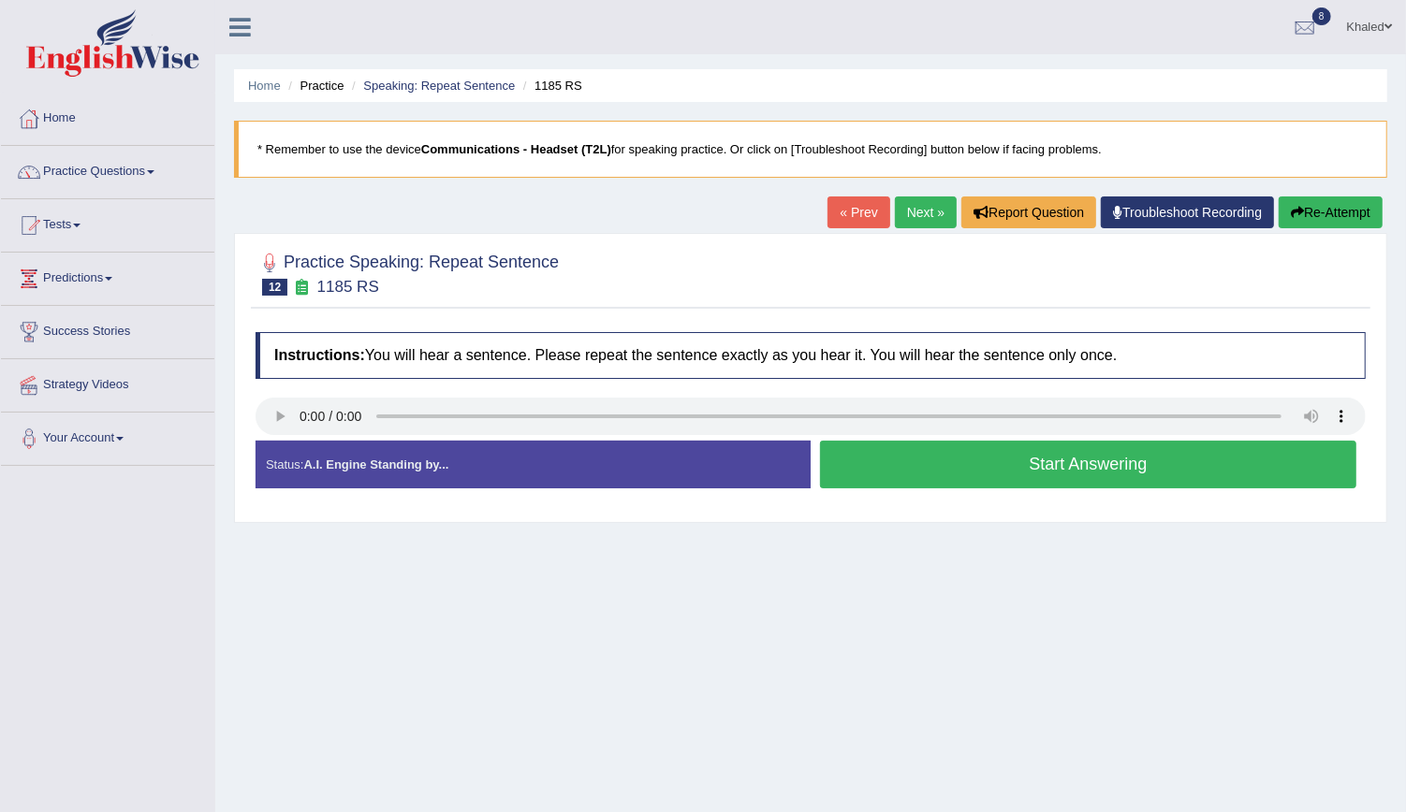
click at [1027, 481] on button "Start Answering" at bounding box center [1088, 465] width 536 height 48
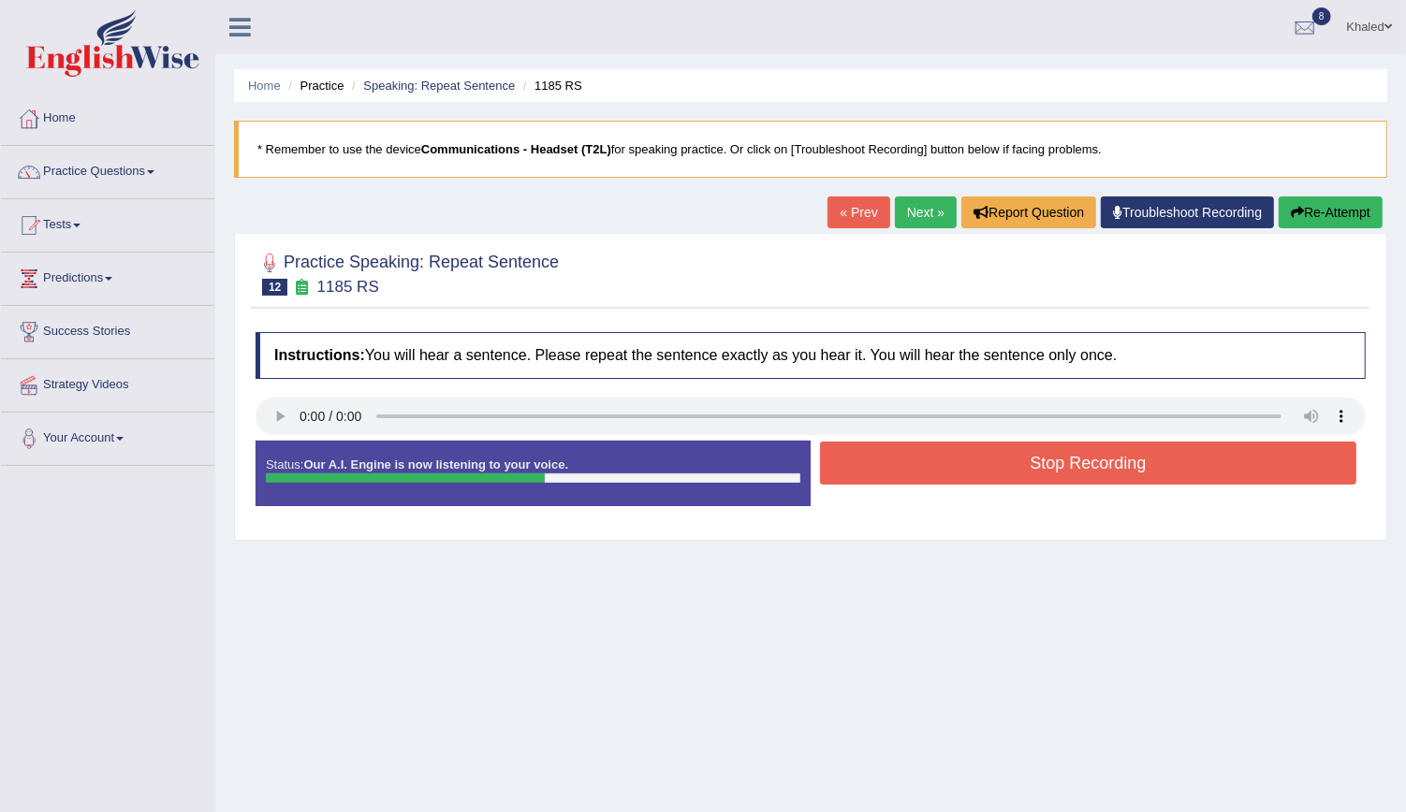
click at [1027, 471] on button "Stop Recording" at bounding box center [1088, 463] width 536 height 43
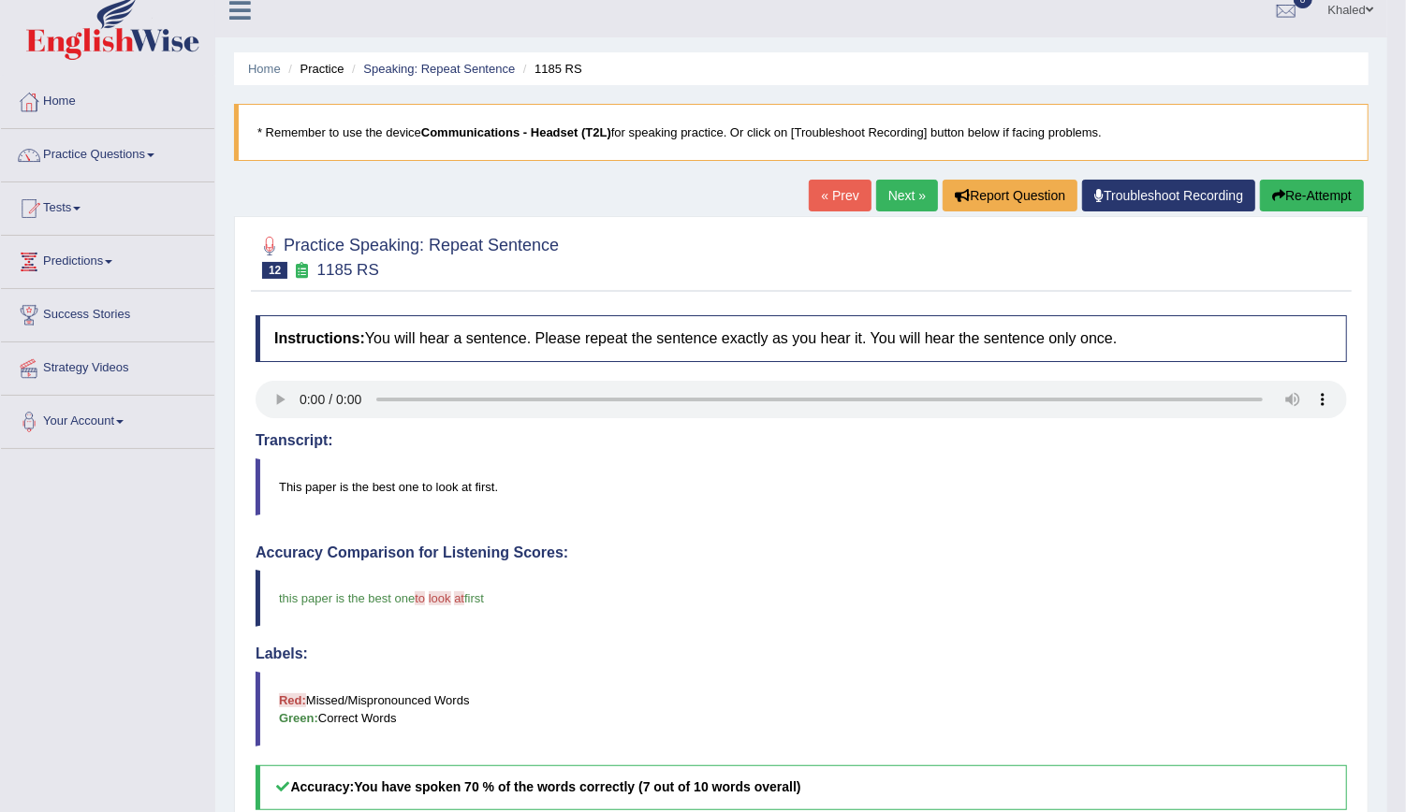
scroll to position [3, 0]
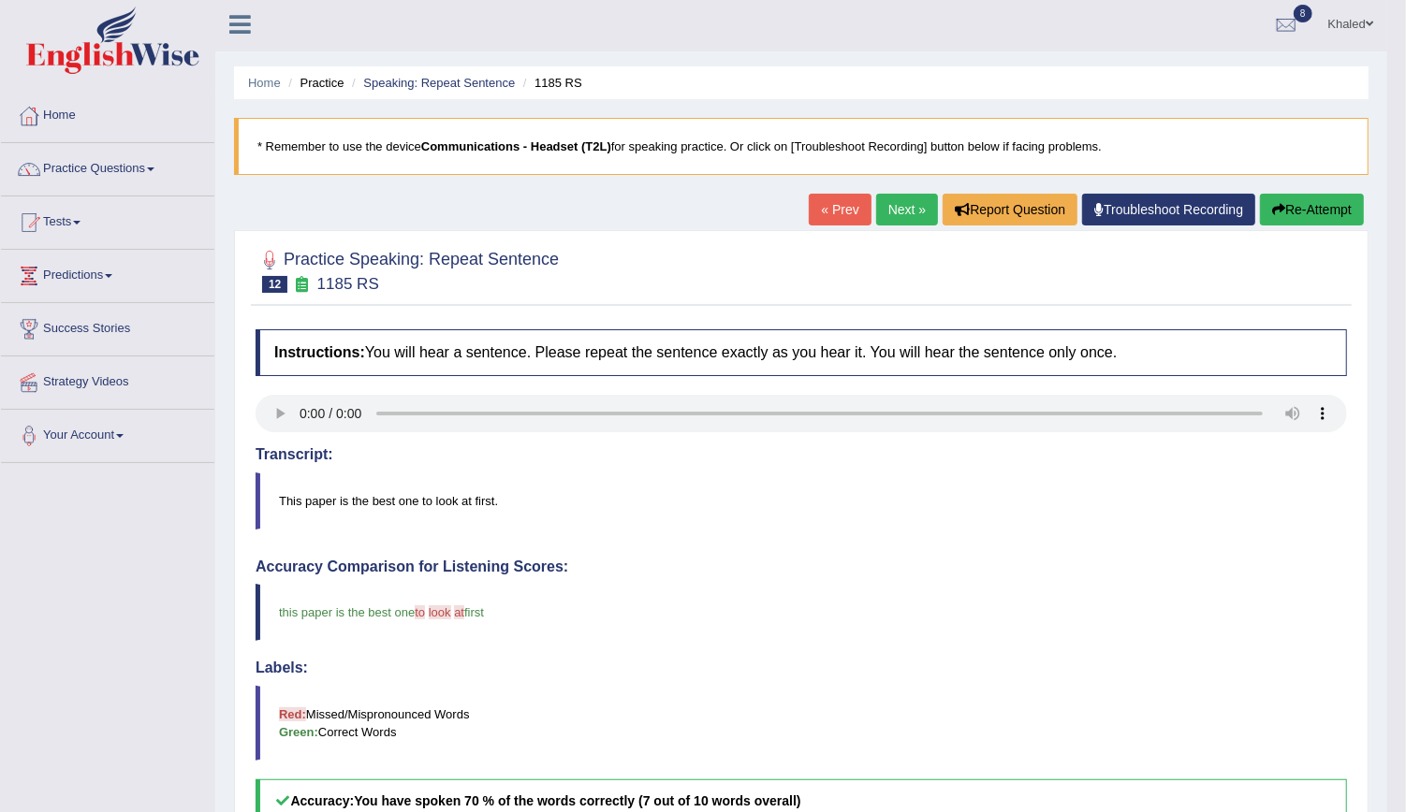
drag, startPoint x: 1402, startPoint y: 293, endPoint x: 1411, endPoint y: 294, distance: 9.4
click at [1406, 294] on html "Toggle navigation Home Practice Questions Speaking Practice Read Aloud Repeat S…" at bounding box center [703, 403] width 1406 height 812
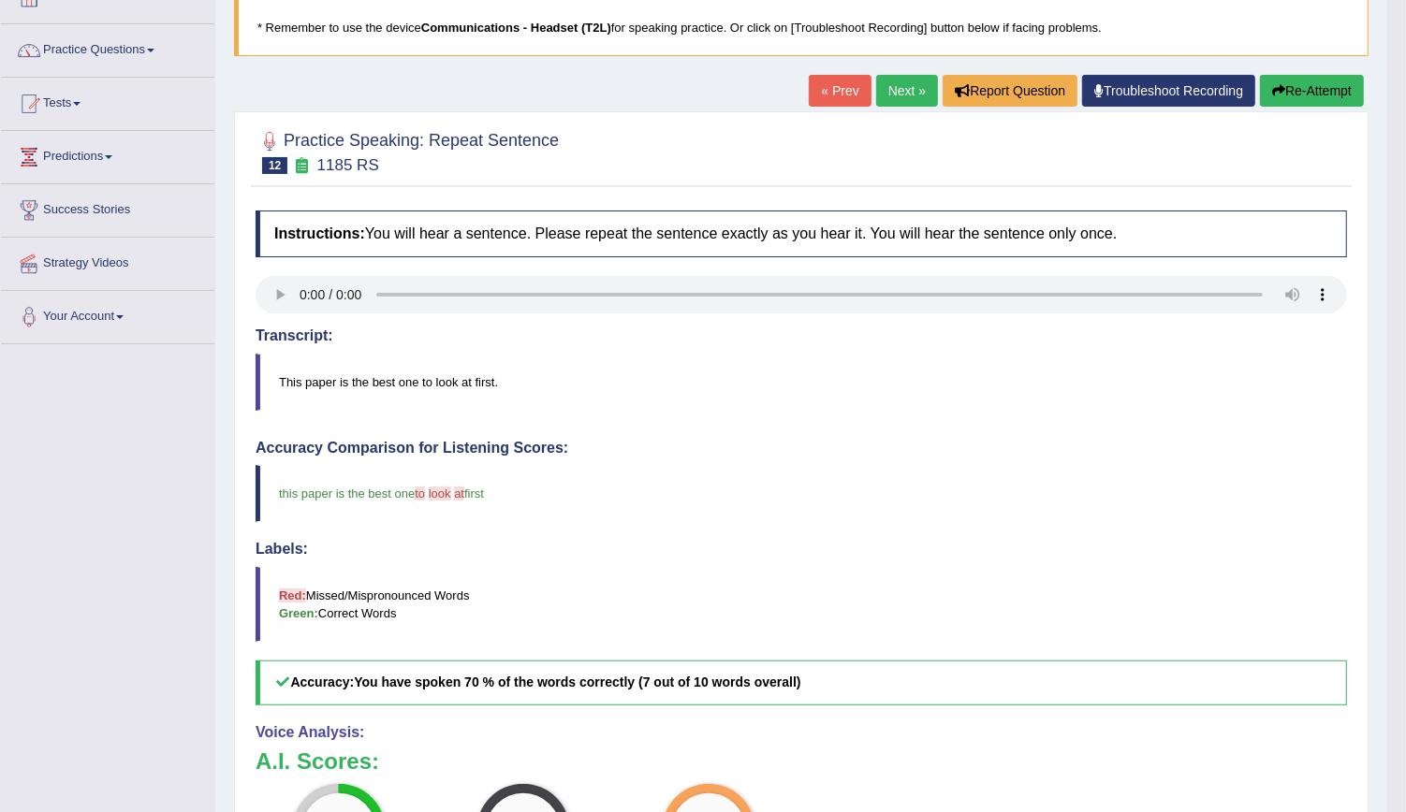
scroll to position [0, 0]
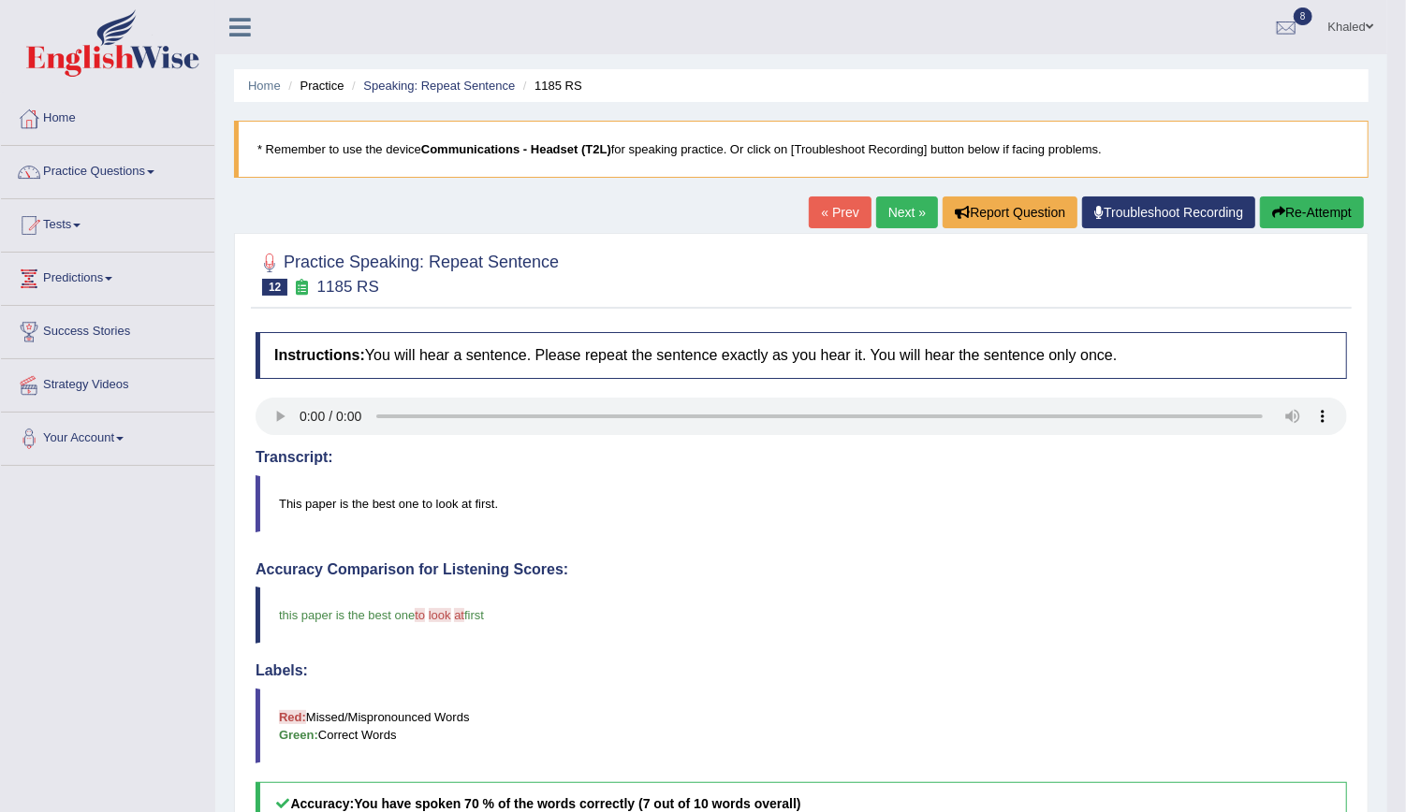
click at [909, 204] on link "Next »" at bounding box center [907, 213] width 62 height 32
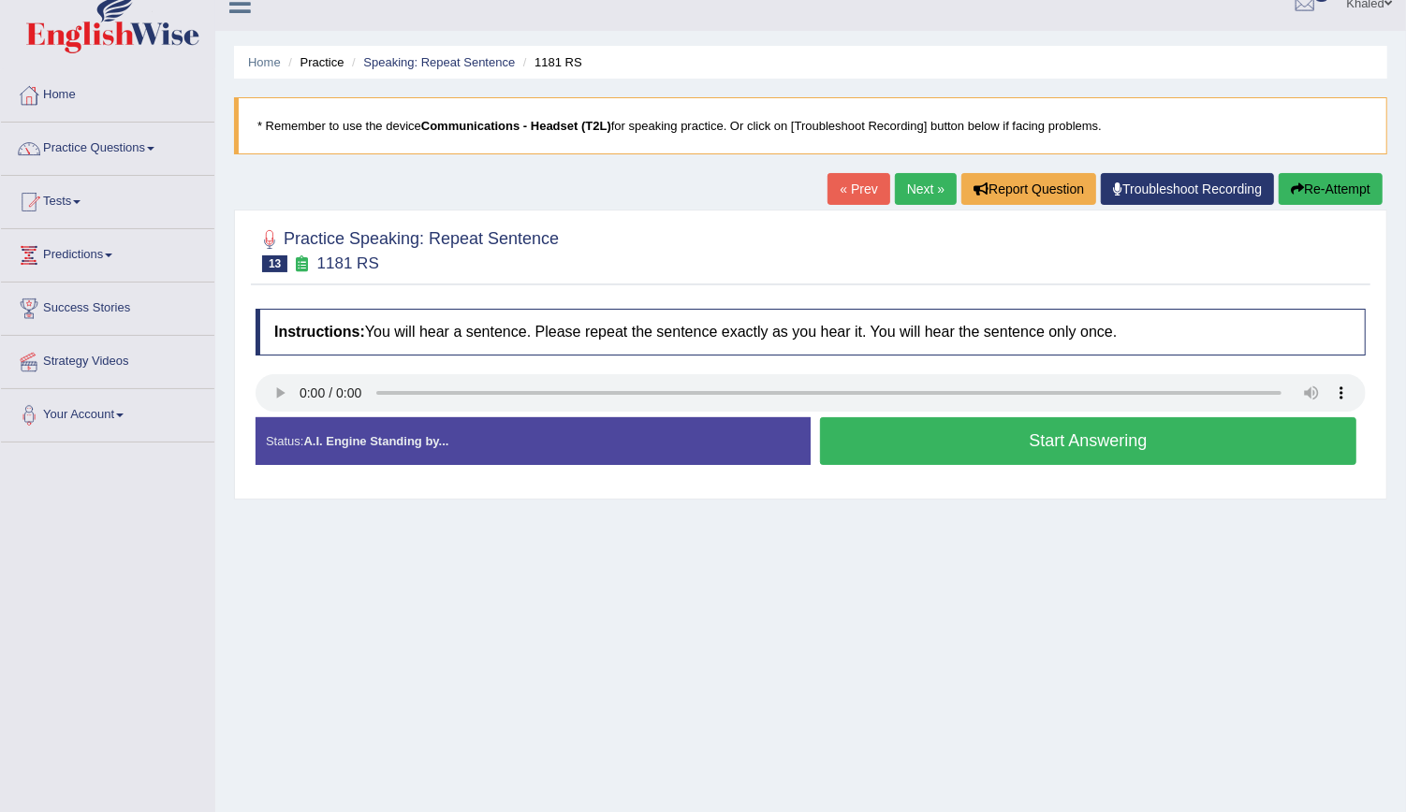
scroll to position [41, 0]
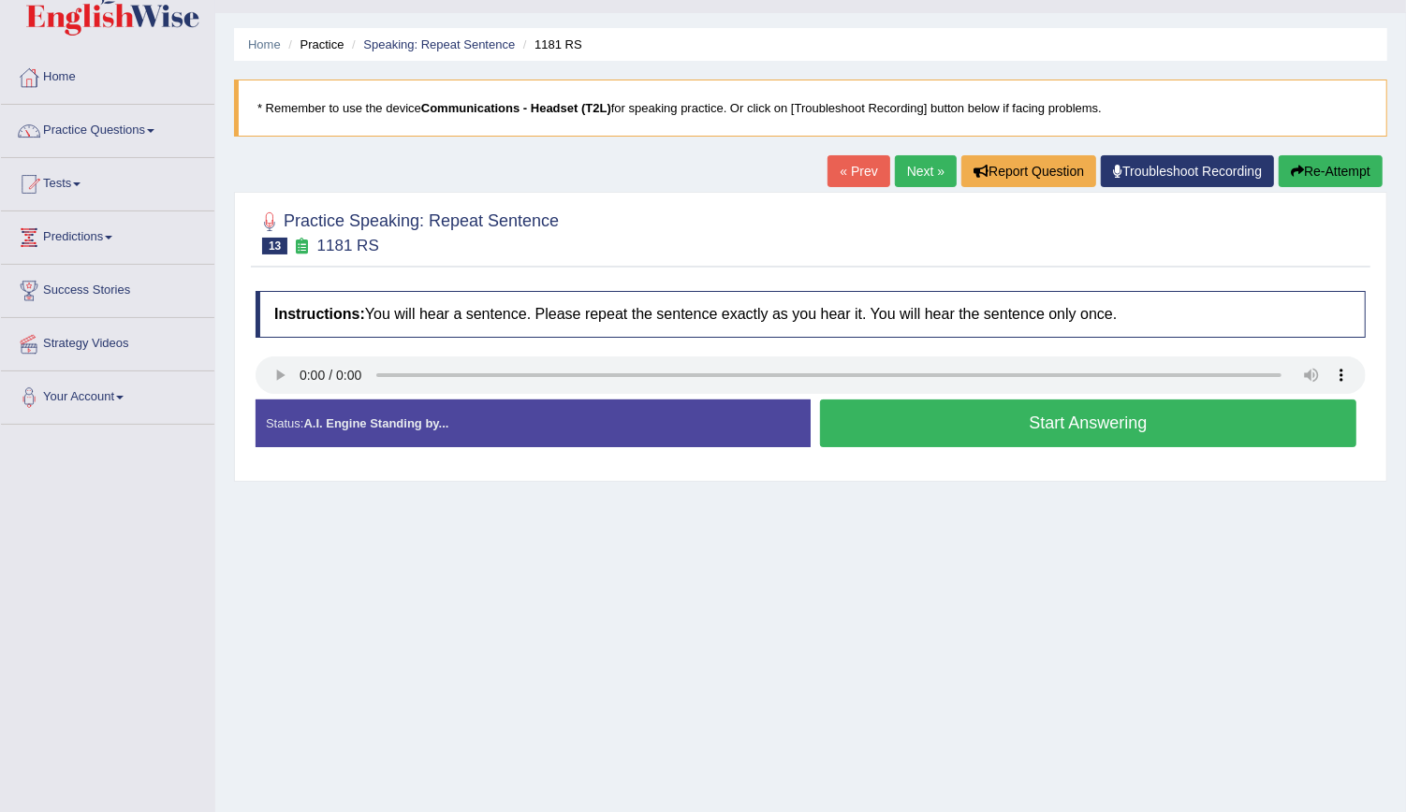
click at [927, 431] on button "Start Answering" at bounding box center [1088, 424] width 536 height 48
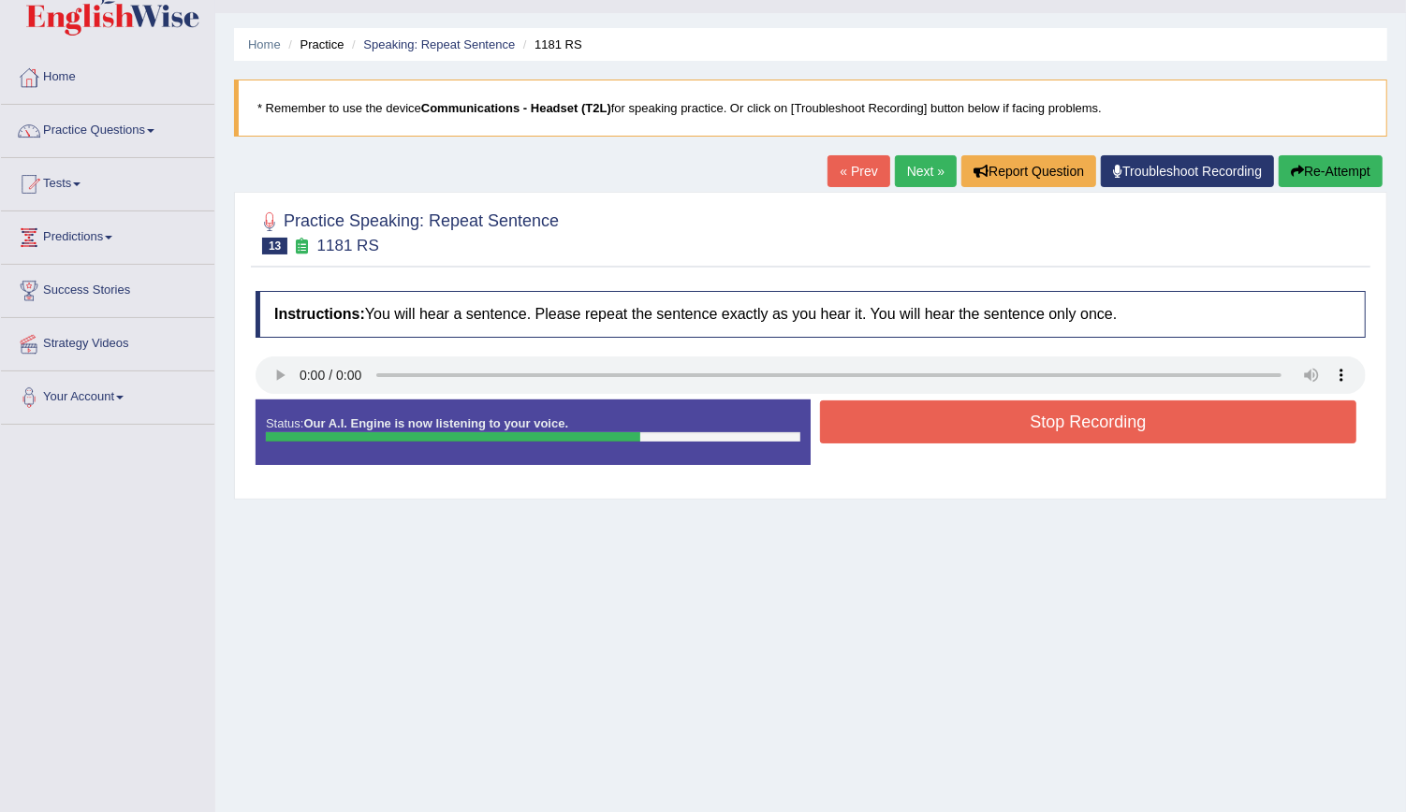
click at [927, 431] on button "Stop Recording" at bounding box center [1088, 422] width 536 height 43
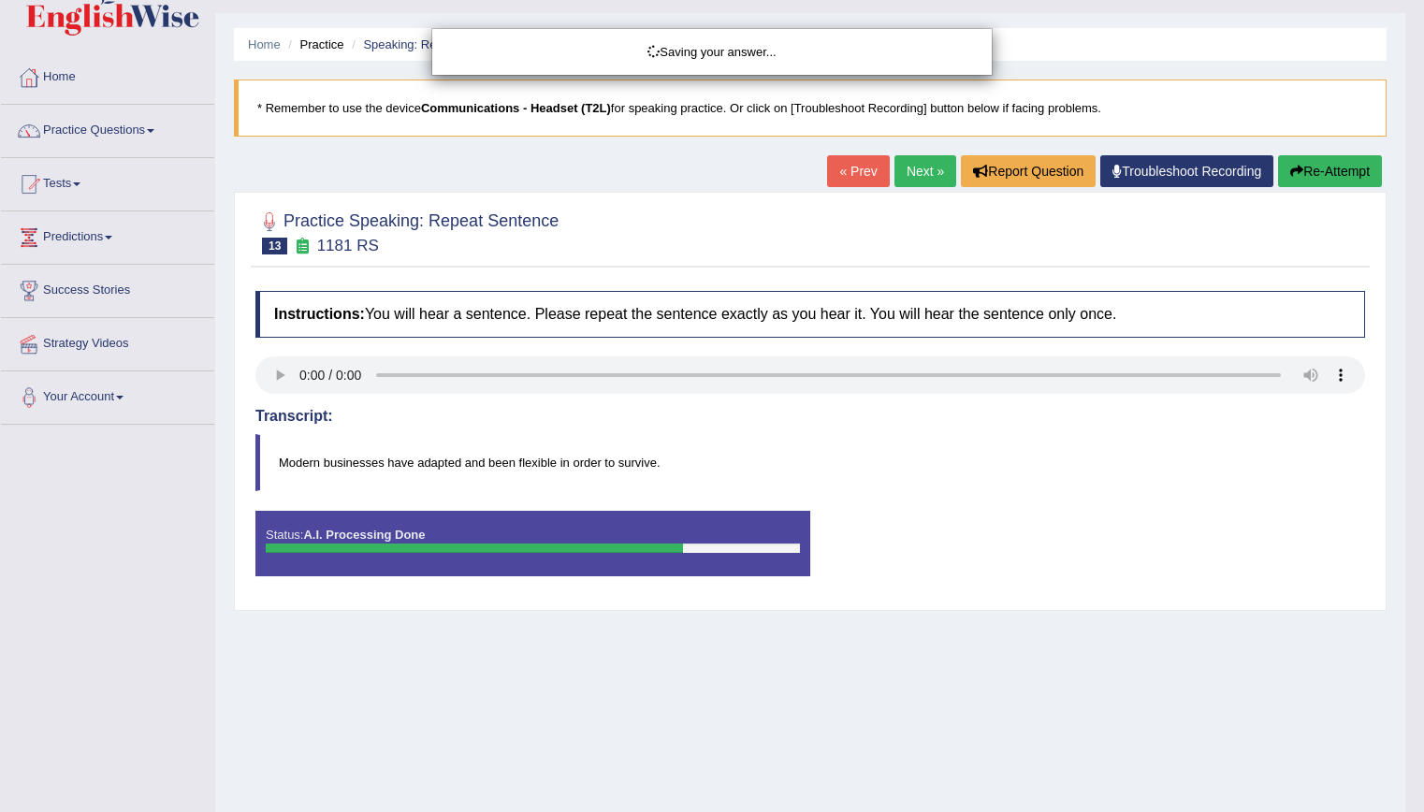
click at [927, 431] on div "Saving your answer..." at bounding box center [712, 406] width 1424 height 812
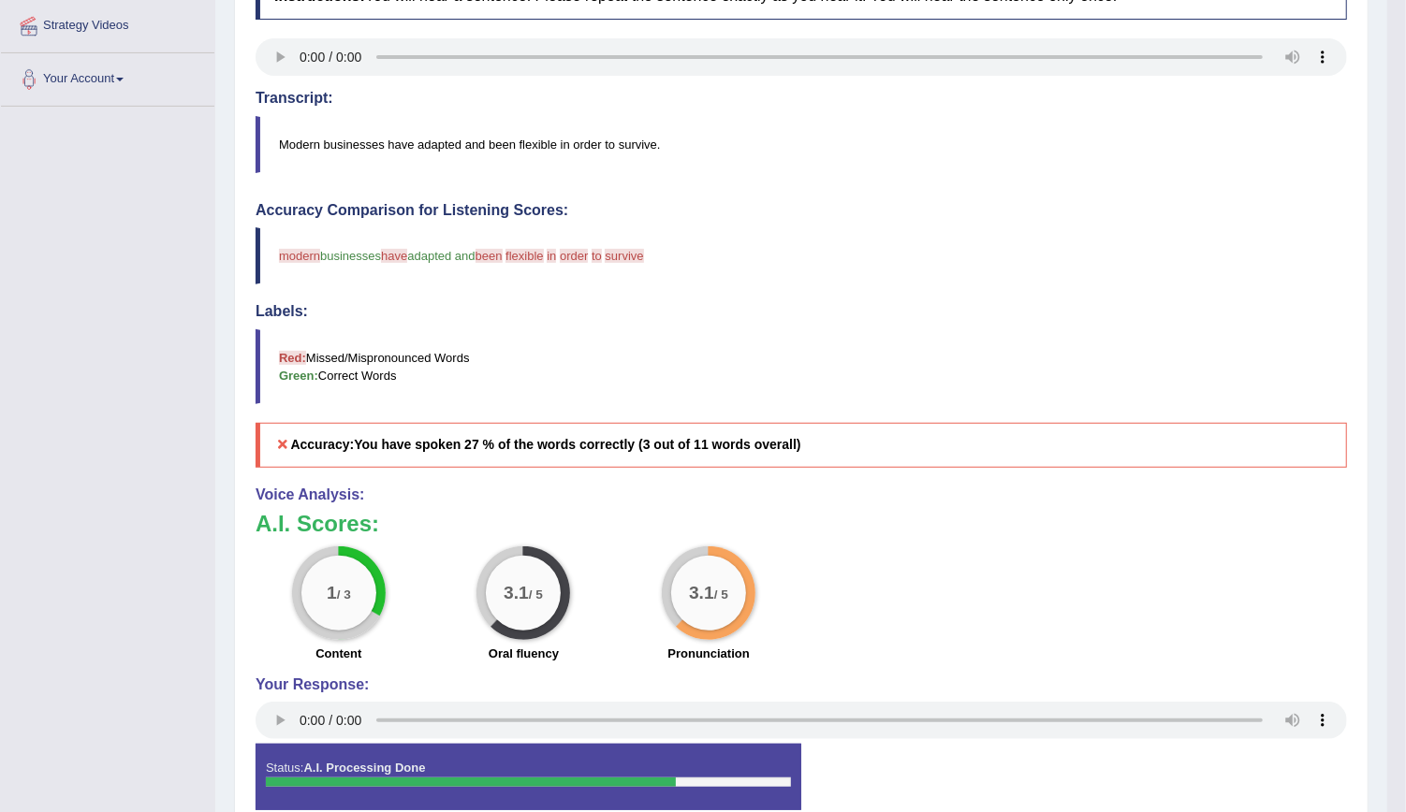
scroll to position [361, 0]
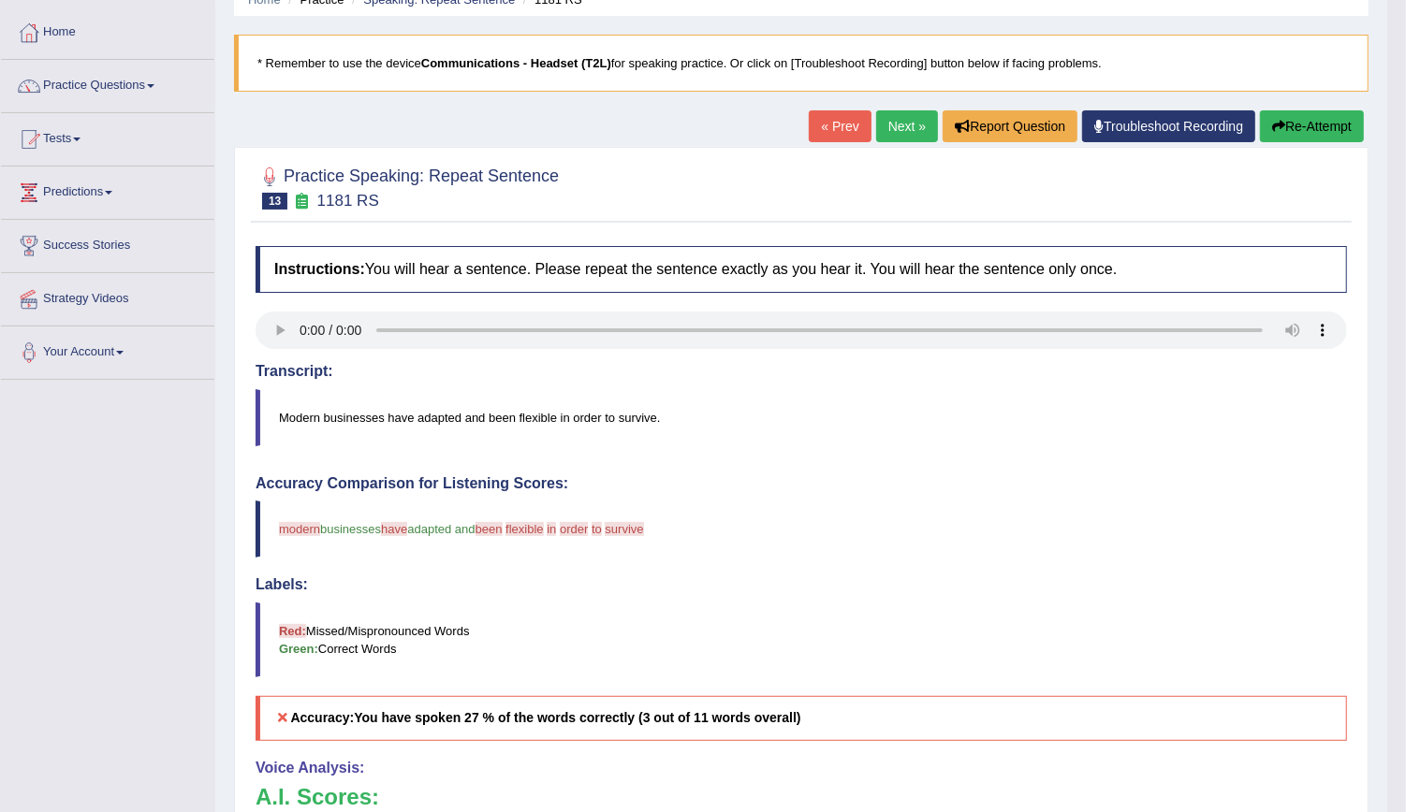
drag, startPoint x: 1416, startPoint y: 264, endPoint x: 1423, endPoint y: 240, distance: 25.2
click at [1405, 240] on html "Toggle navigation Home Practice Questions Speaking Practice Read Aloud Repeat S…" at bounding box center [703, 320] width 1406 height 812
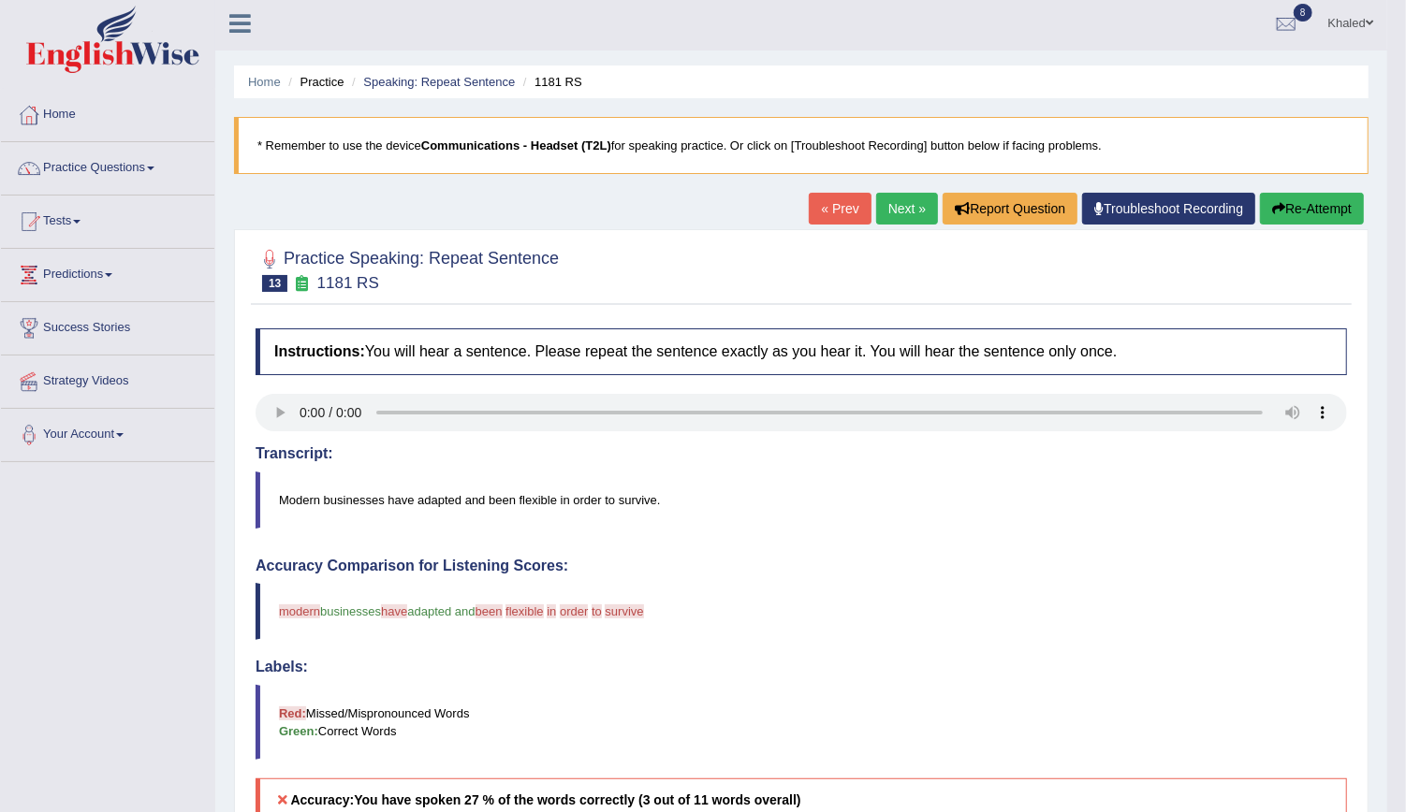
click at [1321, 214] on button "Re-Attempt" at bounding box center [1312, 209] width 104 height 32
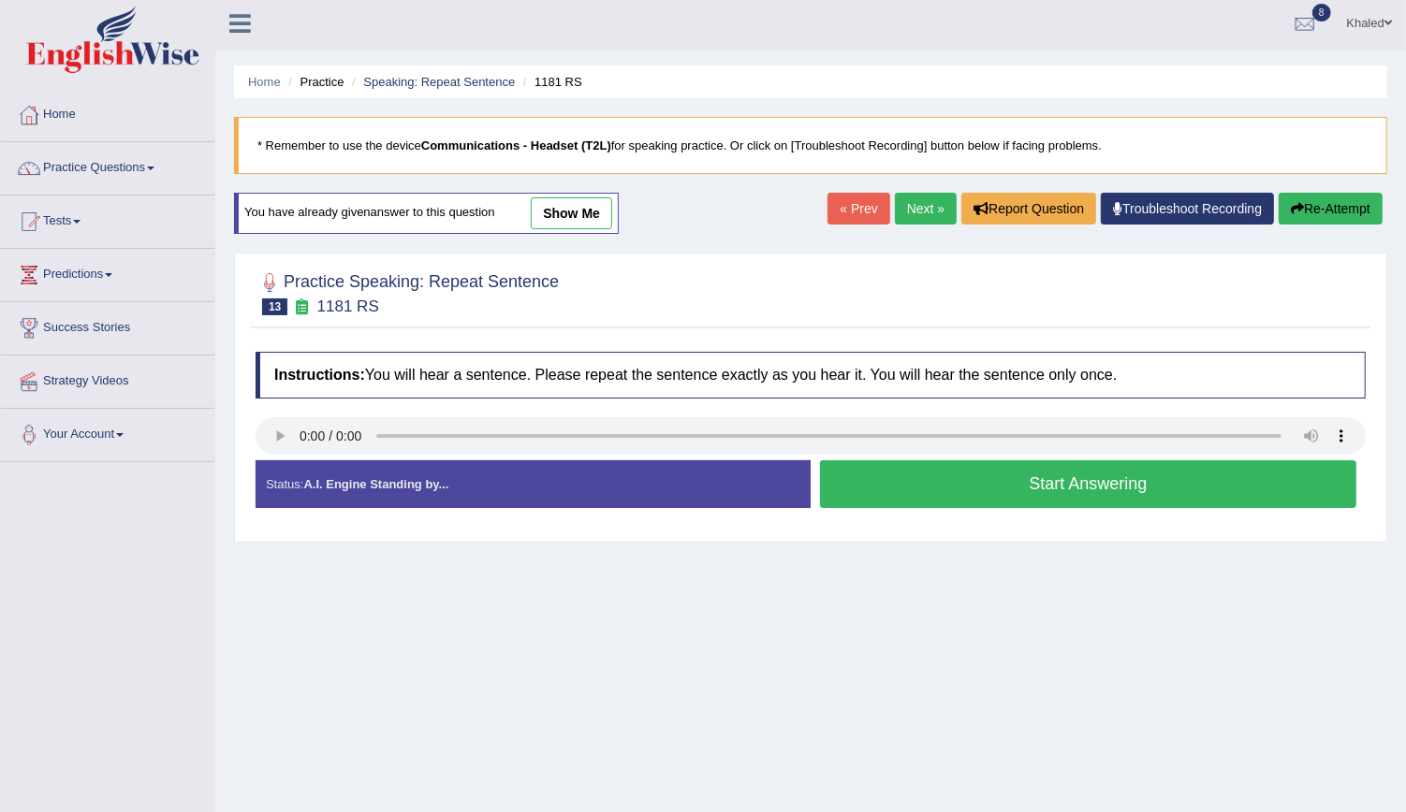
click at [870, 487] on button "Start Answering" at bounding box center [1088, 484] width 536 height 48
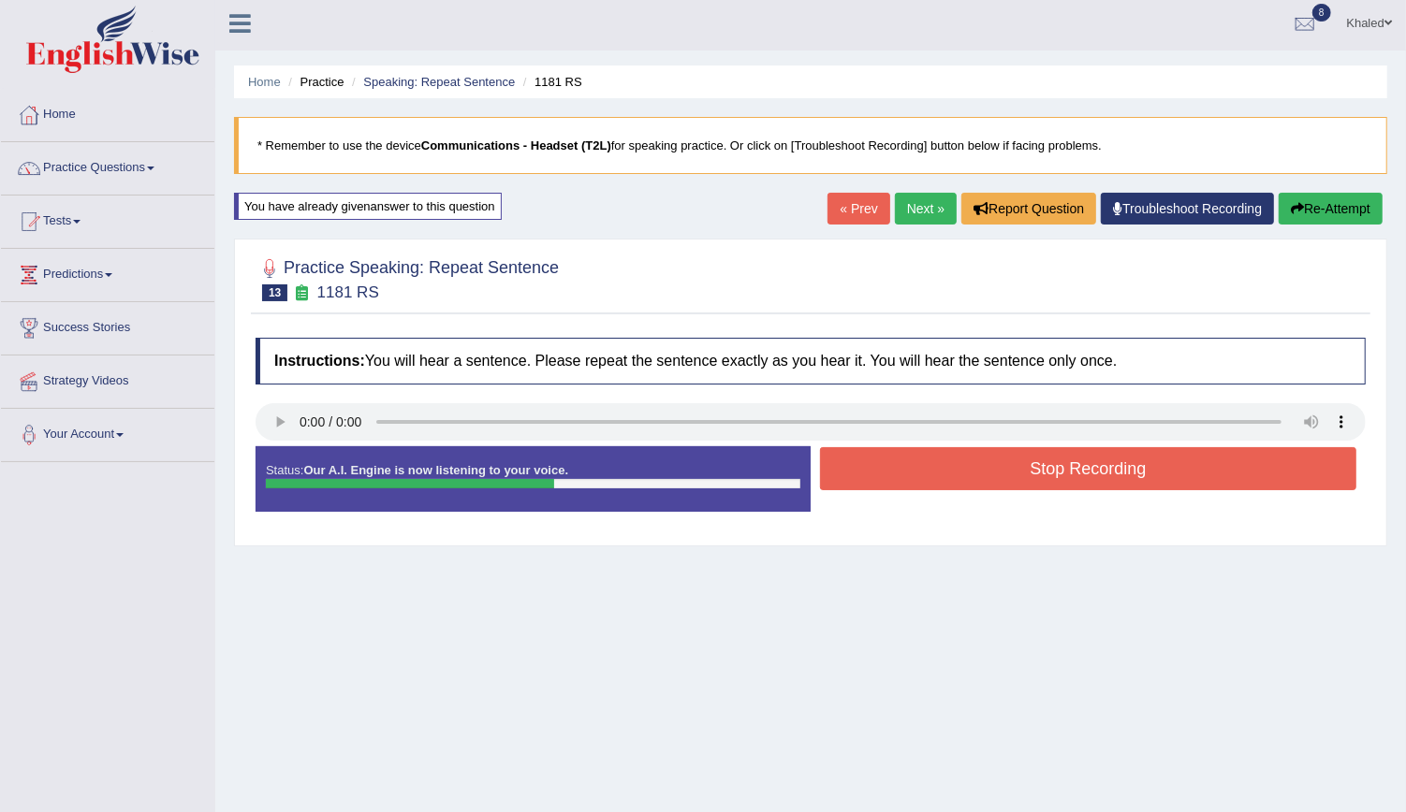
click at [870, 487] on button "Stop Recording" at bounding box center [1088, 468] width 536 height 43
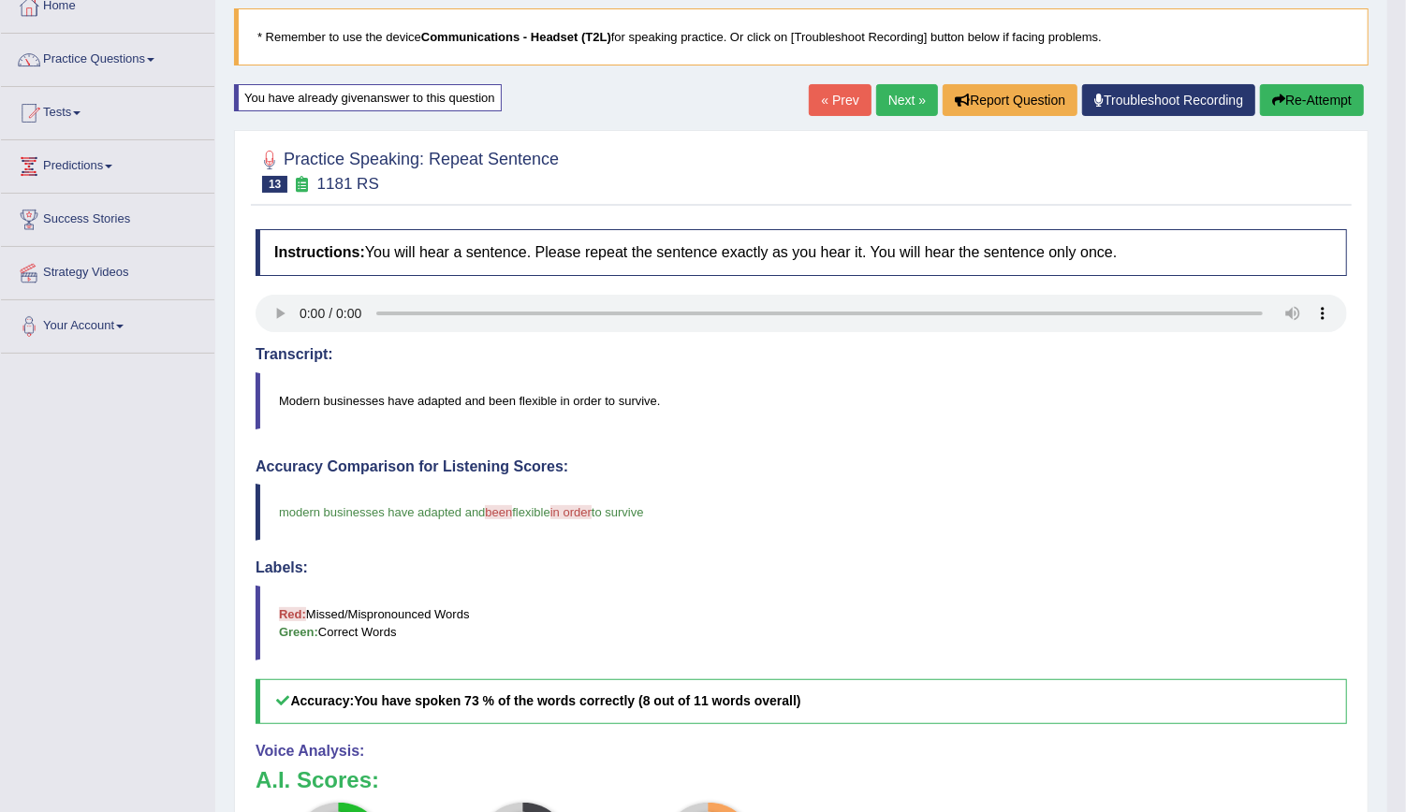
scroll to position [80, 0]
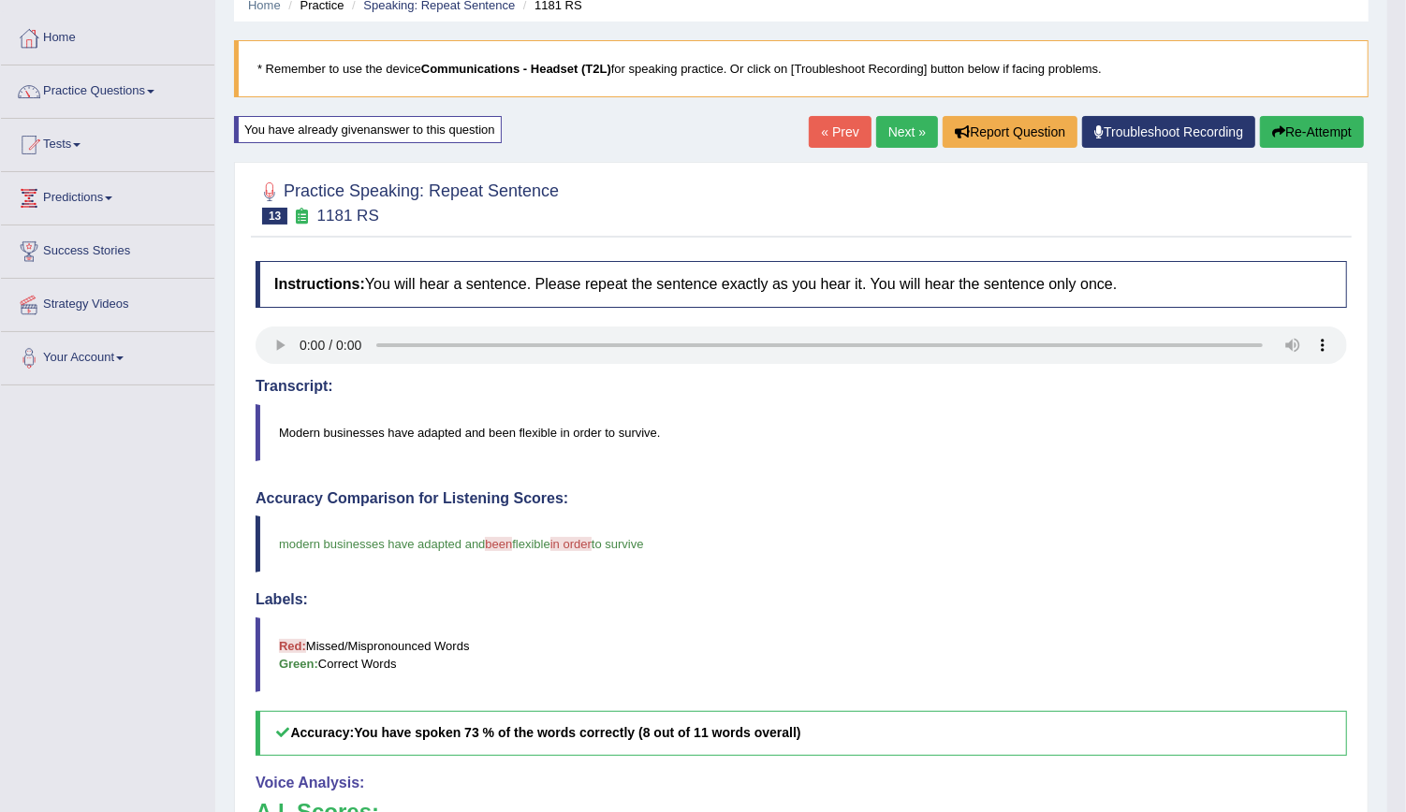
click at [1300, 139] on button "Re-Attempt" at bounding box center [1312, 132] width 104 height 32
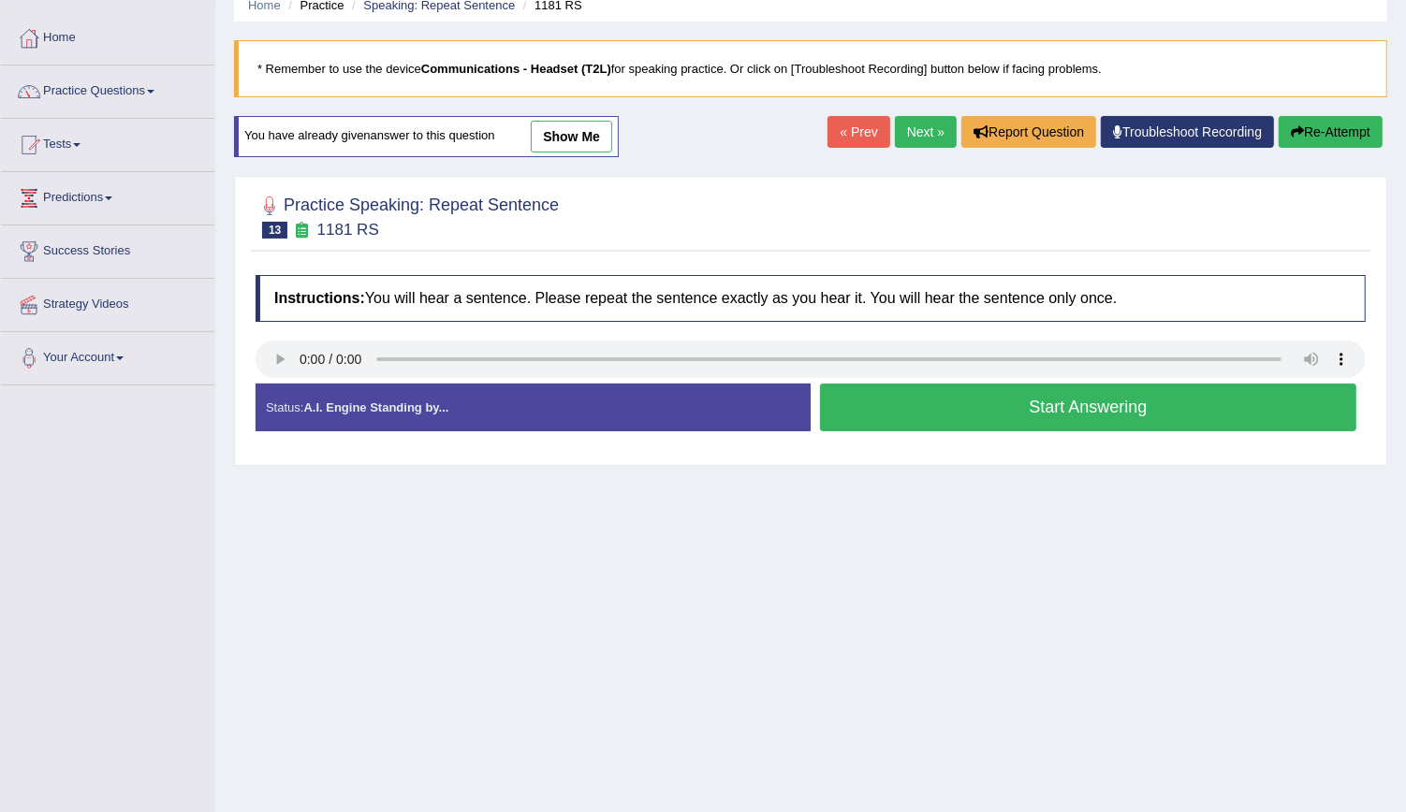
scroll to position [80, 0]
click at [1083, 400] on button "Start Answering" at bounding box center [1088, 408] width 536 height 48
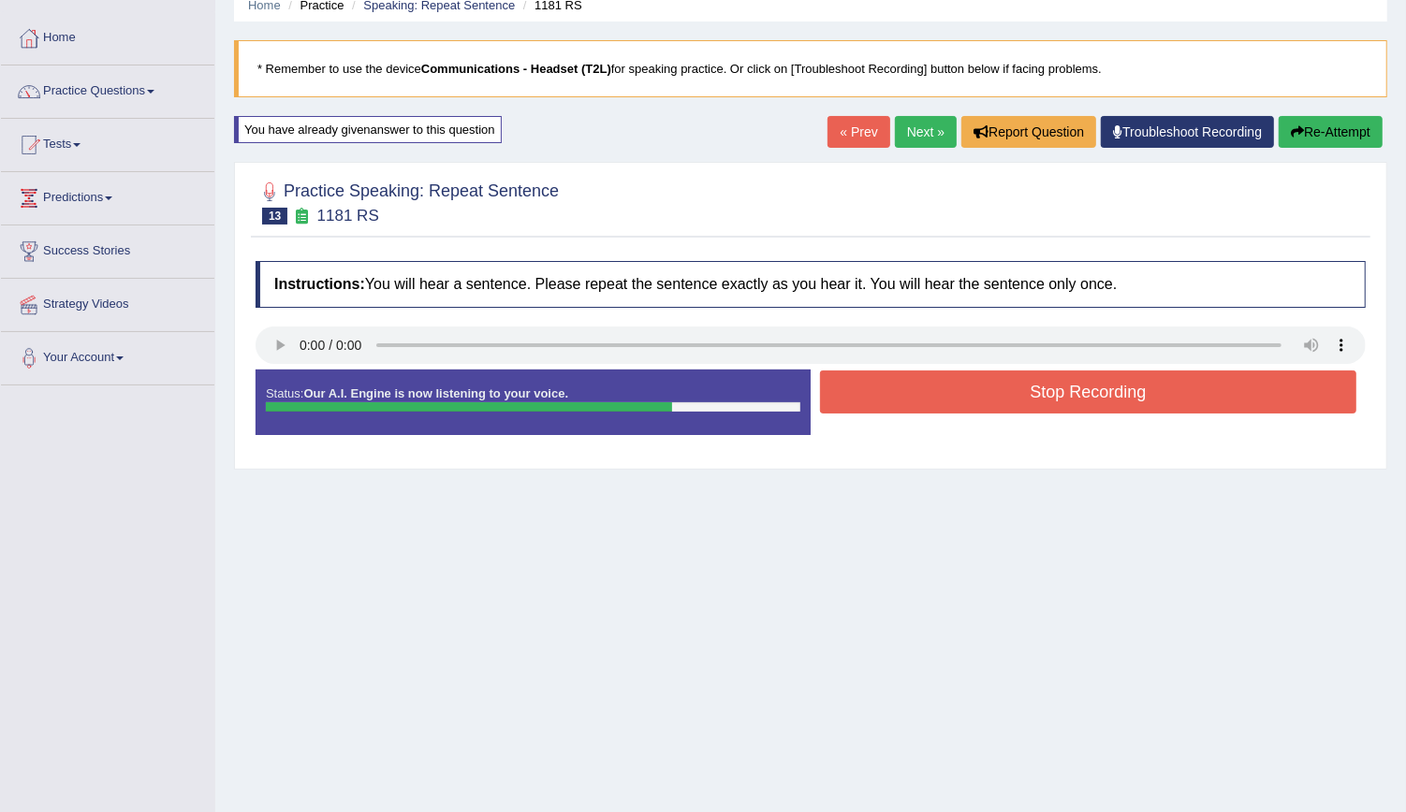
click at [1083, 400] on button "Stop Recording" at bounding box center [1088, 392] width 536 height 43
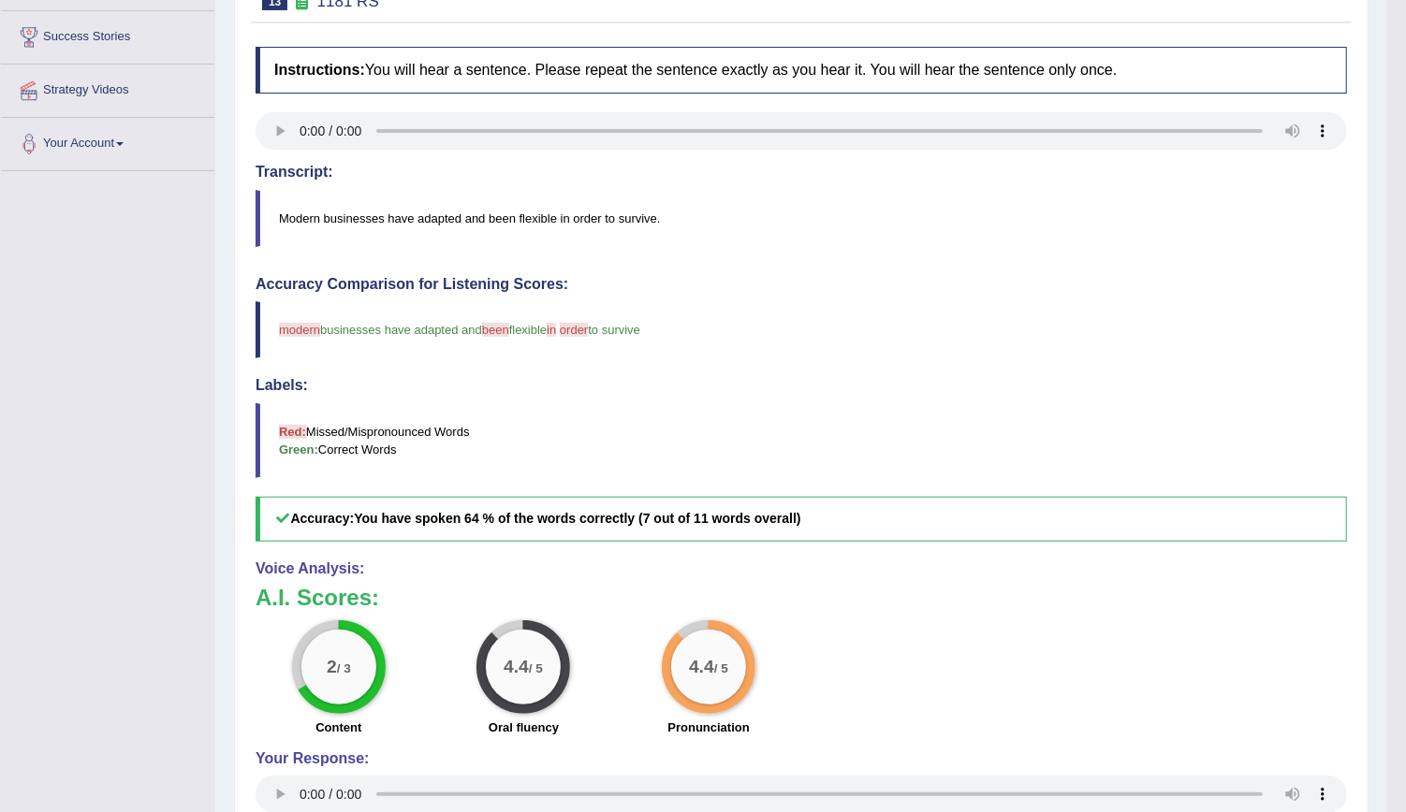
scroll to position [0, 0]
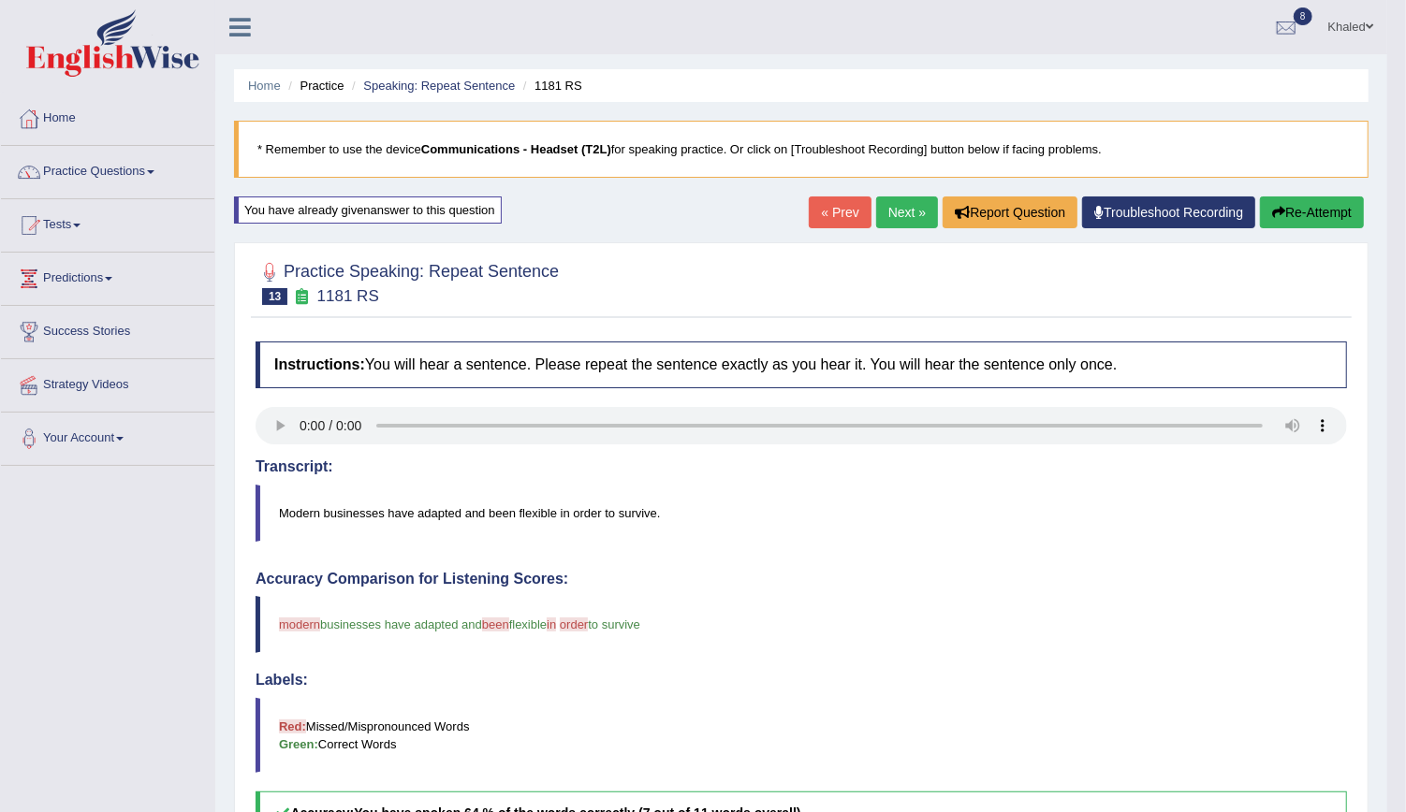
click at [897, 204] on link "Next »" at bounding box center [907, 213] width 62 height 32
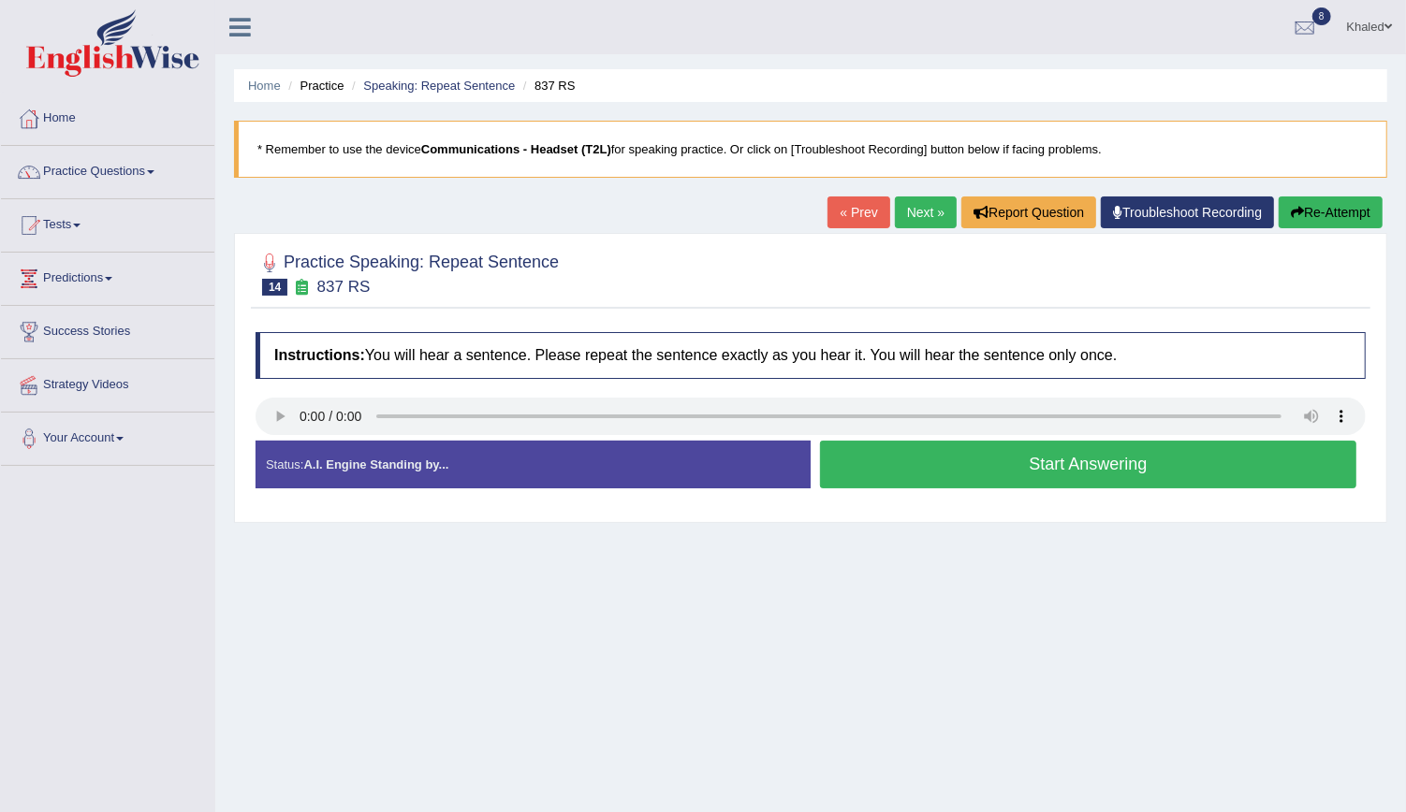
click at [913, 454] on button "Start Answering" at bounding box center [1088, 465] width 536 height 48
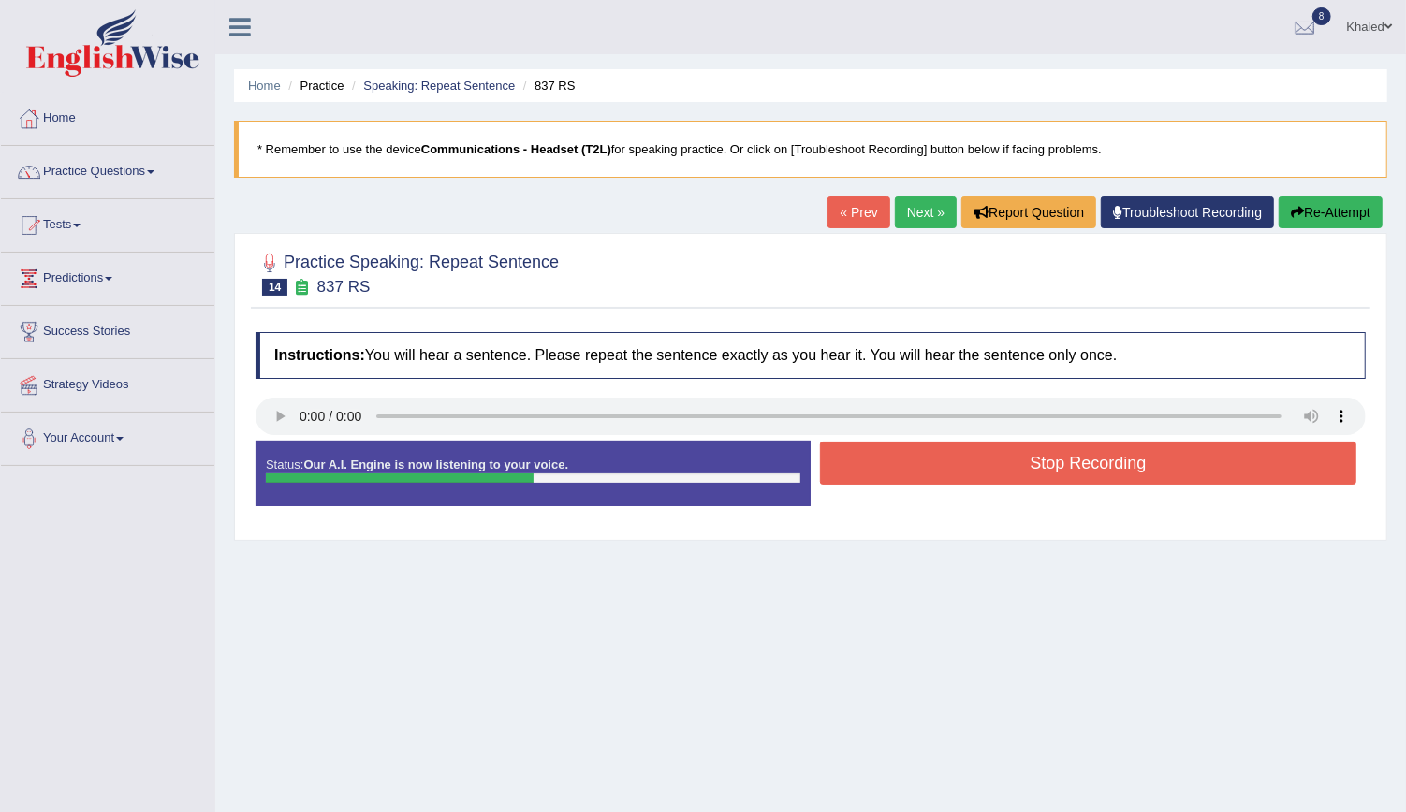
click at [913, 454] on button "Stop Recording" at bounding box center [1088, 463] width 536 height 43
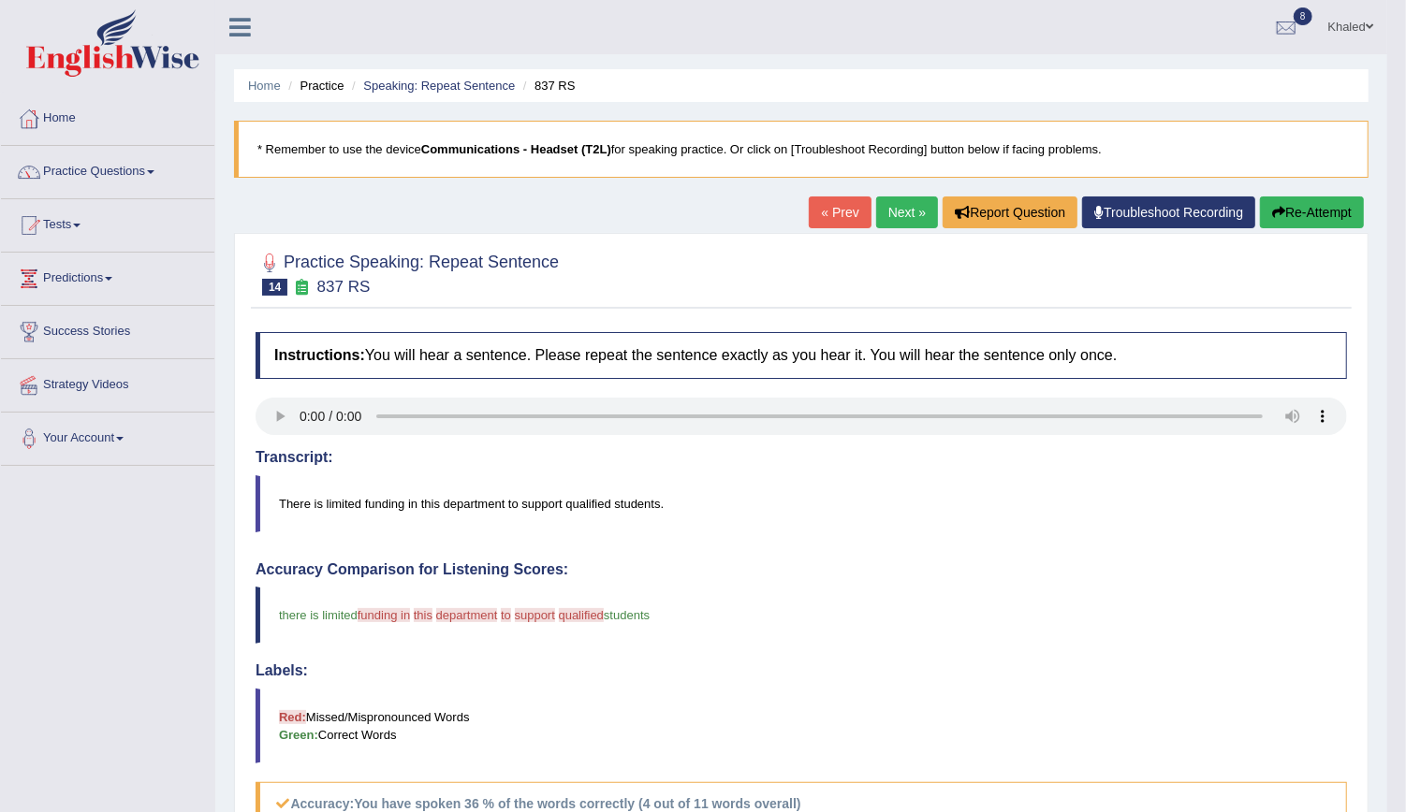
click at [1339, 211] on button "Re-Attempt" at bounding box center [1312, 213] width 104 height 32
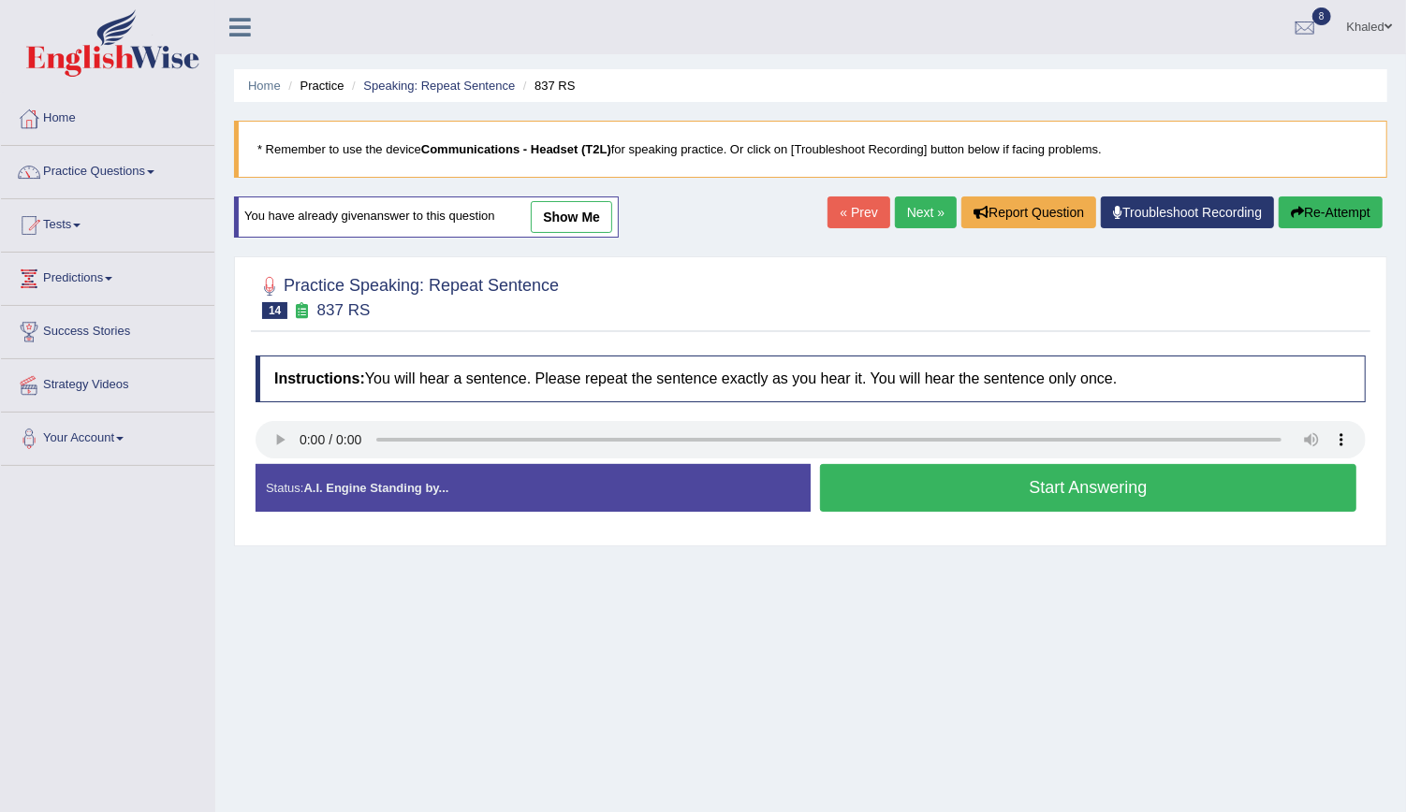
click at [873, 492] on button "Start Answering" at bounding box center [1088, 488] width 536 height 48
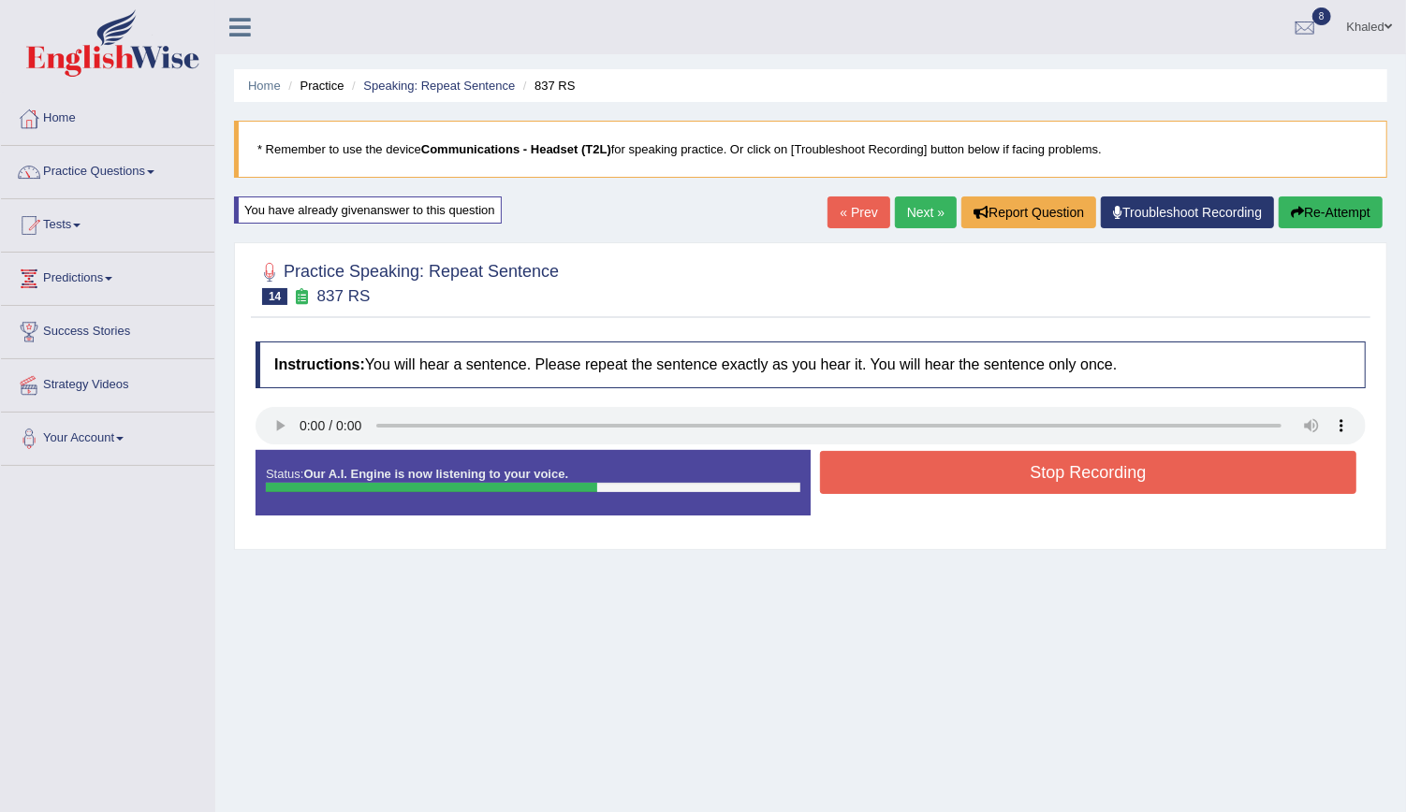
click at [900, 469] on button "Stop Recording" at bounding box center [1088, 472] width 536 height 43
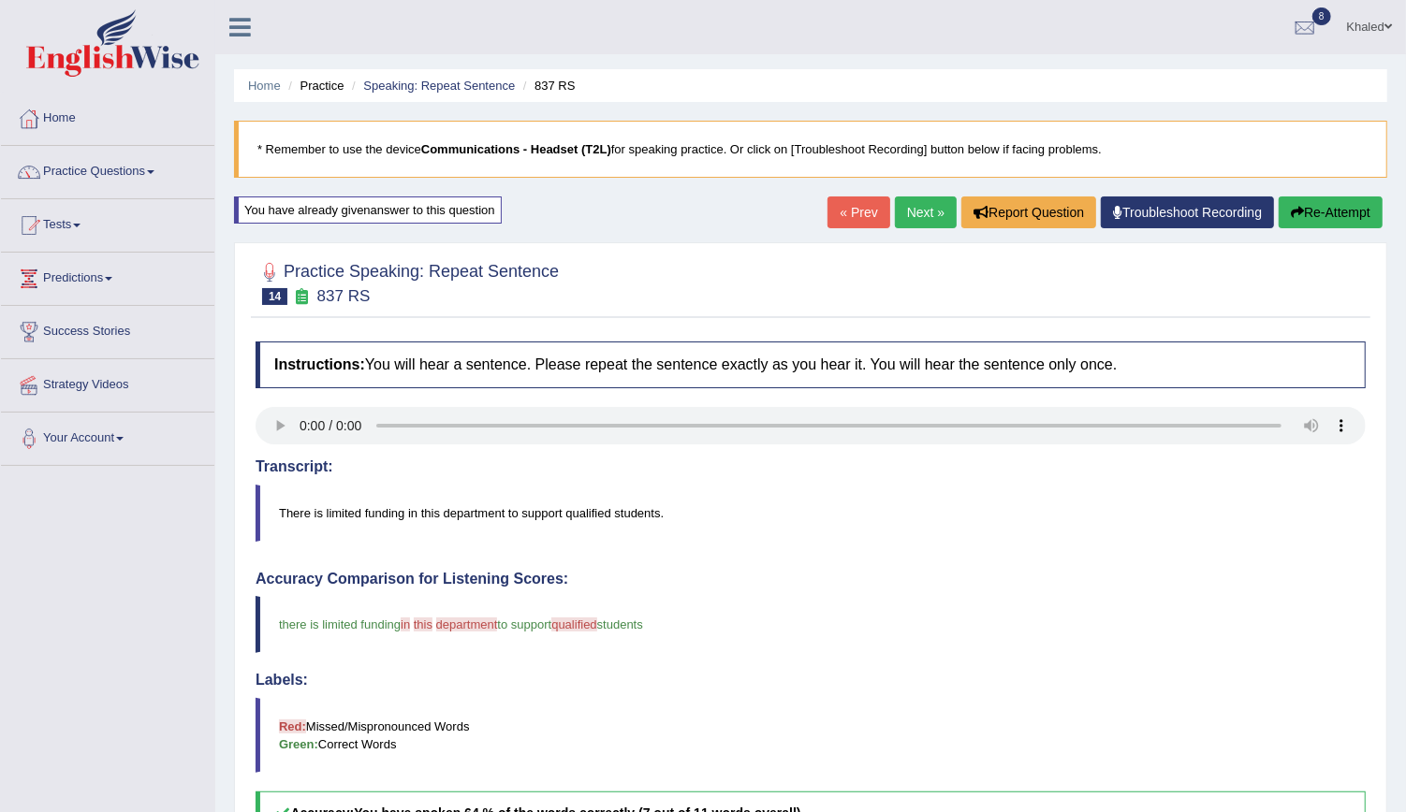
click at [1405, 297] on html "Toggle navigation Home Practice Questions Speaking Practice Read Aloud Repeat S…" at bounding box center [703, 406] width 1406 height 812
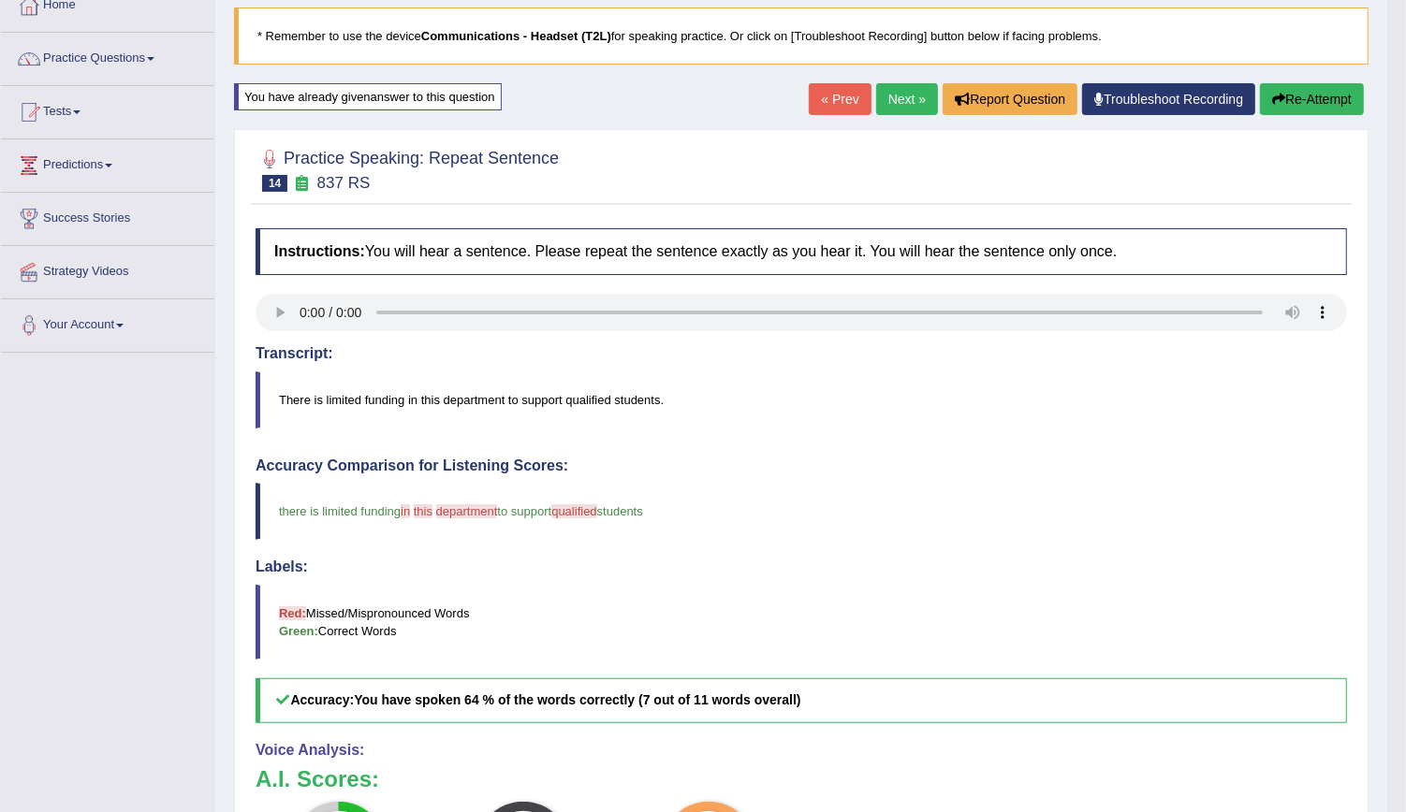
scroll to position [80, 0]
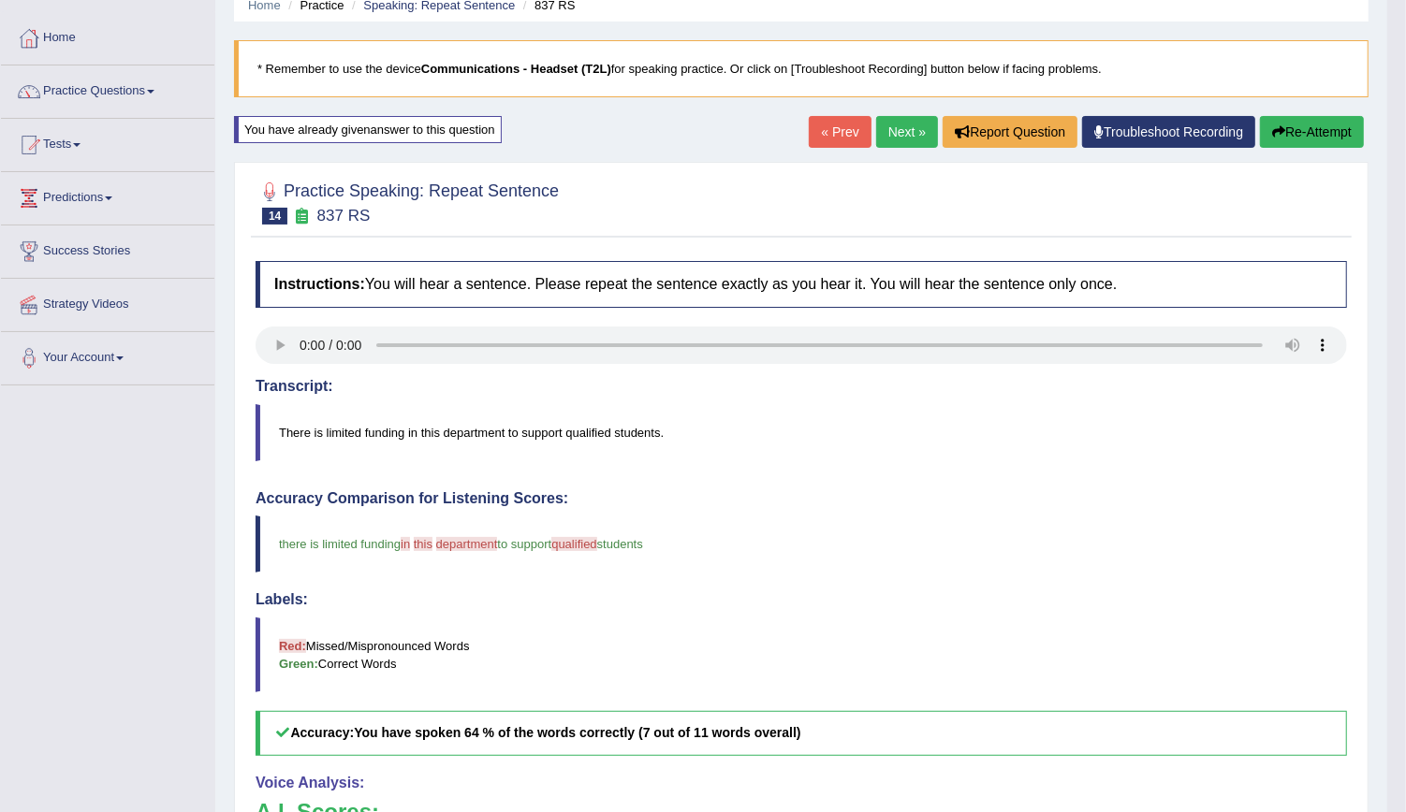
click at [920, 129] on link "Next »" at bounding box center [907, 132] width 62 height 32
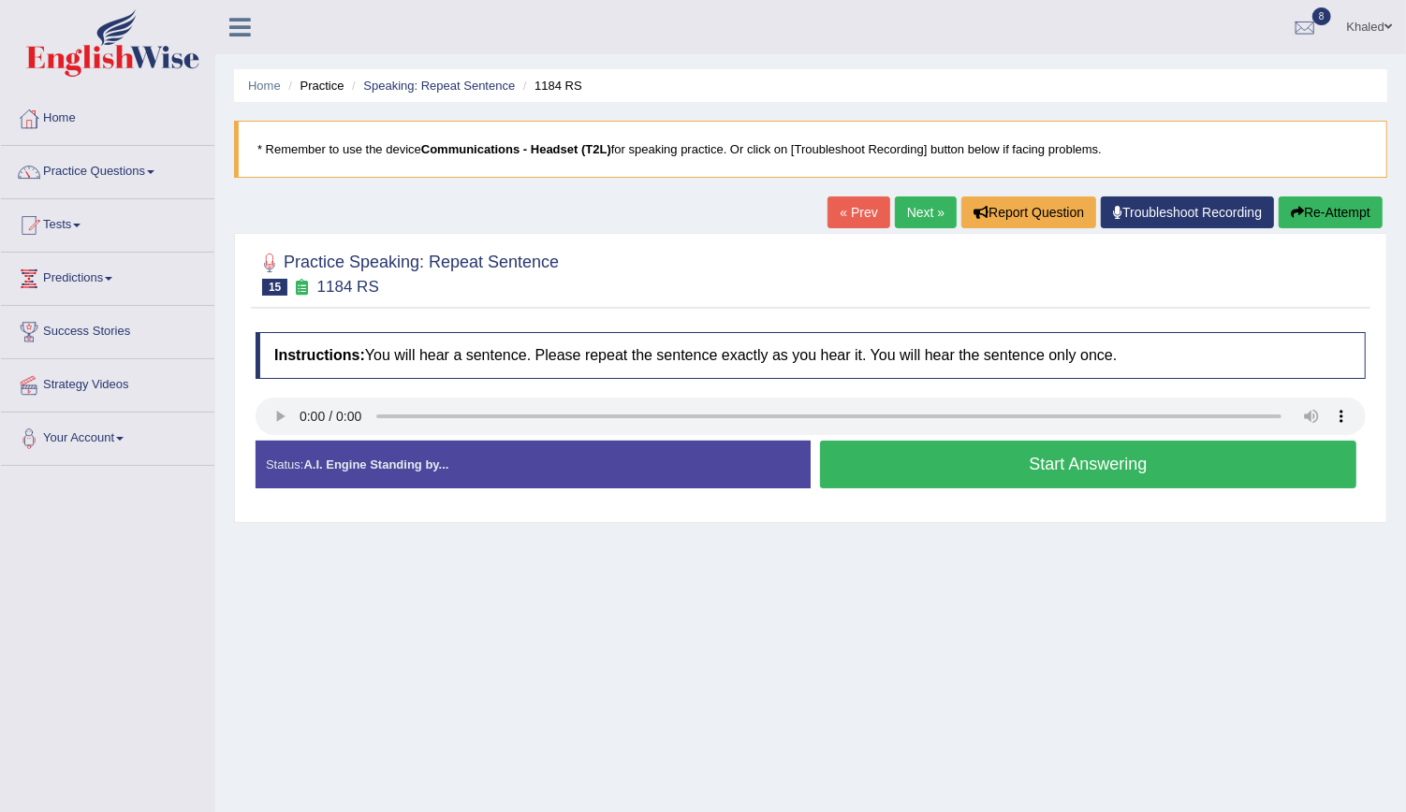
click at [895, 467] on button "Start Answering" at bounding box center [1088, 465] width 536 height 48
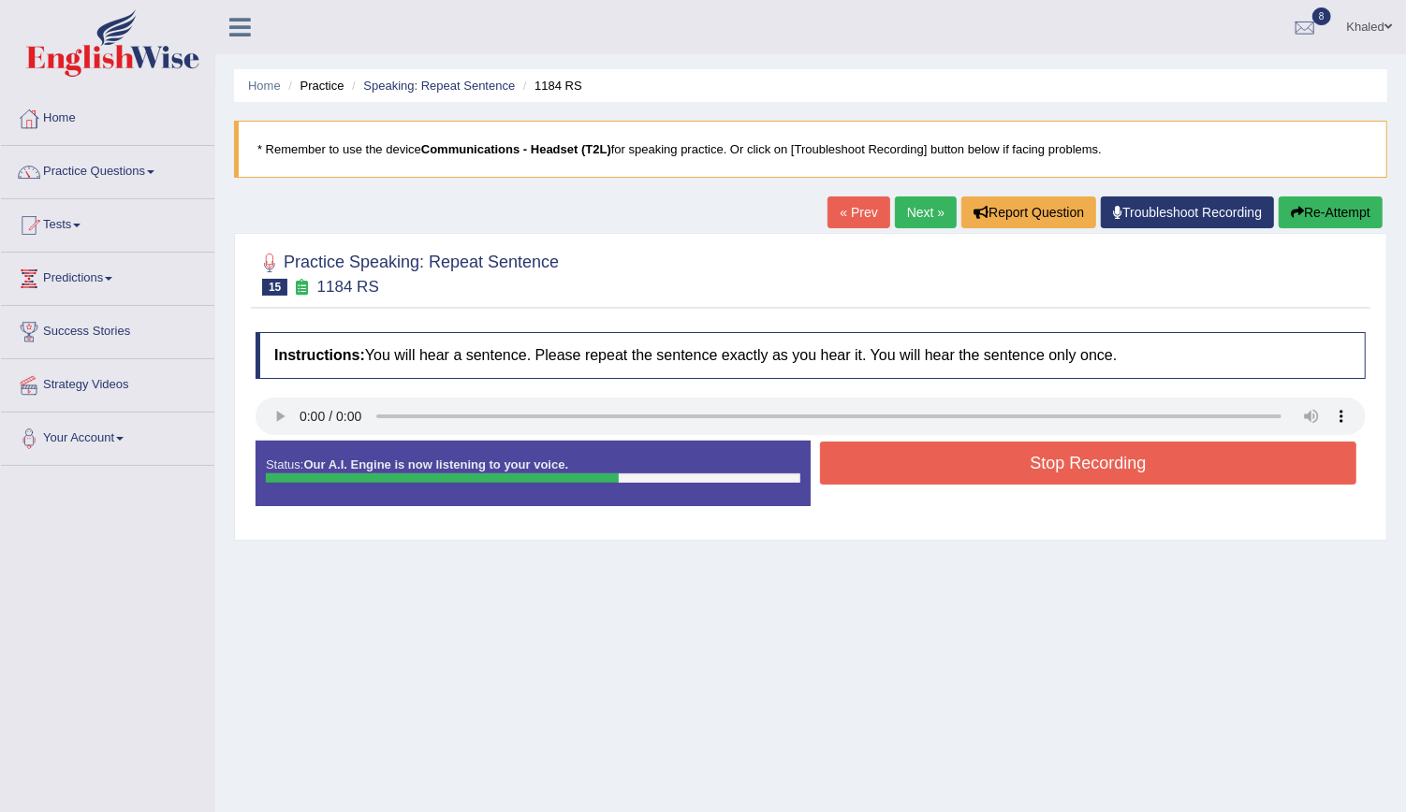
click at [925, 479] on button "Stop Recording" at bounding box center [1088, 463] width 536 height 43
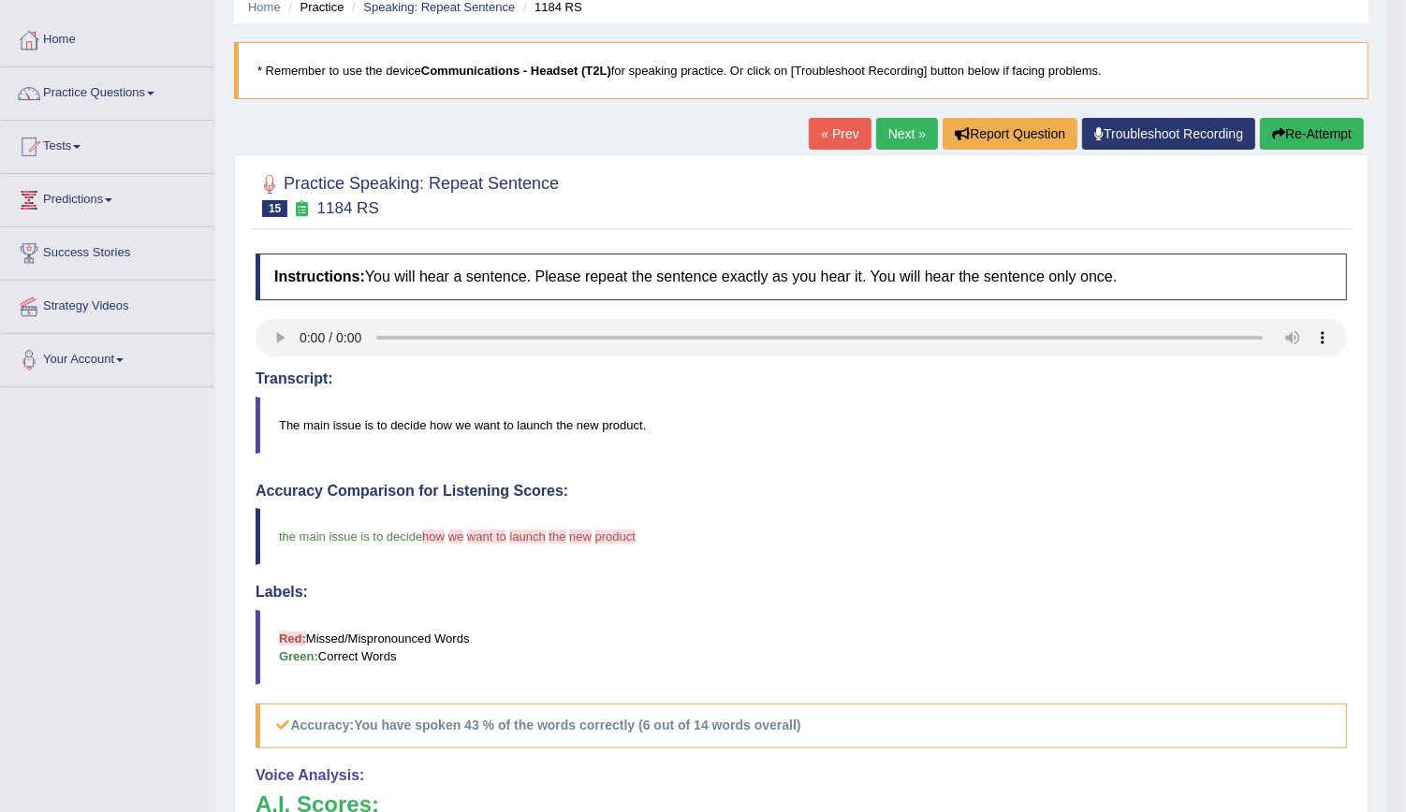
scroll to position [76, 0]
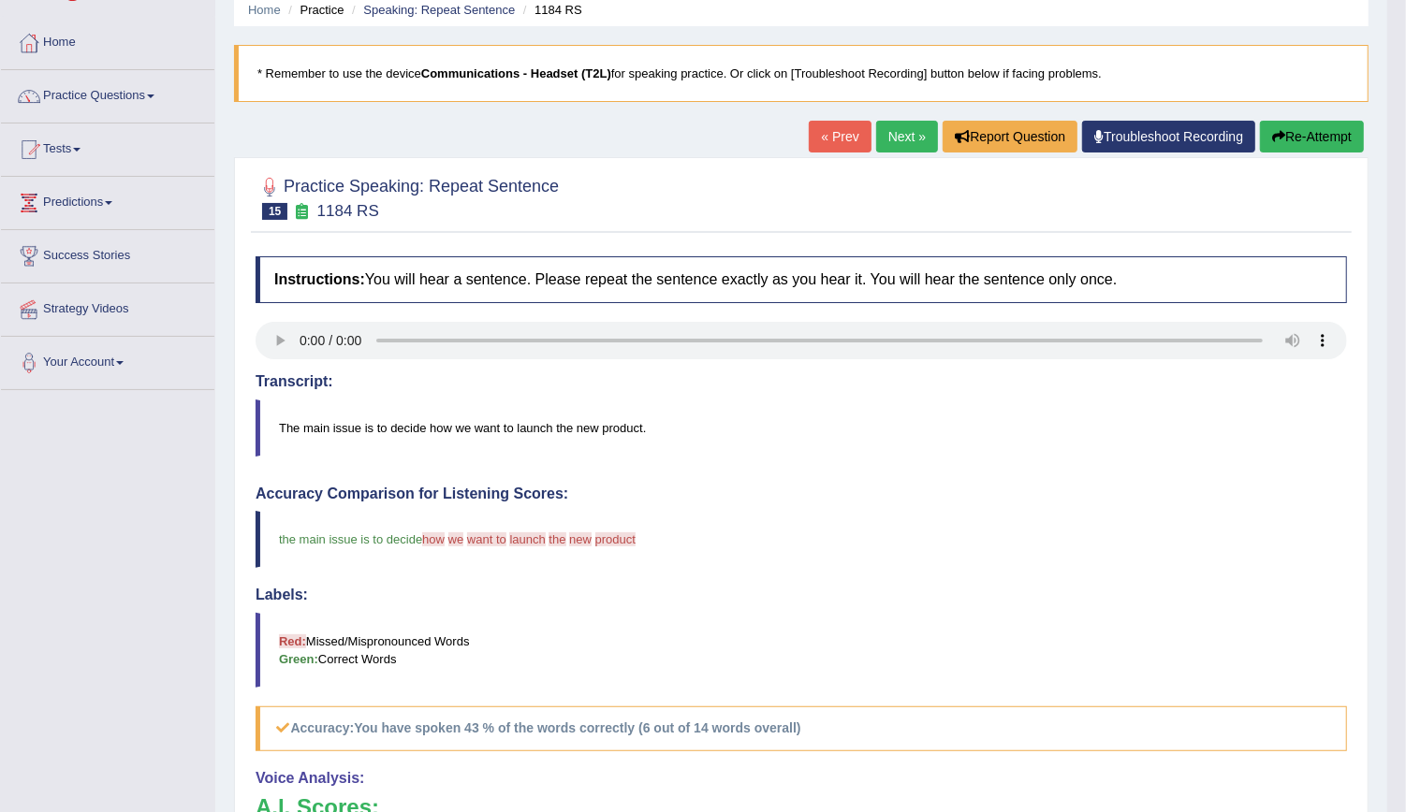
click at [1303, 125] on button "Re-Attempt" at bounding box center [1312, 137] width 104 height 32
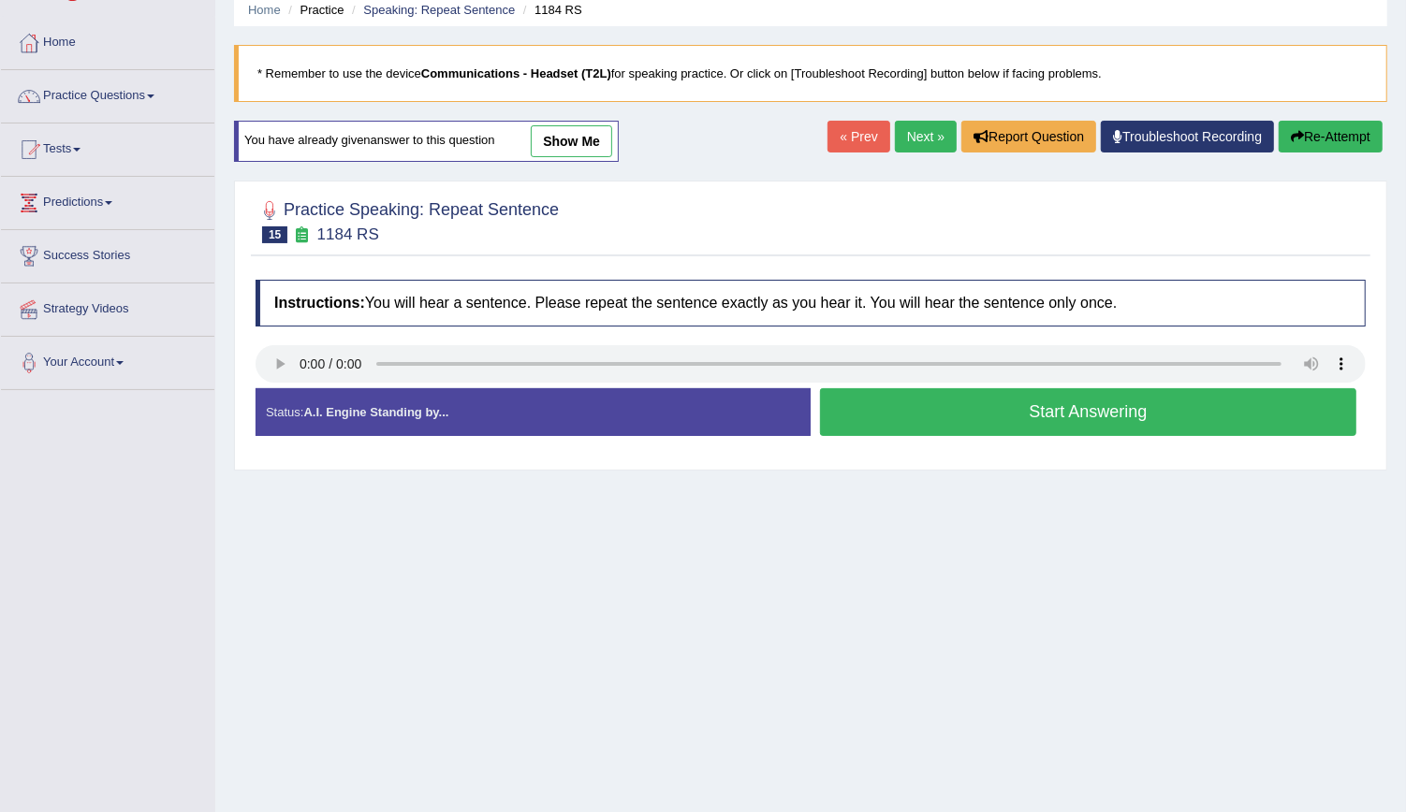
click at [962, 410] on button "Start Answering" at bounding box center [1088, 412] width 536 height 48
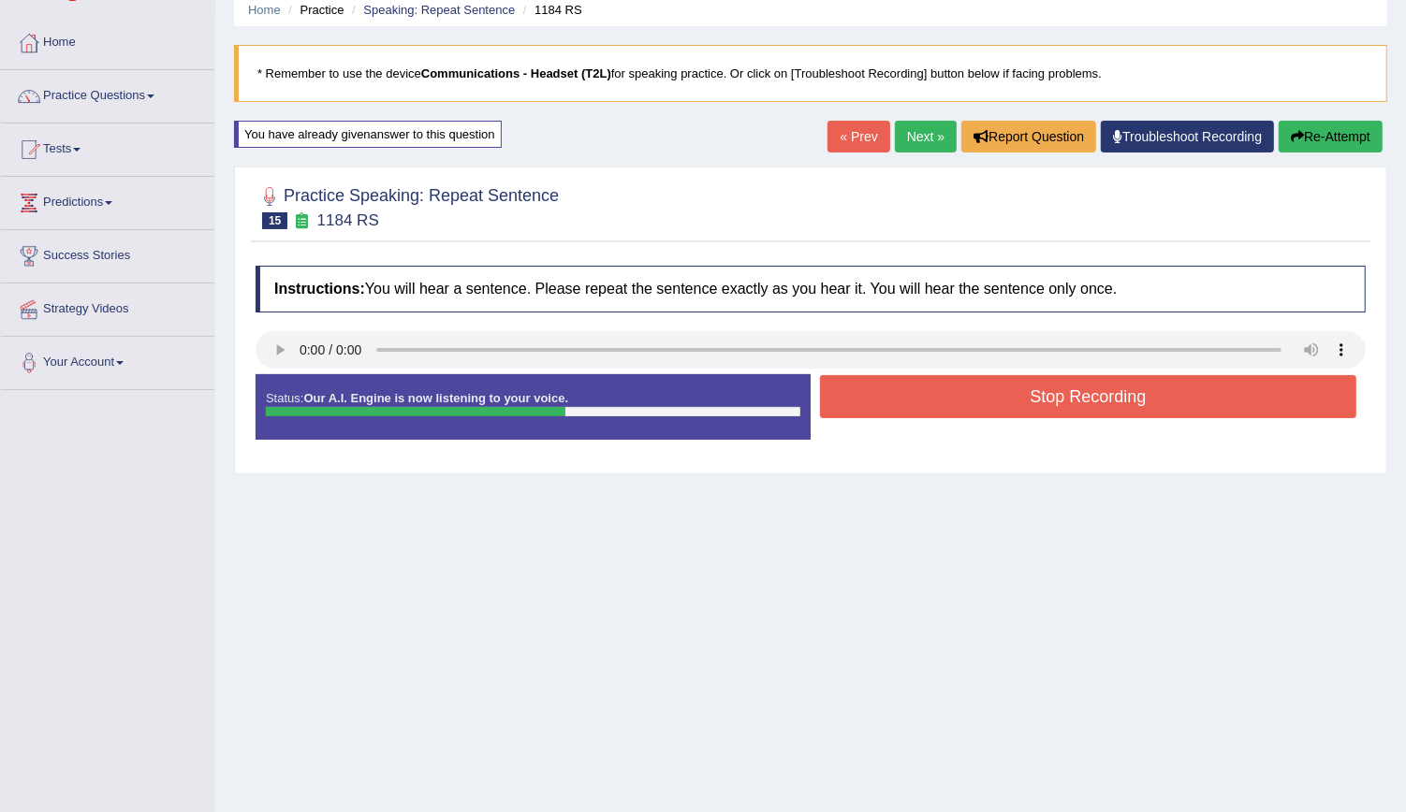
click at [962, 410] on button "Stop Recording" at bounding box center [1088, 396] width 536 height 43
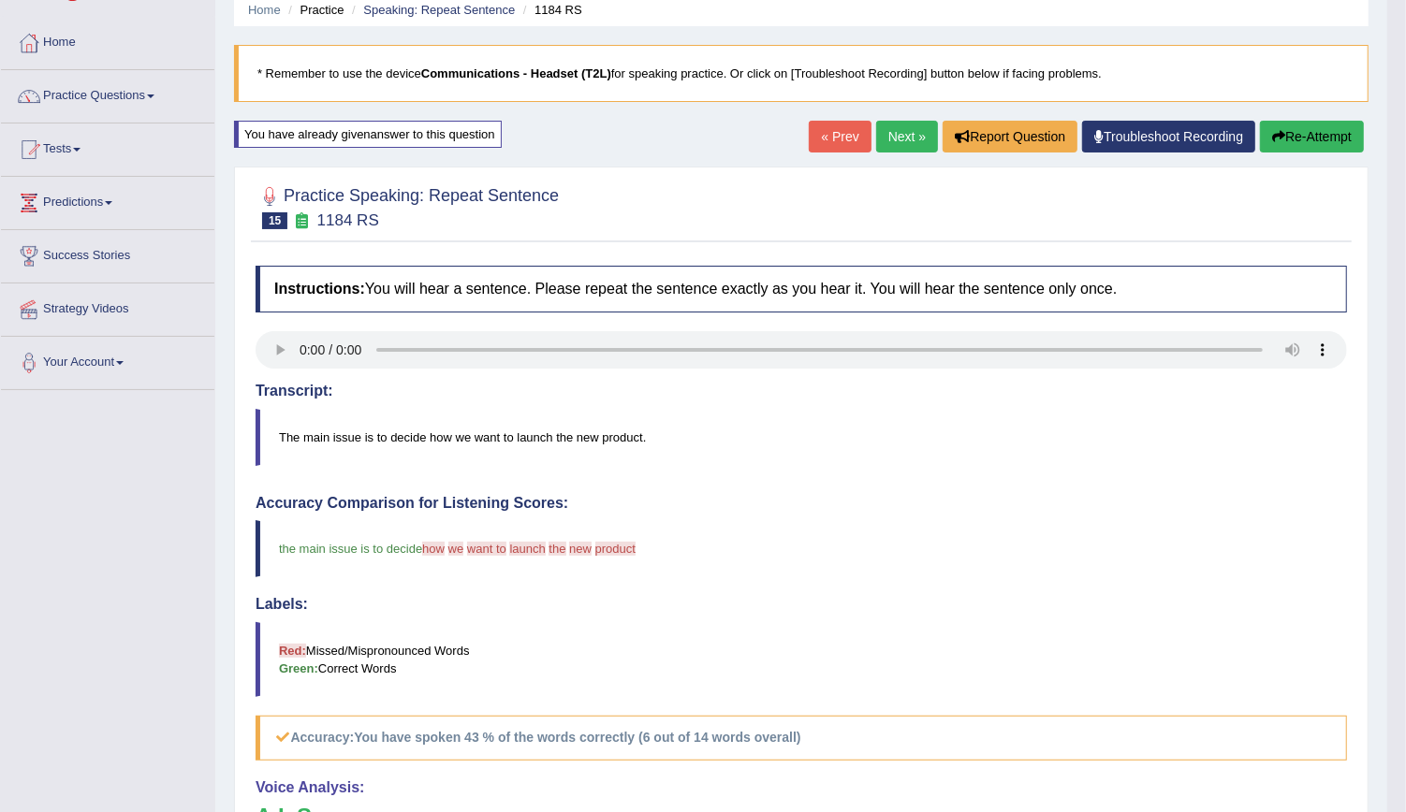
drag, startPoint x: 1414, startPoint y: 332, endPoint x: 1414, endPoint y: 380, distance: 47.7
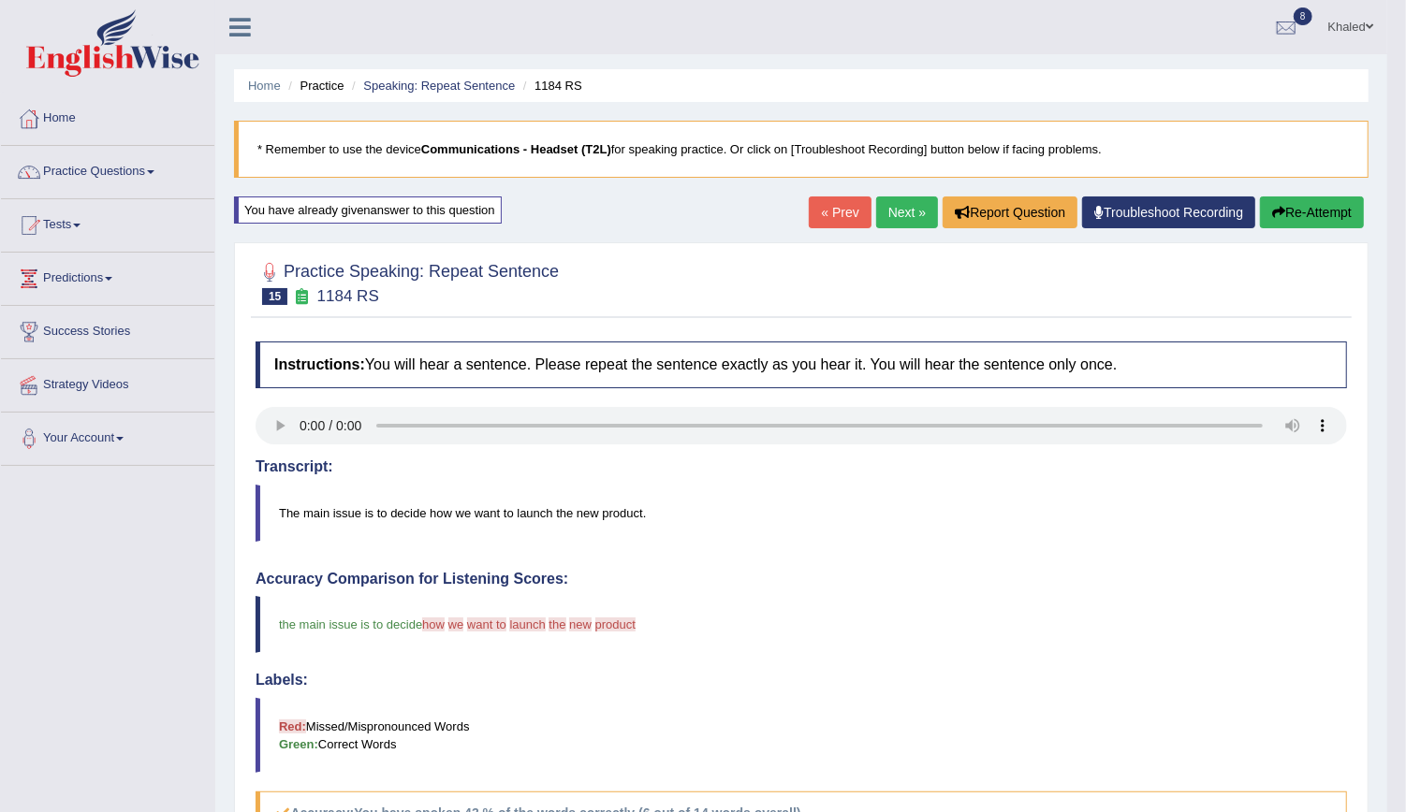
click at [1298, 219] on button "Re-Attempt" at bounding box center [1312, 213] width 104 height 32
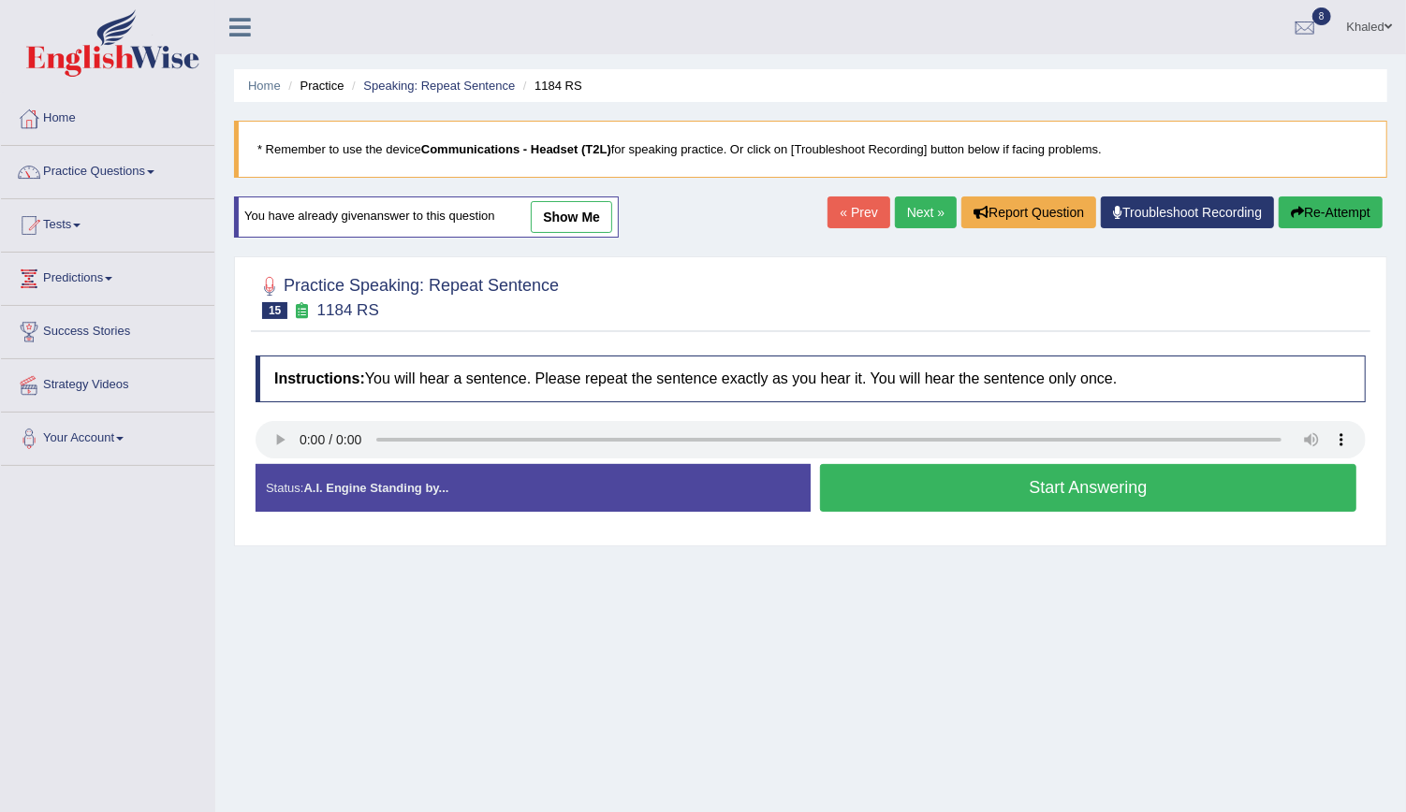
click at [947, 500] on button "Start Answering" at bounding box center [1088, 488] width 536 height 48
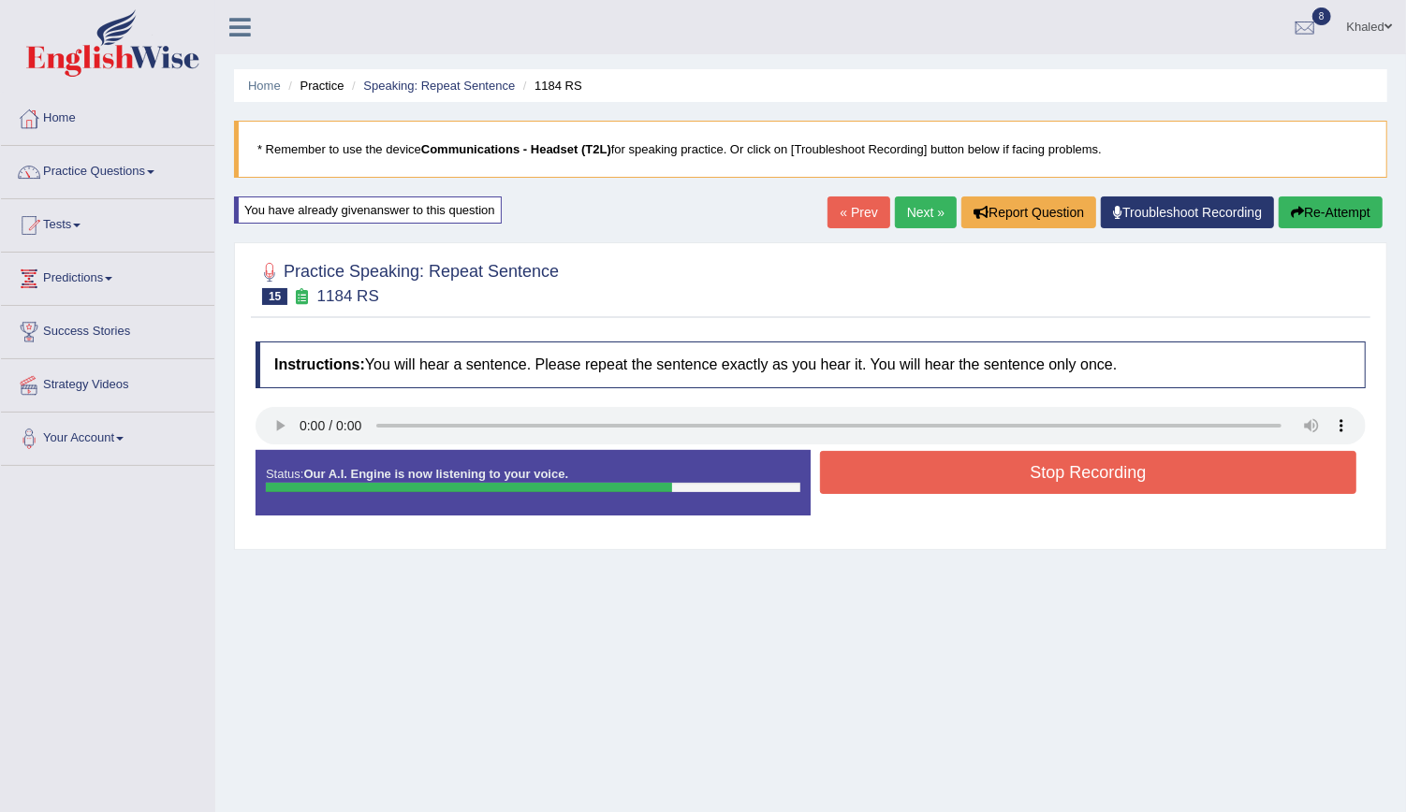
click at [971, 480] on button "Stop Recording" at bounding box center [1088, 472] width 536 height 43
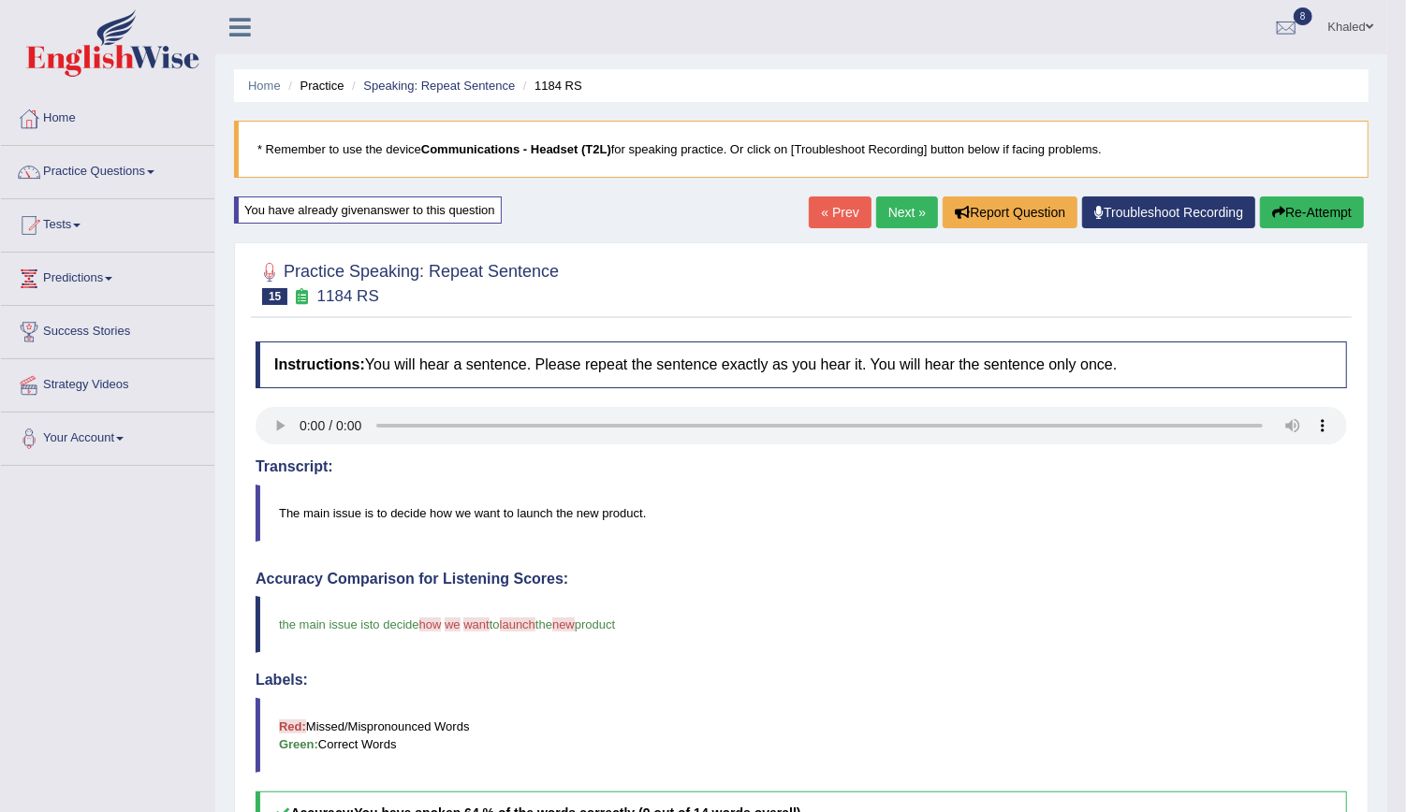
click at [923, 207] on link "Next »" at bounding box center [907, 213] width 62 height 32
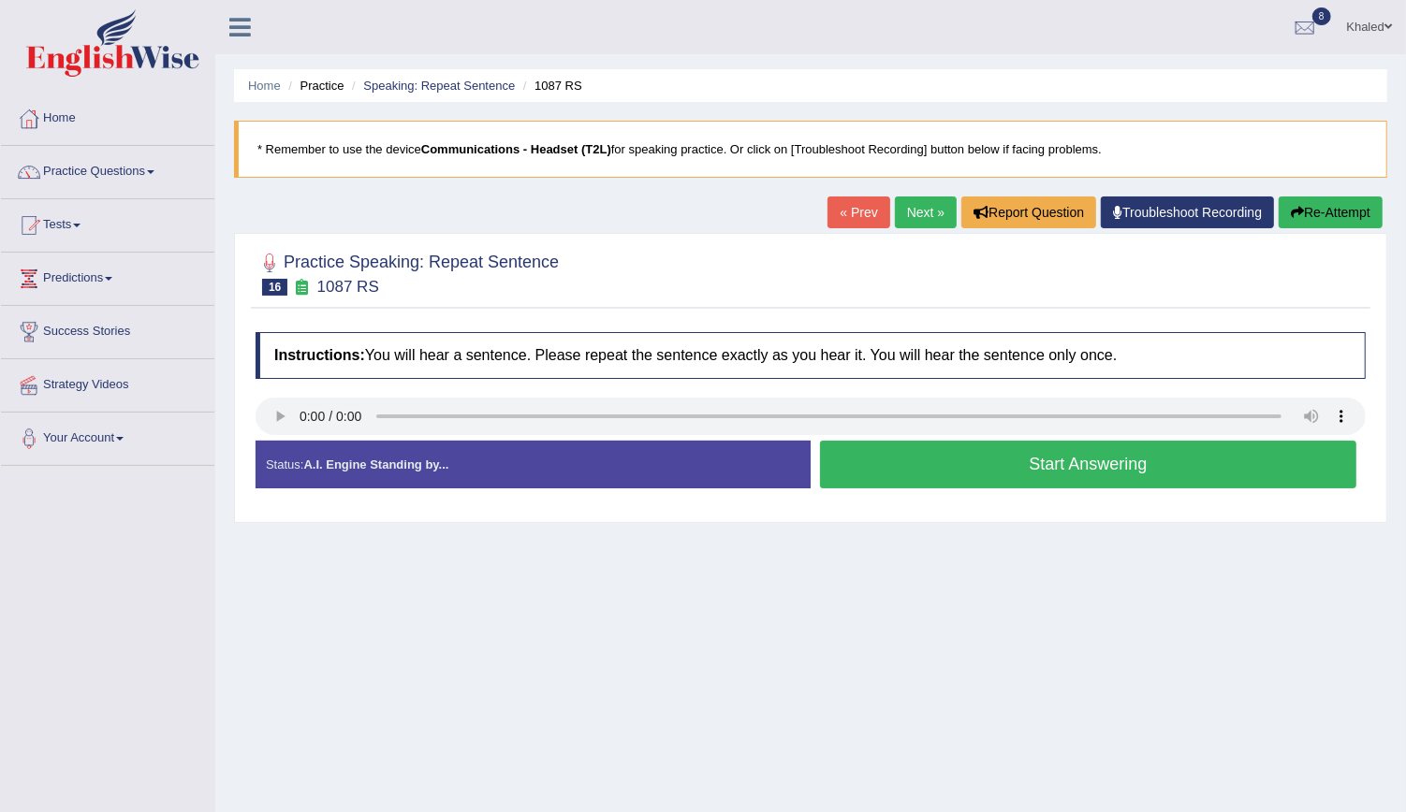
click at [941, 452] on button "Start Answering" at bounding box center [1088, 465] width 536 height 48
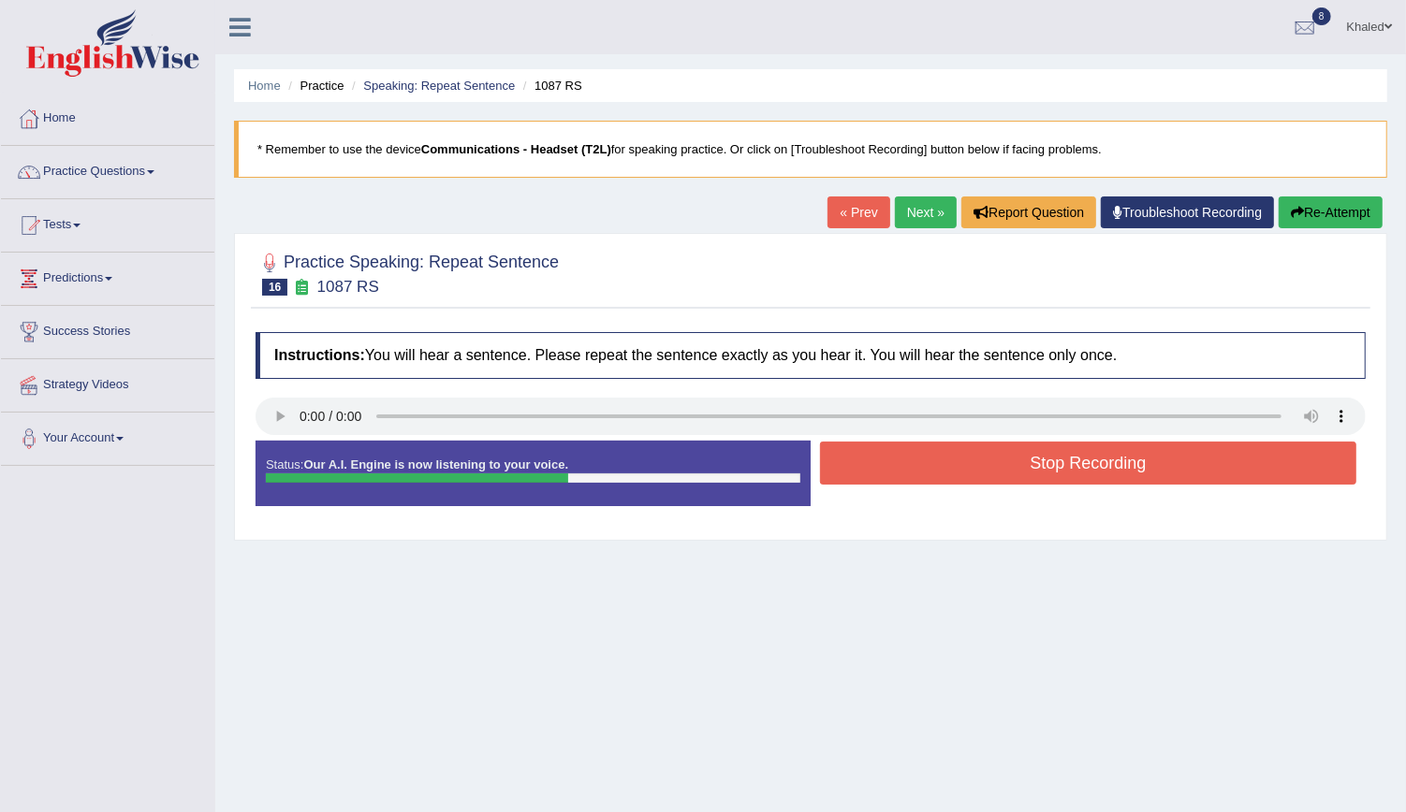
click at [941, 452] on button "Stop Recording" at bounding box center [1088, 463] width 536 height 43
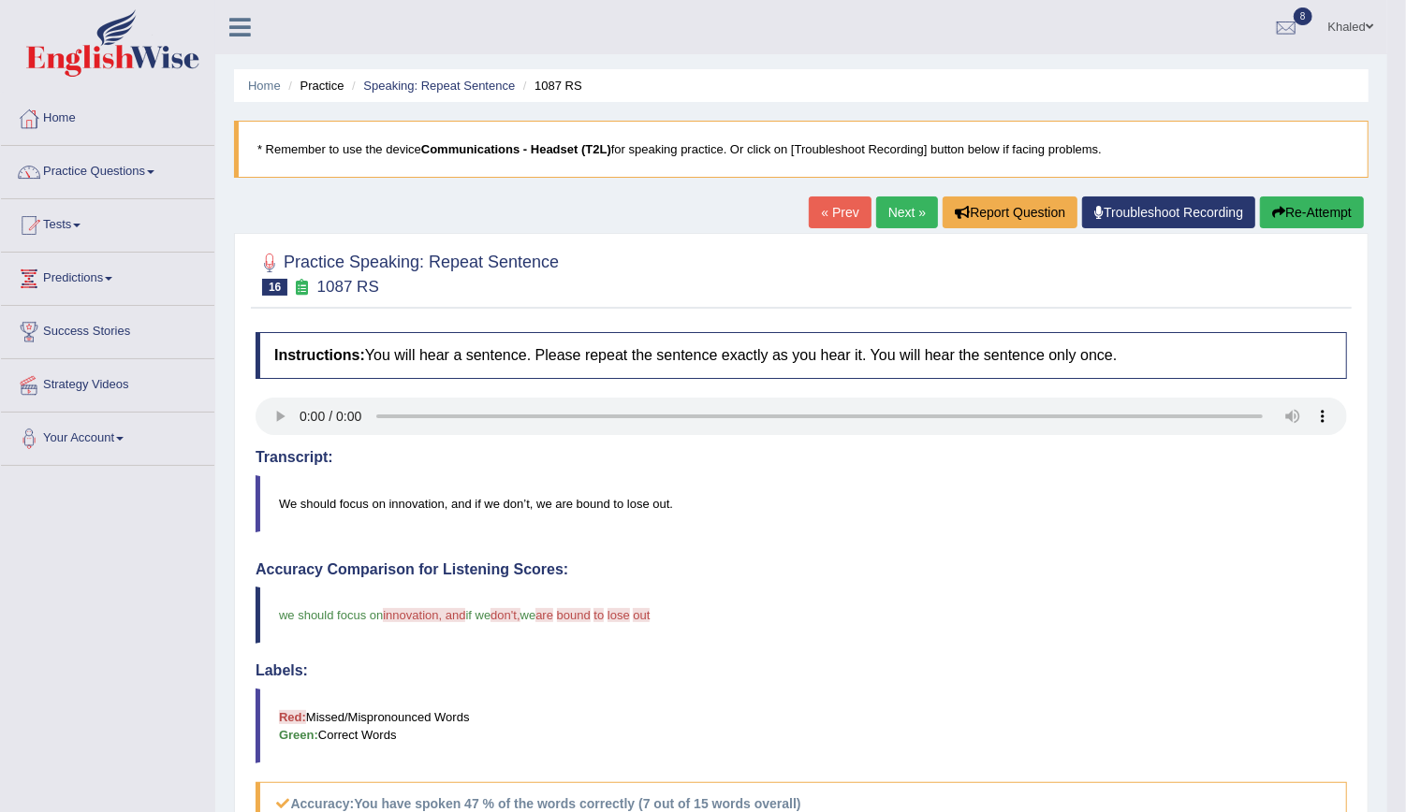
click at [1291, 218] on button "Re-Attempt" at bounding box center [1312, 213] width 104 height 32
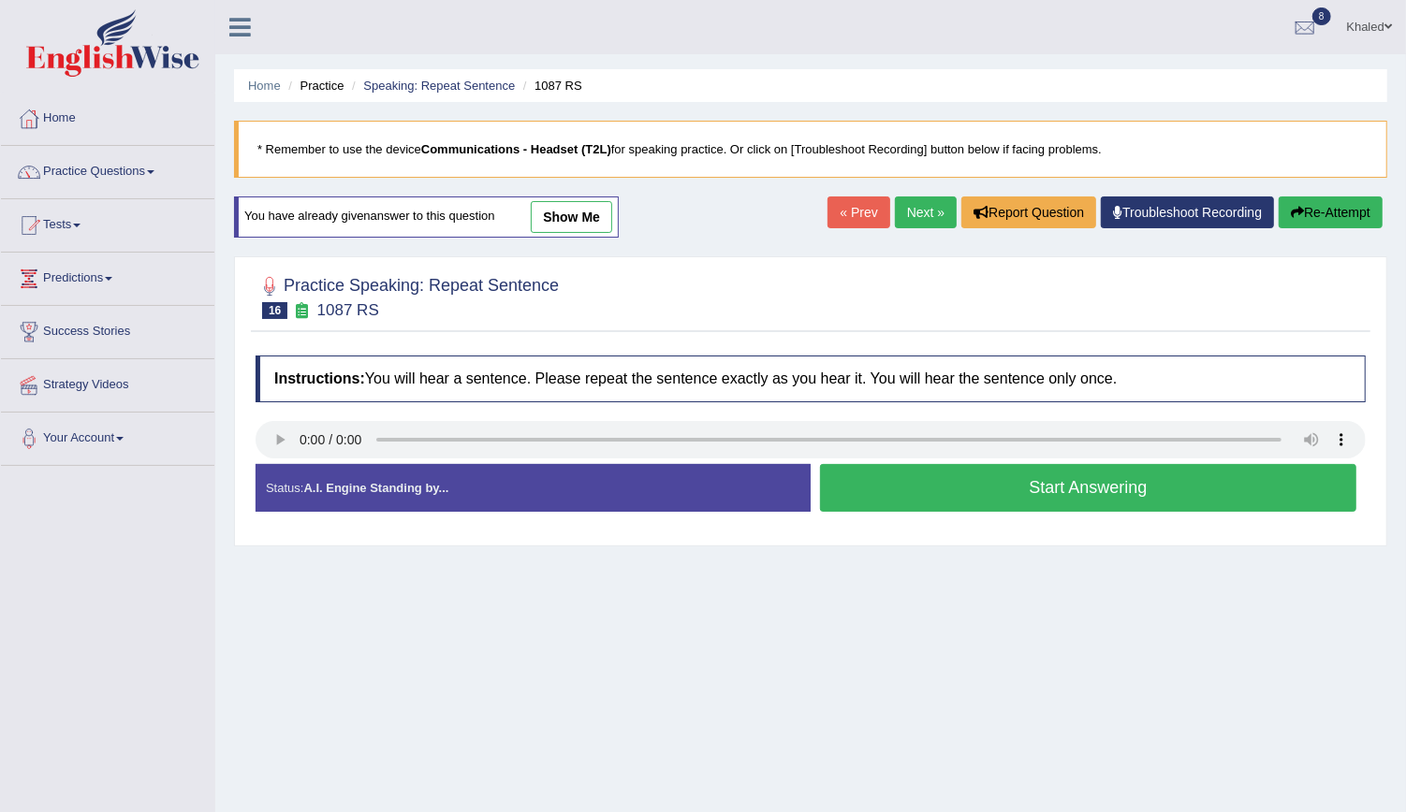
click at [907, 464] on button "Start Answering" at bounding box center [1088, 488] width 536 height 48
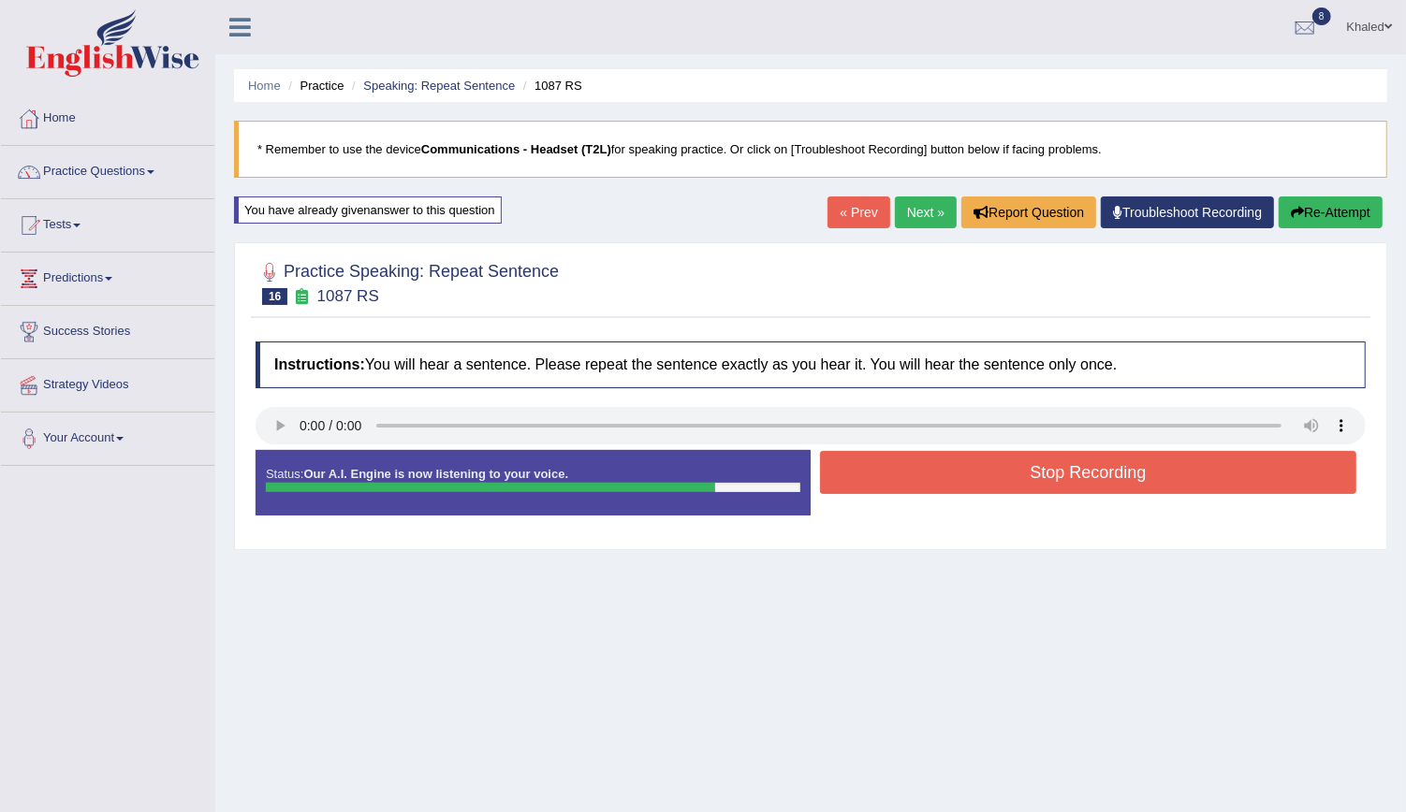
click at [907, 463] on button "Stop Recording" at bounding box center [1088, 472] width 536 height 43
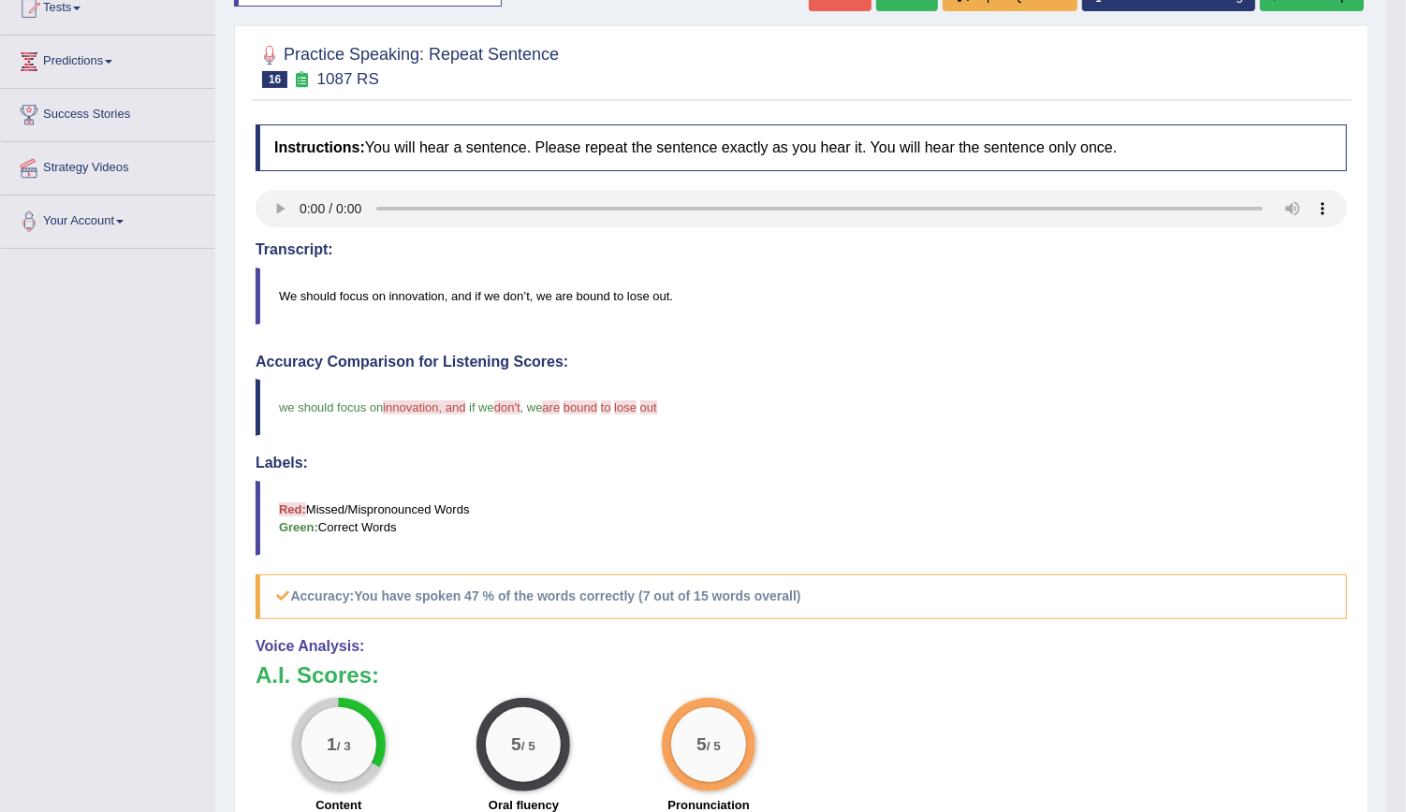
scroll to position [49, 0]
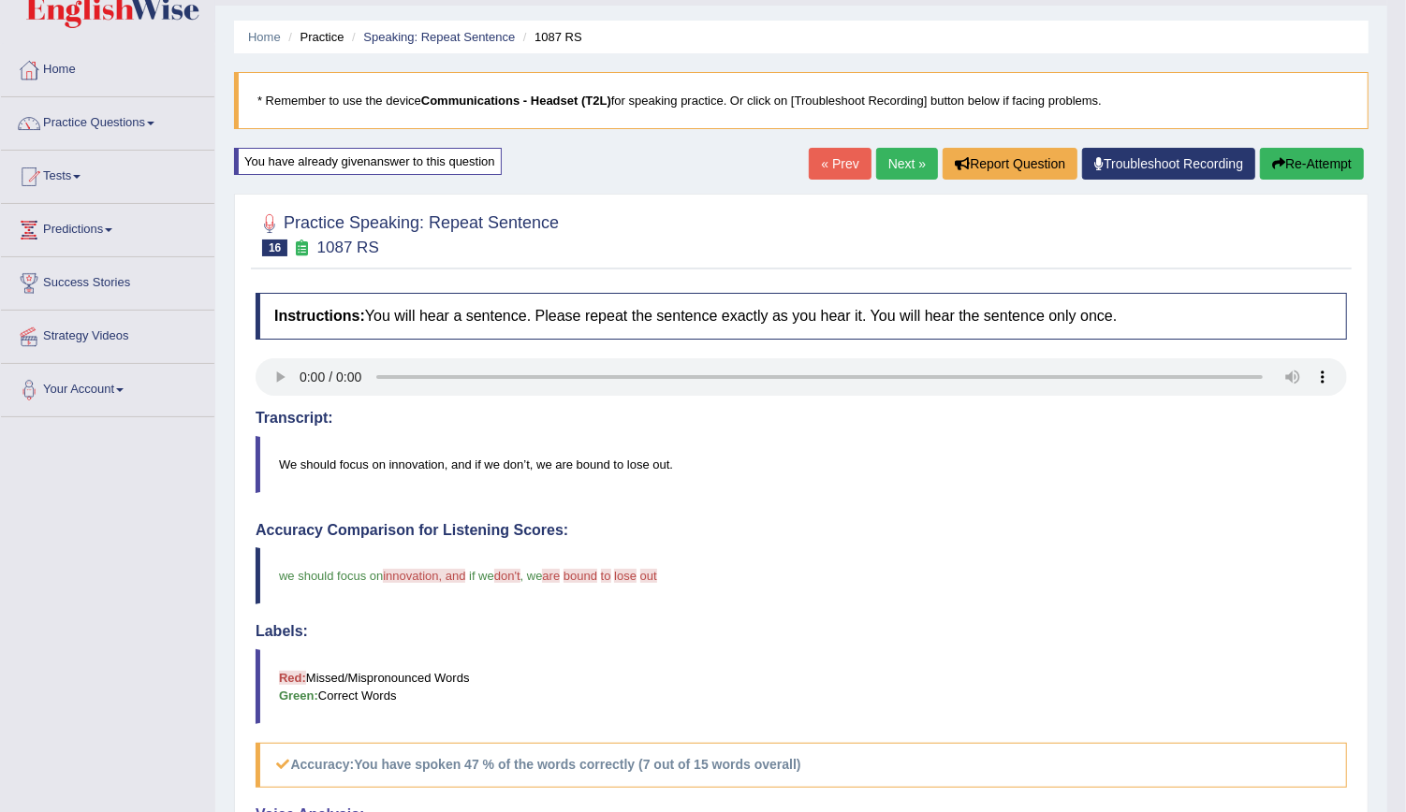
click at [1292, 159] on button "Re-Attempt" at bounding box center [1312, 164] width 104 height 32
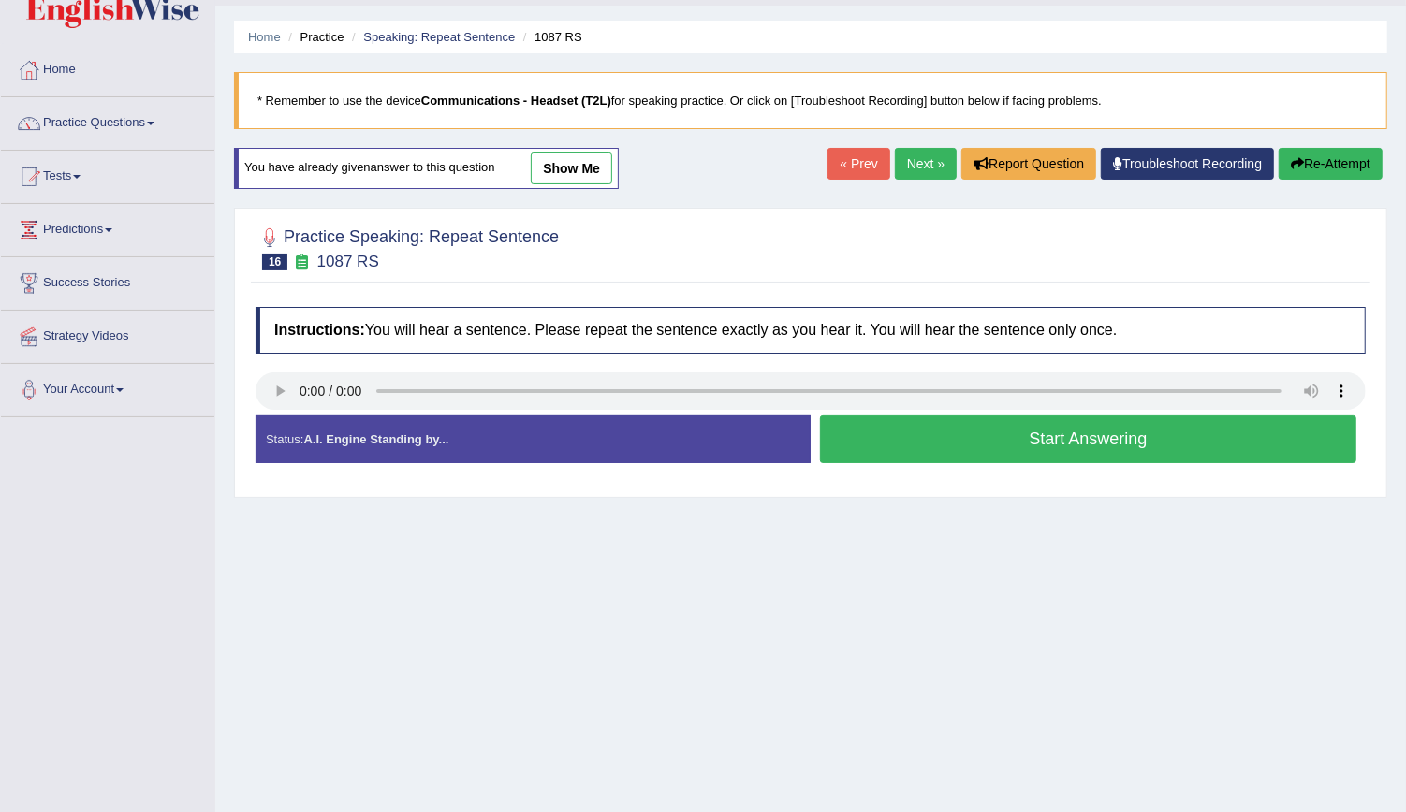
scroll to position [49, 0]
click at [913, 449] on button "Start Answering" at bounding box center [1088, 440] width 536 height 48
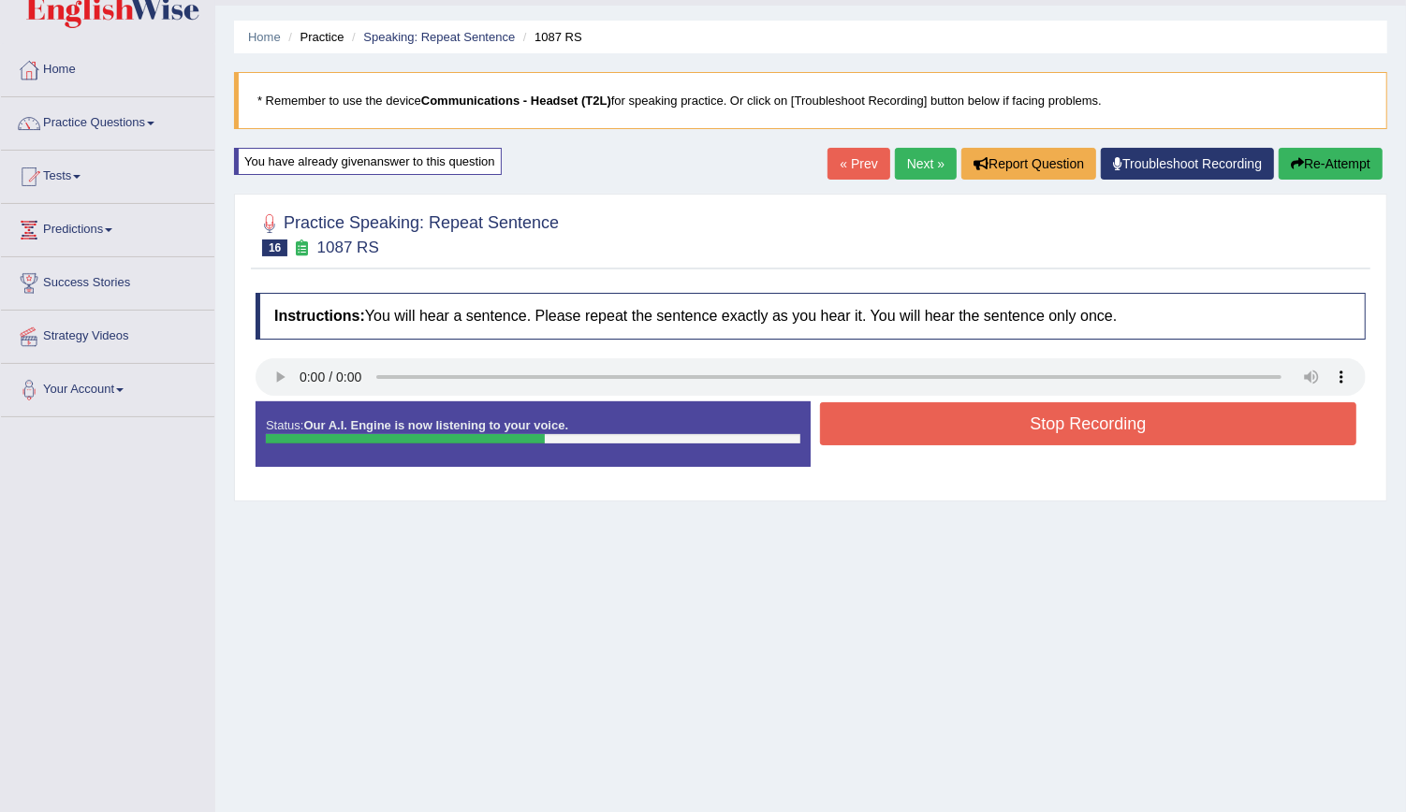
click at [938, 425] on button "Stop Recording" at bounding box center [1088, 423] width 536 height 43
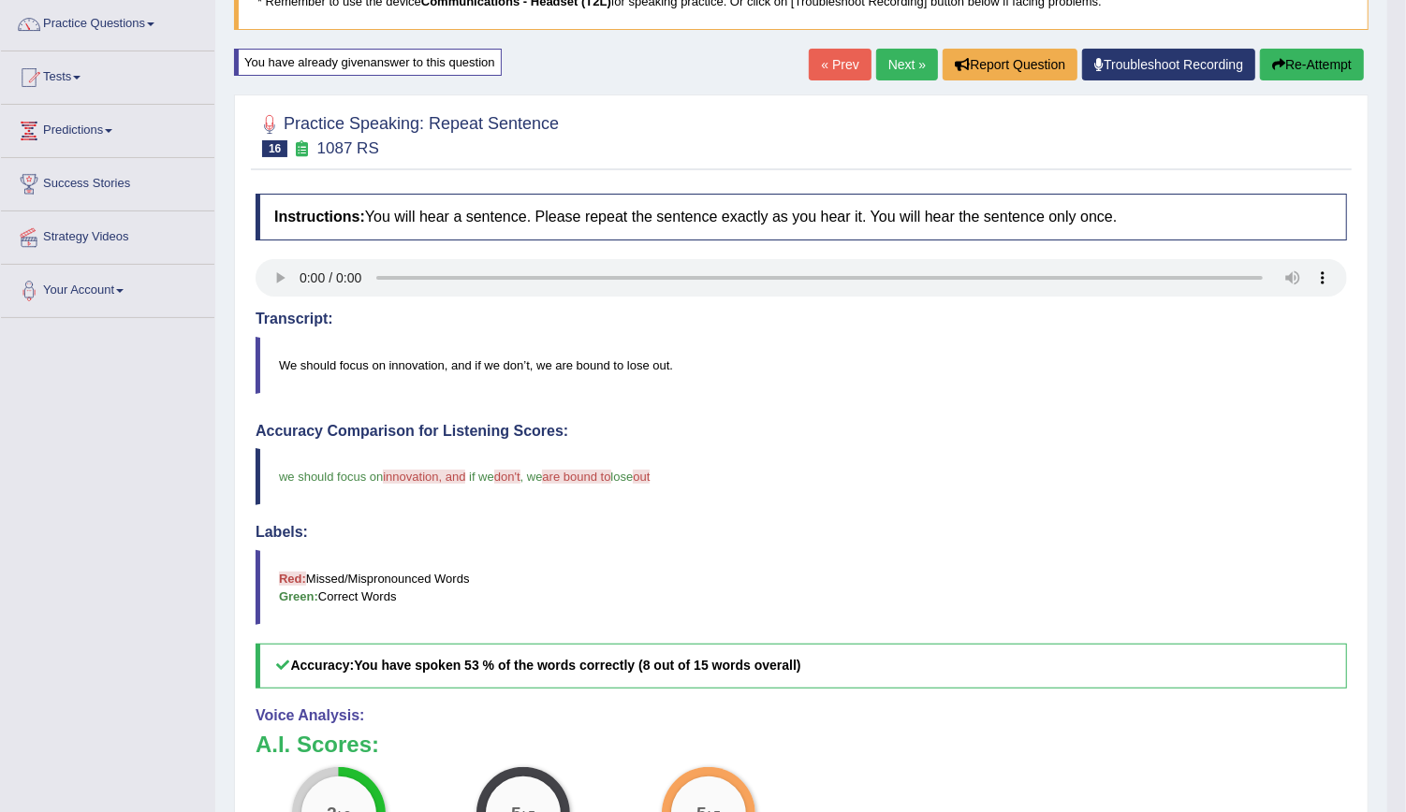
scroll to position [0, 0]
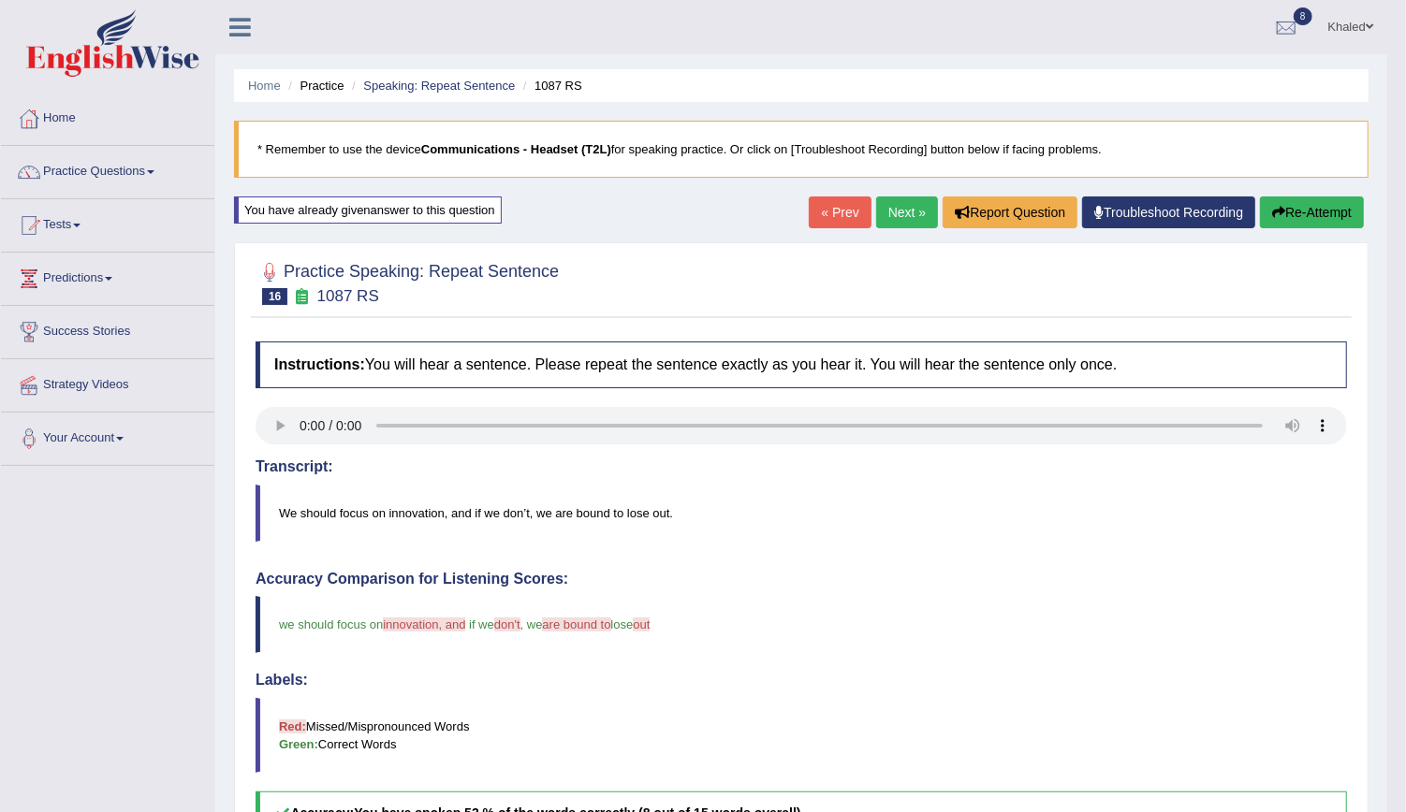
click at [1297, 216] on button "Re-Attempt" at bounding box center [1312, 213] width 104 height 32
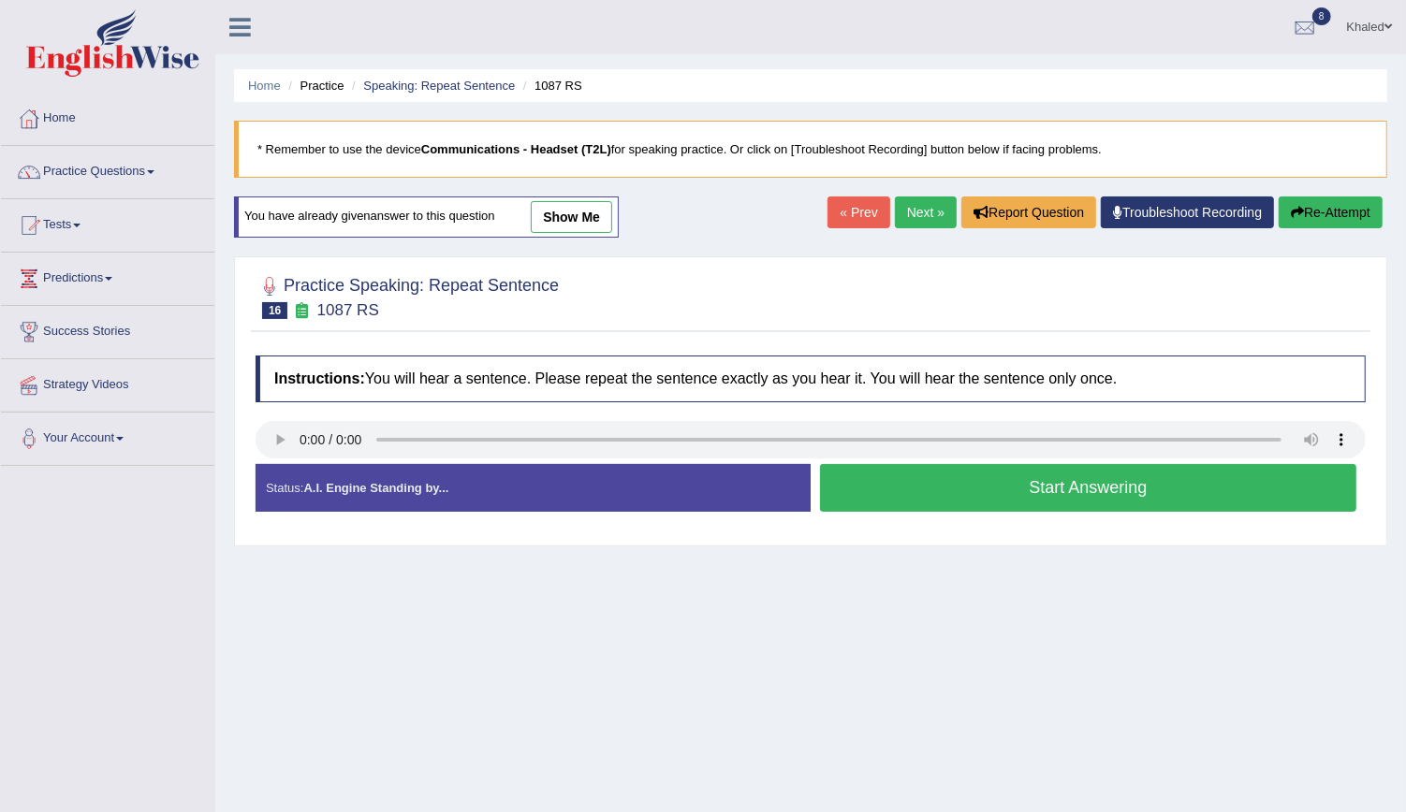
click at [894, 496] on button "Start Answering" at bounding box center [1088, 488] width 536 height 48
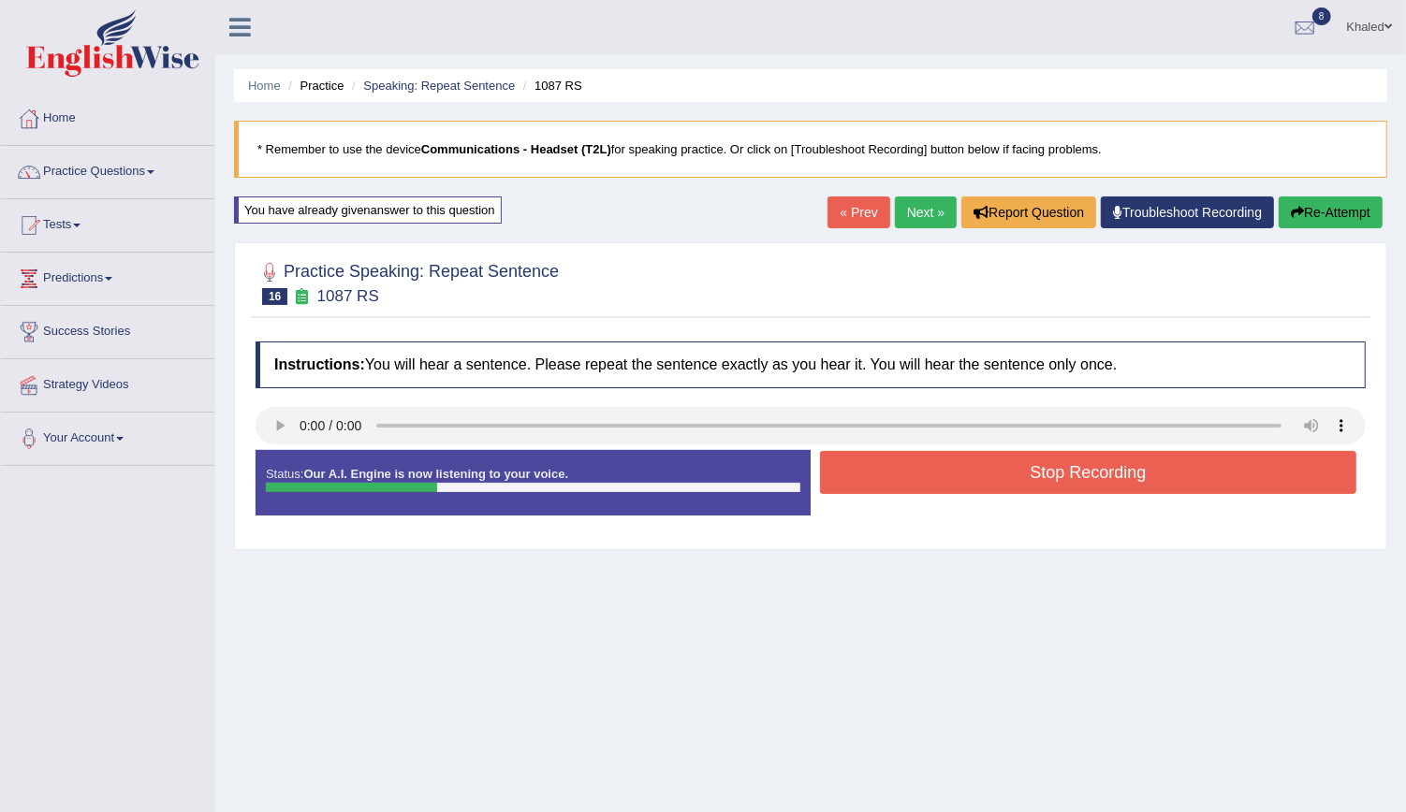
click at [902, 490] on button "Stop Recording" at bounding box center [1088, 472] width 536 height 43
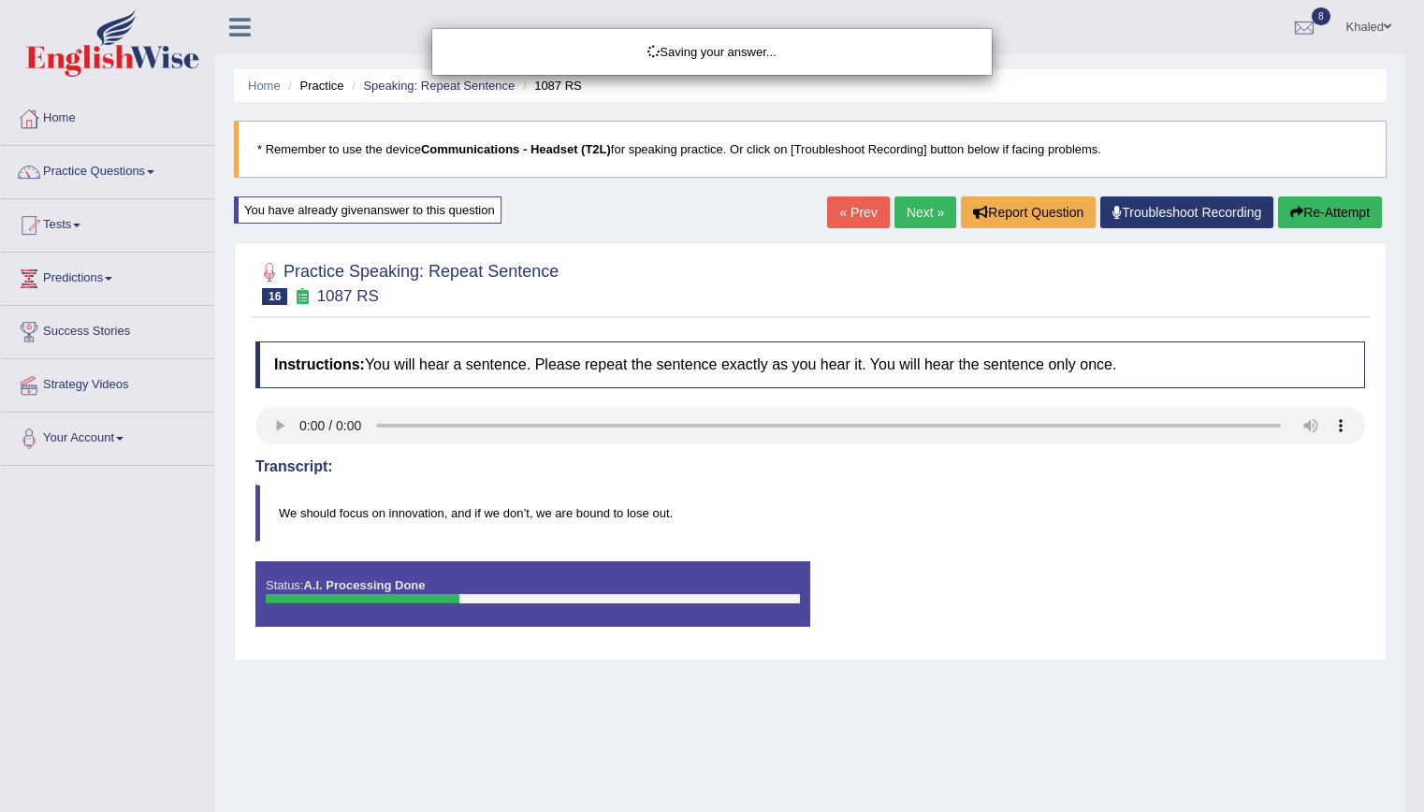
click at [1314, 212] on div "Saving your answer..." at bounding box center [712, 406] width 1424 height 812
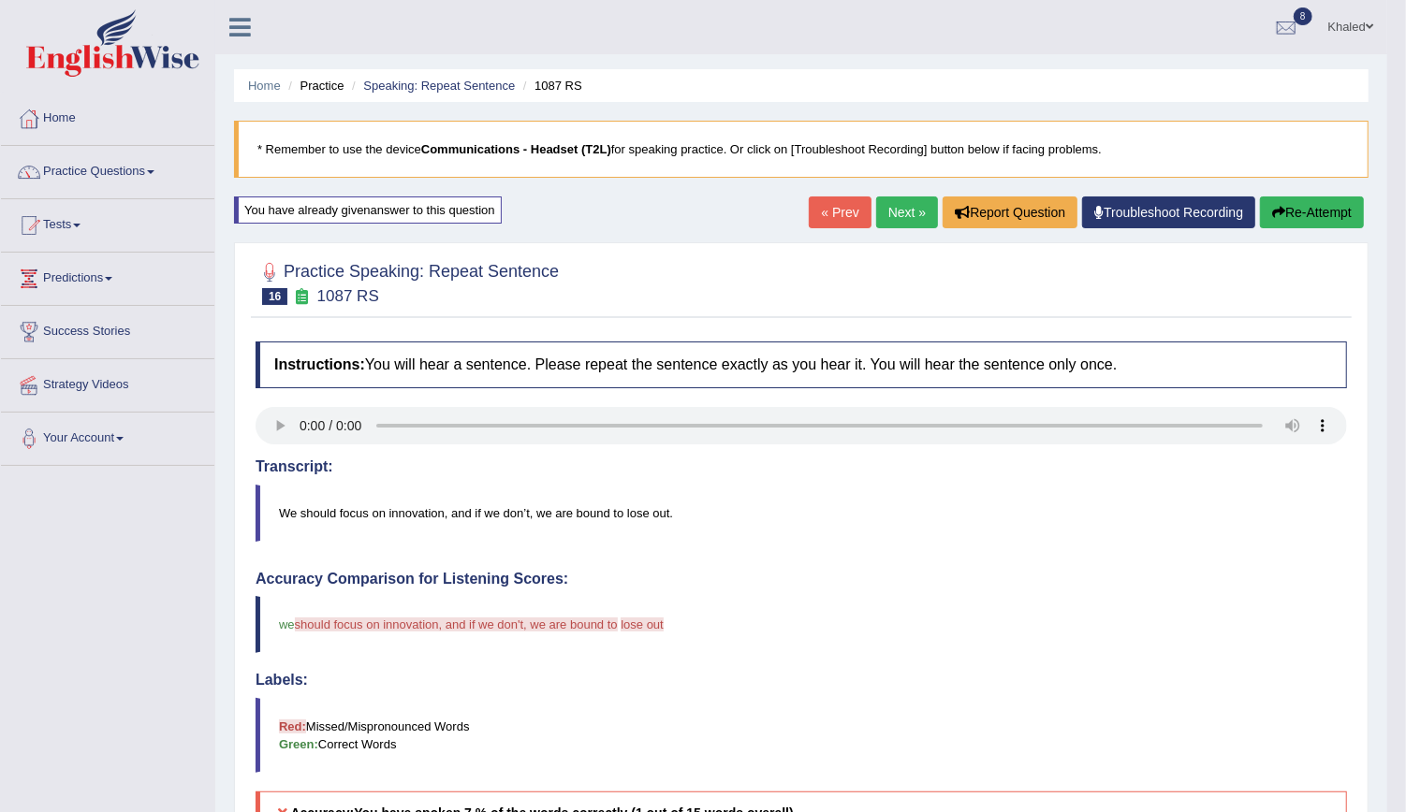
click at [1314, 212] on button "Re-Attempt" at bounding box center [1312, 213] width 104 height 32
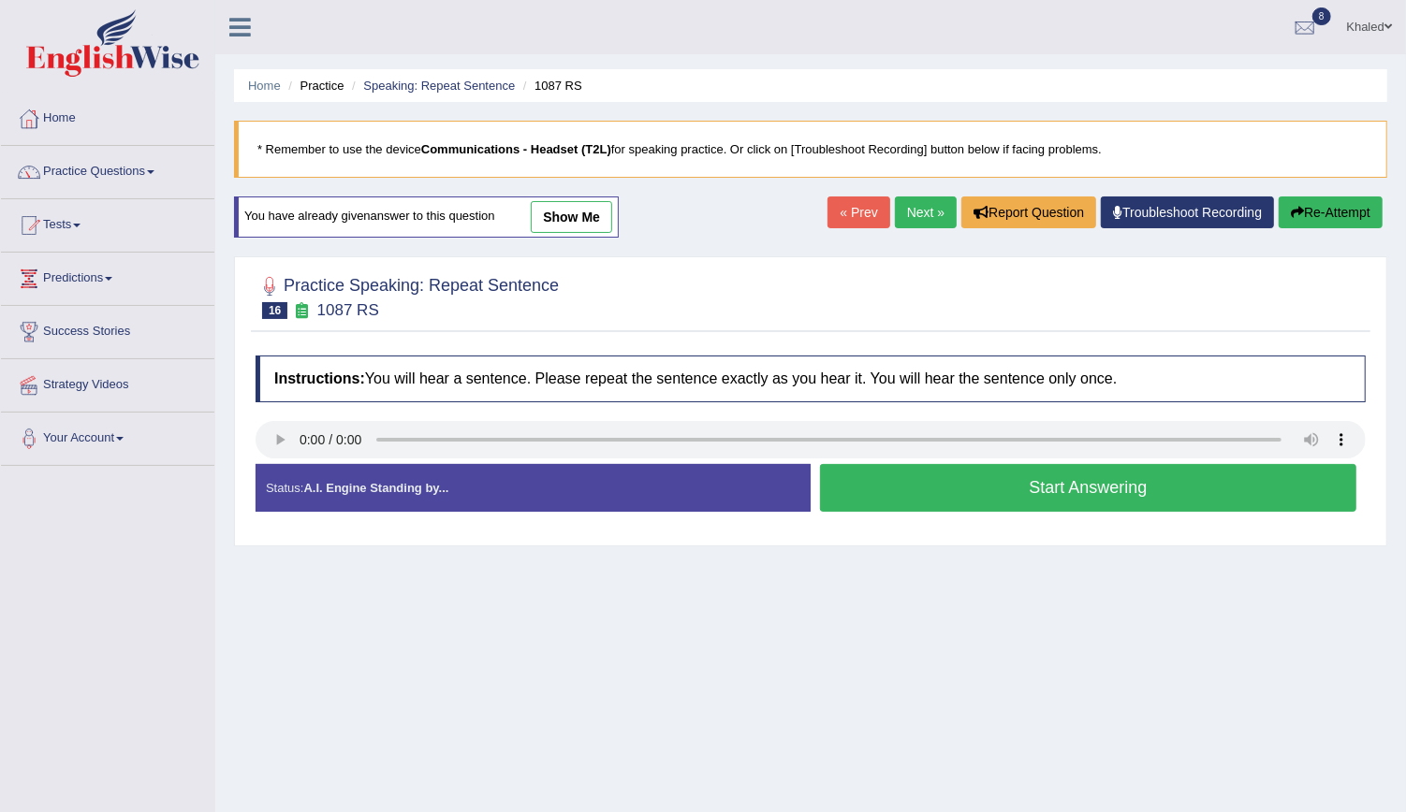
click at [1097, 487] on button "Start Answering" at bounding box center [1088, 488] width 536 height 48
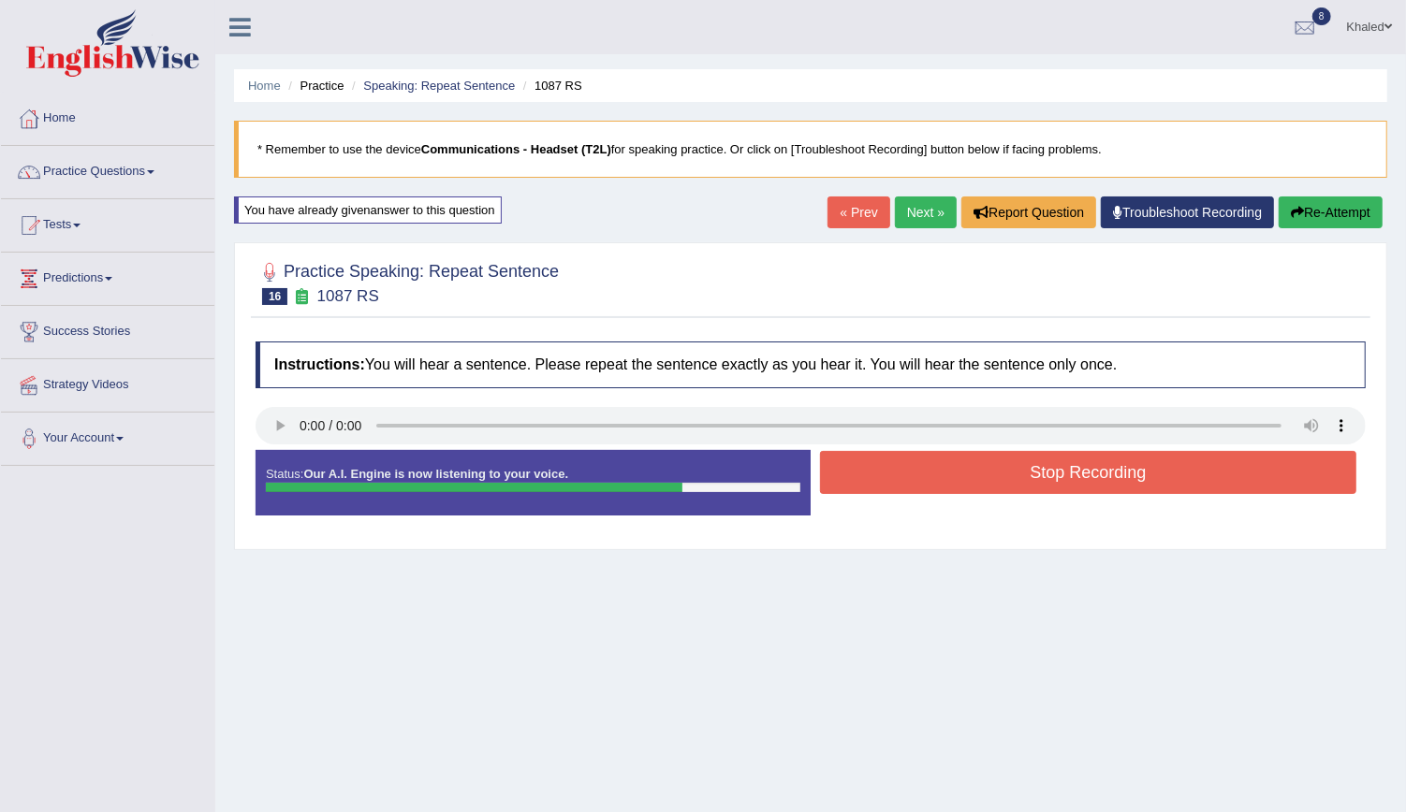
click at [1097, 487] on button "Stop Recording" at bounding box center [1088, 472] width 536 height 43
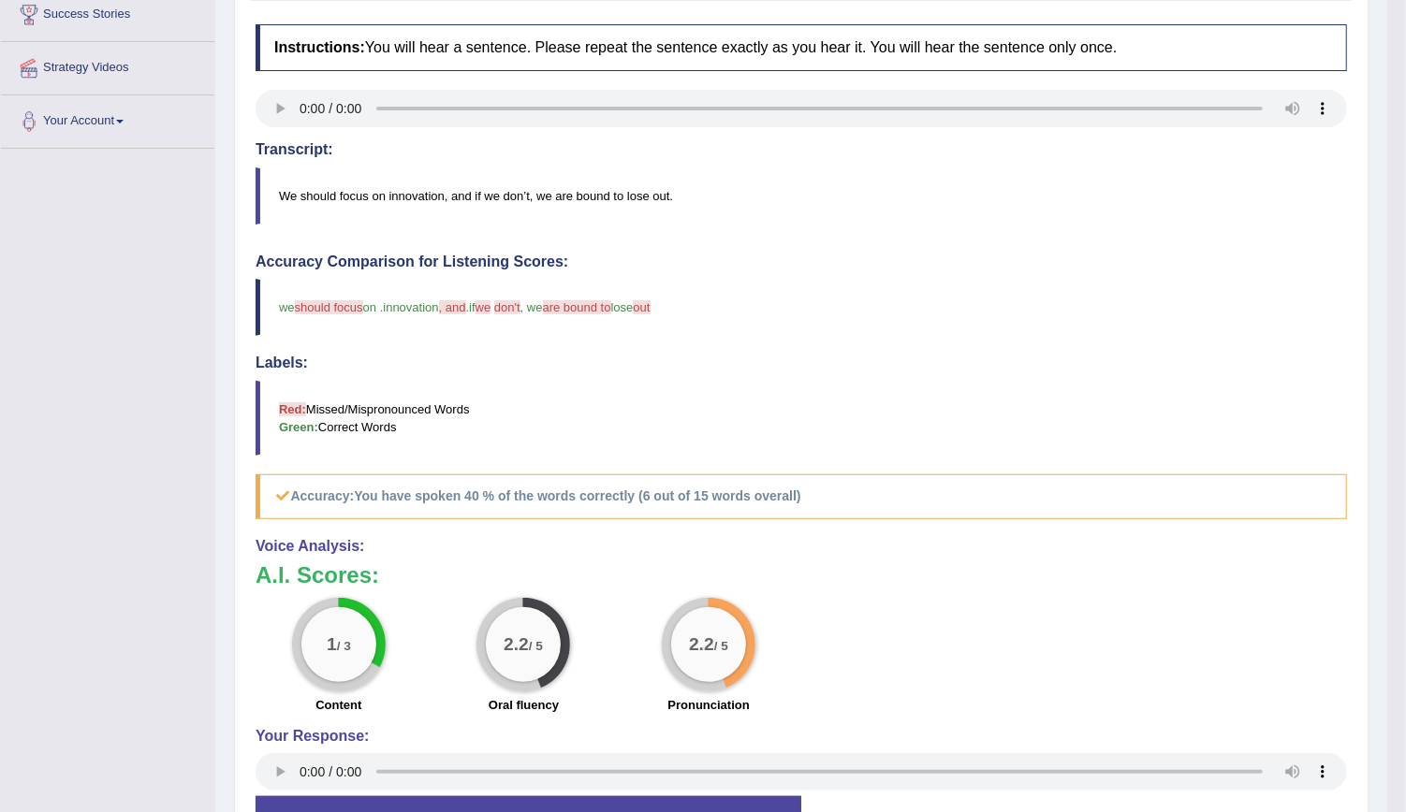
scroll to position [49, 0]
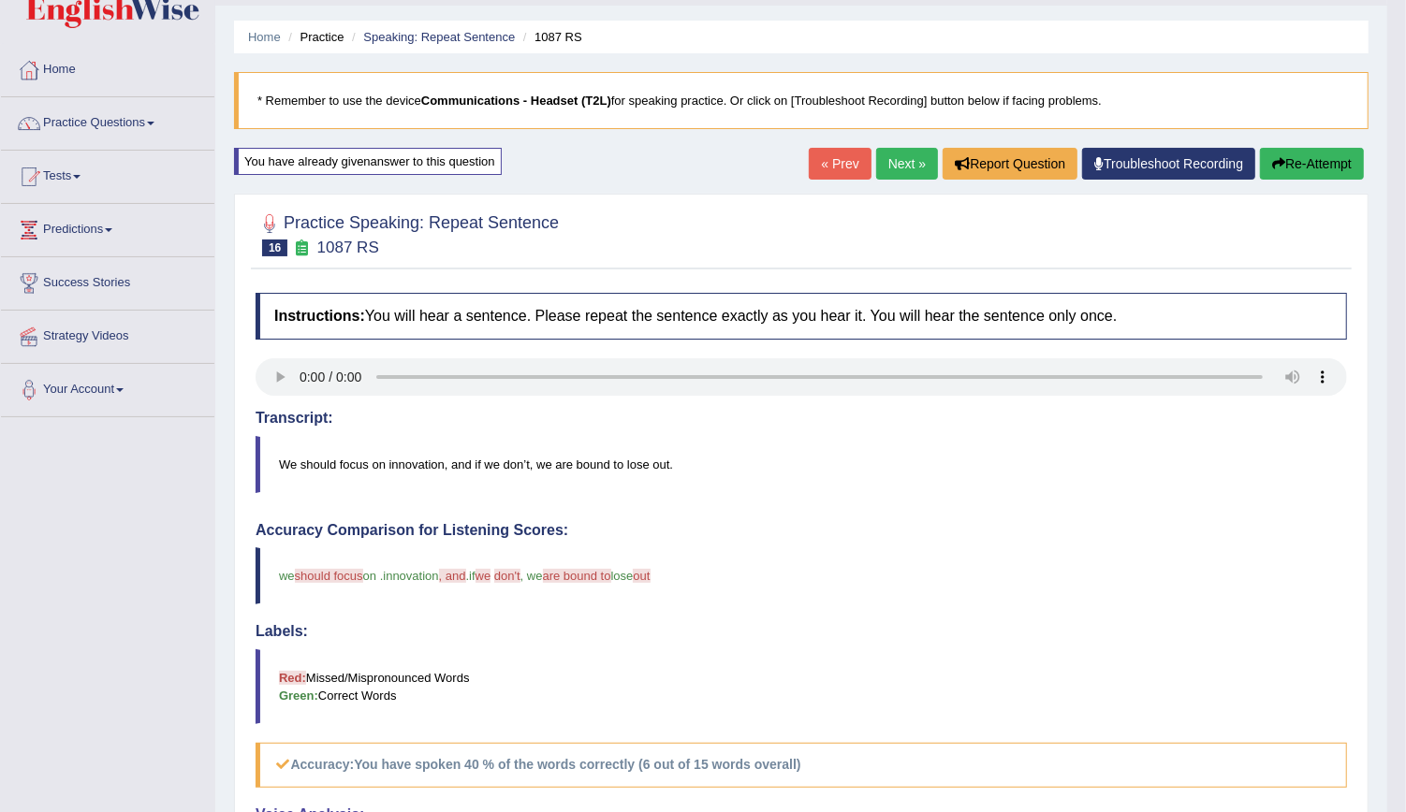
click at [1288, 150] on button "Re-Attempt" at bounding box center [1312, 164] width 104 height 32
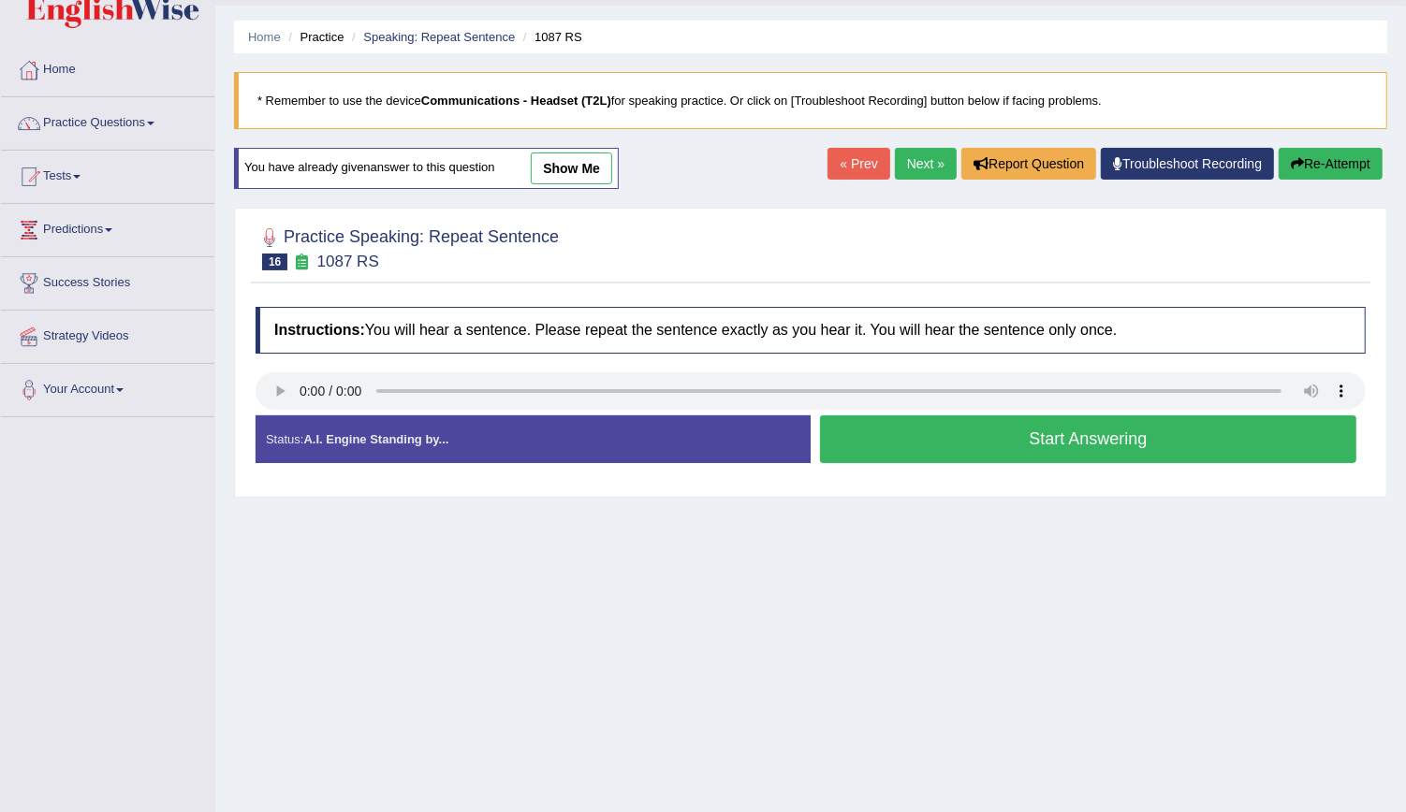
click at [938, 435] on button "Start Answering" at bounding box center [1088, 440] width 536 height 48
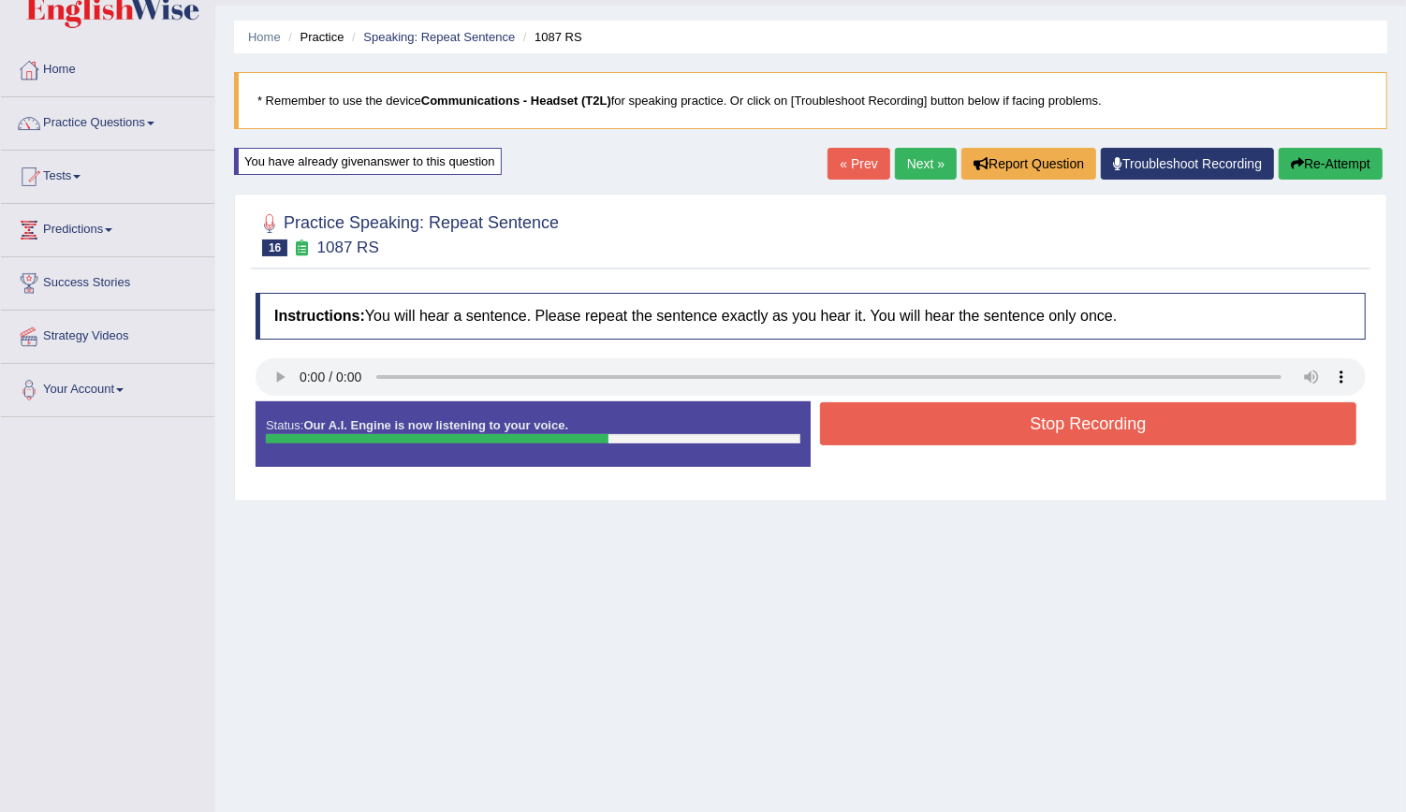
click at [941, 434] on button "Stop Recording" at bounding box center [1088, 423] width 536 height 43
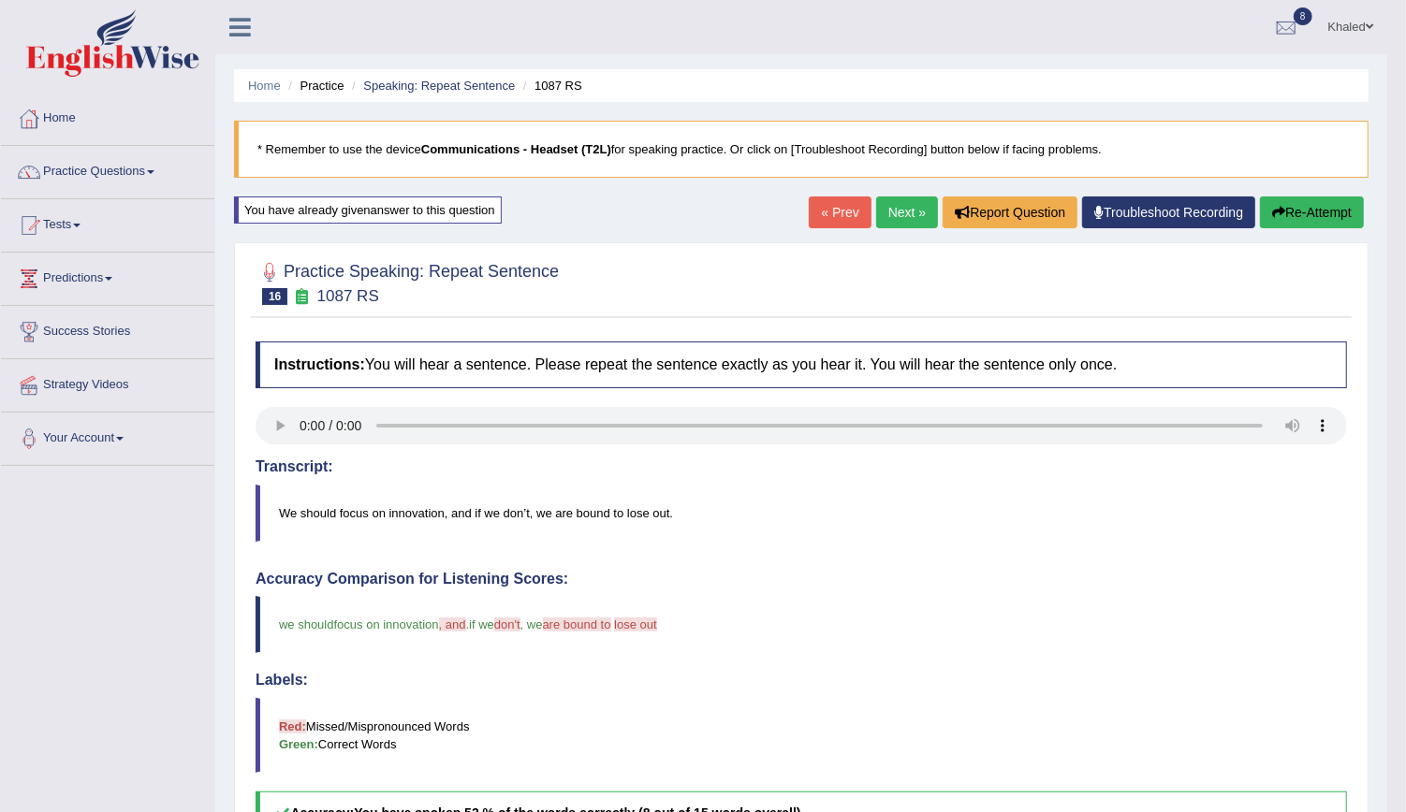
click at [909, 219] on link "Next »" at bounding box center [907, 213] width 62 height 32
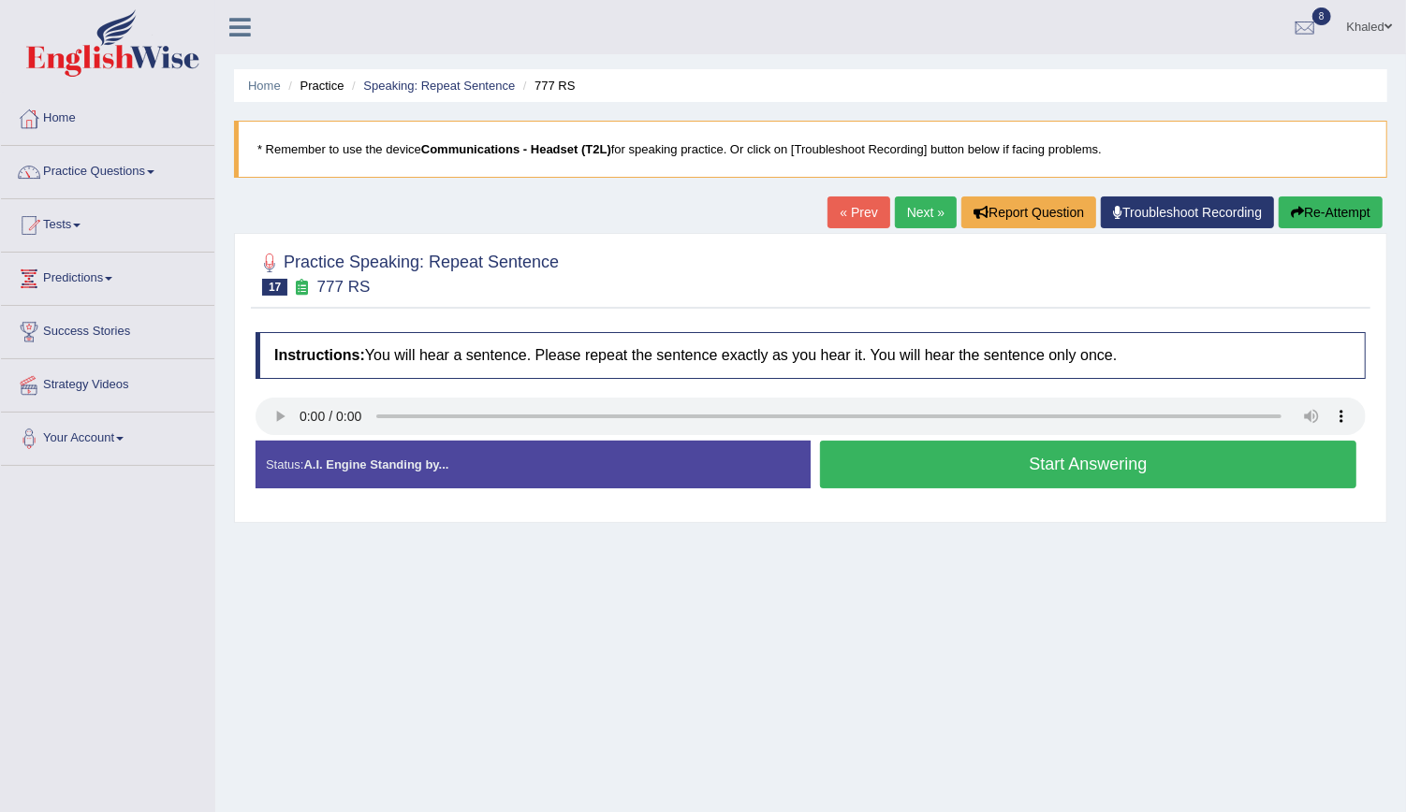
click at [891, 483] on button "Start Answering" at bounding box center [1088, 465] width 536 height 48
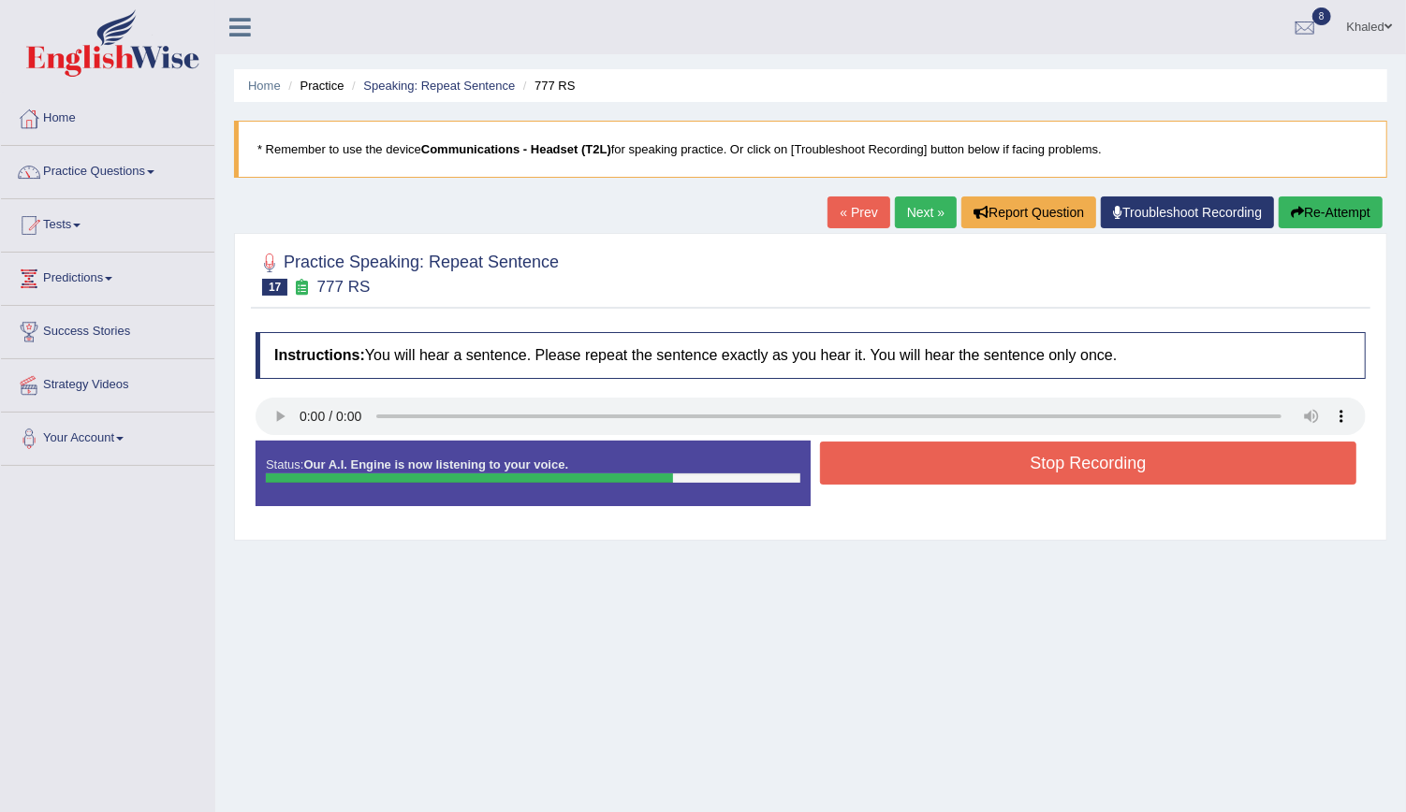
click at [914, 467] on button "Stop Recording" at bounding box center [1088, 463] width 536 height 43
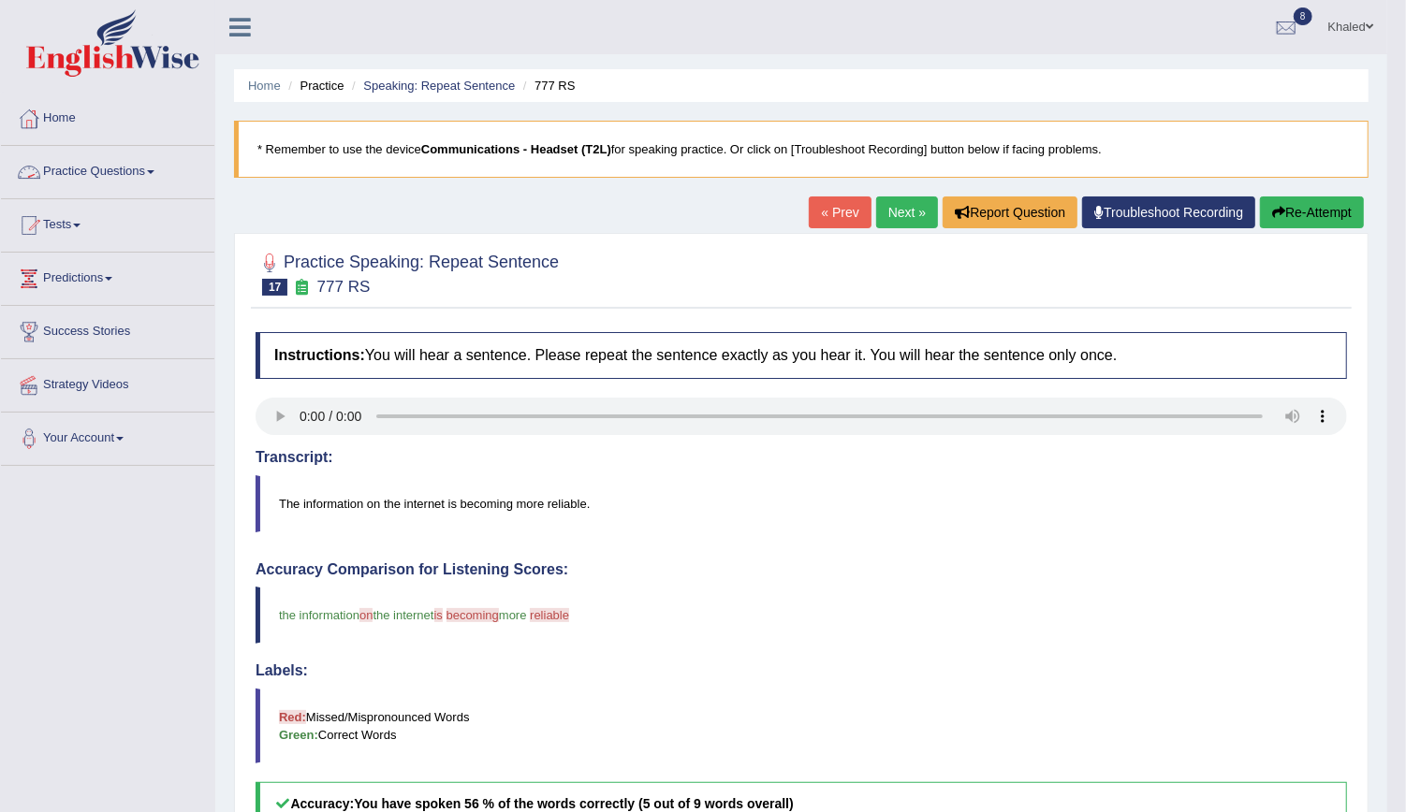
click at [64, 168] on link "Practice Questions" at bounding box center [107, 169] width 213 height 47
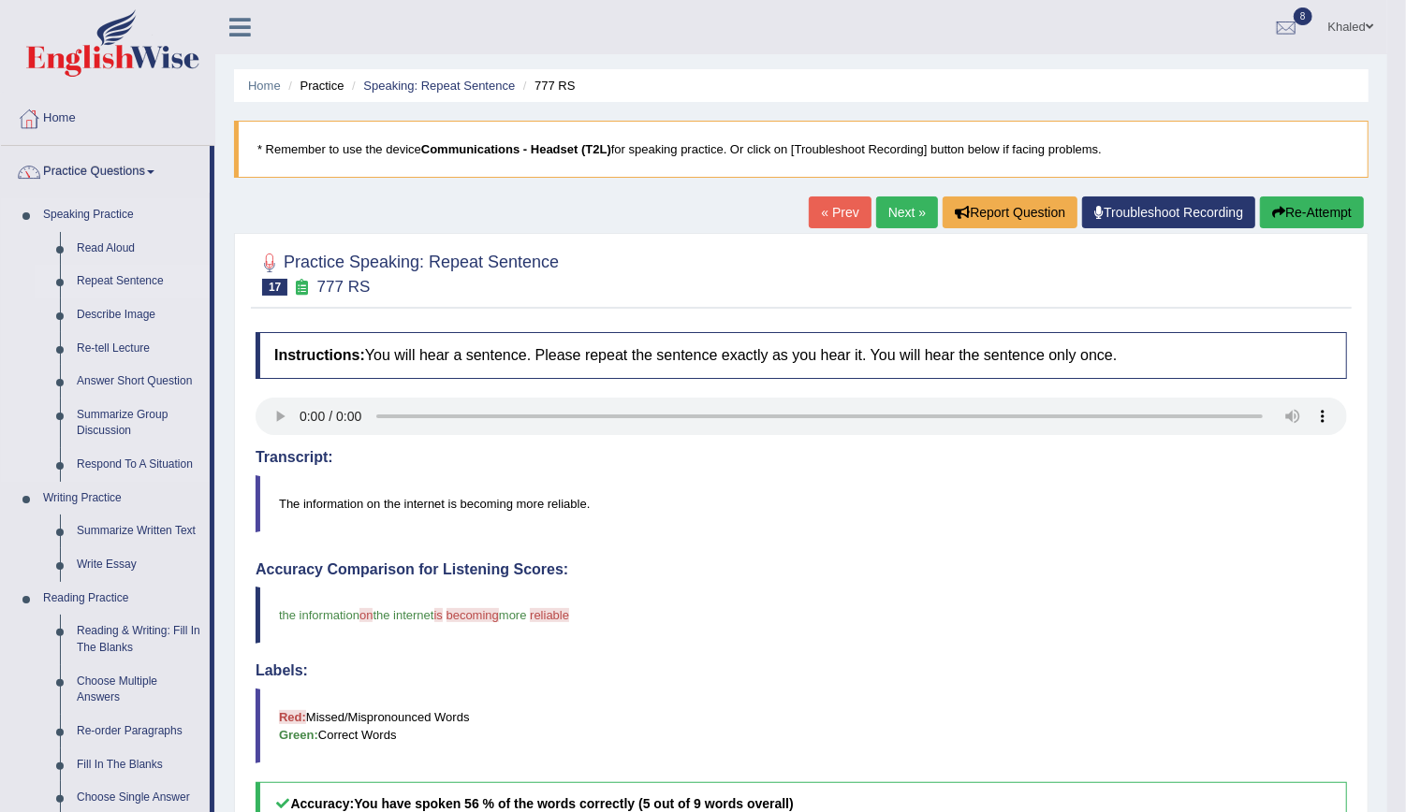
click at [119, 280] on link "Repeat Sentence" at bounding box center [138, 282] width 141 height 34
